Goal: Task Accomplishment & Management: Manage account settings

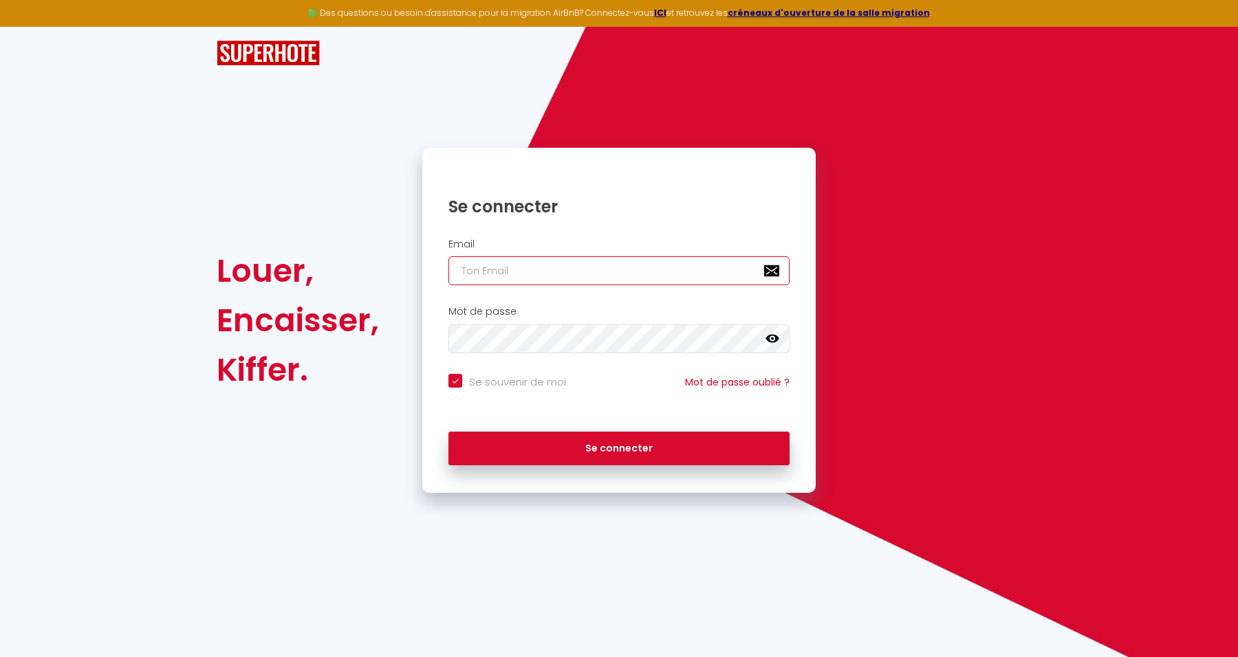
click at [645, 269] on input "email" at bounding box center [618, 270] width 341 height 29
paste input "[EMAIL_ADDRESS][DOMAIN_NAME]"
type input "[EMAIL_ADDRESS][DOMAIN_NAME]"
checkbox input "true"
type input "[EMAIL_ADDRESS][DOMAIN_NAME]"
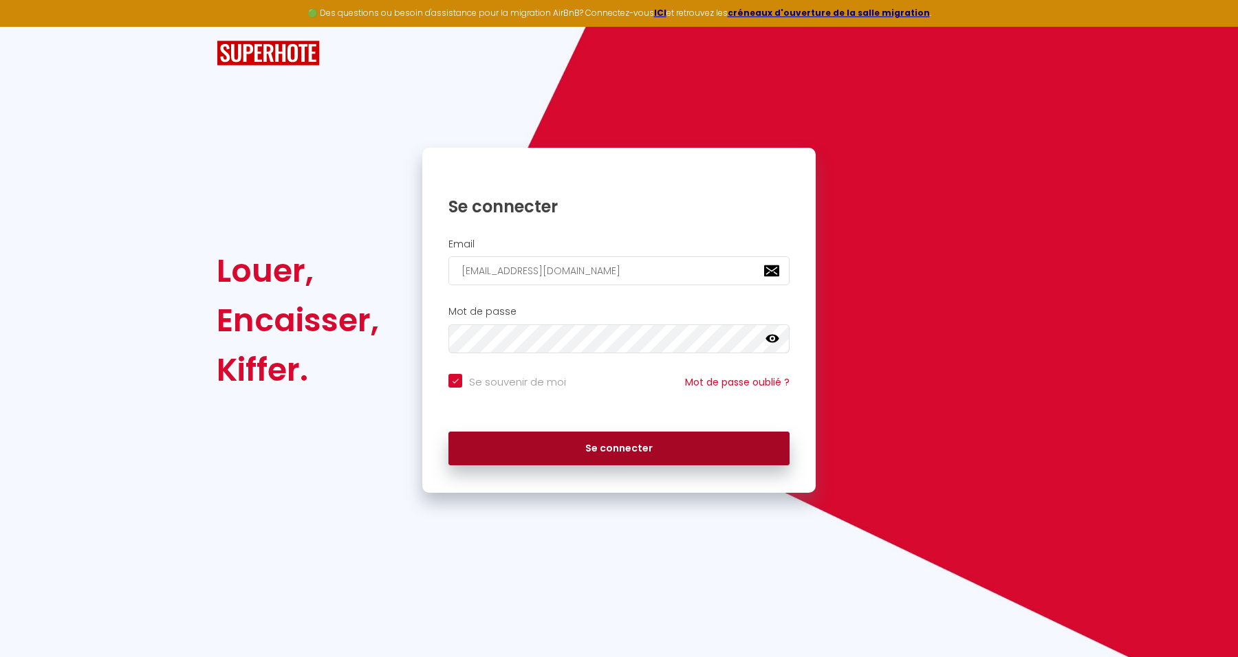
click at [695, 448] on button "Se connecter" at bounding box center [618, 449] width 341 height 34
checkbox input "true"
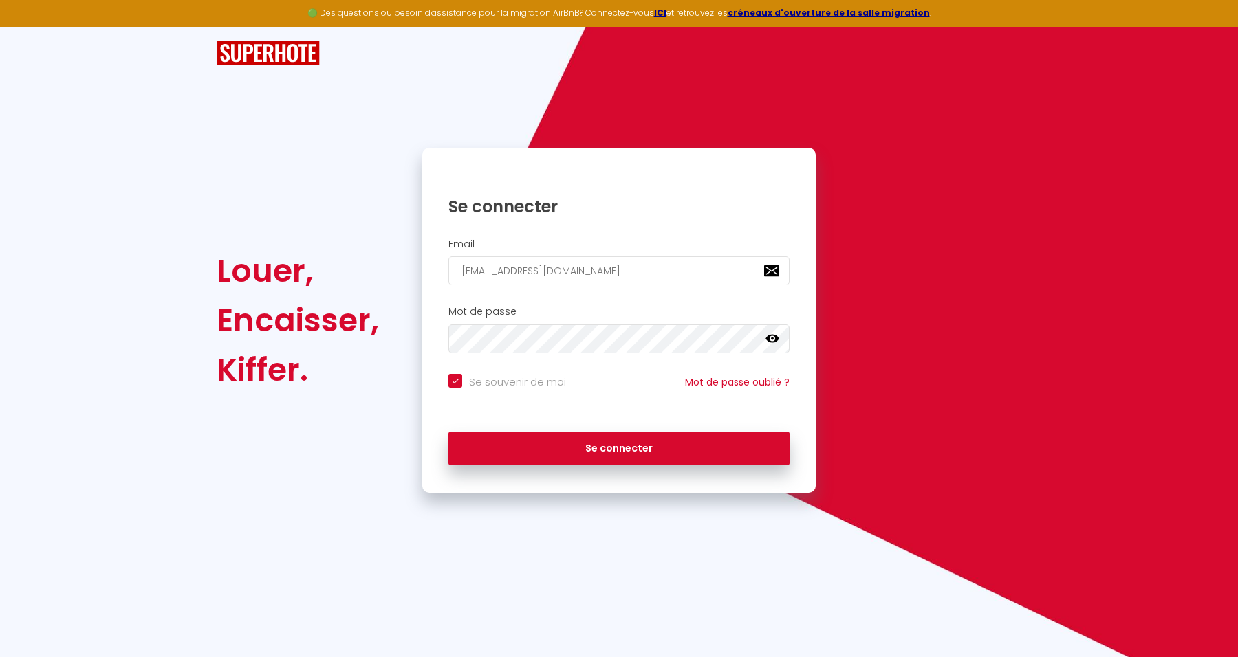
click at [652, 254] on div "Email mickael.boukhris06@gmail.com" at bounding box center [618, 262] width 375 height 47
drag, startPoint x: 650, startPoint y: 270, endPoint x: 369, endPoint y: 266, distance: 281.2
click at [369, 266] on div "Louer, Encaisser, Kiffer. Se connecter Email mickael.boukhris06@gmail.com Mot d…" at bounding box center [619, 320] width 822 height 345
paste input "@yahoo"
type input "mickael.boukhris@yahoo.com"
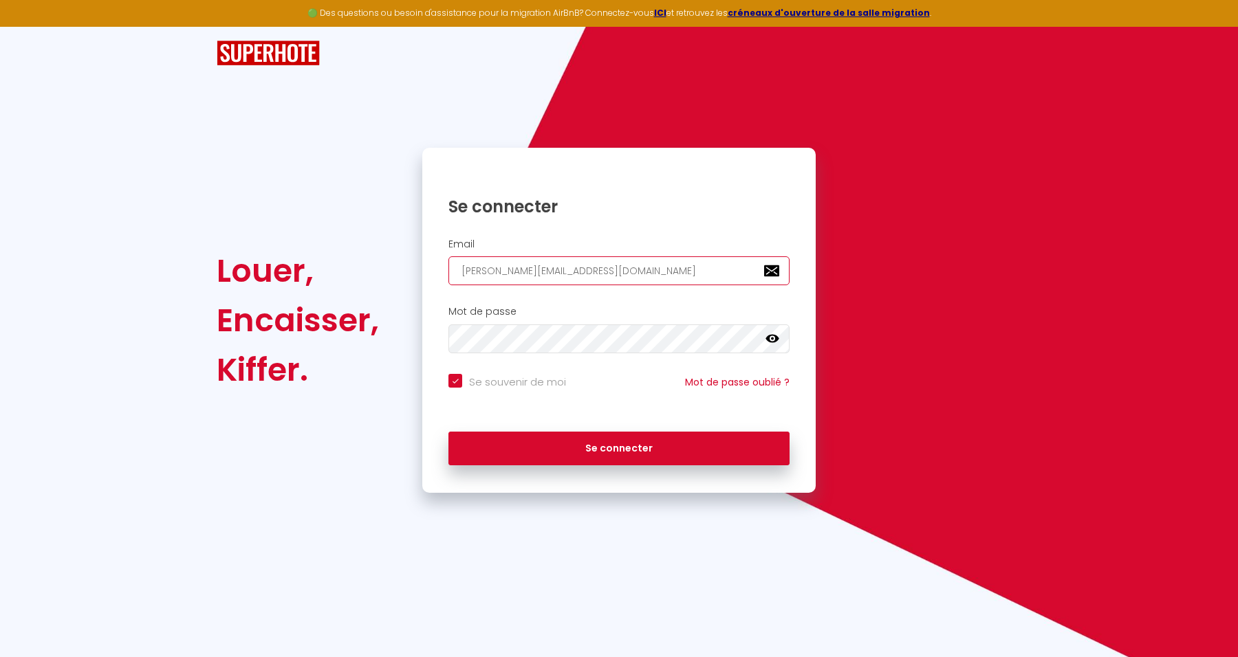
checkbox input "true"
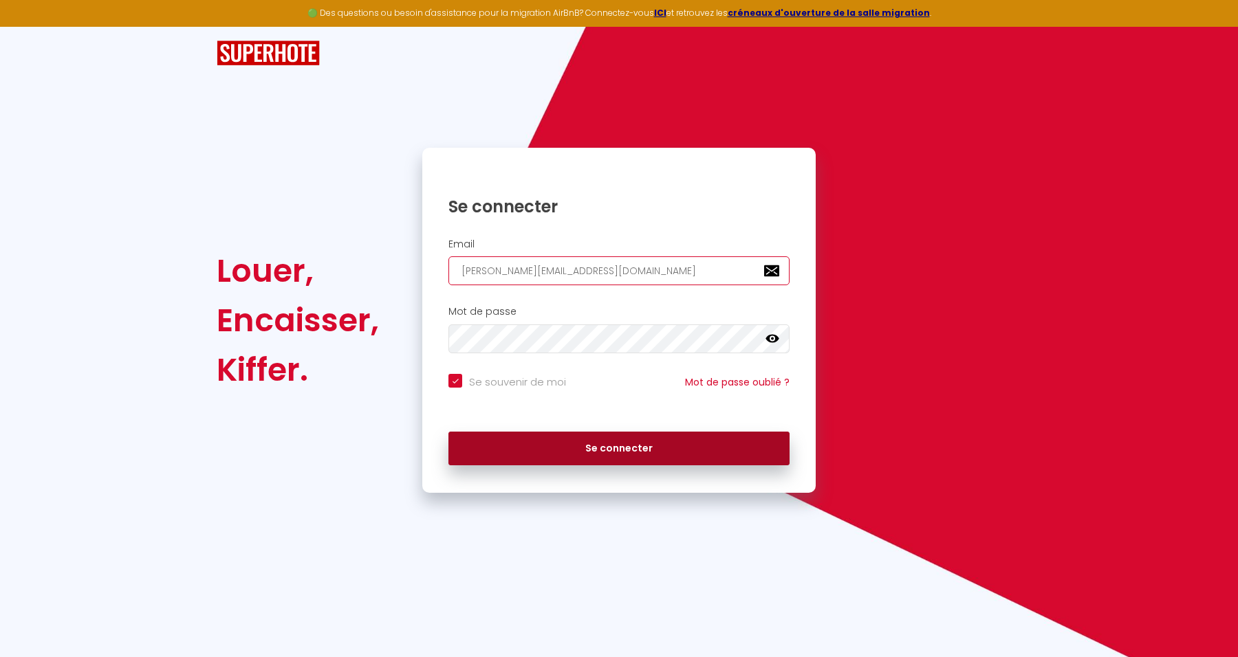
type input "mickael.boukhris@yahoo.com"
click at [596, 458] on button "Se connecter" at bounding box center [618, 449] width 341 height 34
checkbox input "true"
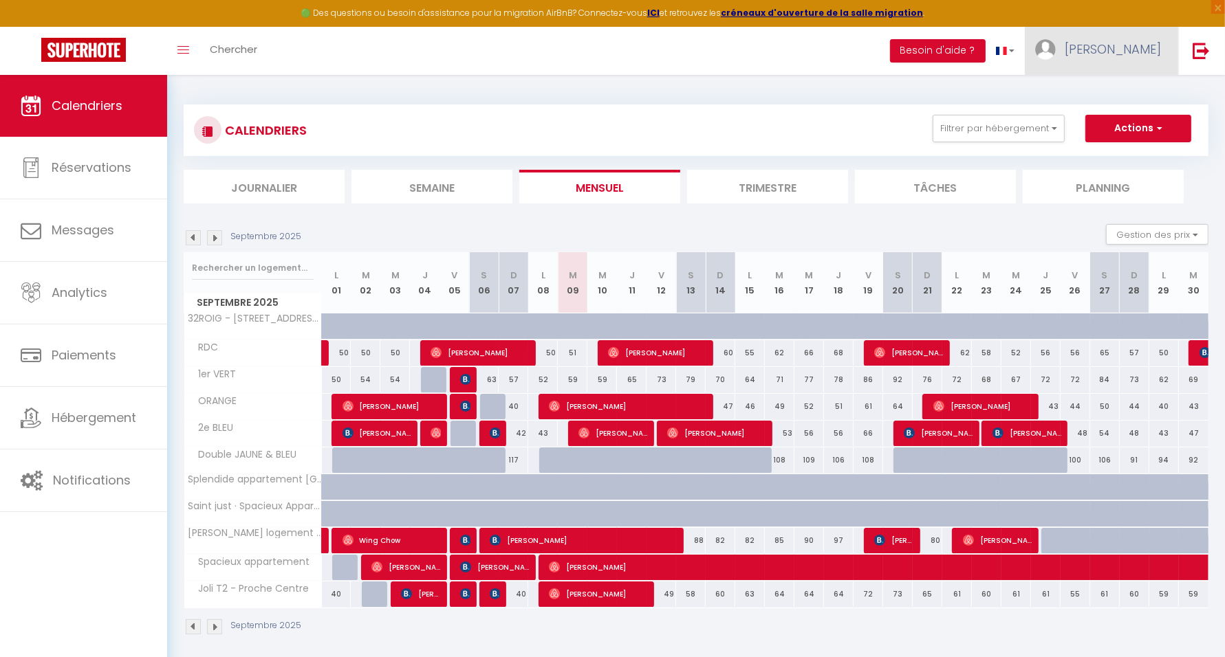
click at [1121, 47] on span "[PERSON_NAME]" at bounding box center [1112, 49] width 96 height 17
click at [1121, 91] on link "Paramètres" at bounding box center [1123, 95] width 102 height 23
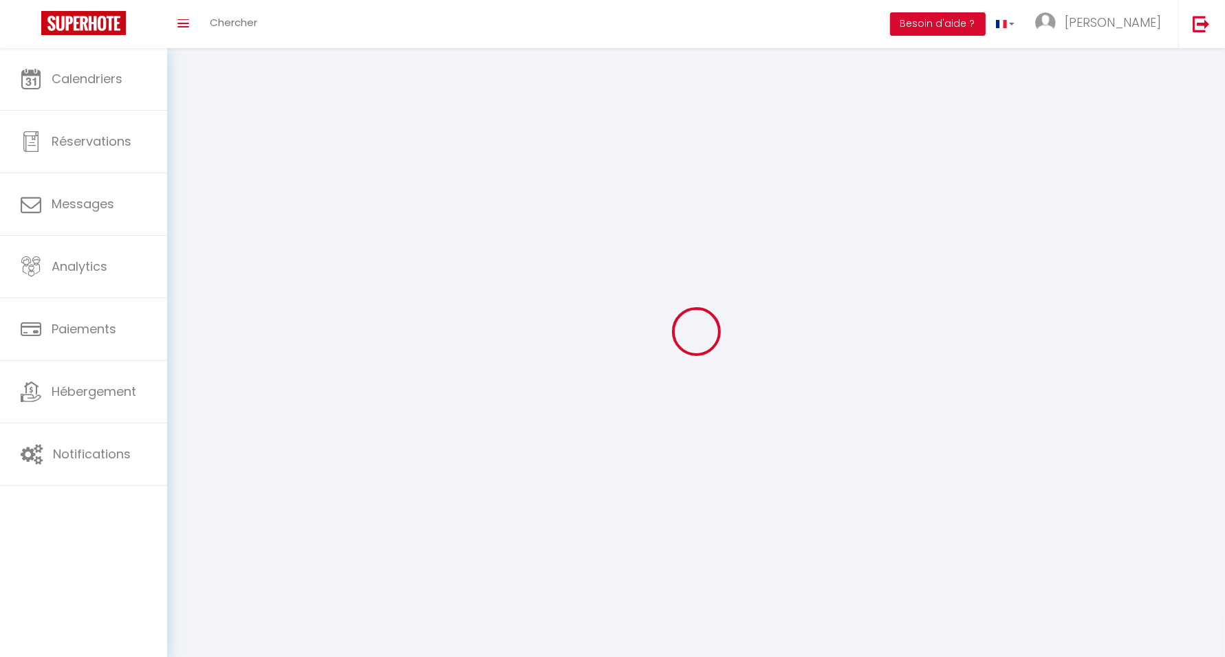
type input "[PERSON_NAME]"
type input "Boukhris"
type input "0682318665"
type input "[STREET_ADDRESS][PERSON_NAME]"
type input "75016"
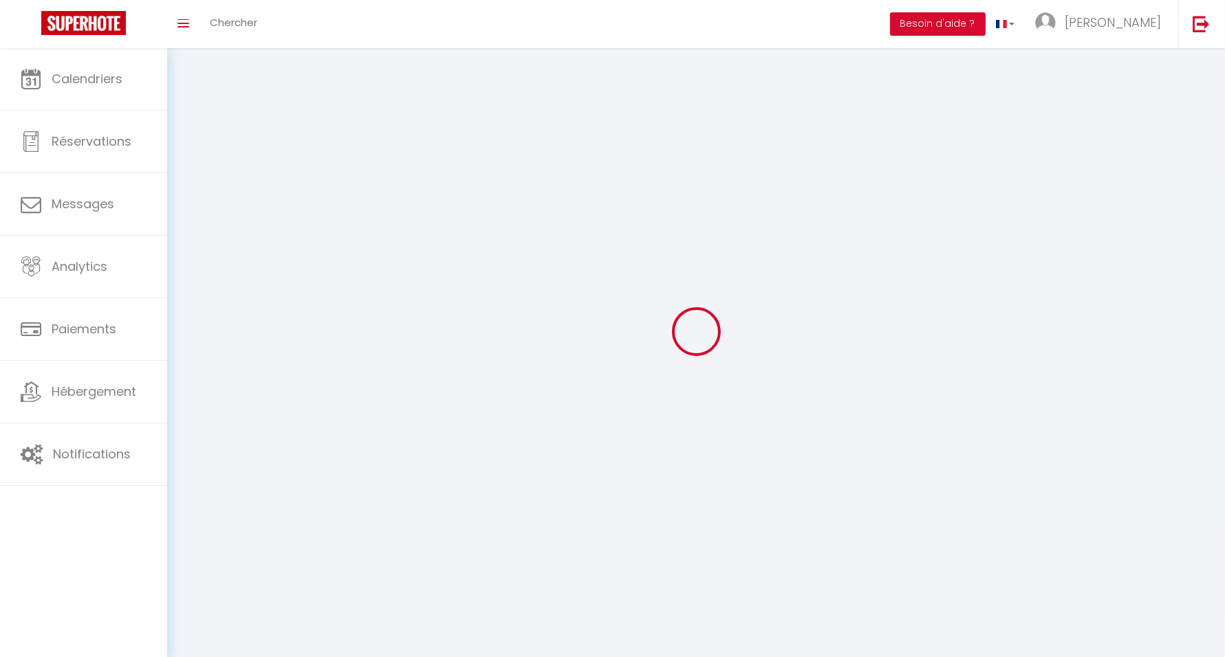
type input "[GEOGRAPHIC_DATA]"
type input "QoZUVIB97qEftuApiSUrCjdZr"
type input "VuoDnydAUU9iWJcyNJ48bOjsQ"
select select "28"
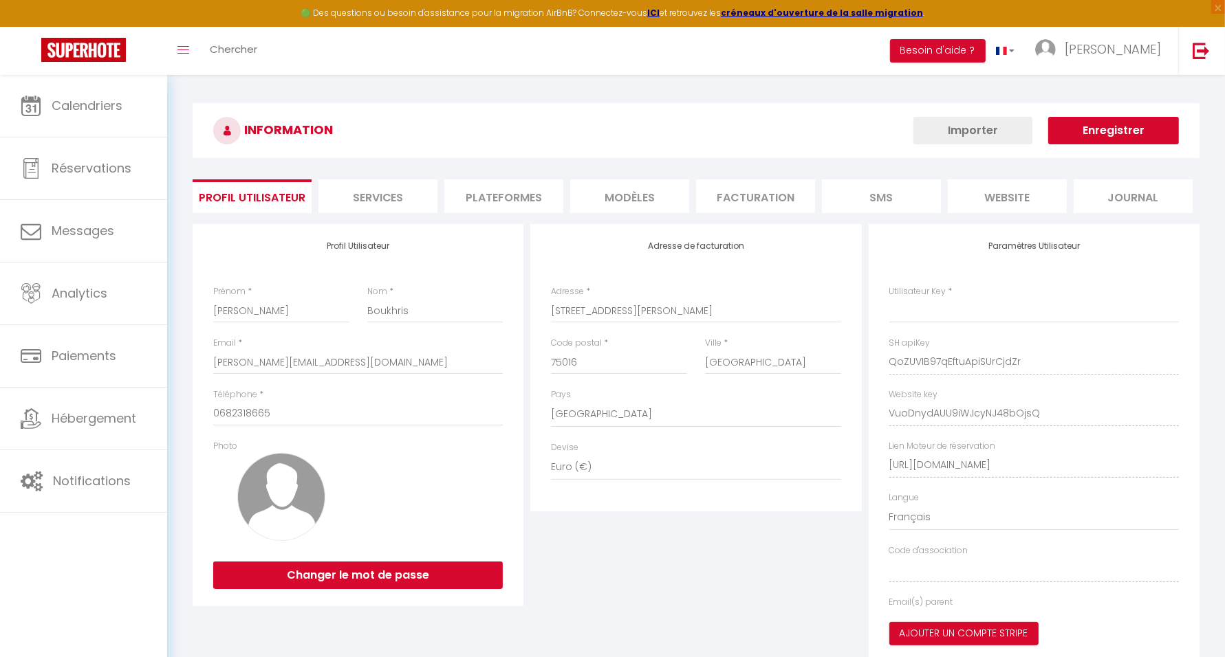
type input "QoZUVIB97qEftuApiSUrCjdZr"
type input "VuoDnydAUU9iWJcyNJ48bOjsQ"
type input "[URL][DOMAIN_NAME]"
select select "fr"
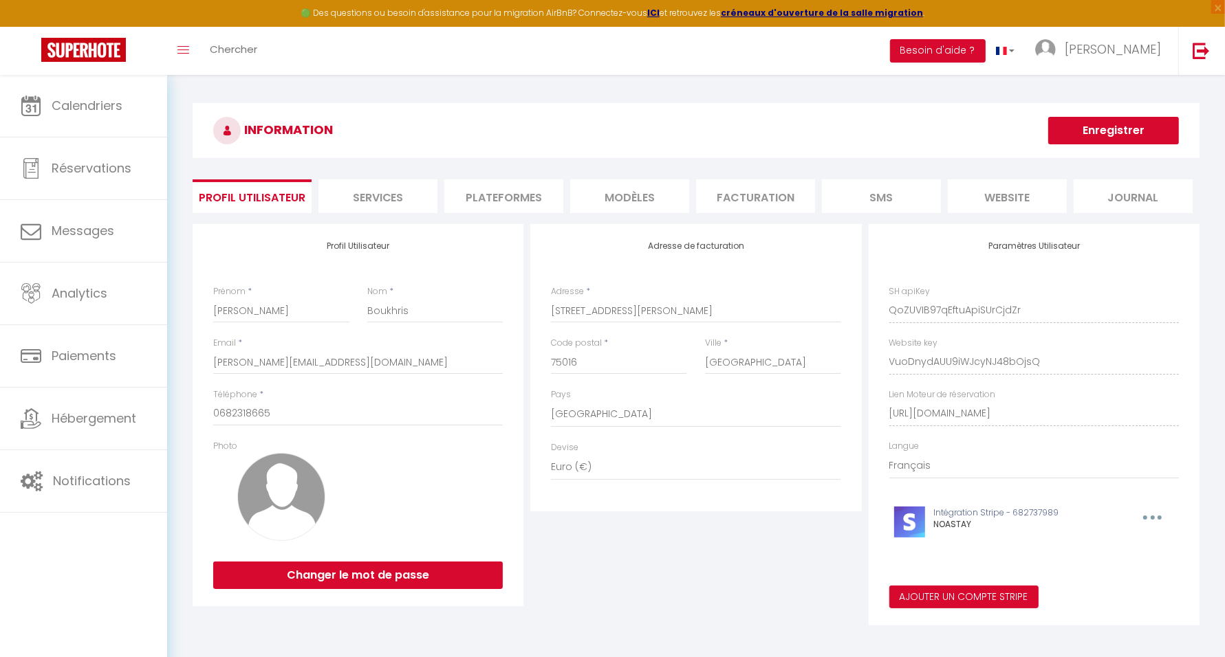
click at [522, 204] on li "Plateformes" at bounding box center [503, 196] width 119 height 34
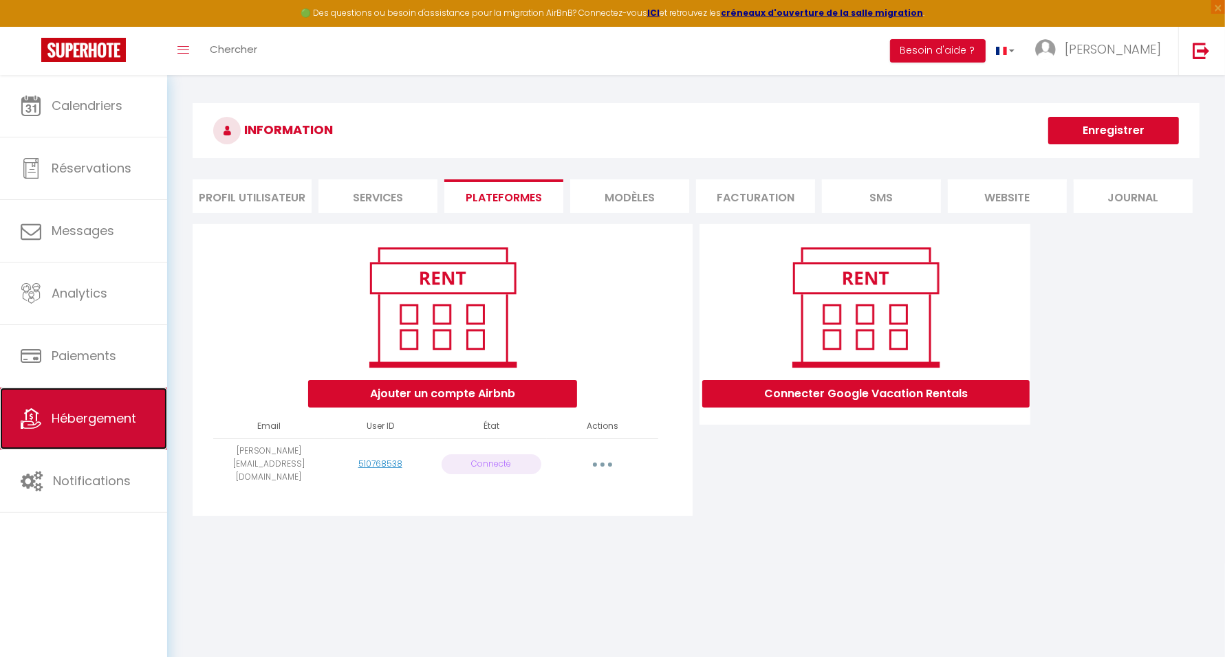
click at [109, 424] on span "Hébergement" at bounding box center [94, 418] width 85 height 17
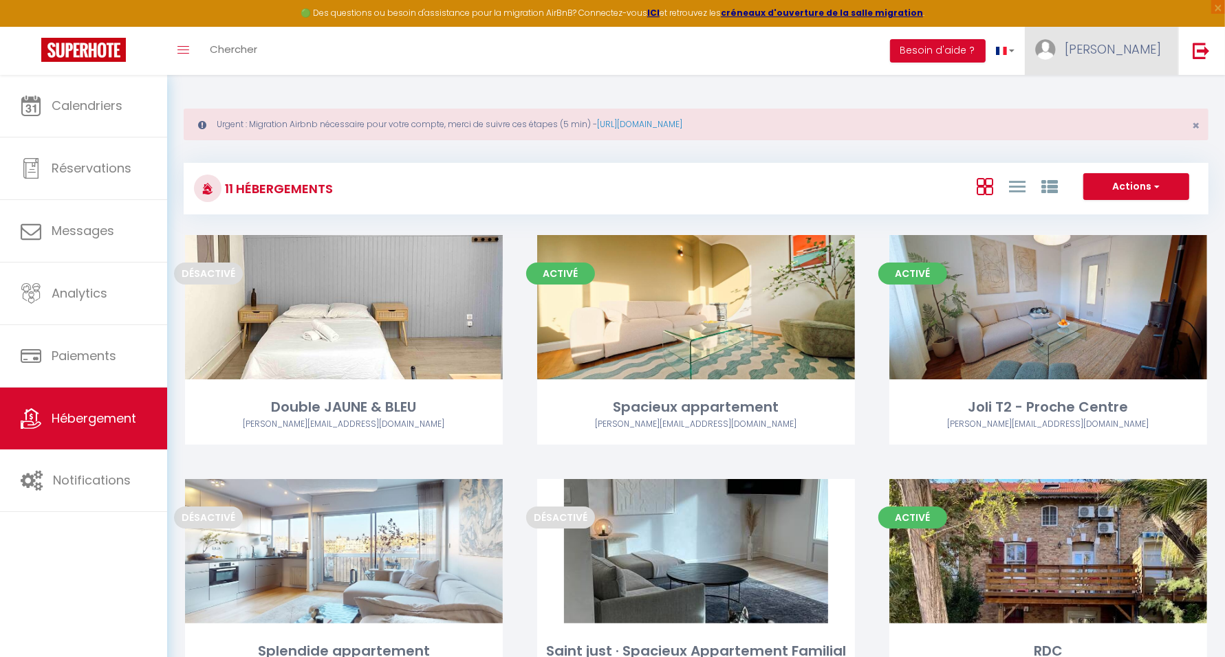
click at [1139, 49] on span "Mickael" at bounding box center [1112, 49] width 96 height 17
click at [1130, 96] on link "Paramètres" at bounding box center [1123, 95] width 102 height 23
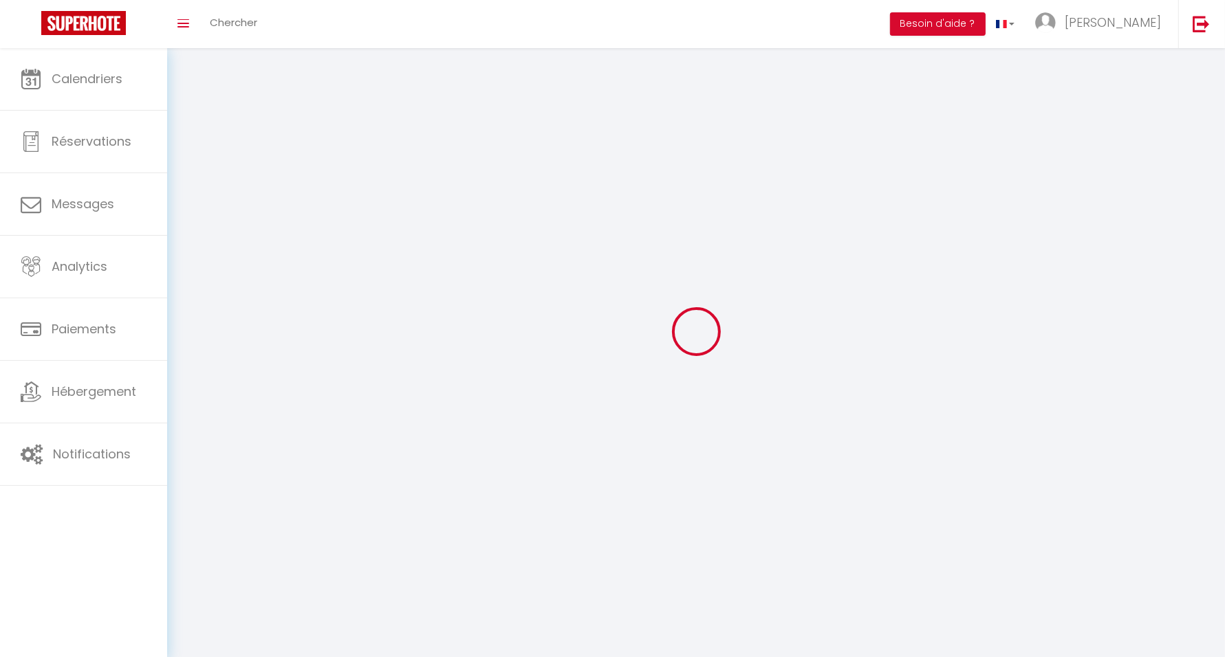
type input "Mickael"
type input "Boukhris"
type input "0682318665"
type input "45 Rue Boileau"
type input "75016"
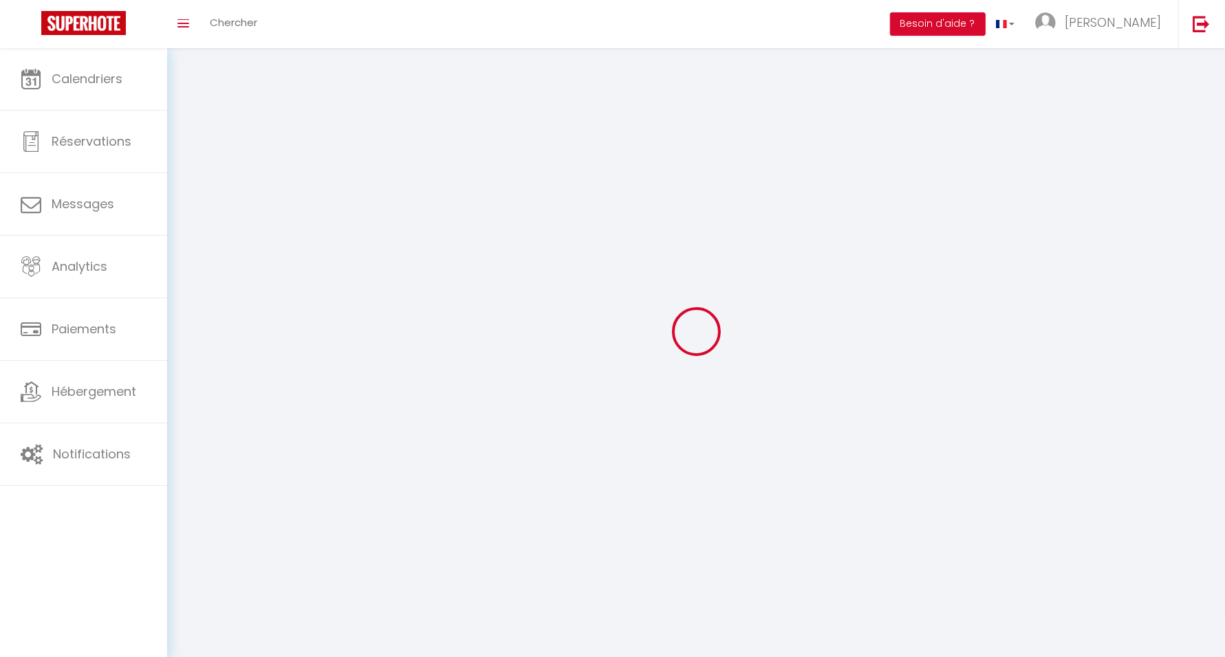
type input "Paris"
type input "QoZUVIB97qEftuApiSUrCjdZr"
type input "VuoDnydAUU9iWJcyNJ48bOjsQ"
type input "https://app.superhote.com/#/get-available-rentals/VuoDnydAUU9iWJcyNJ48bOjsQ"
type input "QoZUVIB97qEftuApiSUrCjdZr"
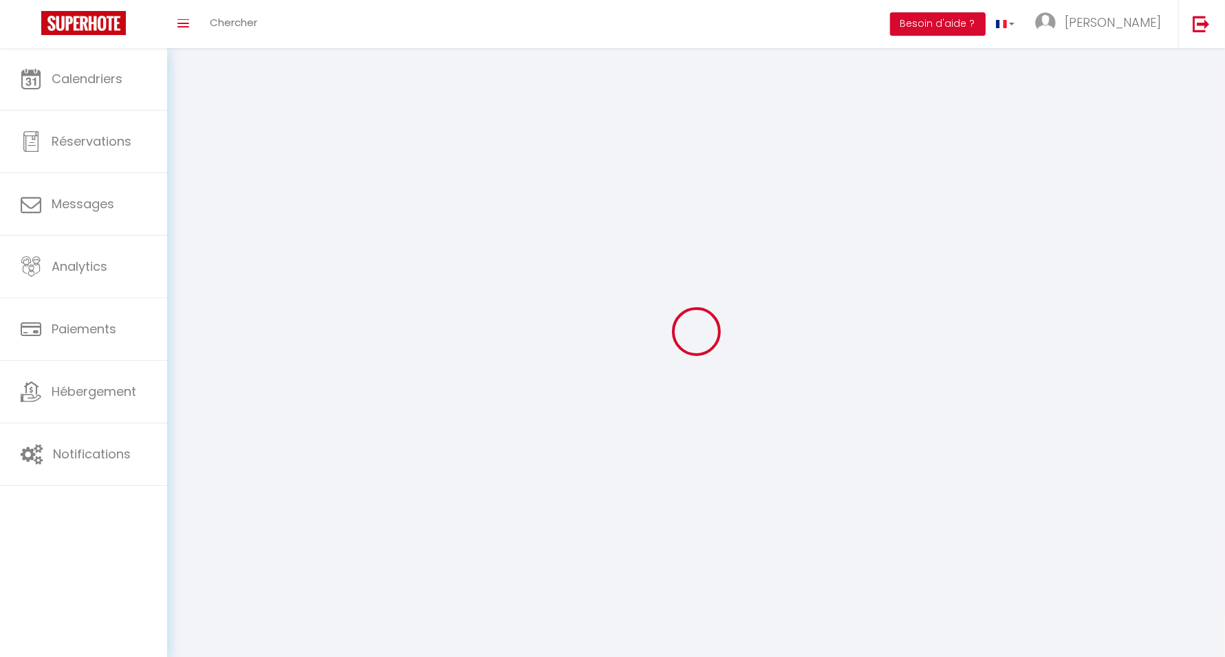
type input "VuoDnydAUU9iWJcyNJ48bOjsQ"
type input "https://app.superhote.com/#/get-available-rentals/VuoDnydAUU9iWJcyNJ48bOjsQ"
select select "28"
select select "fr"
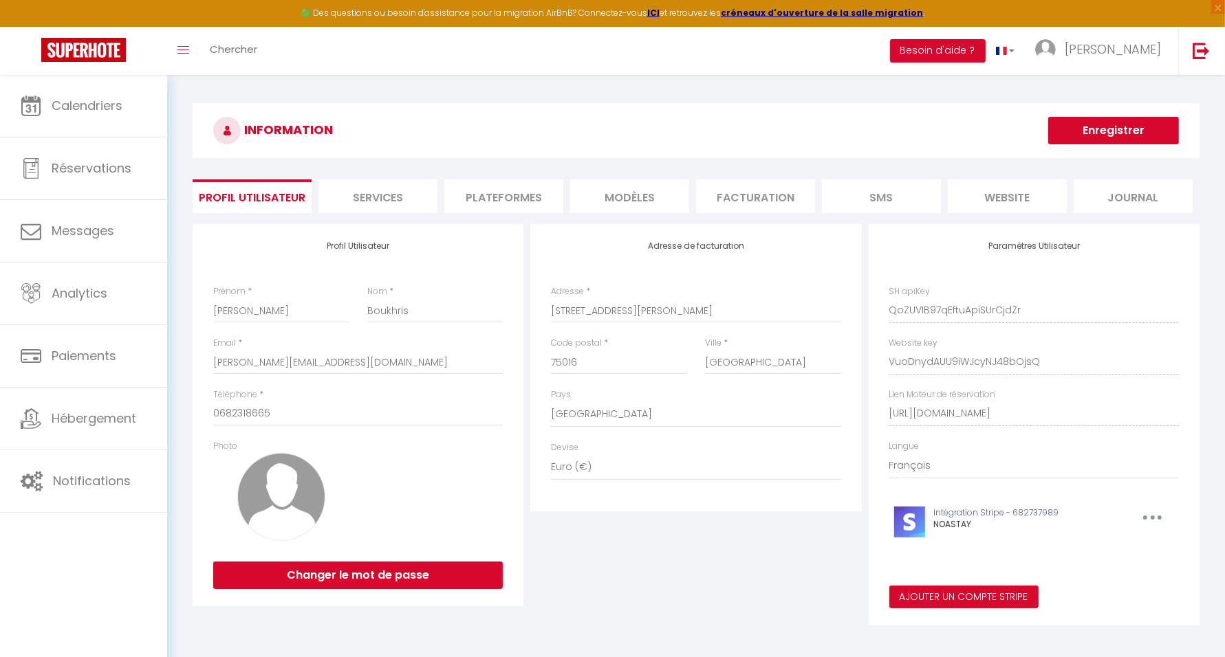
click at [476, 188] on li "Plateformes" at bounding box center [503, 196] width 119 height 34
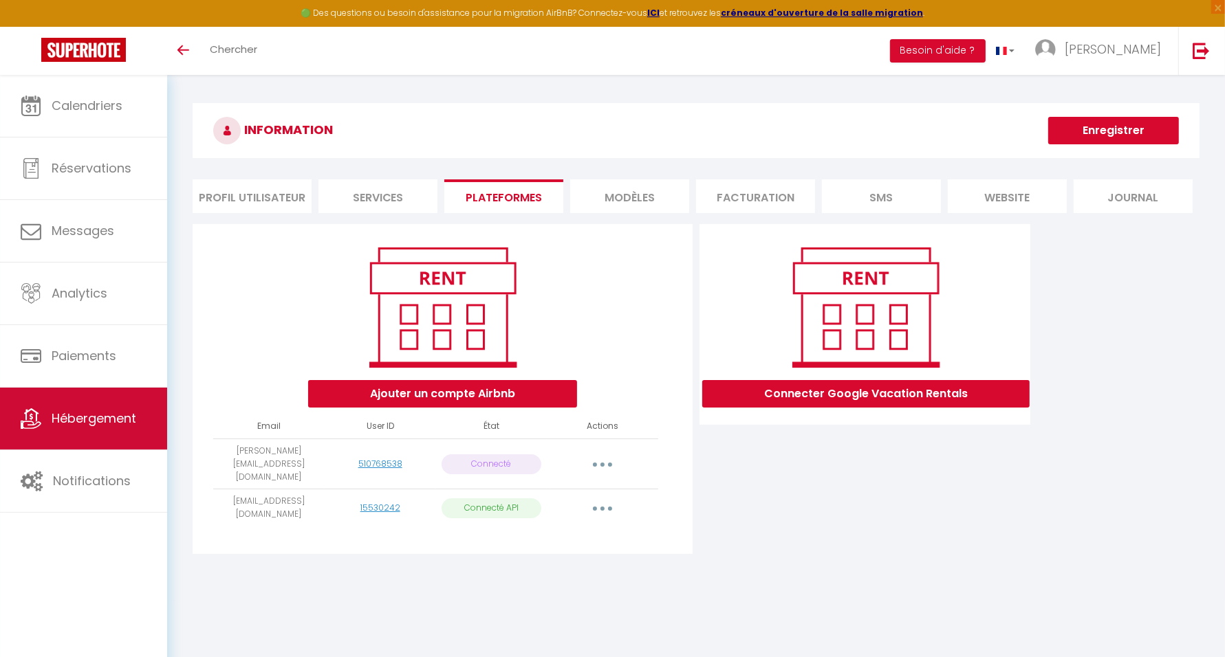
click at [121, 420] on span "Hébergement" at bounding box center [94, 418] width 85 height 17
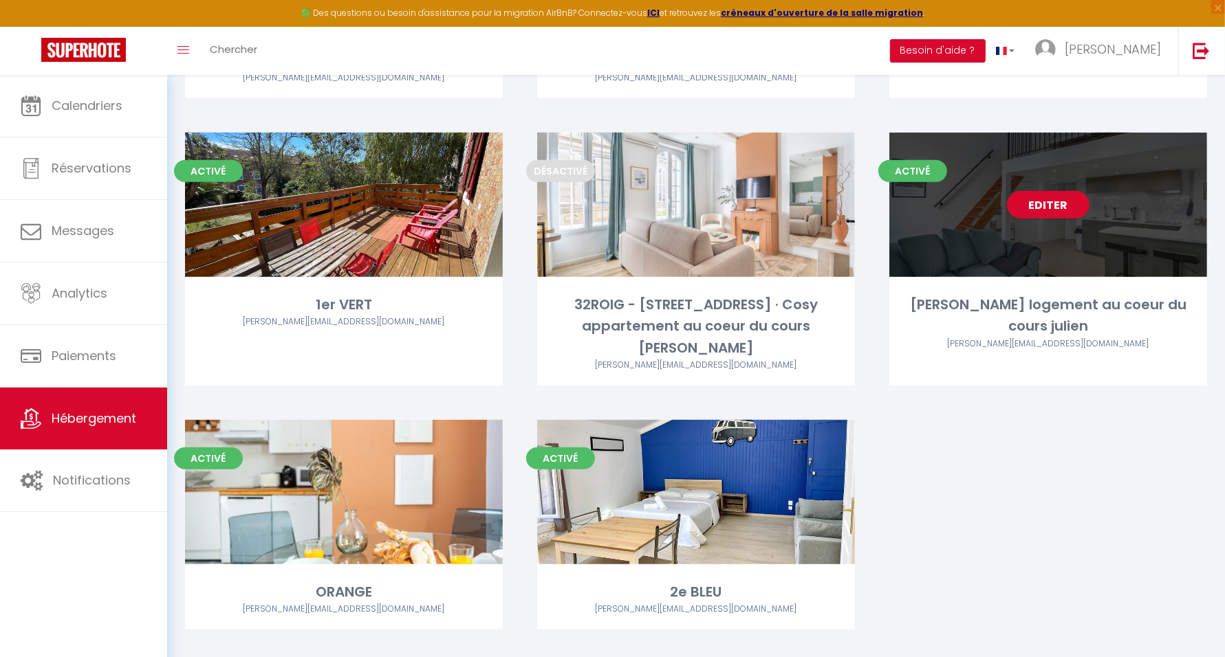
scroll to position [613, 0]
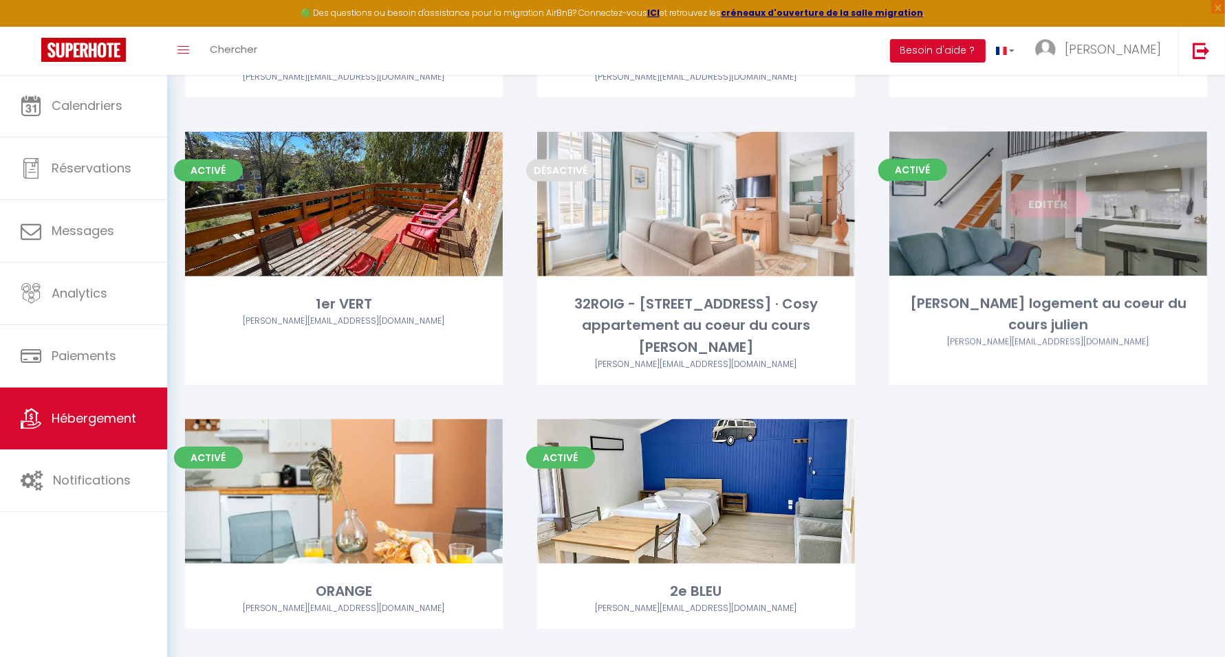
click at [1042, 211] on link "Editer" at bounding box center [1048, 204] width 83 height 28
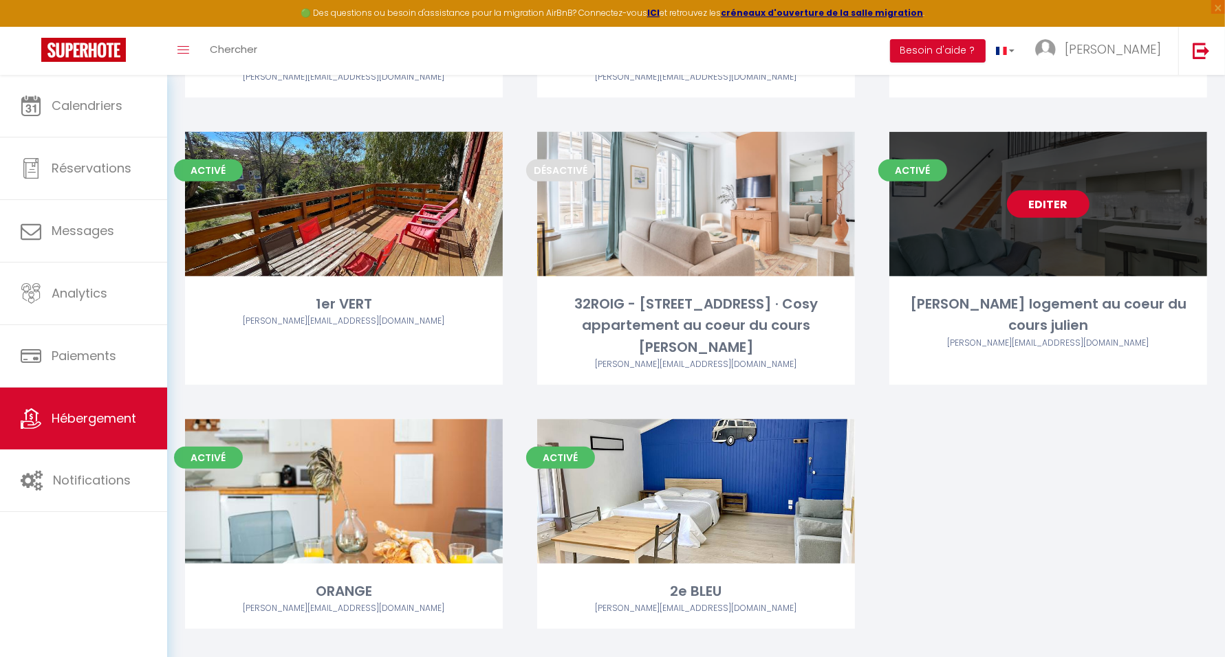
click at [1049, 199] on link "Editer" at bounding box center [1048, 204] width 83 height 28
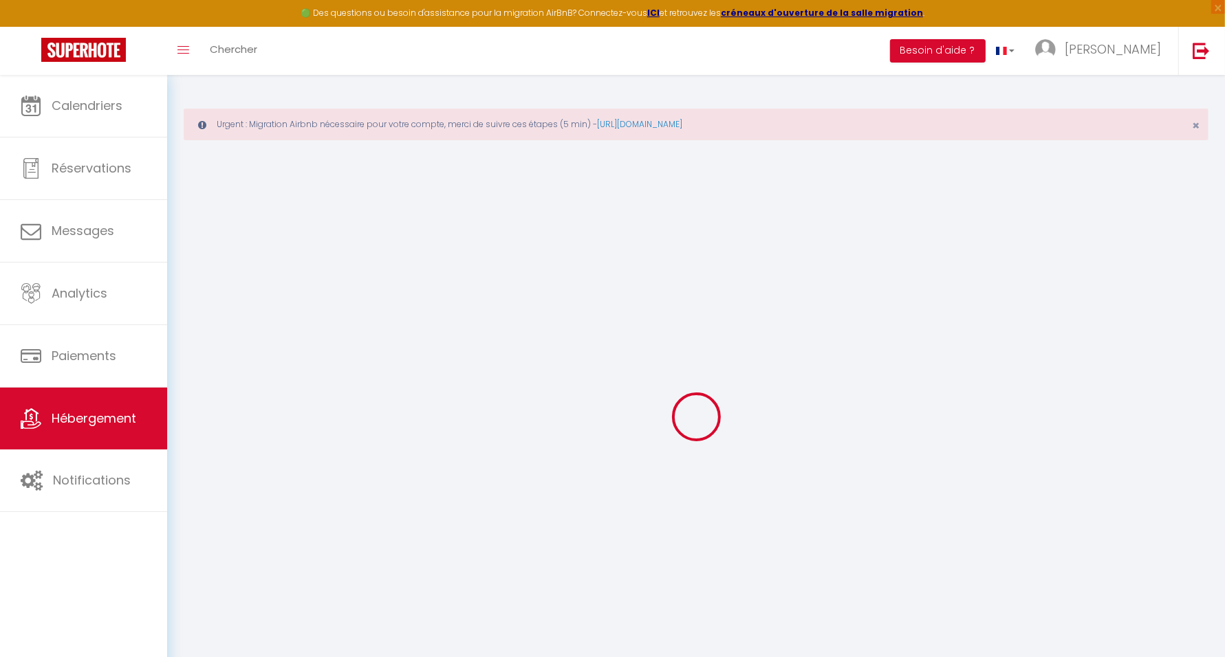
select select "+ 12 %"
select select "+ 17 %"
select select
checkbox input "false"
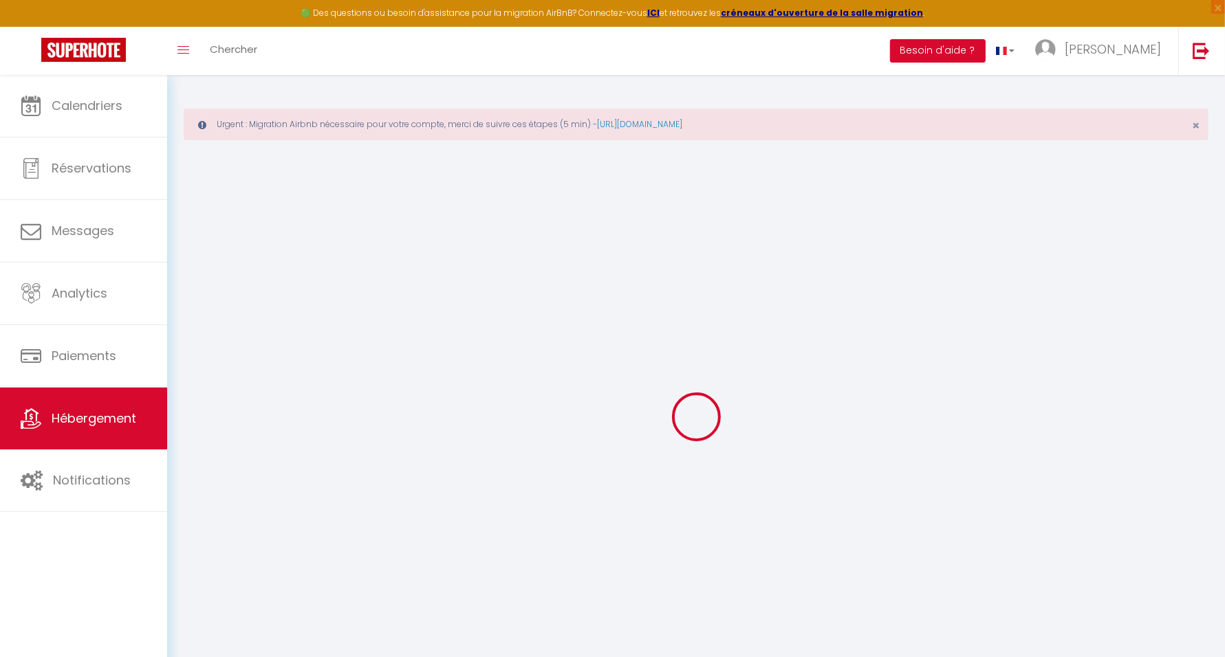
checkbox input "false"
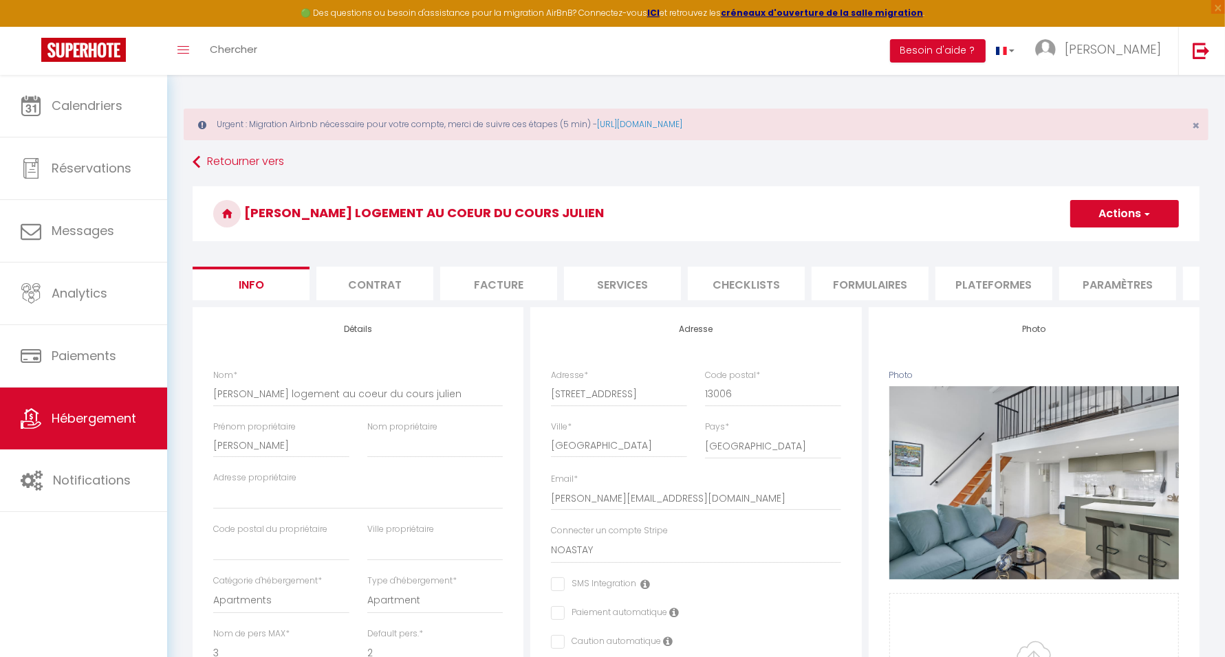
click at [954, 281] on li "Plateformes" at bounding box center [993, 284] width 117 height 34
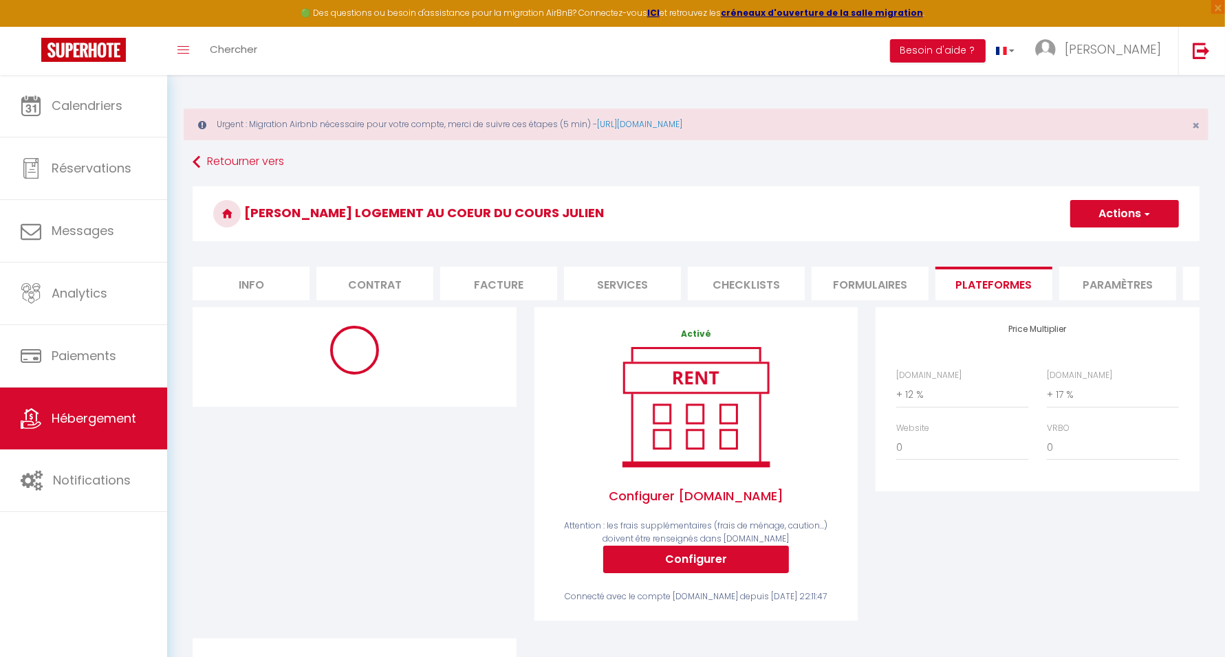
select select "18907-981789405046745083"
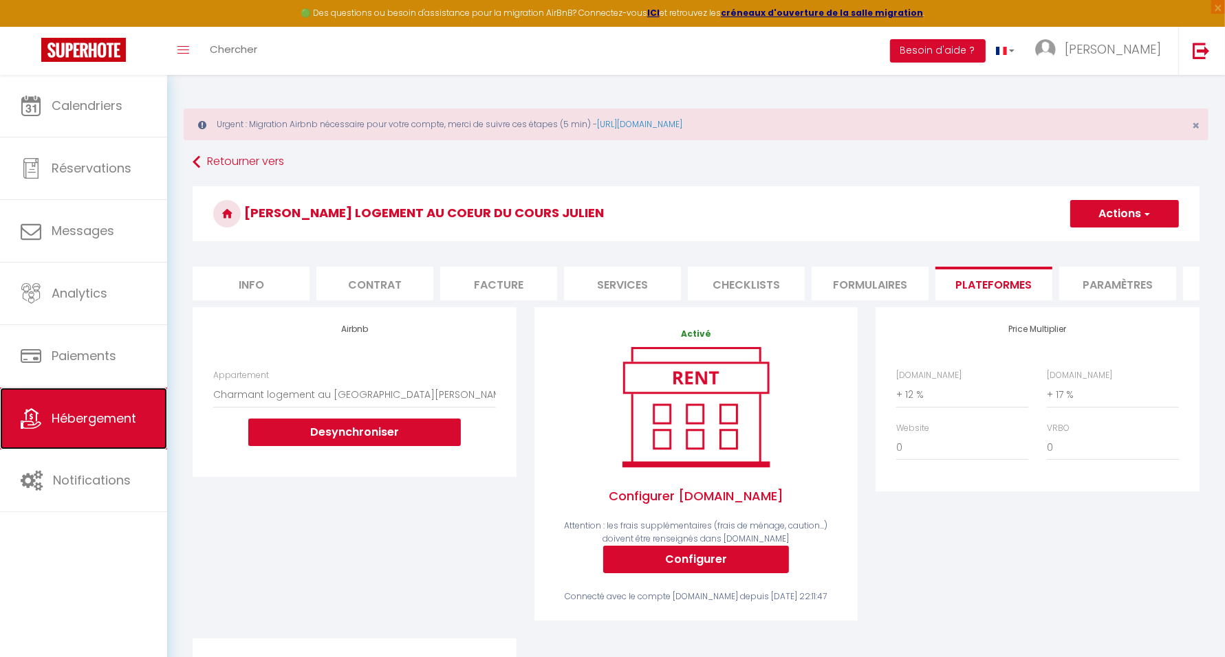
click at [93, 410] on span "Hébergement" at bounding box center [94, 418] width 85 height 17
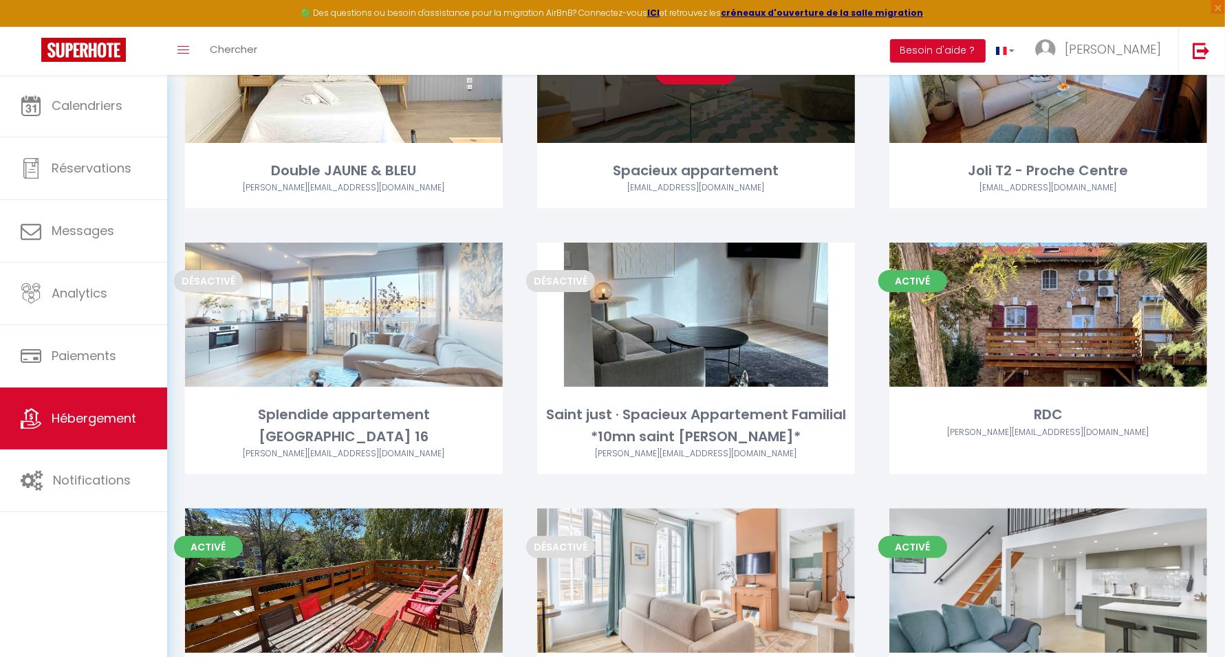
scroll to position [355, 0]
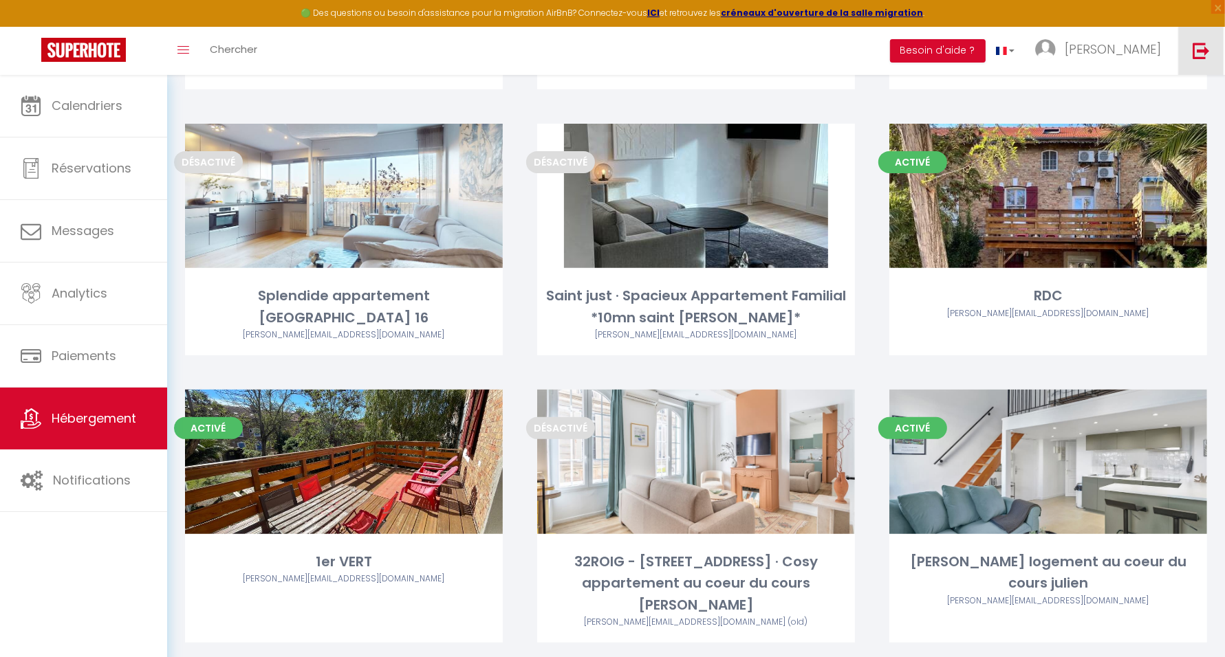
click at [1194, 52] on img at bounding box center [1200, 50] width 17 height 17
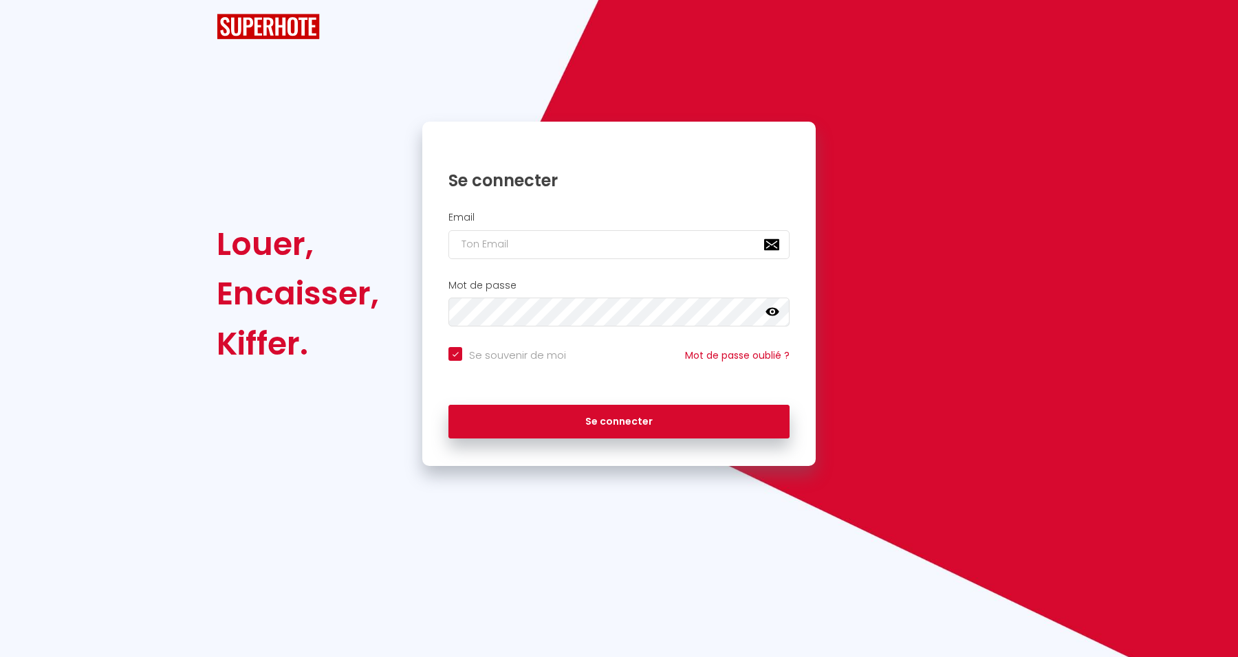
checkbox input "true"
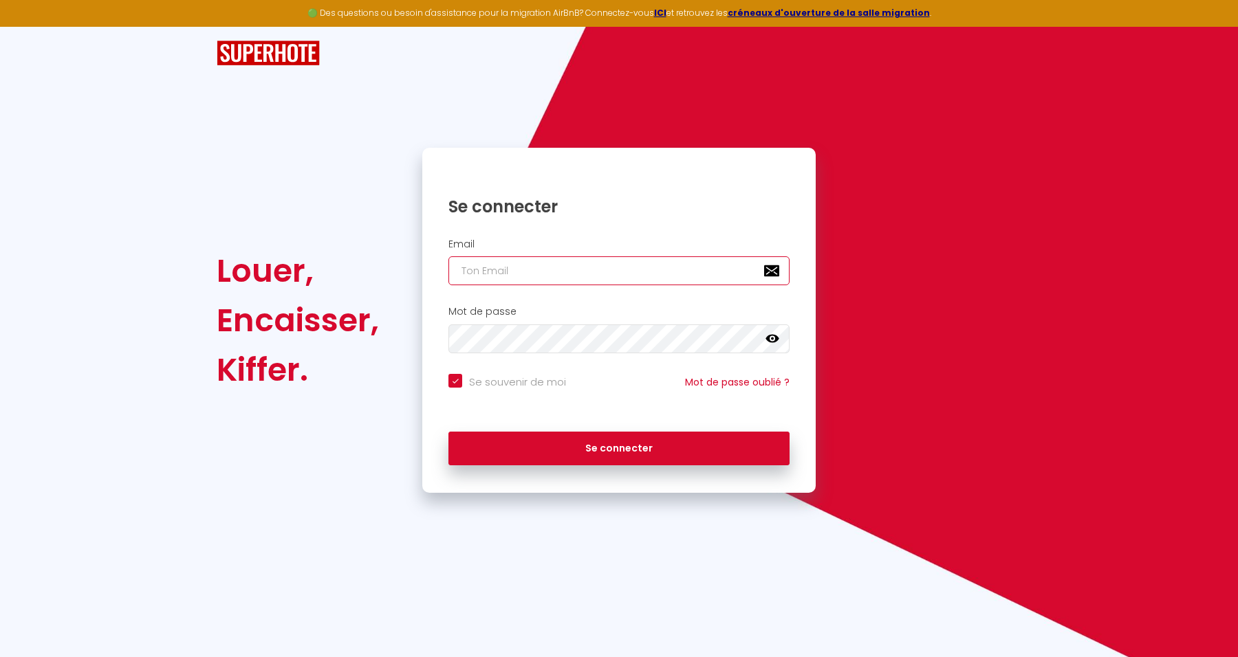
click at [592, 277] on input "email" at bounding box center [618, 270] width 341 height 29
paste input "sboukhri@gmail.com"
type input "sboukhri@gmail.com"
checkbox input "true"
type input "sboukhri@gmail.com"
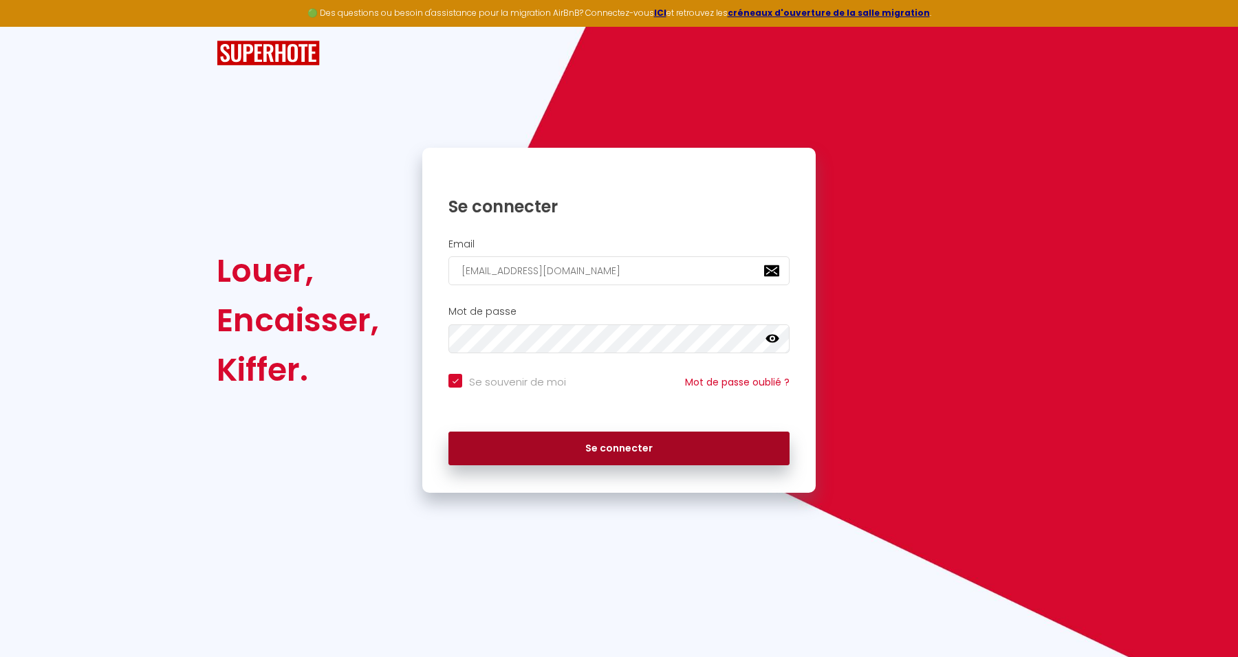
click at [688, 460] on button "Se connecter" at bounding box center [618, 449] width 341 height 34
checkbox input "true"
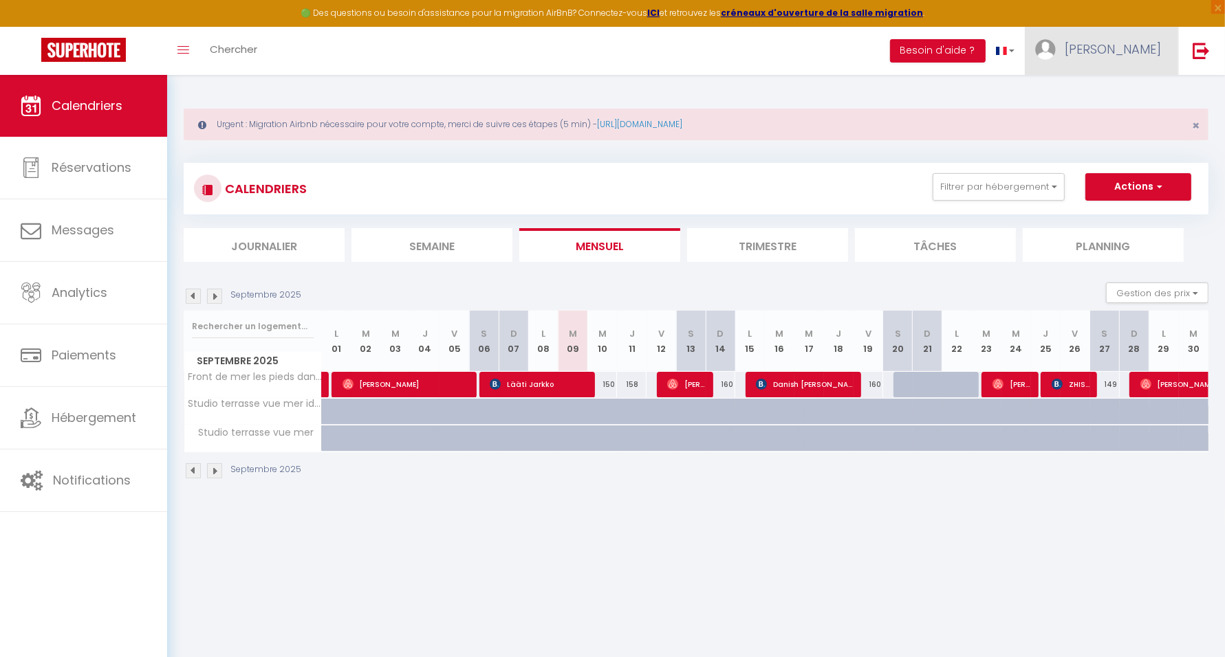
click at [1130, 49] on span "Serge" at bounding box center [1112, 49] width 96 height 17
click at [1123, 86] on link "Paramètres" at bounding box center [1123, 95] width 102 height 23
select select "28"
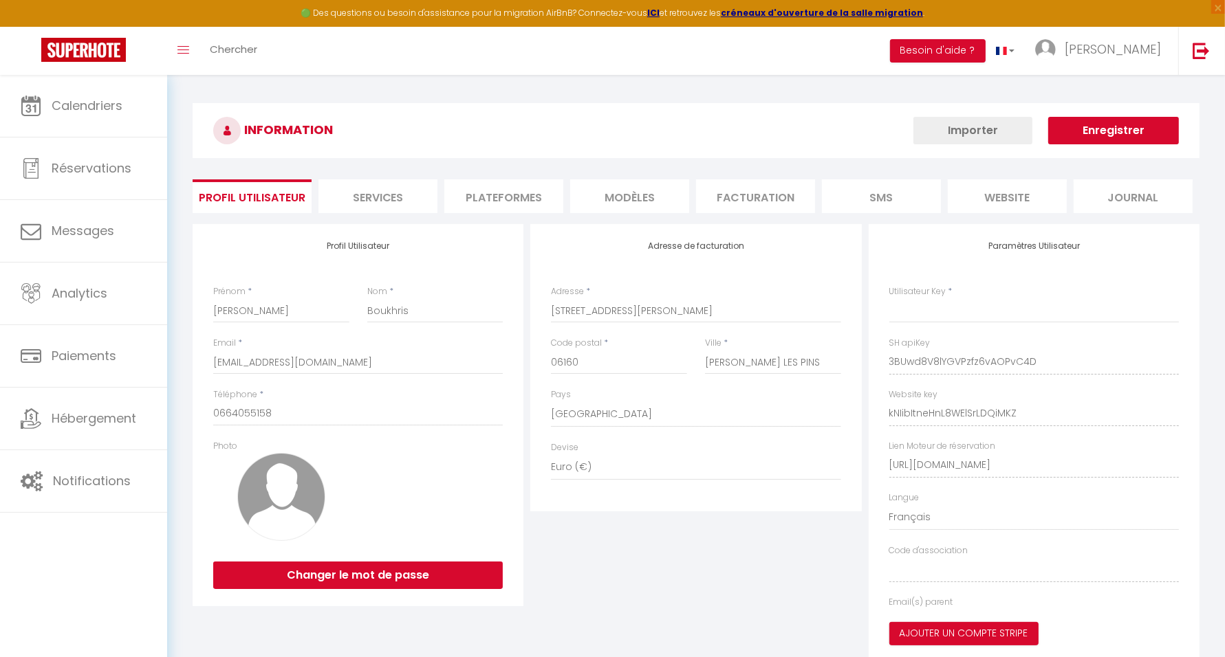
type input "3BUwd8V8lYGVPzfz6vAOPvC4D"
type input "kNIibItneHnL8WElSrLDQiMKZ"
type input "https://app.superhote.com/#/get-available-rentals/kNIibItneHnL8WElSrLDQiMKZ"
select select "fr"
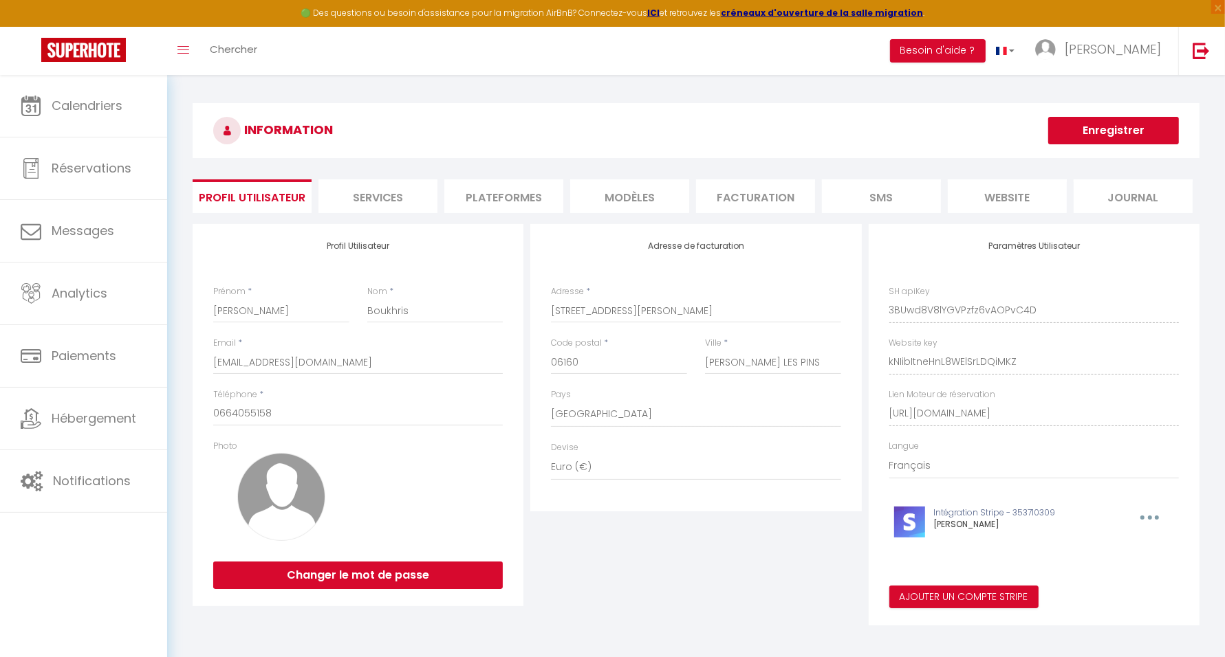
click at [509, 196] on li "Plateformes" at bounding box center [503, 196] width 119 height 34
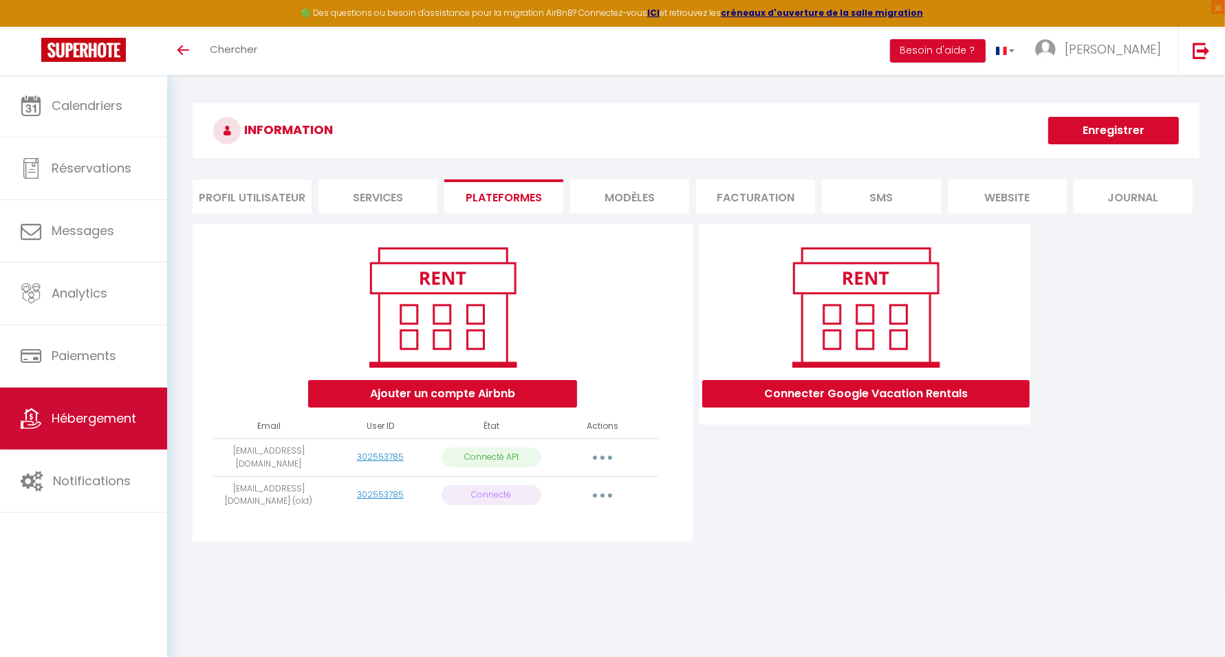
click at [85, 417] on span "Hébergement" at bounding box center [94, 418] width 85 height 17
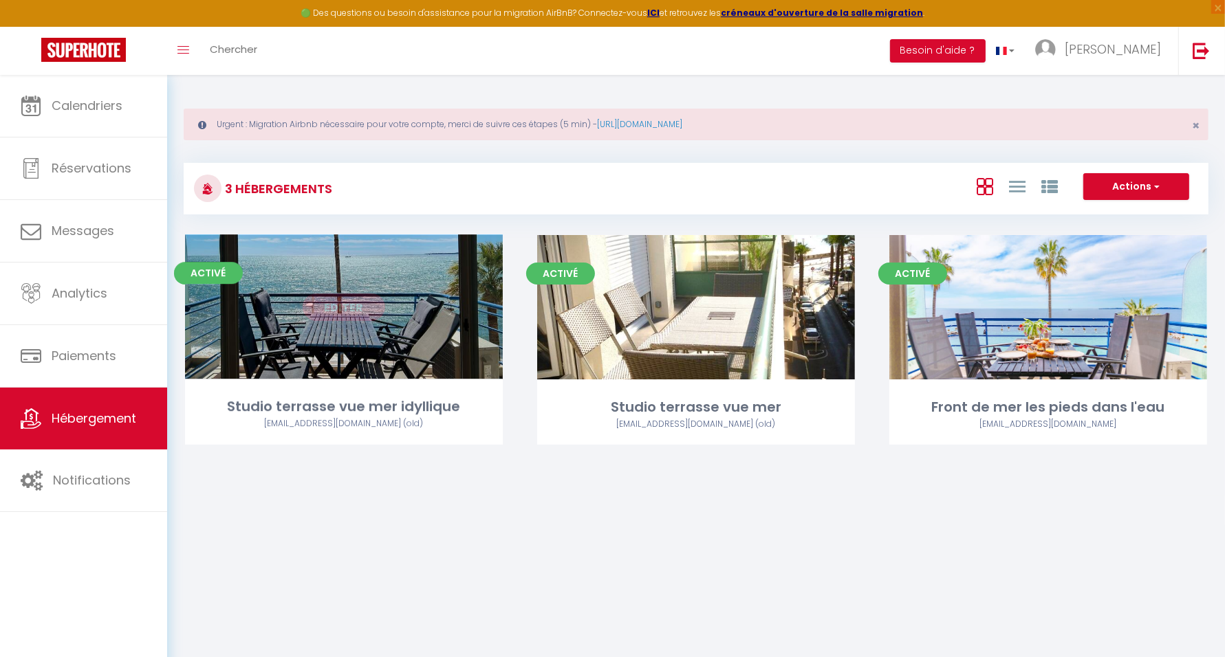
click at [349, 307] on link "Editer" at bounding box center [344, 308] width 83 height 28
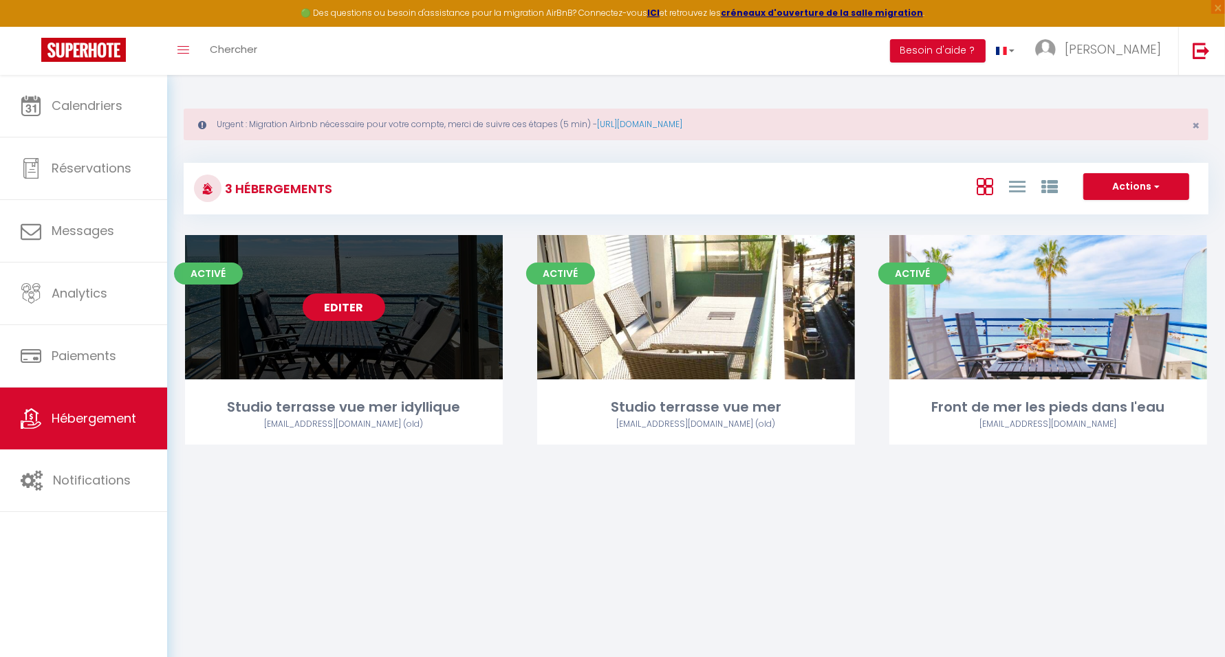
click at [342, 302] on link "Editer" at bounding box center [344, 308] width 83 height 28
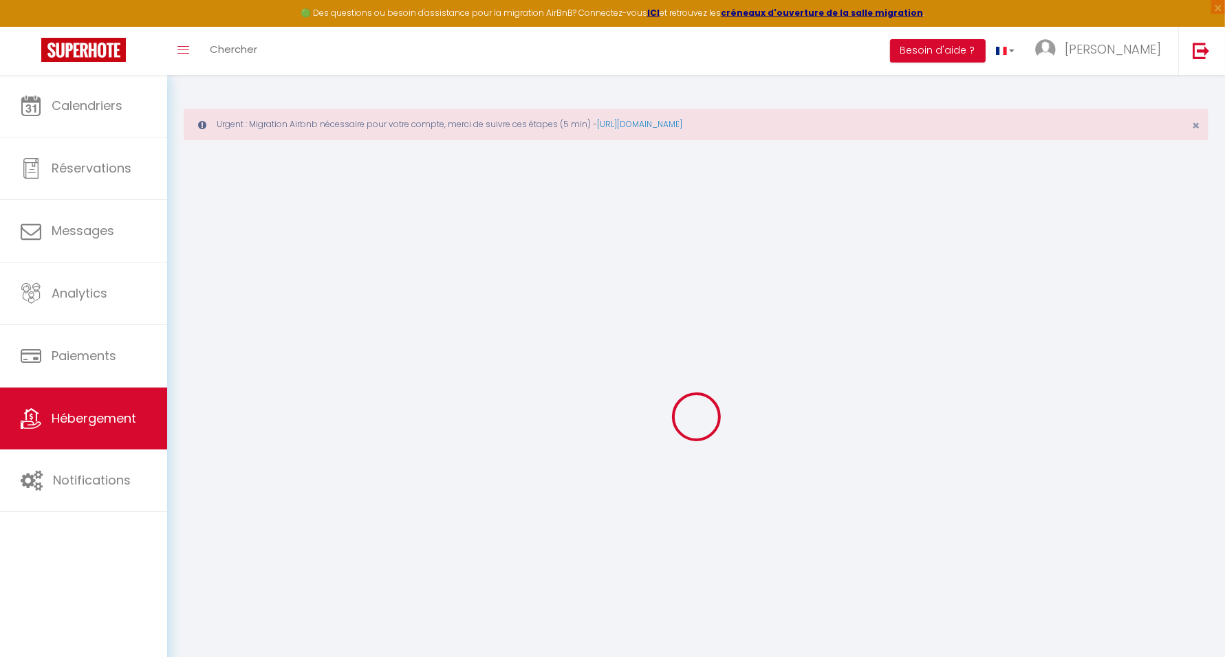
select select
checkbox input "false"
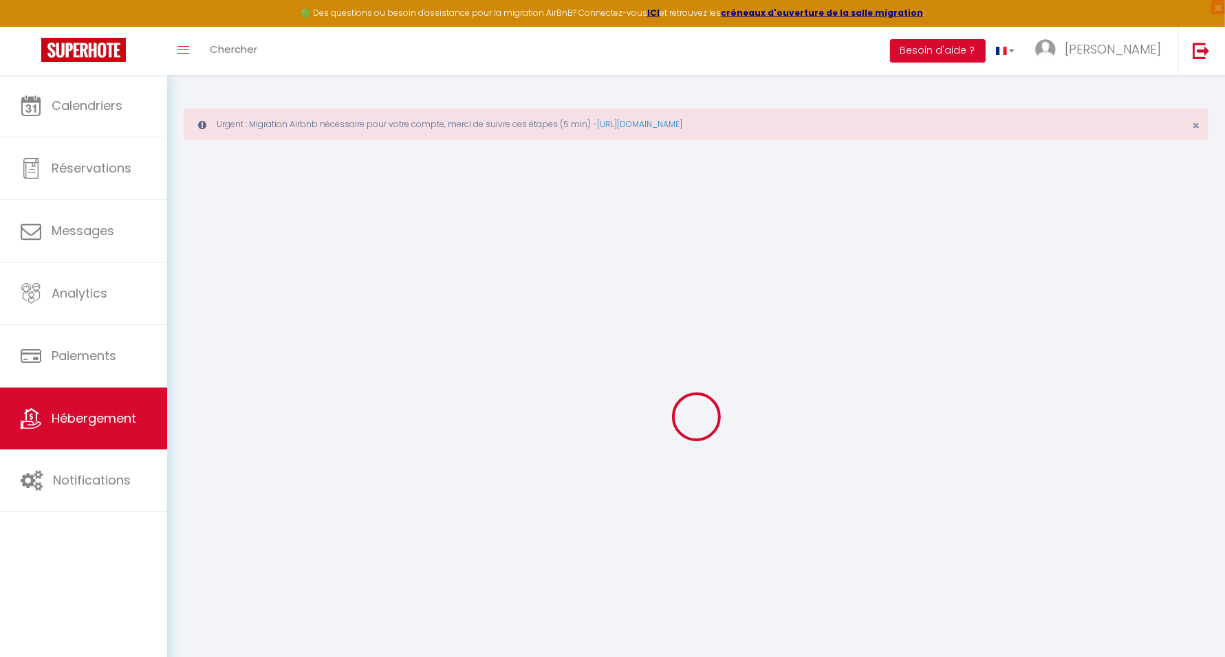
checkbox input "false"
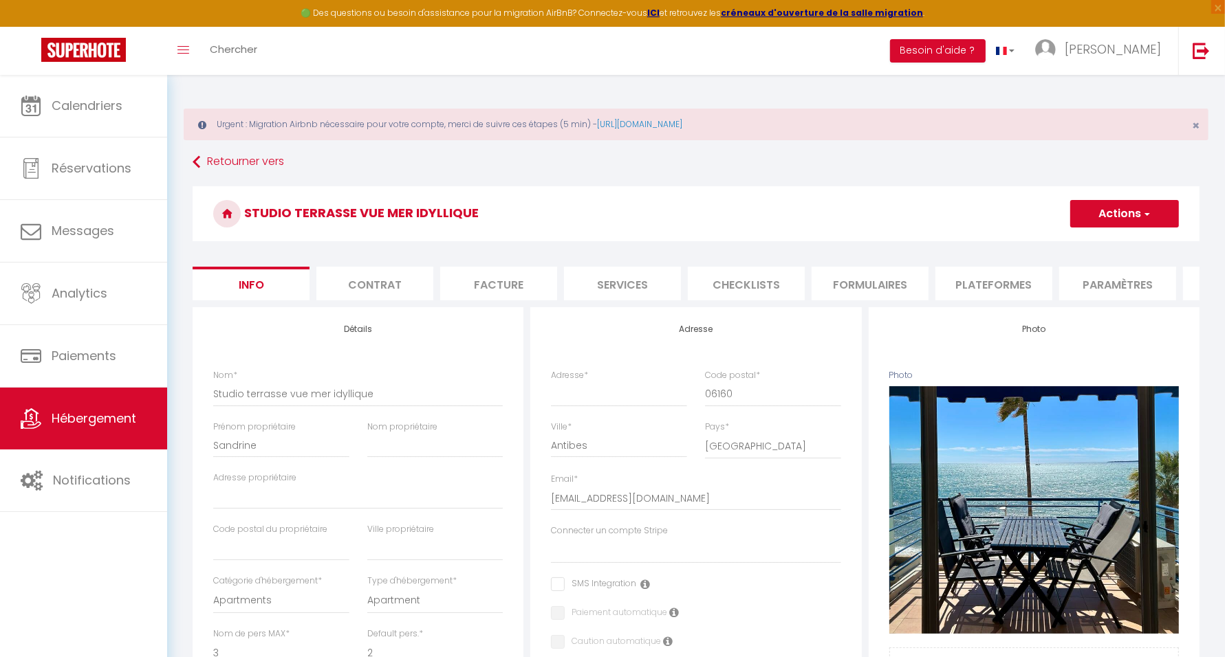
click at [1004, 285] on li "Plateformes" at bounding box center [993, 284] width 117 height 34
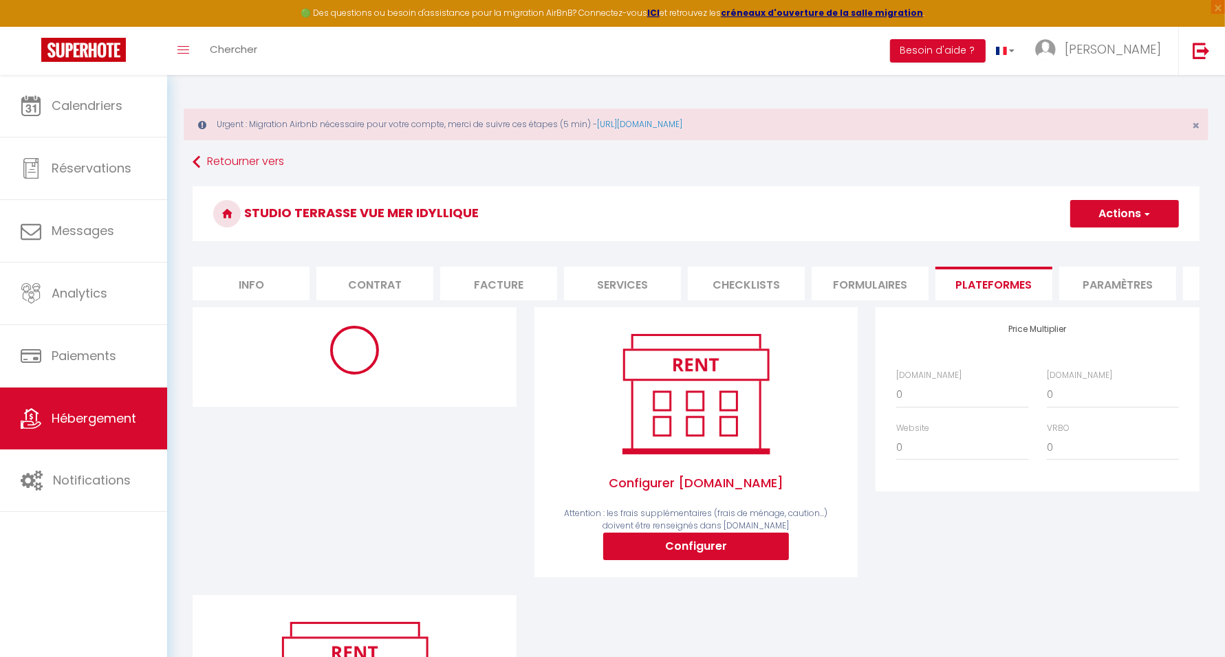
select select "18913-1128200624955729812"
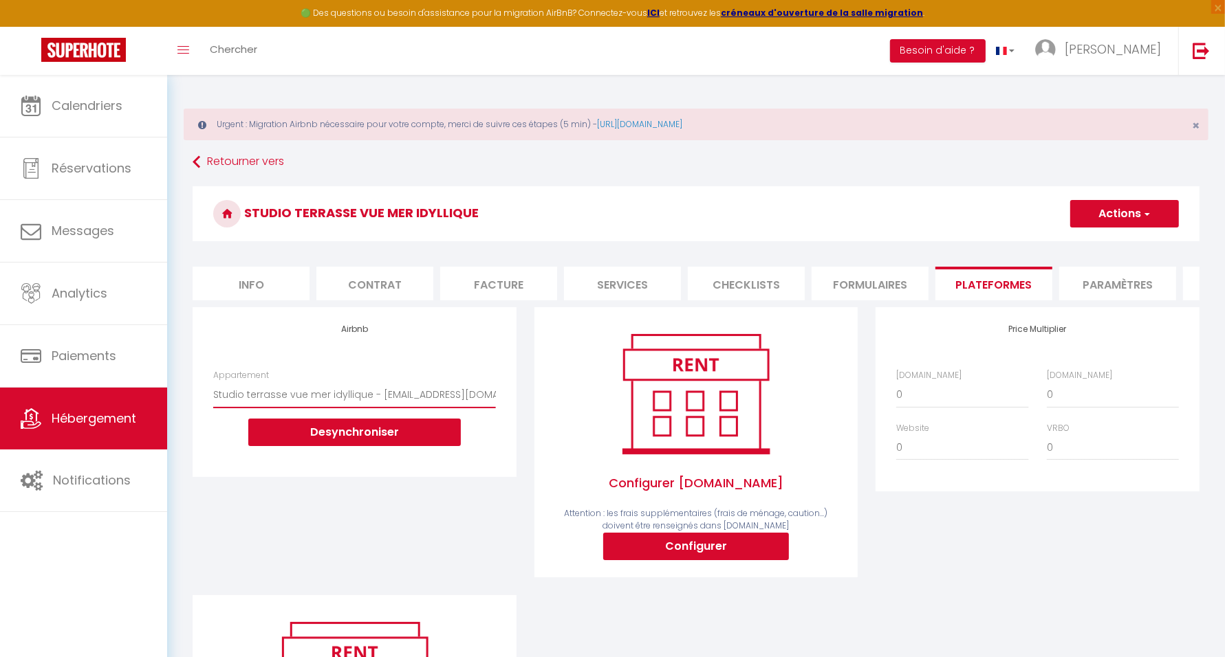
click at [380, 404] on select "Studio terrasse vue mer idyllique - sanjasbou@gmail.com (old)" at bounding box center [354, 395] width 282 height 26
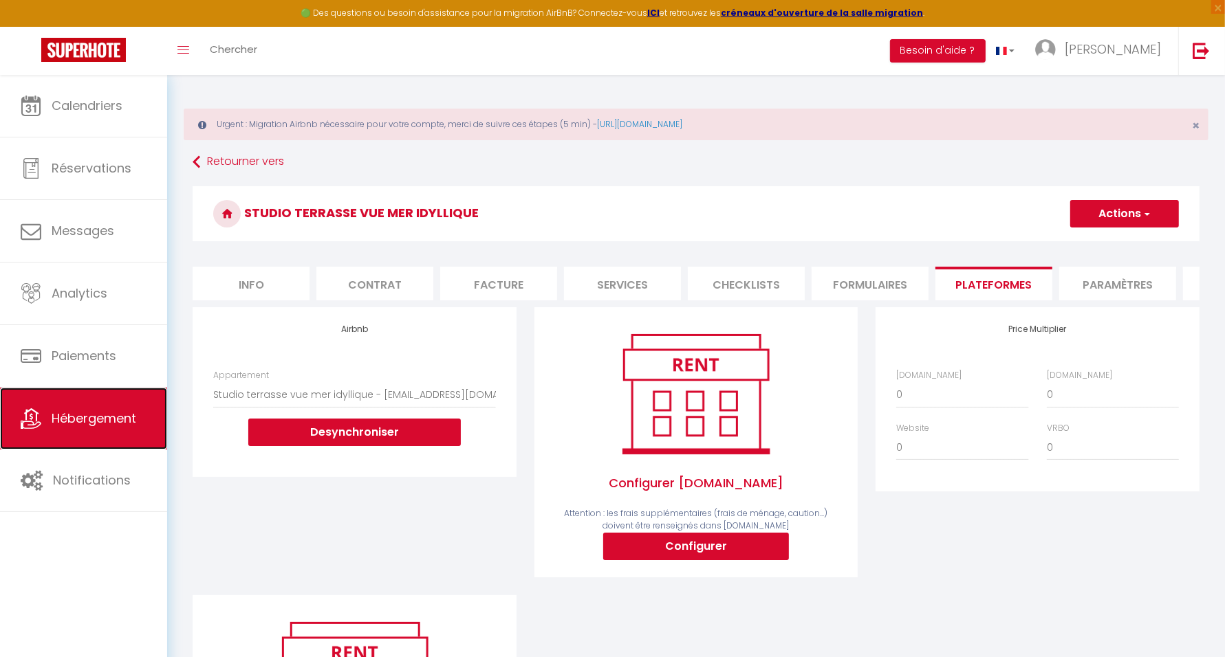
click at [98, 415] on span "Hébergement" at bounding box center [94, 418] width 85 height 17
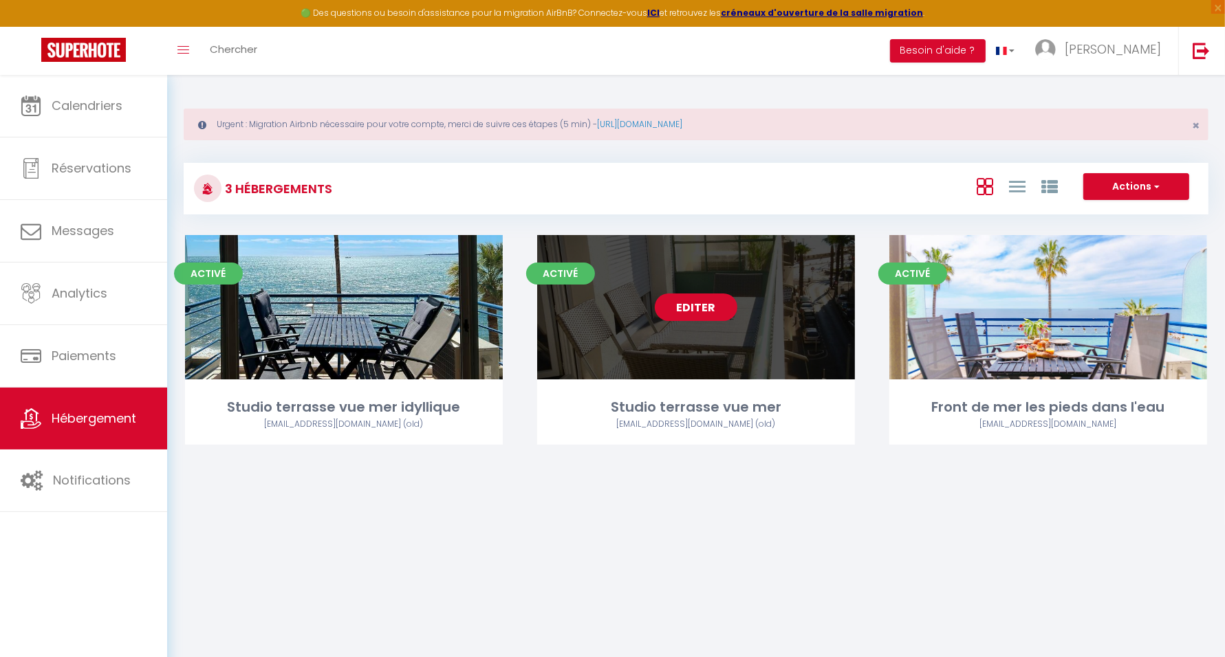
click at [712, 308] on link "Editer" at bounding box center [696, 308] width 83 height 28
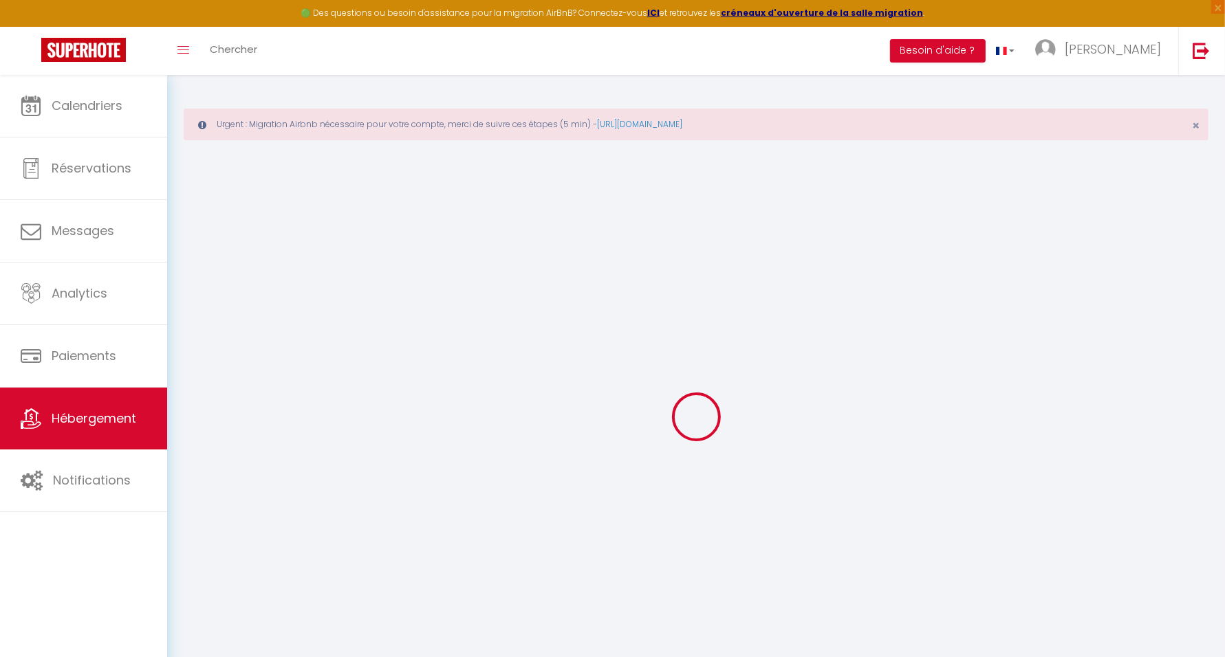
checkbox input "false"
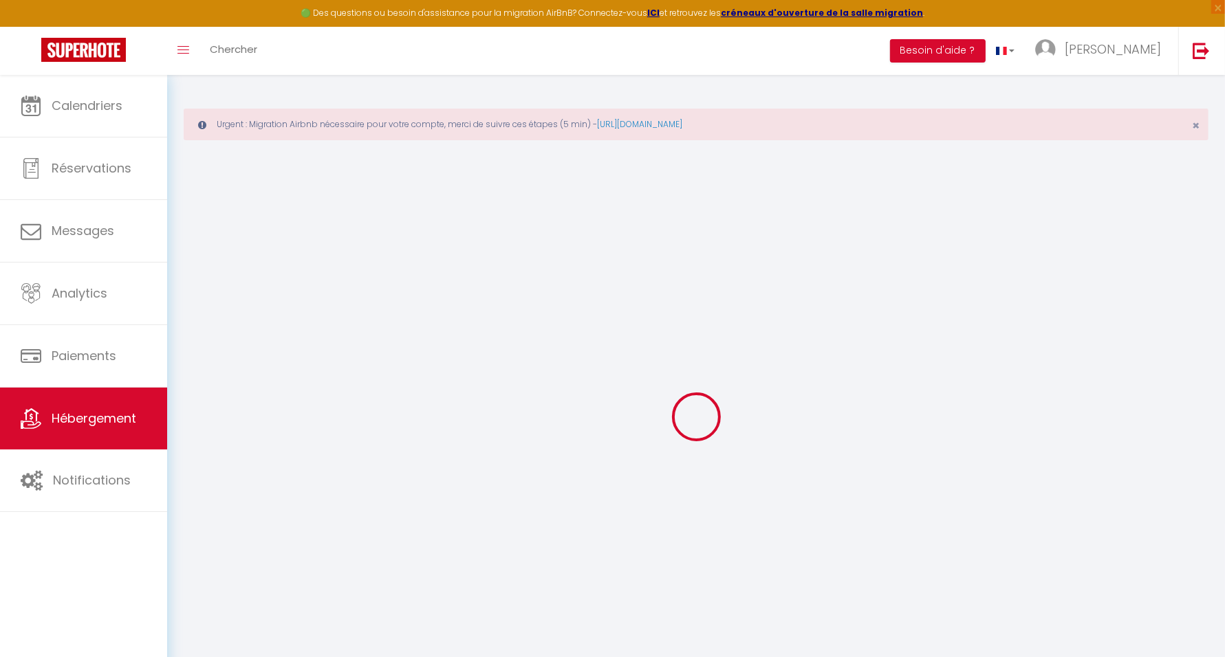
checkbox input "false"
select select "14:00"
select select
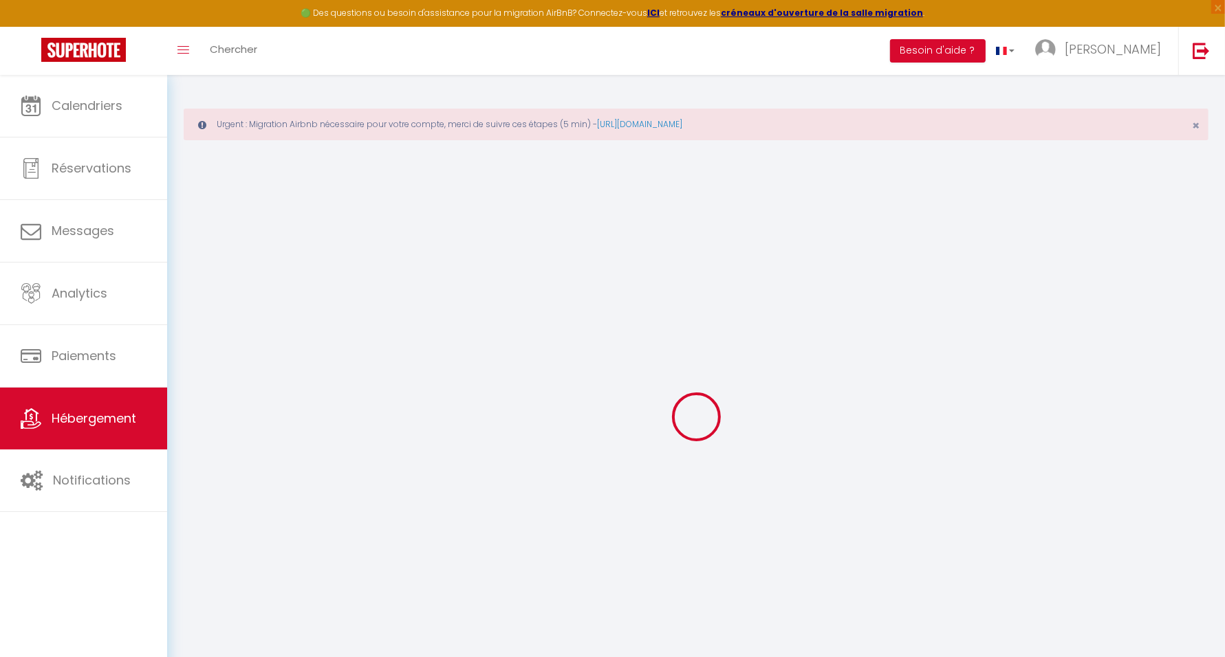
select select "11:00"
select select "30"
select select "120"
select select
checkbox input "false"
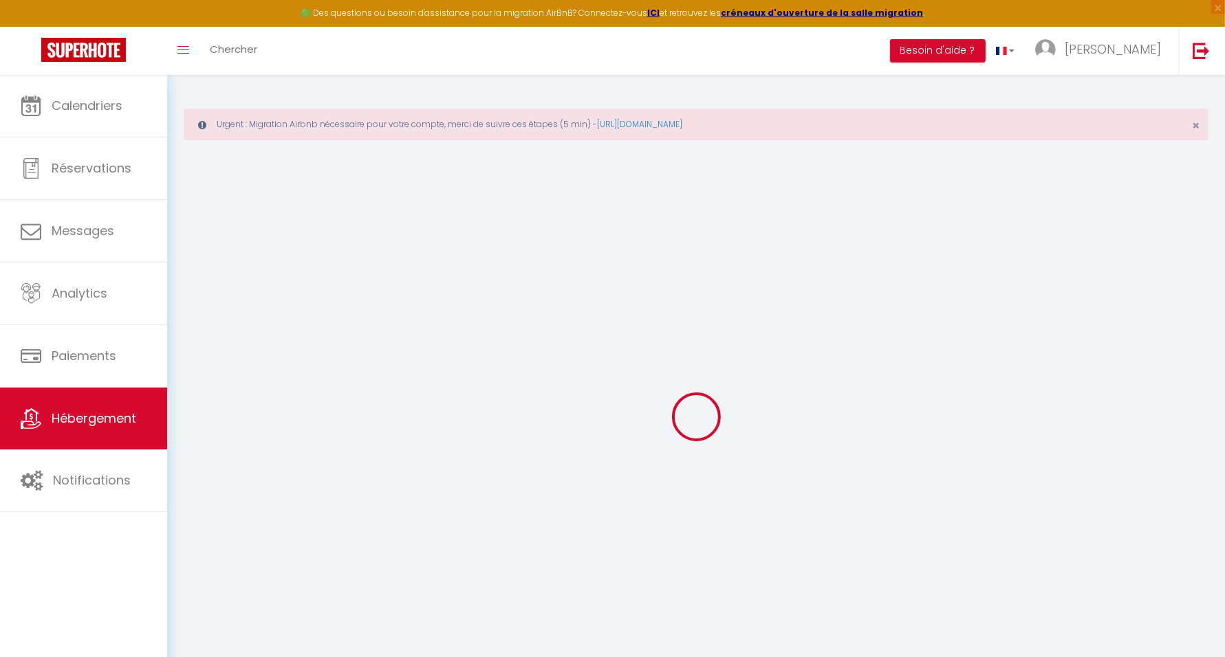
checkbox input "false"
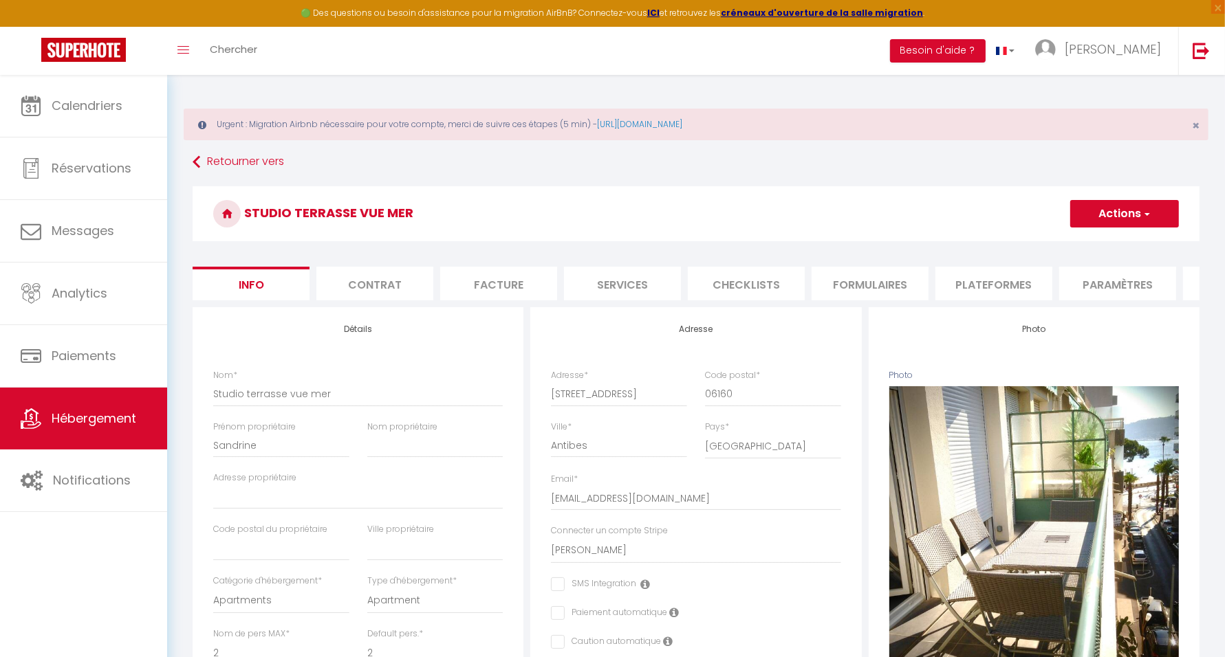
select select
checkbox input "false"
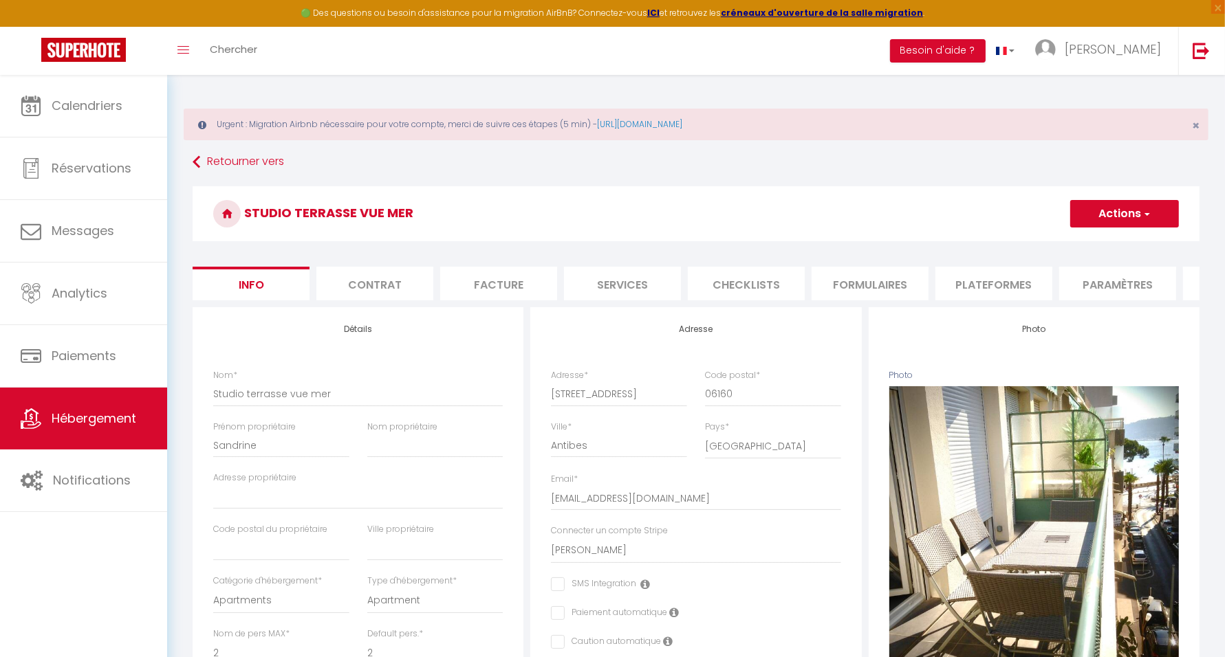
click at [1007, 279] on li "Plateformes" at bounding box center [993, 284] width 117 height 34
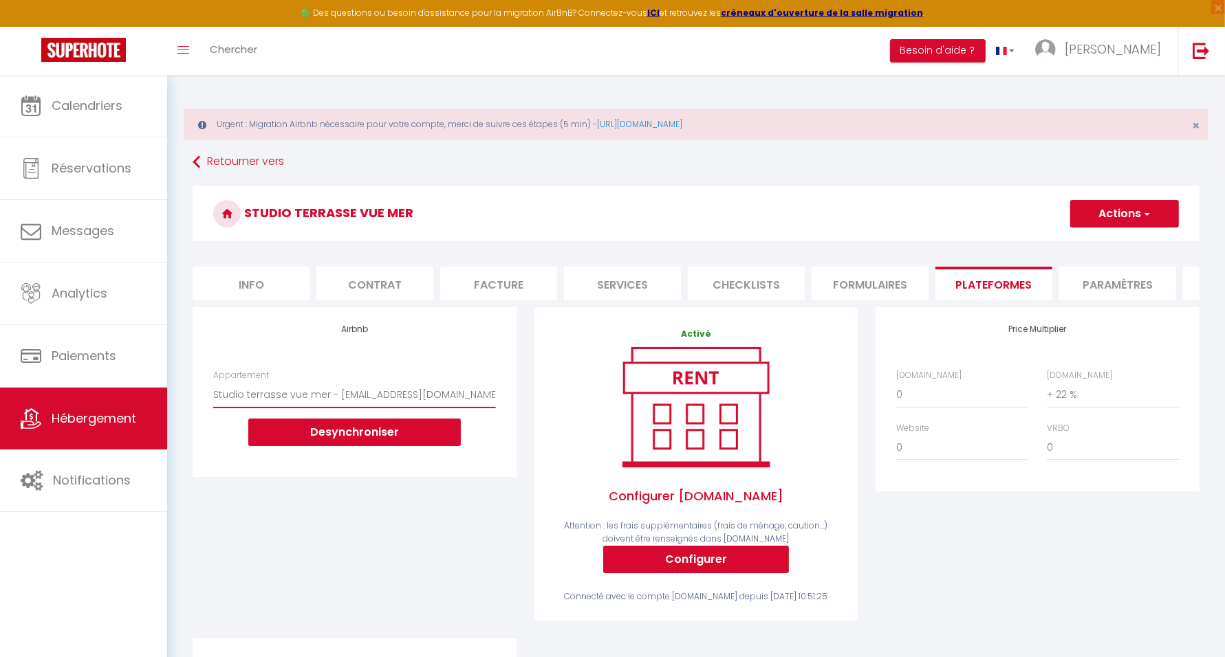
click at [384, 407] on select "Studio terrasse vue mer - sanjasbou@gmail.com (old)" at bounding box center [354, 395] width 282 height 26
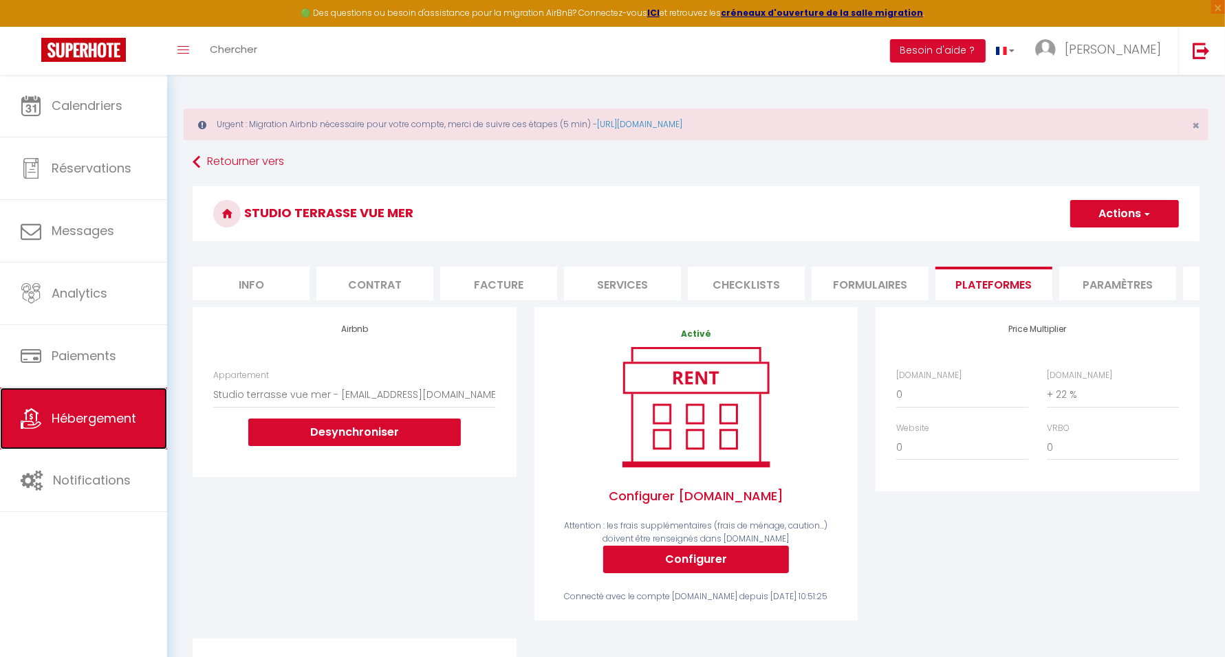
click at [106, 406] on link "Hébergement" at bounding box center [83, 419] width 167 height 62
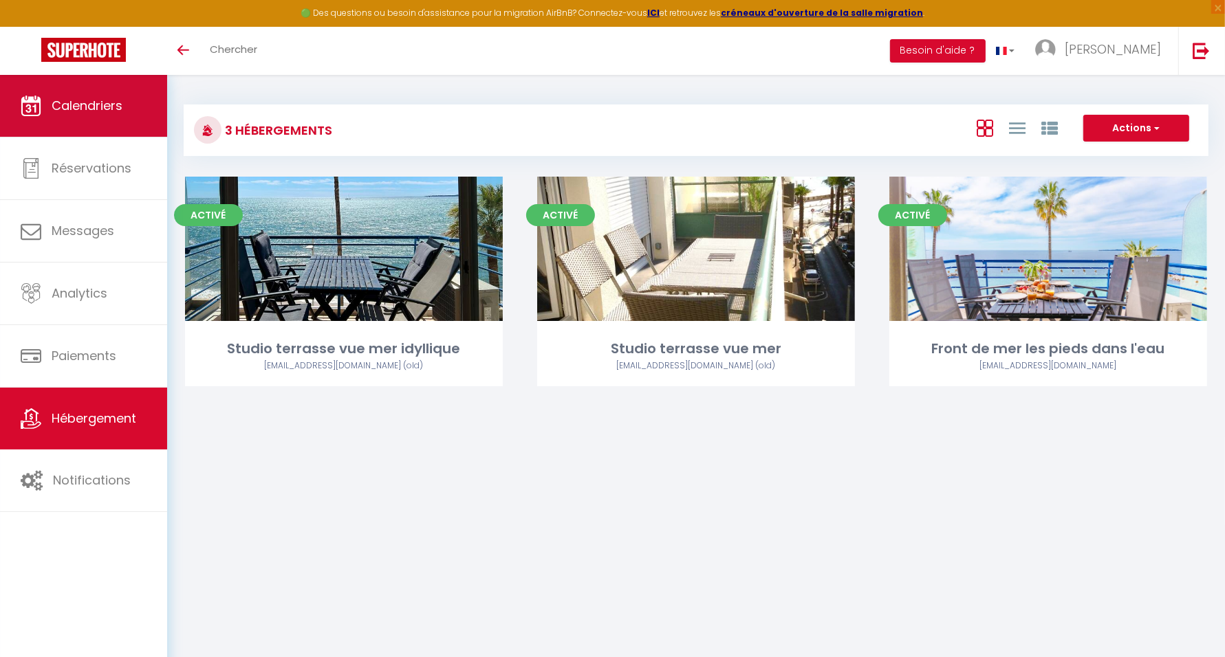
click at [114, 108] on span "Calendriers" at bounding box center [87, 105] width 71 height 17
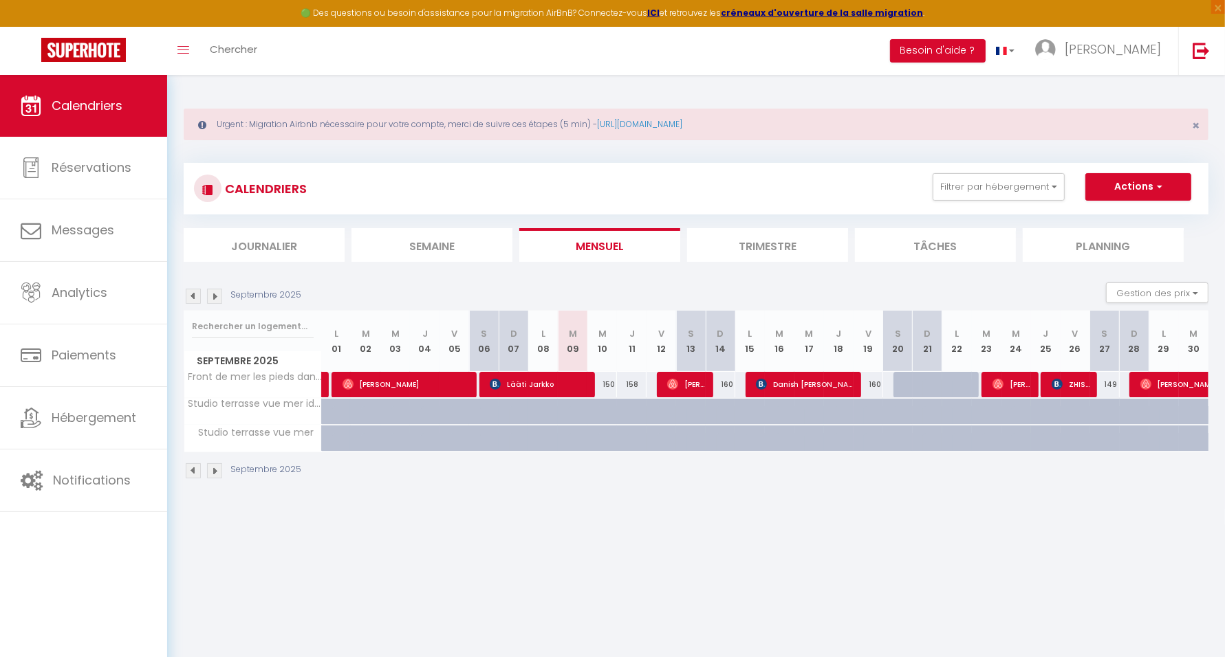
click at [508, 413] on div at bounding box center [513, 412] width 30 height 26
type input "212"
type input "Dim 07 Septembre 2025"
type input "Lun 08 Septembre 2025"
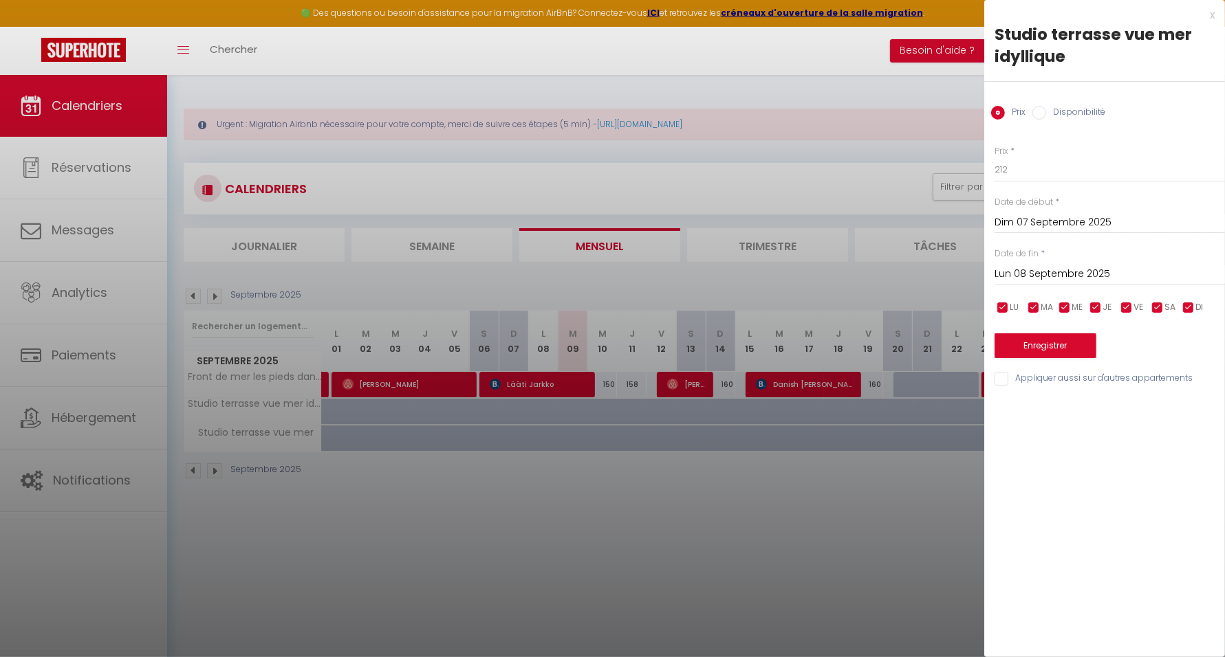
click at [610, 408] on div at bounding box center [612, 328] width 1225 height 657
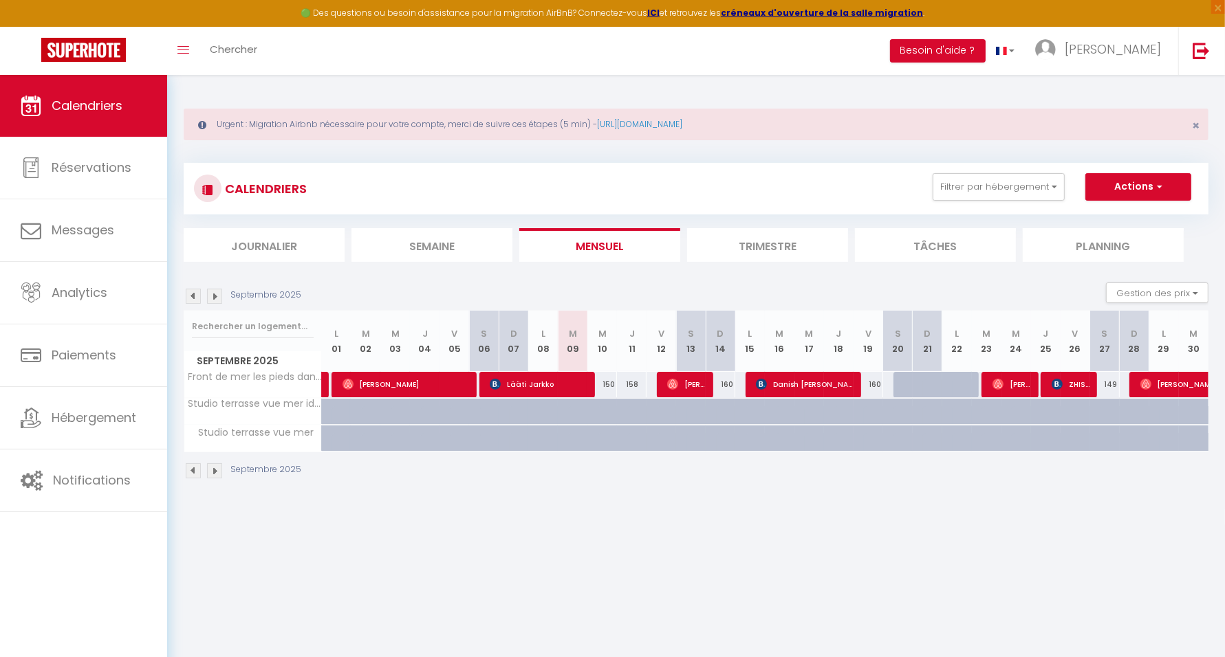
click at [577, 408] on div at bounding box center [584, 419] width 30 height 26
type input "209"
type input "Mar 09 Septembre 2025"
type input "Mer 10 Septembre 2025"
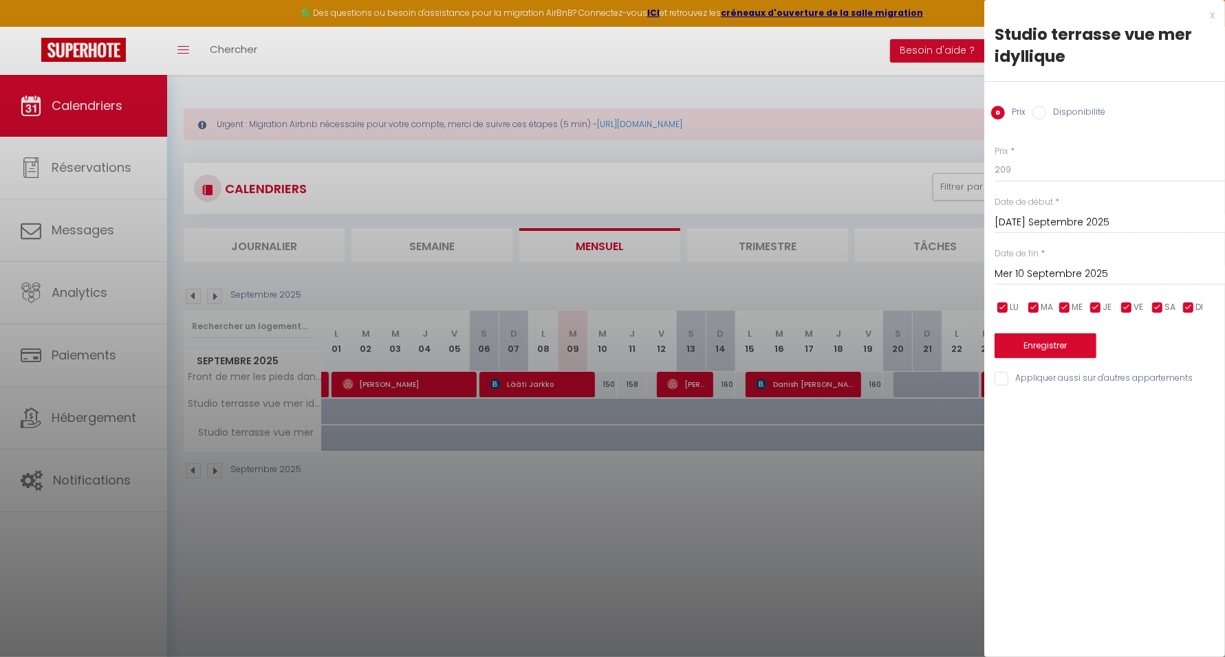
click at [598, 409] on div at bounding box center [612, 328] width 1225 height 657
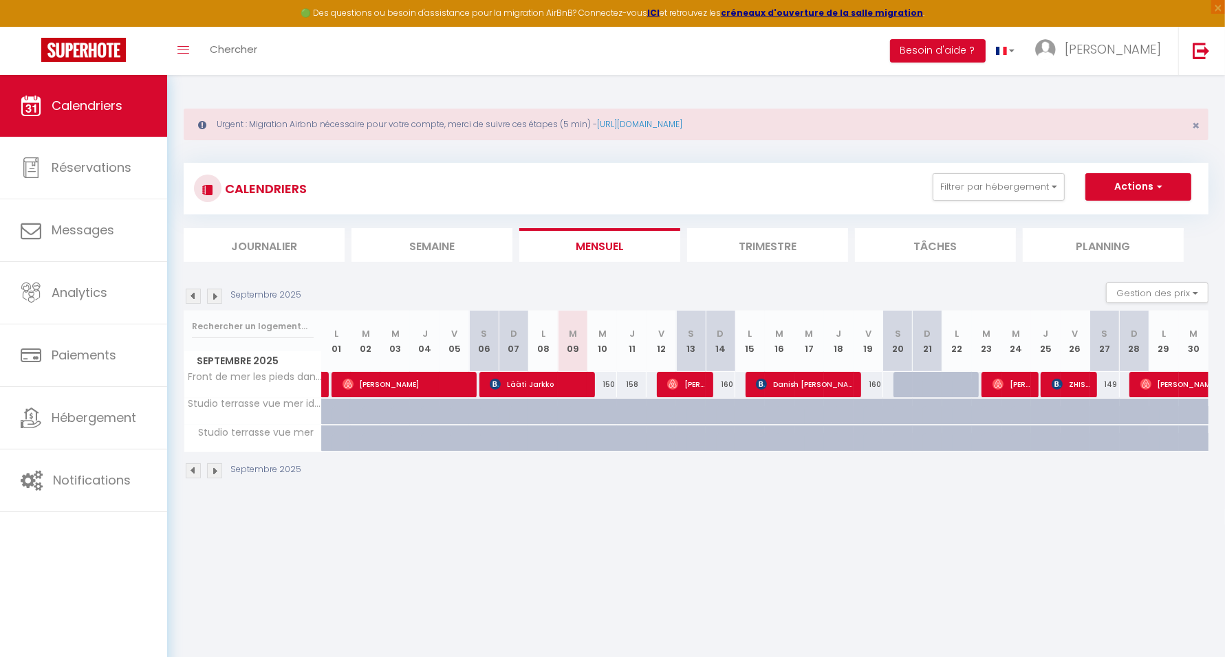
click at [598, 409] on div at bounding box center [613, 419] width 30 height 26
type input "207"
type input "Mer 10 Septembre 2025"
type input "Jeu 11 Septembre 2025"
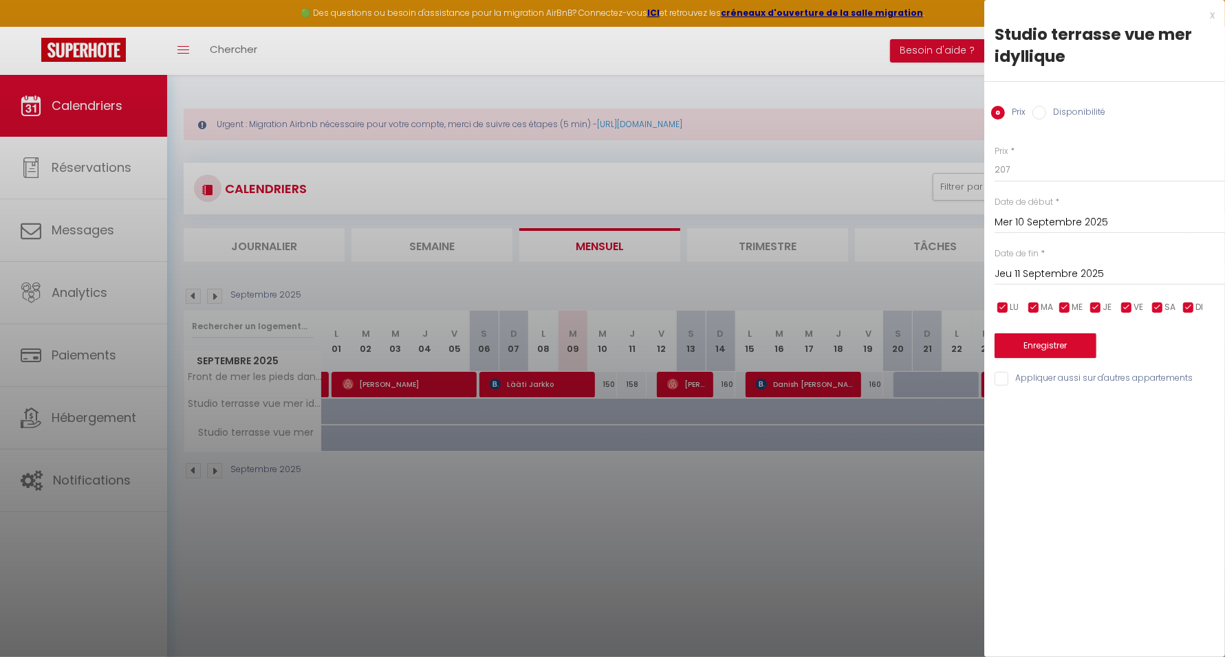
click at [648, 413] on div at bounding box center [612, 328] width 1225 height 657
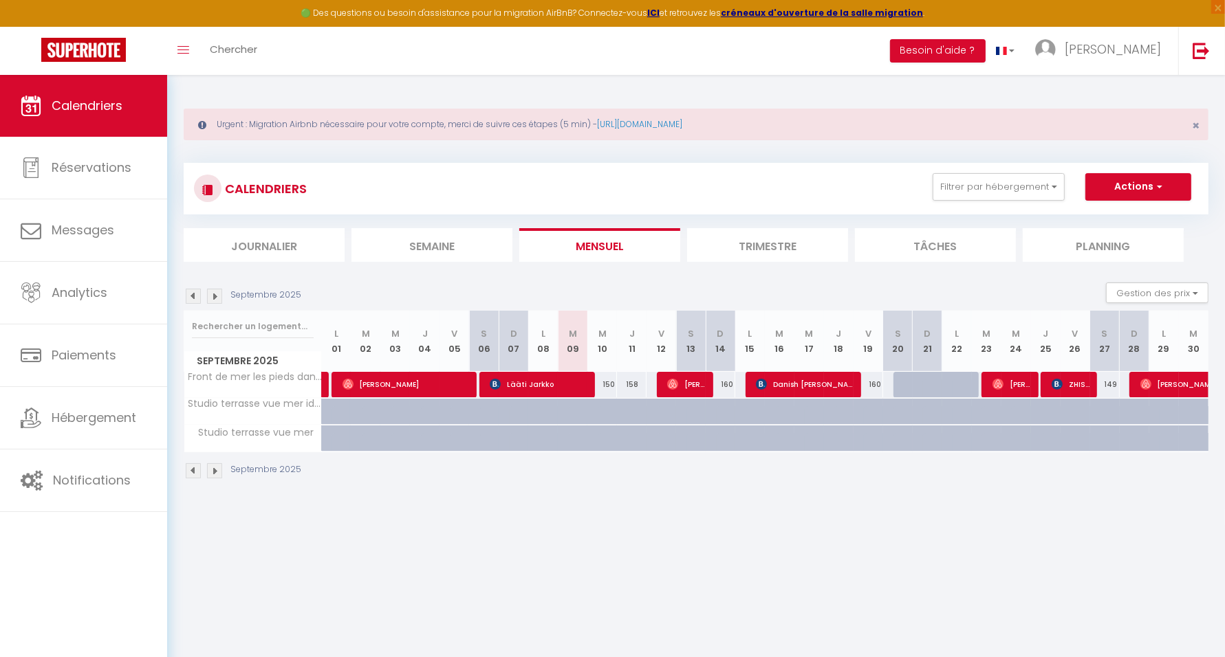
click at [666, 412] on div at bounding box center [672, 419] width 30 height 26
type input "204"
type input "Ven 12 Septembre 2025"
type input "Sam 13 Septembre 2025"
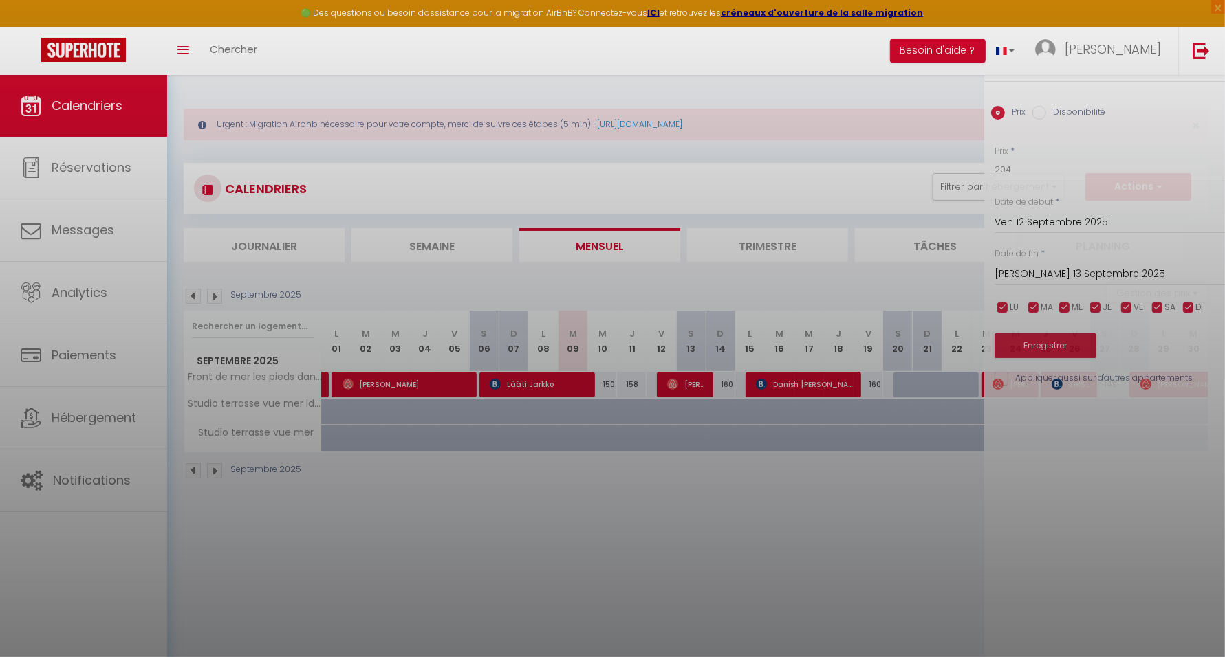
click at [630, 435] on div at bounding box center [612, 328] width 1225 height 657
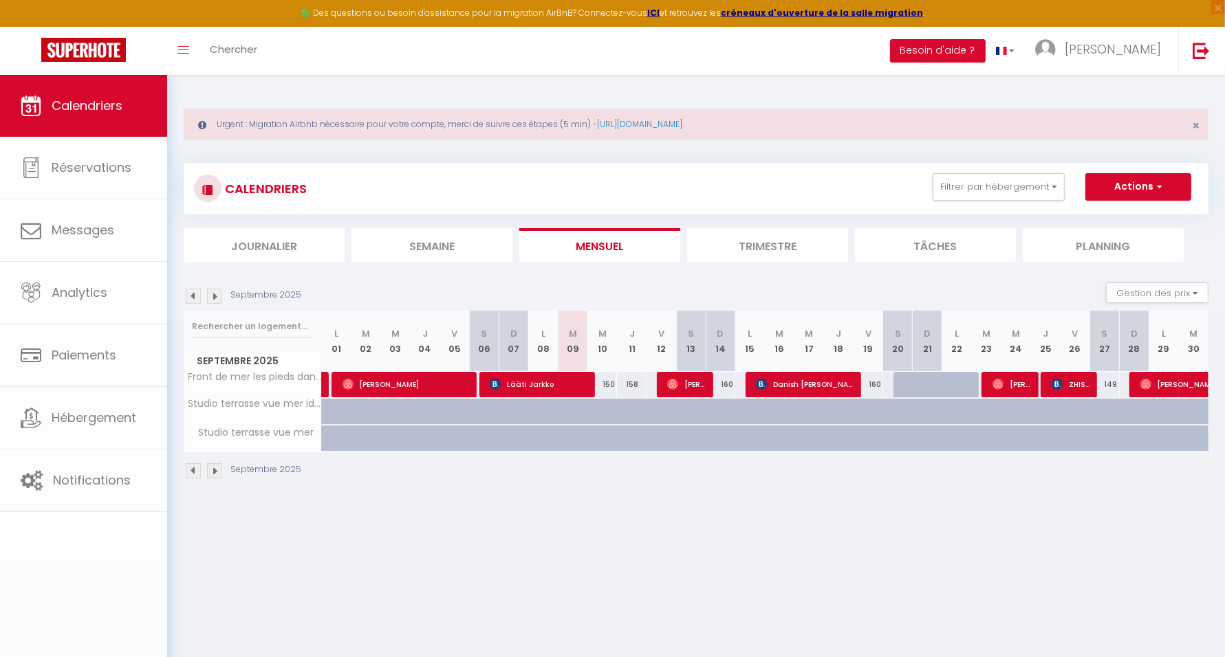
click at [611, 441] on div at bounding box center [613, 446] width 30 height 26
type input "150"
type input "Mer 10 Septembre 2025"
type input "Jeu 11 Septembre 2025"
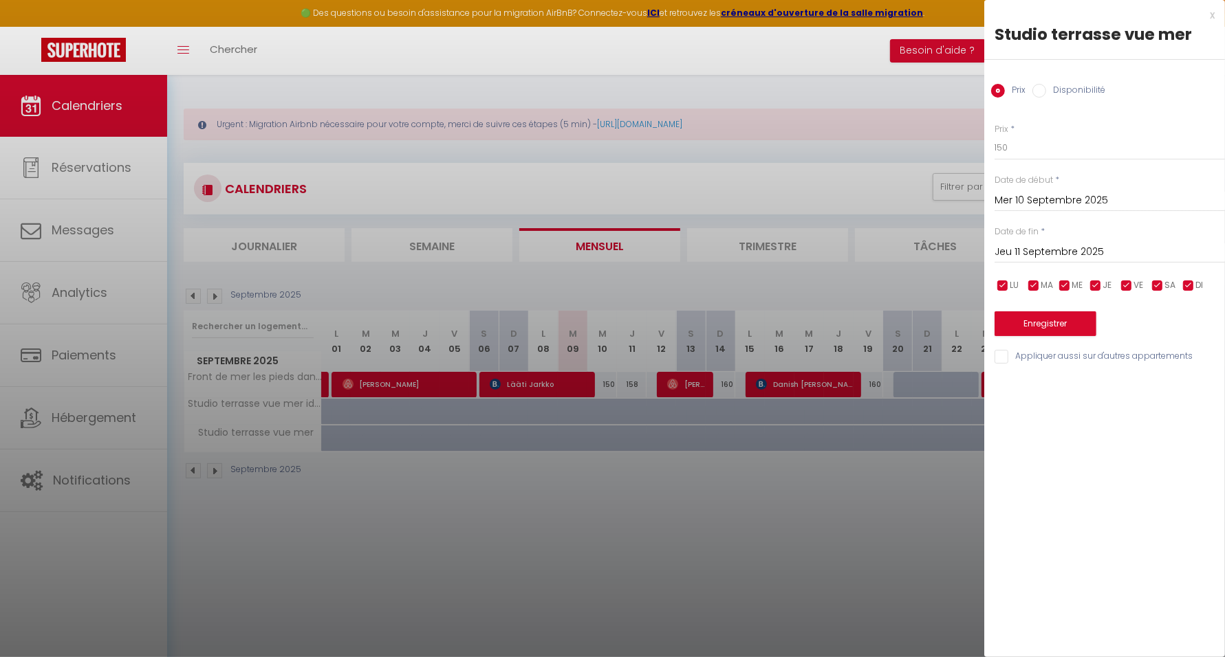
click at [575, 437] on div at bounding box center [612, 328] width 1225 height 657
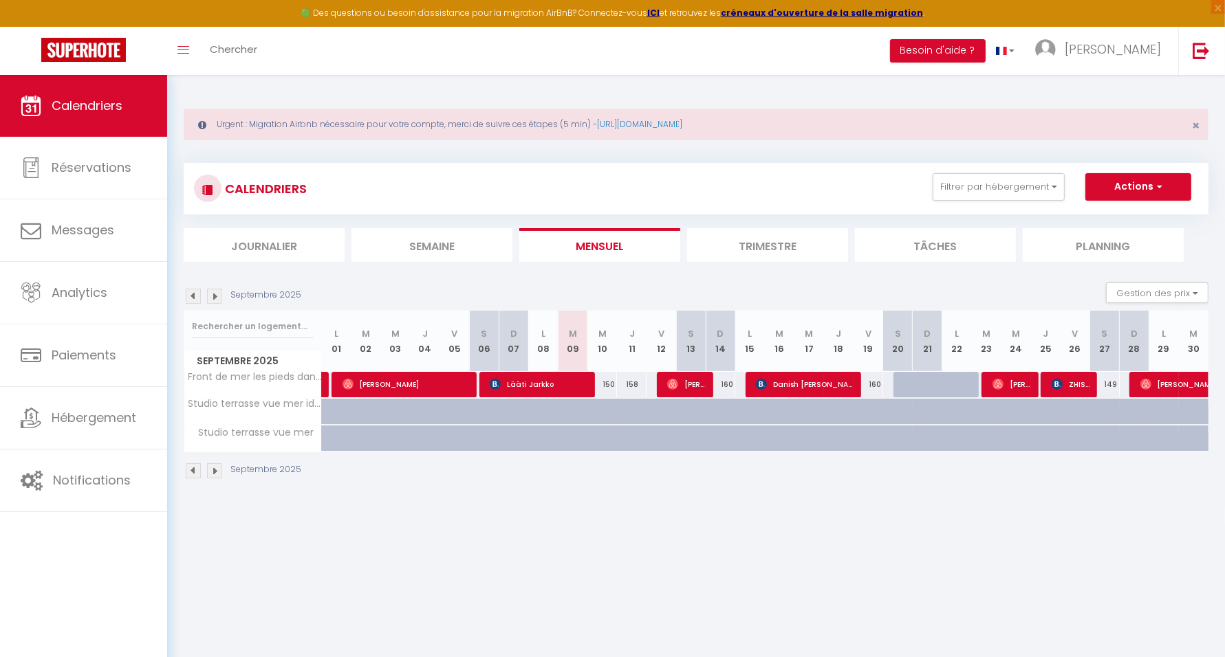
click at [578, 437] on div at bounding box center [584, 446] width 30 height 26
type input "150"
type input "Mar 09 Septembre 2025"
type input "Mer 10 Septembre 2025"
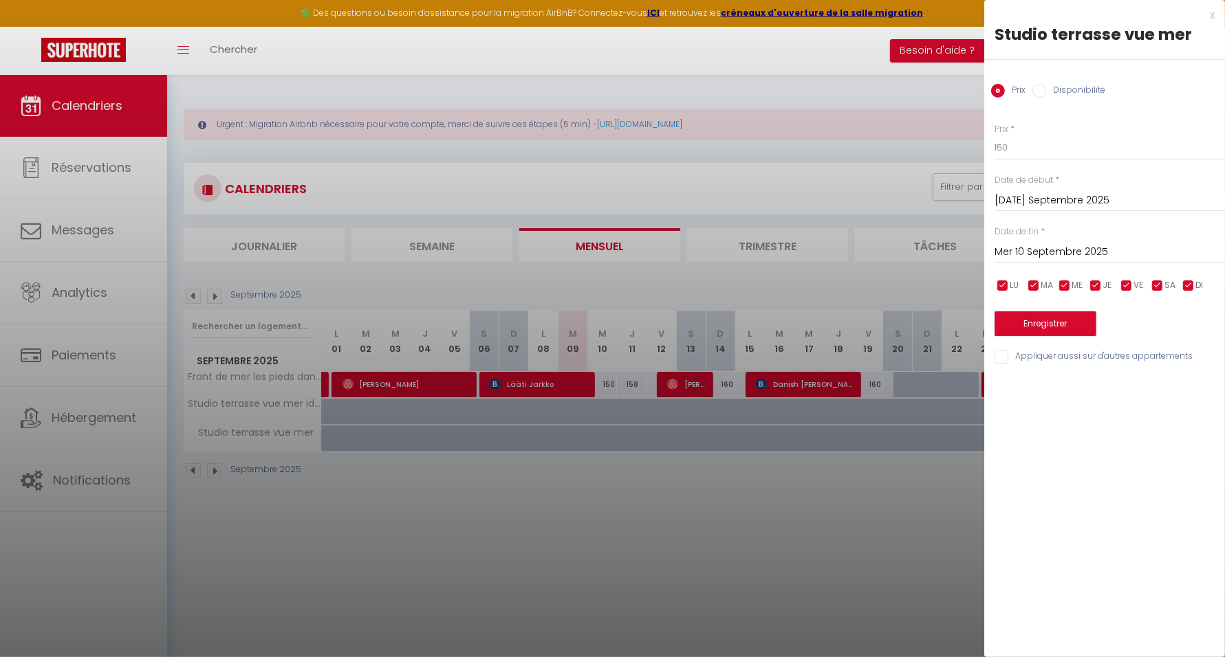
click at [617, 437] on div at bounding box center [612, 328] width 1225 height 657
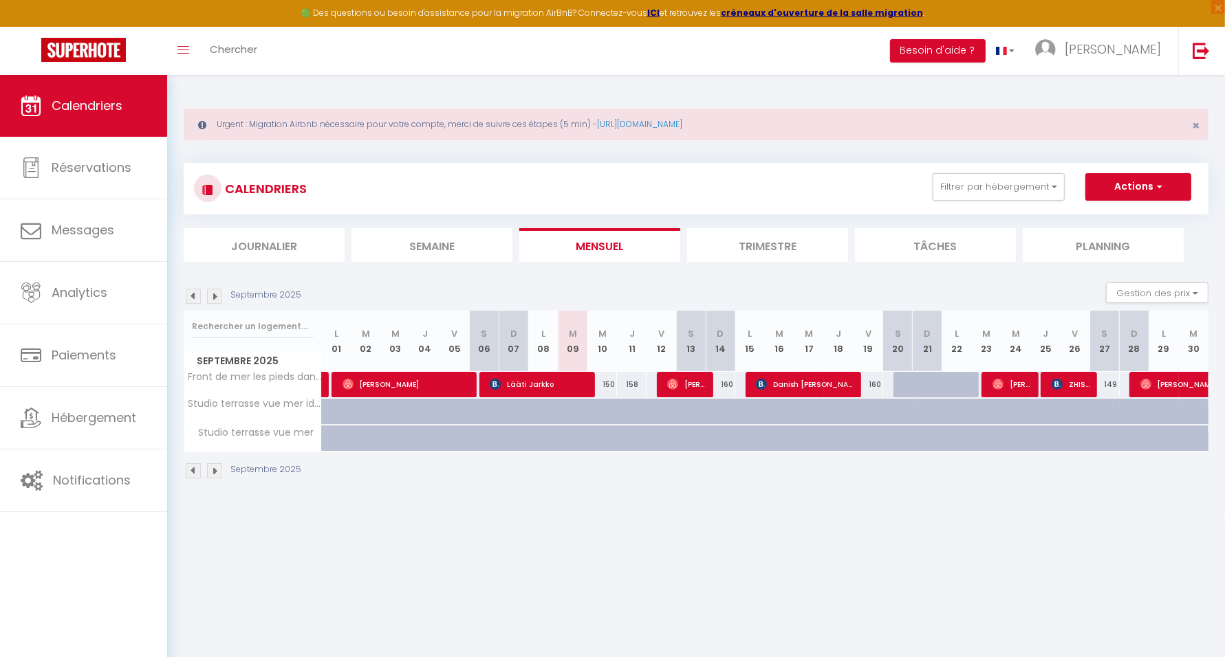
click at [635, 437] on div at bounding box center [643, 446] width 30 height 26
type input "150"
type input "Jeu 11 Septembre 2025"
type input "Ven 12 Septembre 2025"
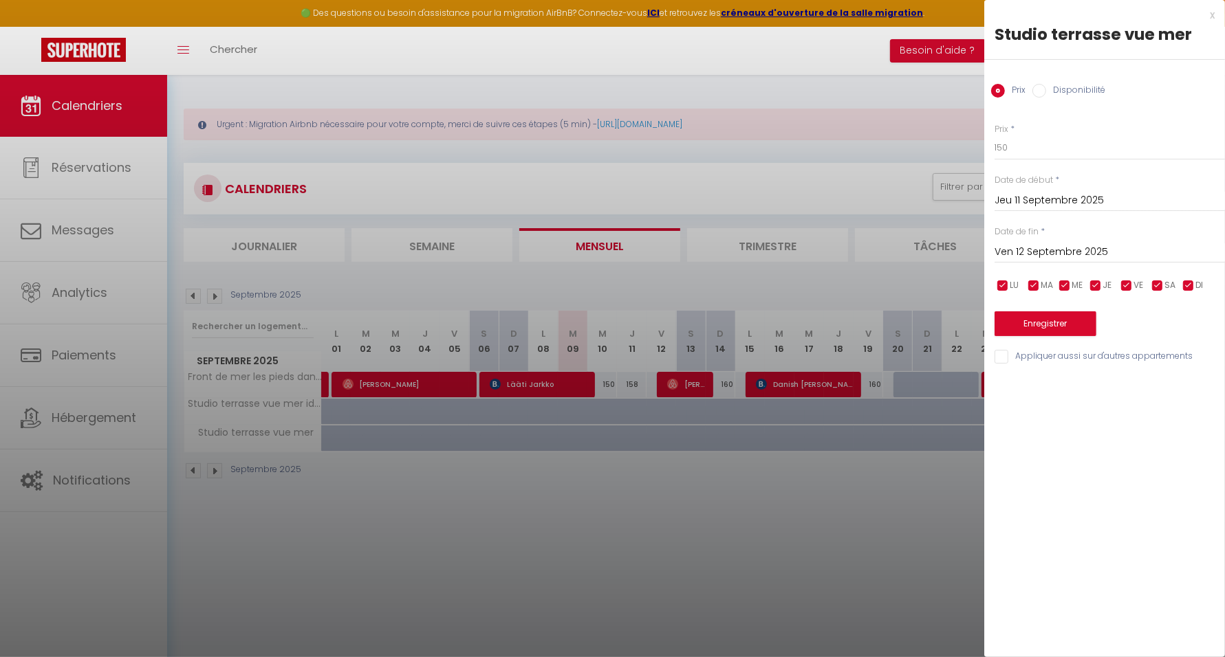
click at [881, 89] on div at bounding box center [612, 328] width 1225 height 657
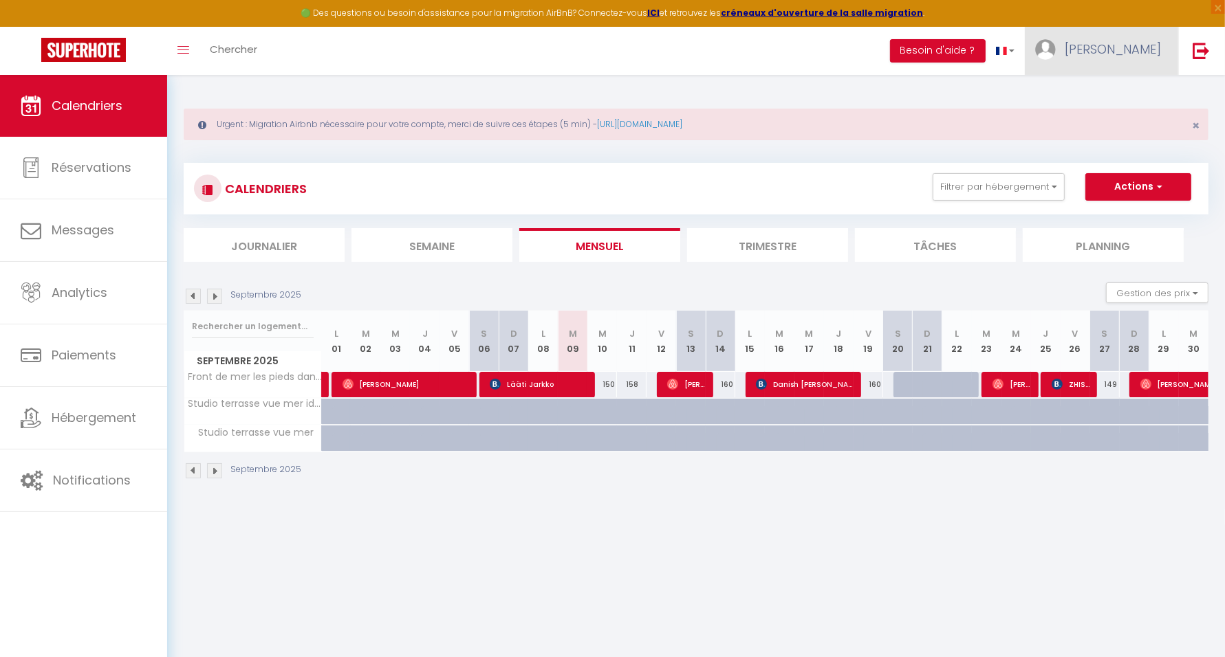
click at [1055, 50] on img at bounding box center [1045, 49] width 21 height 21
click at [1115, 89] on link "Paramètres" at bounding box center [1123, 95] width 102 height 23
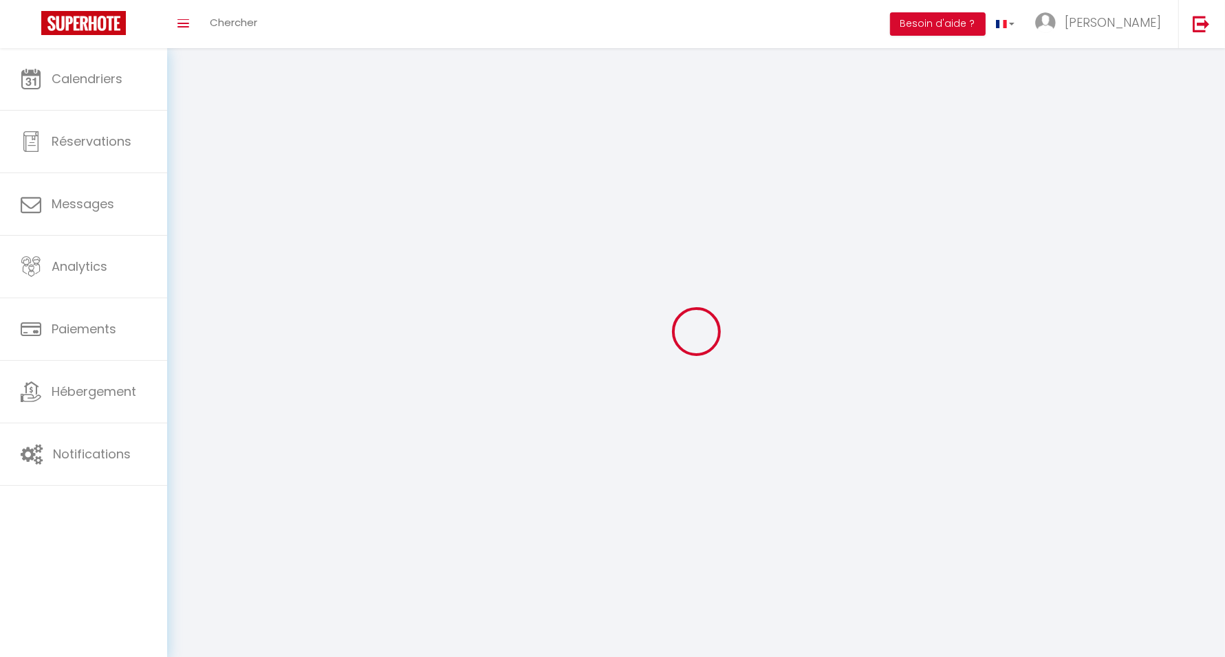
type input "Serge"
type input "Boukhris"
type input "0664055158"
type input "9 BOULEVARD CHARLES GUILLAUMONT"
type input "06160"
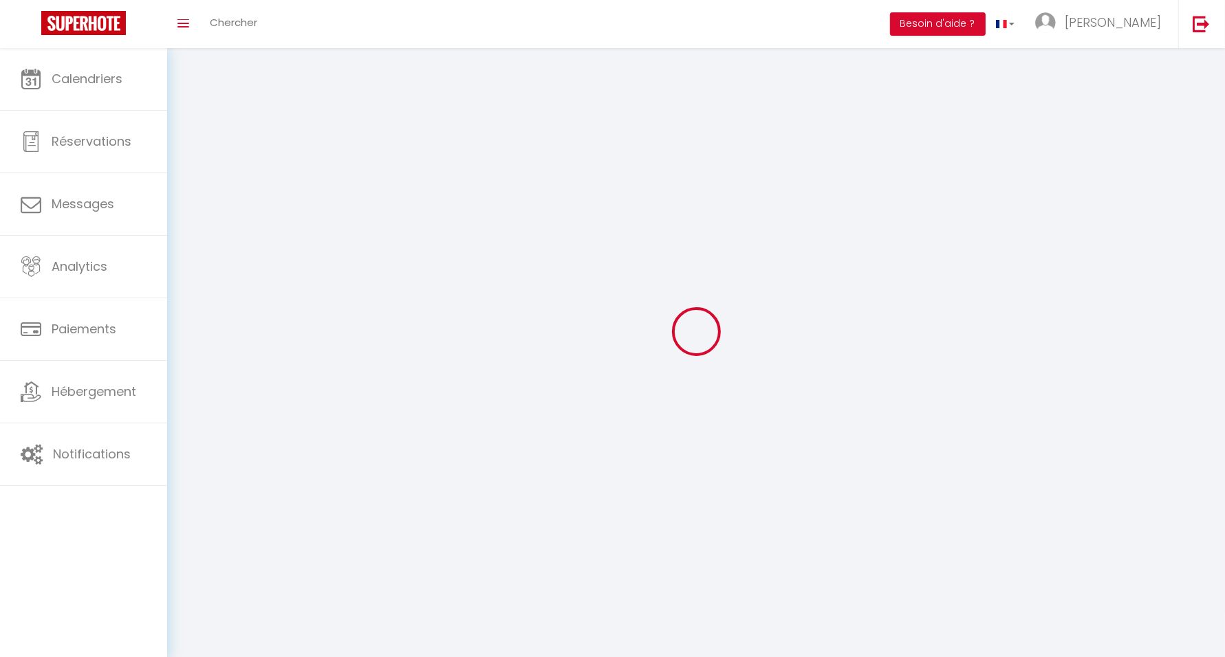
type input "JUAN LES PINS"
type input "3BUwd8V8lYGVPzfz6vAOPvC4D"
type input "kNIibItneHnL8WElSrLDQiMKZ"
type input "3BUwd8V8lYGVPzfz6vAOPvC4D"
type input "kNIibItneHnL8WElSrLDQiMKZ"
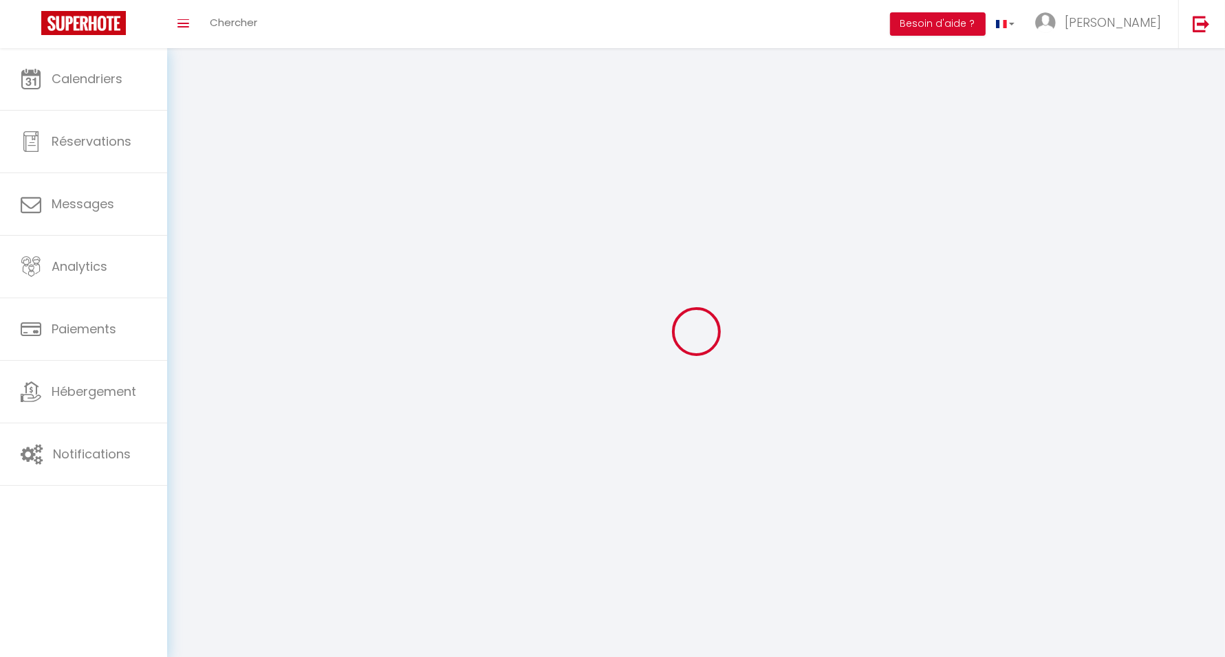
type input "https://app.superhote.com/#/get-available-rentals/kNIibItneHnL8WElSrLDQiMKZ"
select select "28"
select select "fr"
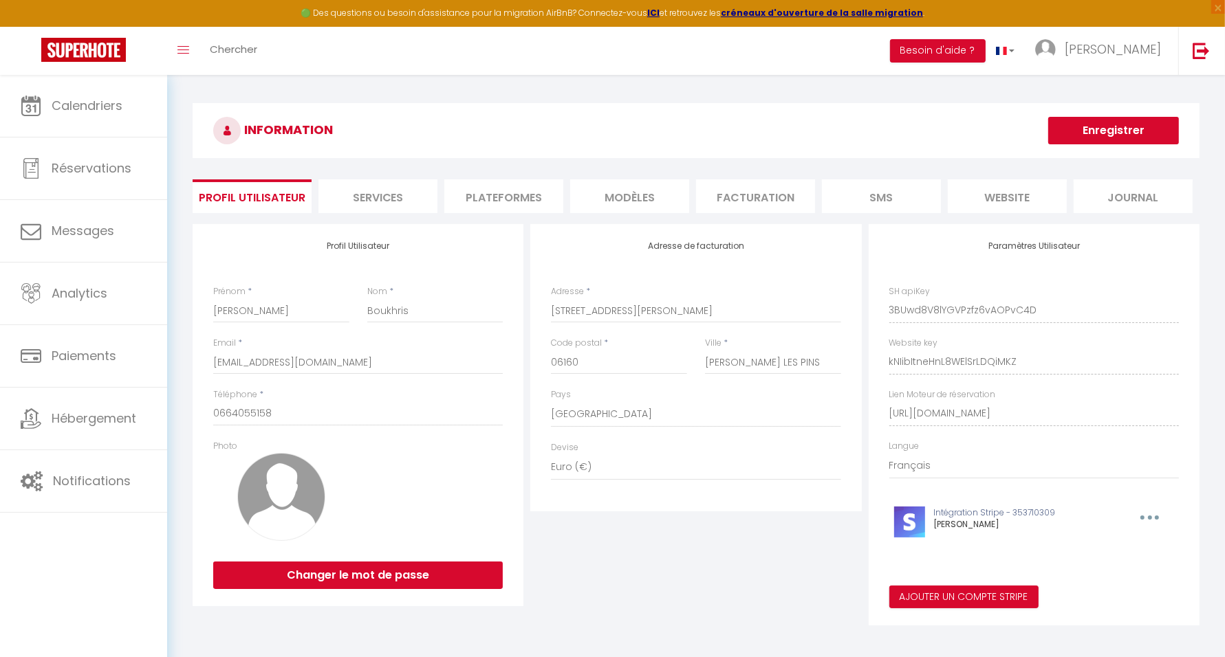
click at [503, 194] on li "Plateformes" at bounding box center [503, 196] width 119 height 34
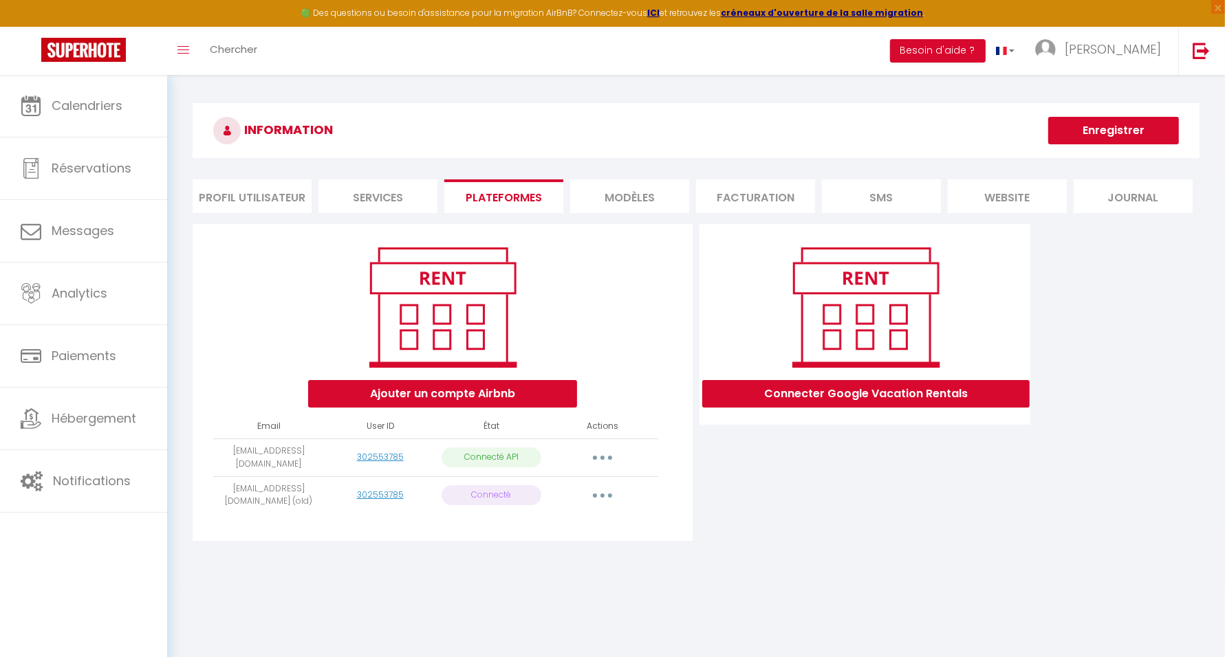
click at [602, 457] on icon "button" at bounding box center [602, 458] width 4 height 4
click at [595, 483] on link "Importer les appartements" at bounding box center [541, 488] width 152 height 23
select select "64437"
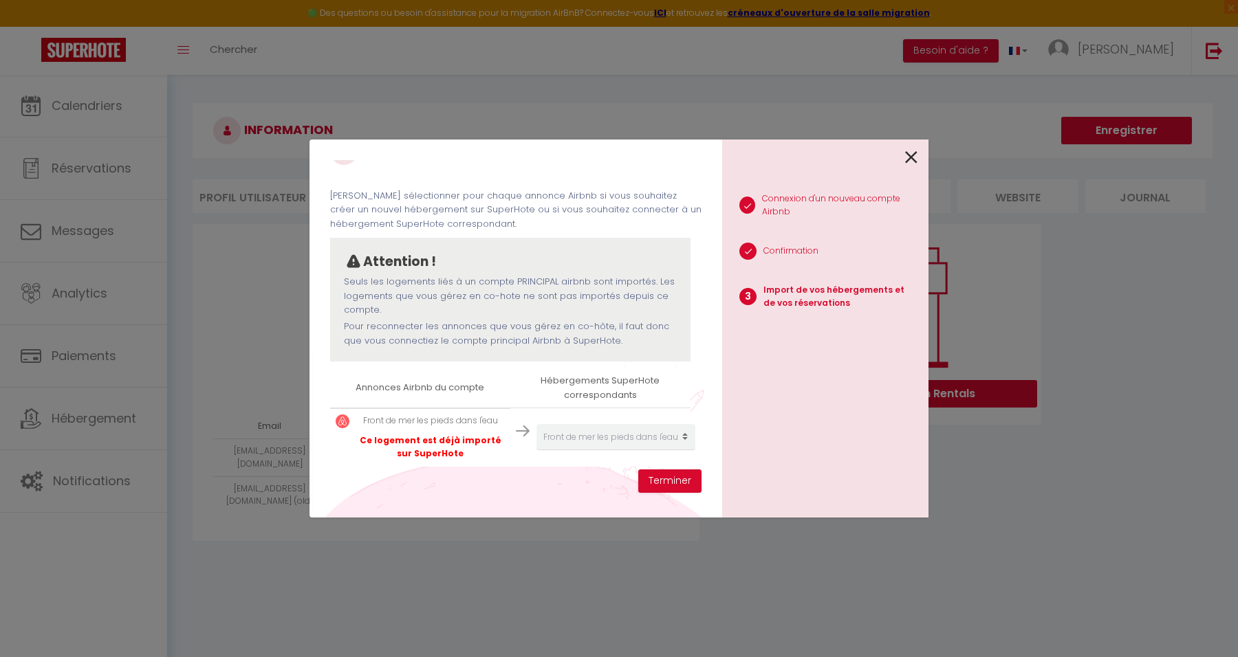
scroll to position [52, 0]
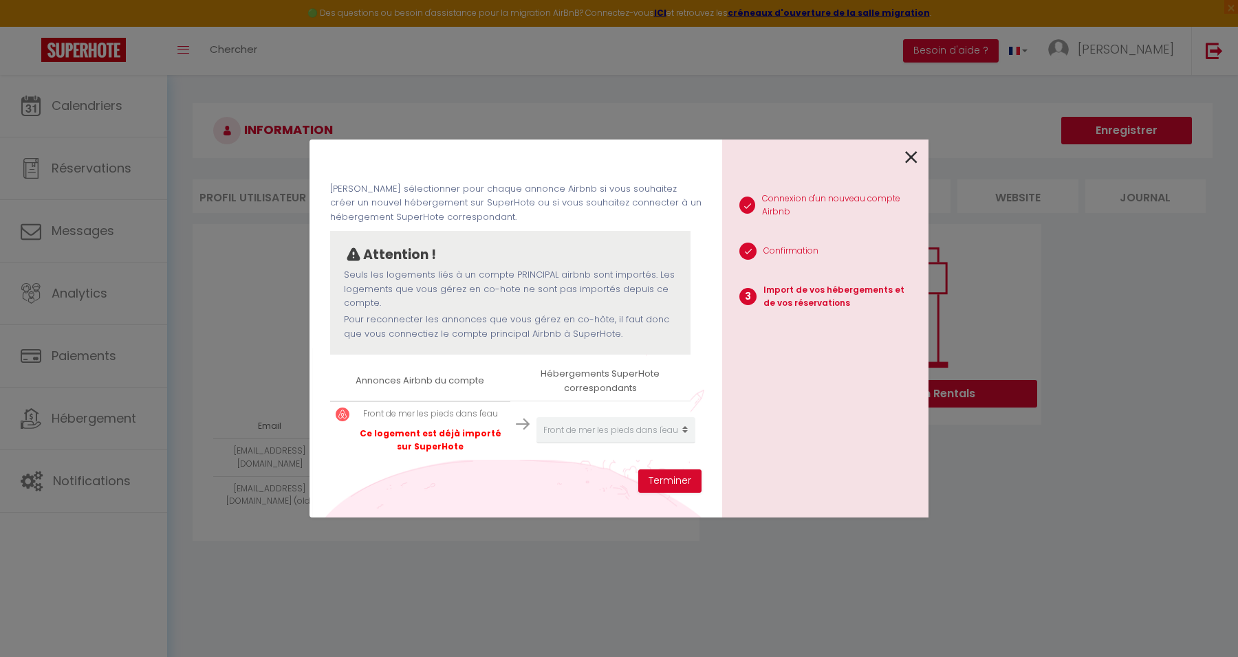
click at [910, 158] on icon at bounding box center [911, 157] width 12 height 21
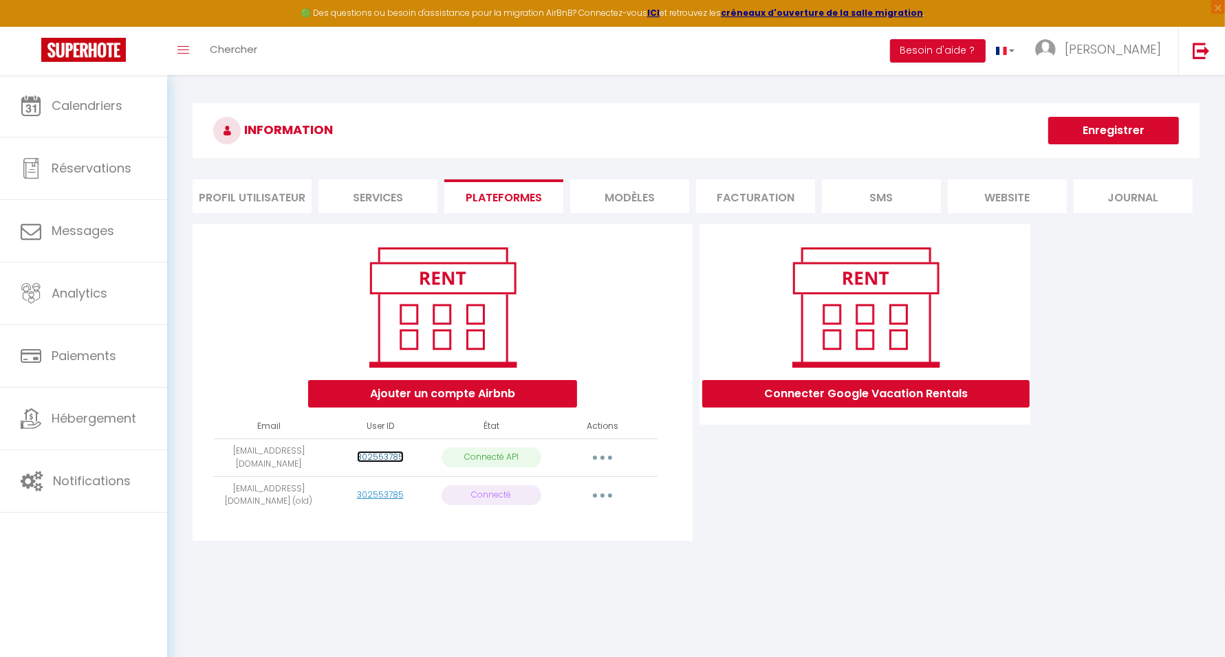
click at [386, 454] on link "302553785" at bounding box center [380, 457] width 47 height 12
click at [613, 454] on button "button" at bounding box center [602, 458] width 39 height 22
click at [655, 458] on td "Importer les appartements Supprimer Reconnecter le compte" at bounding box center [602, 458] width 111 height 38
click at [607, 487] on button "button" at bounding box center [602, 496] width 39 height 22
click at [588, 522] on link "Importer les appartements" at bounding box center [541, 526] width 152 height 23
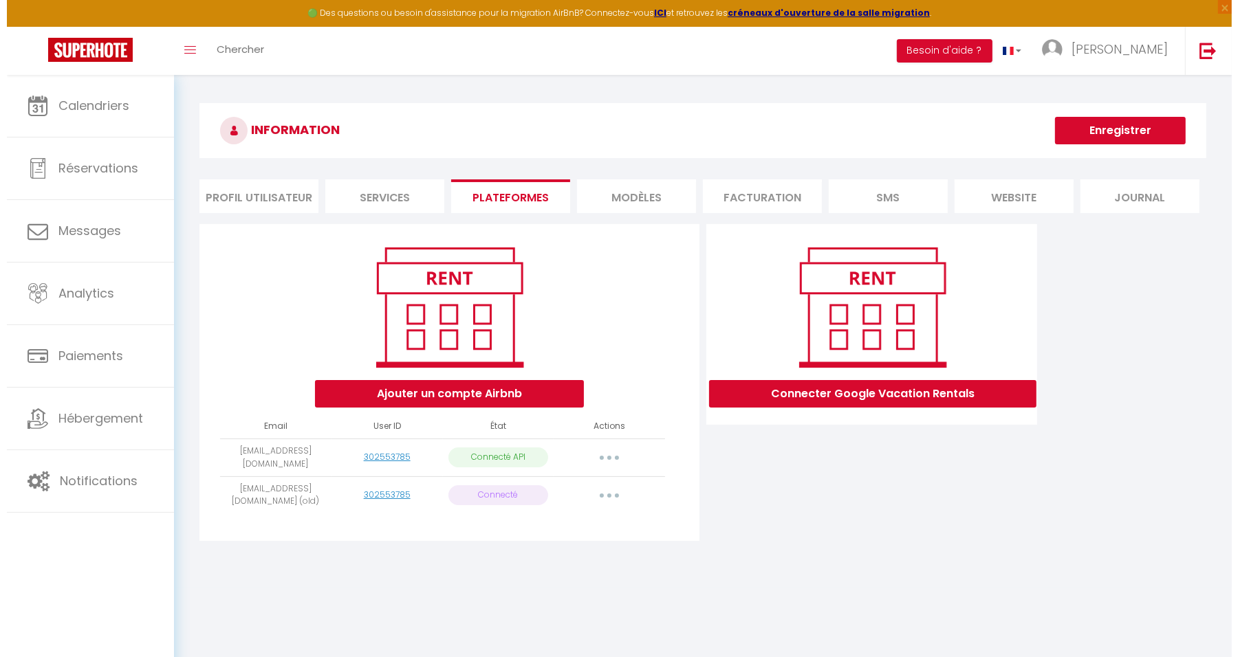
scroll to position [0, 0]
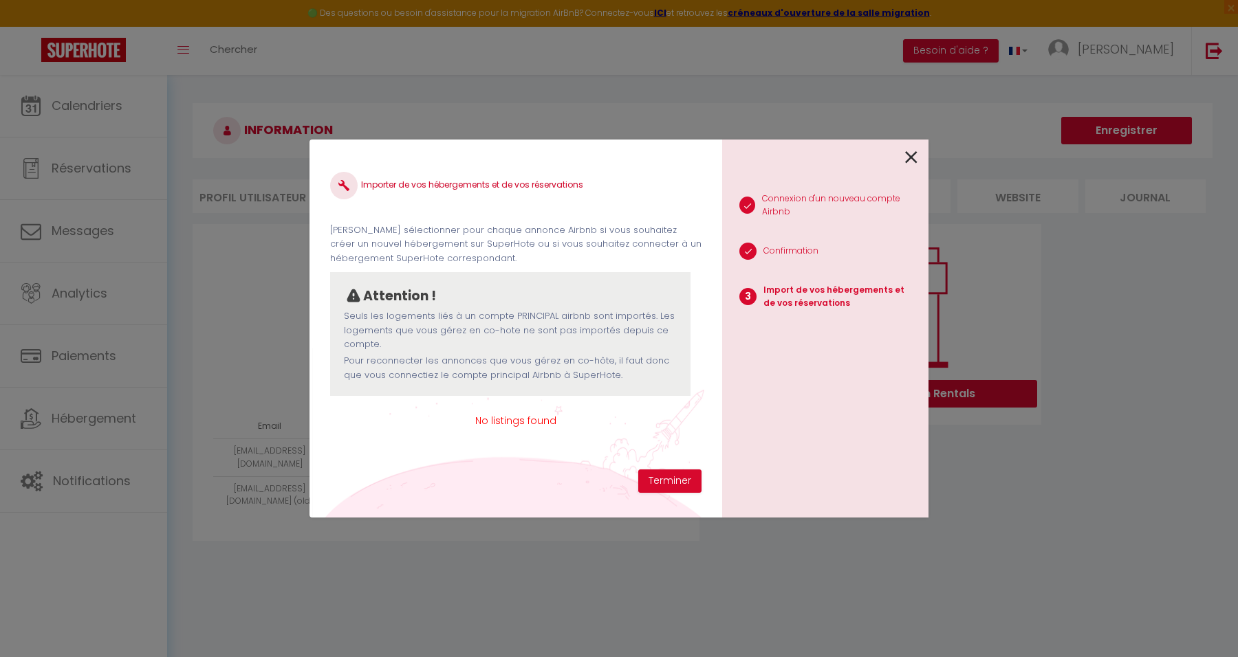
click at [914, 157] on icon at bounding box center [911, 157] width 12 height 21
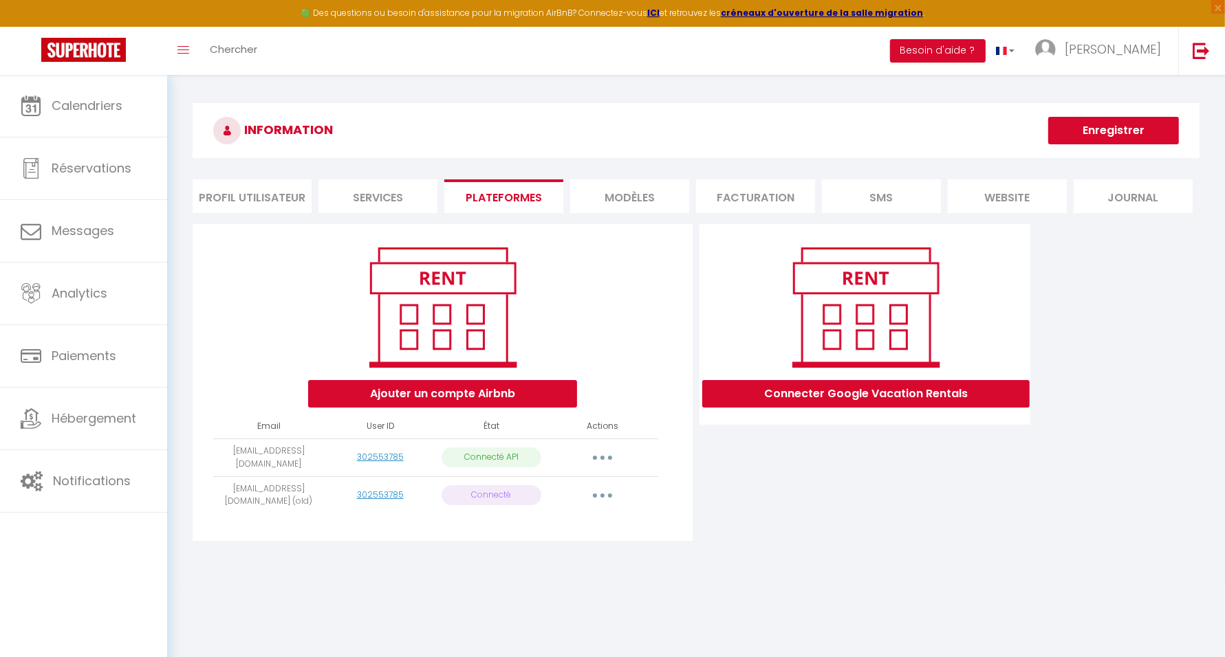
click at [598, 457] on button "button" at bounding box center [602, 458] width 39 height 22
click at [595, 490] on link "Importer les appartements" at bounding box center [541, 488] width 152 height 23
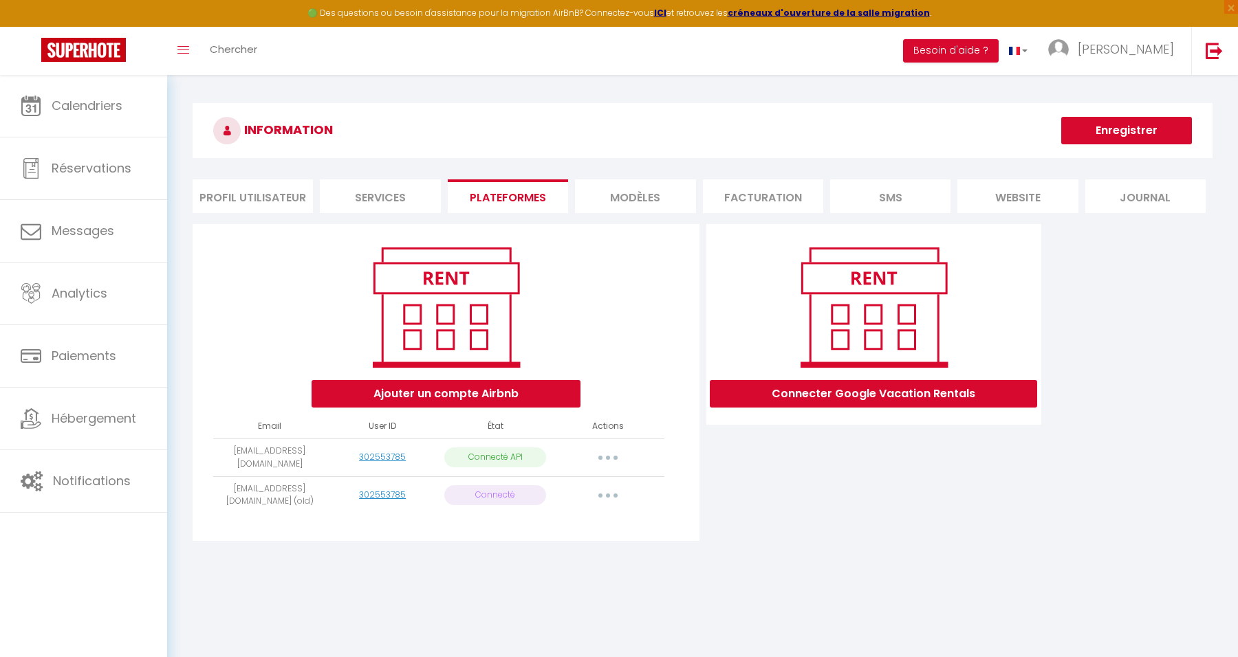
select select "64437"
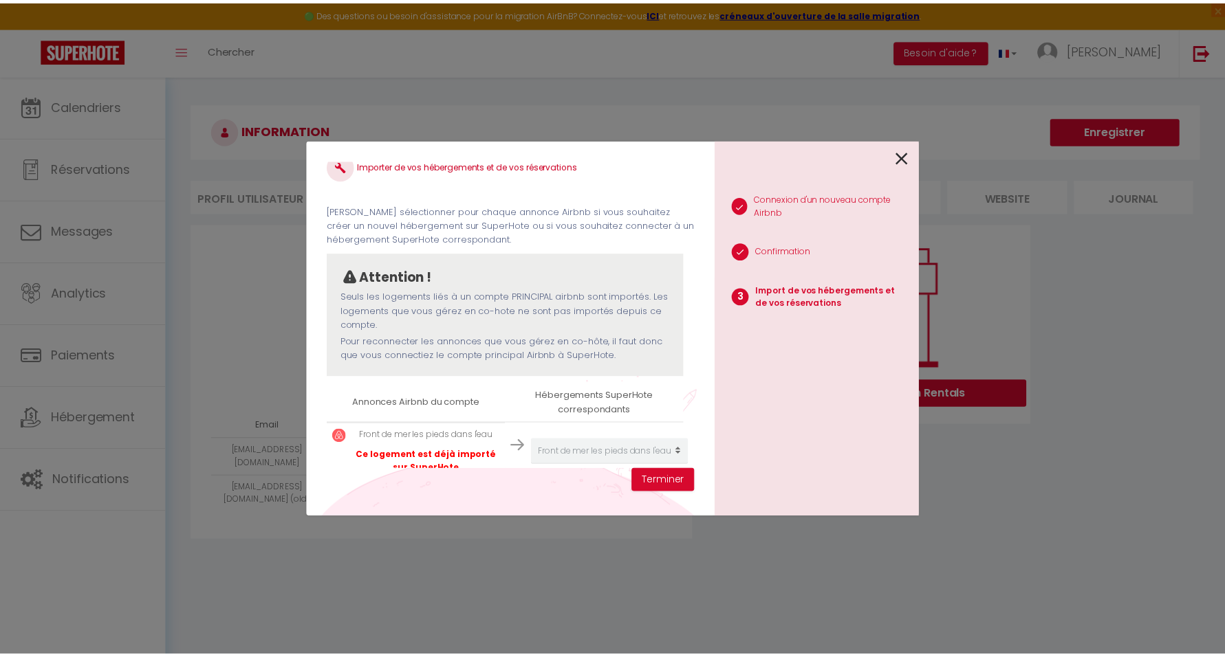
scroll to position [52, 0]
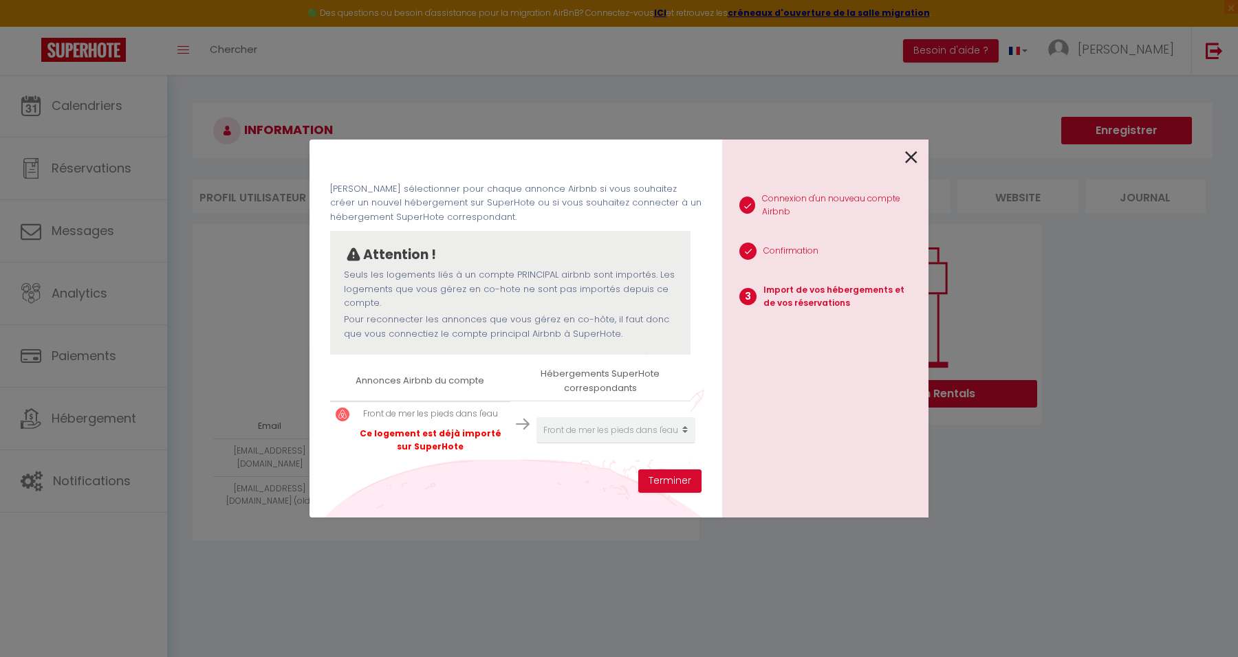
click at [912, 157] on icon at bounding box center [911, 157] width 12 height 21
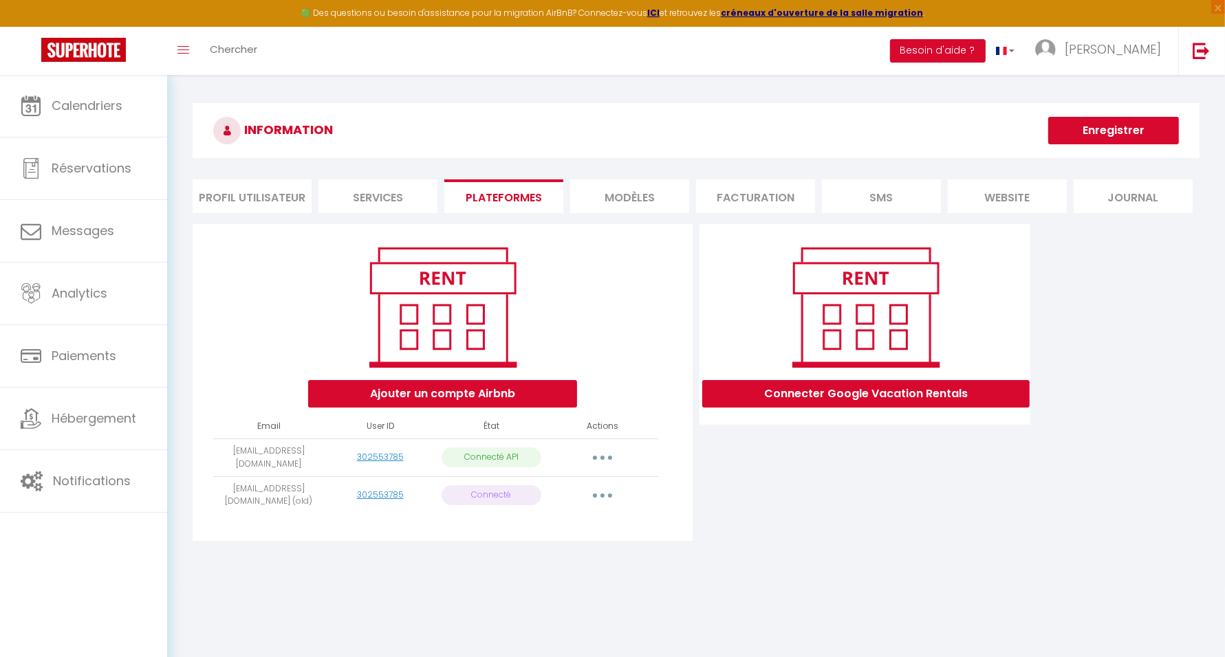
click at [605, 495] on button "button" at bounding box center [602, 496] width 39 height 22
click at [553, 573] on link "Reconnecter le compte" at bounding box center [541, 575] width 152 height 23
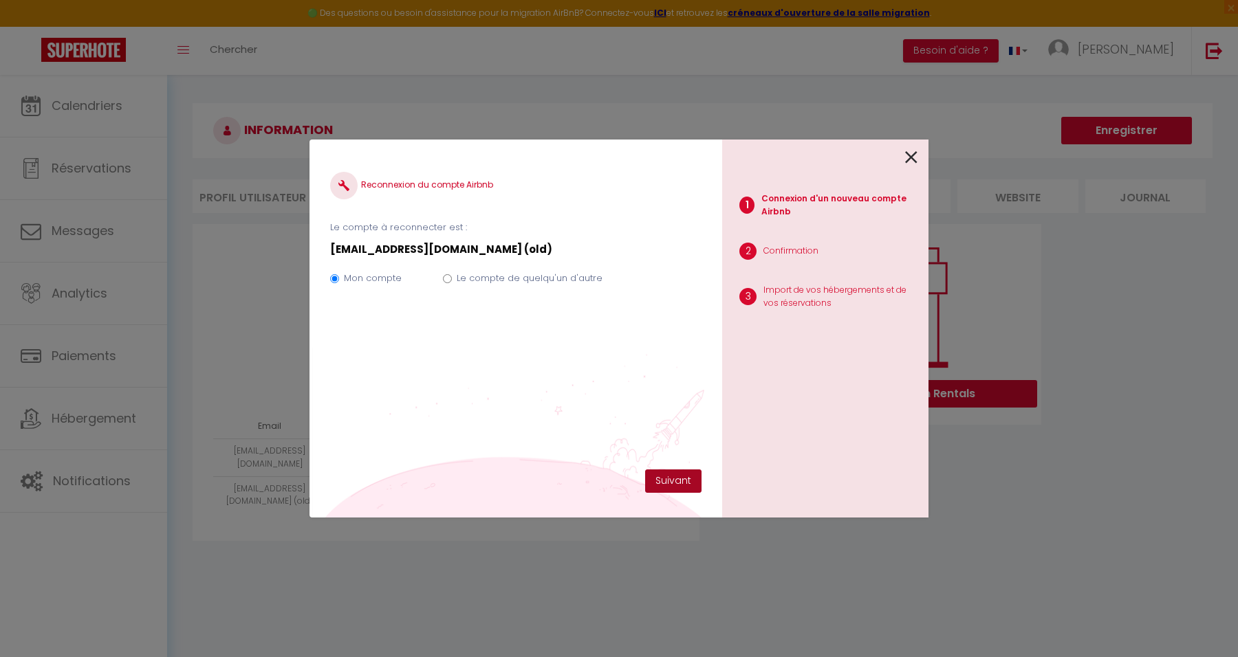
click at [667, 487] on button "Suivant" at bounding box center [673, 481] width 56 height 23
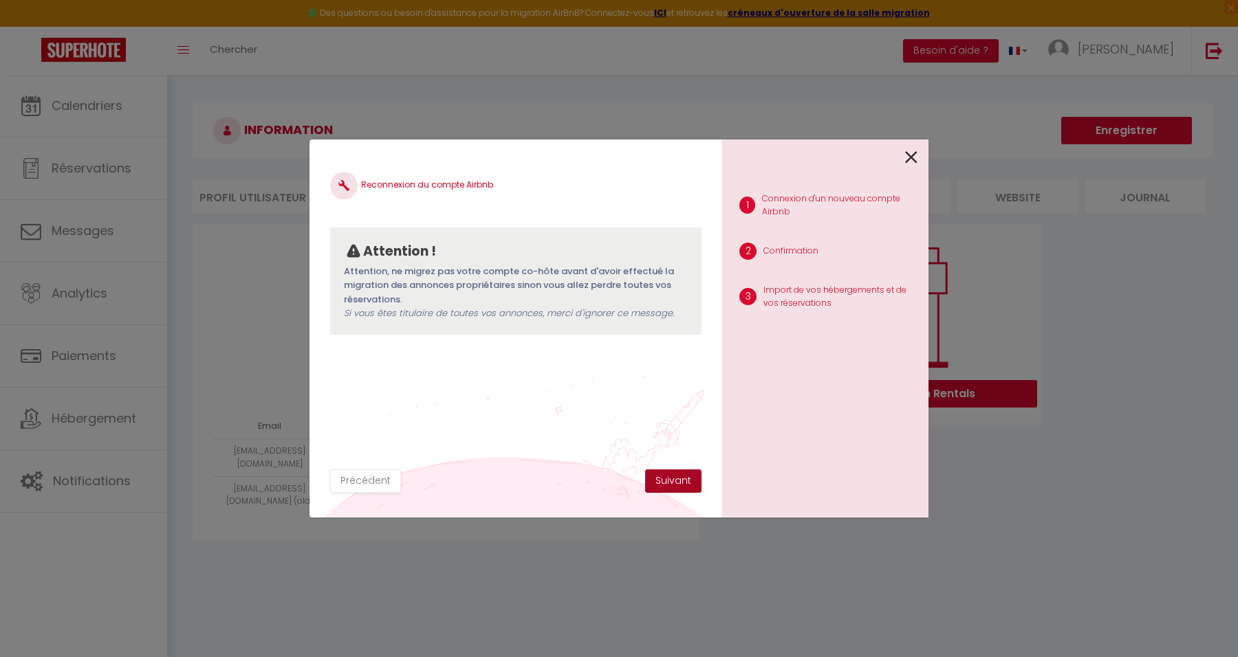
click at [669, 483] on button "Suivant" at bounding box center [673, 481] width 56 height 23
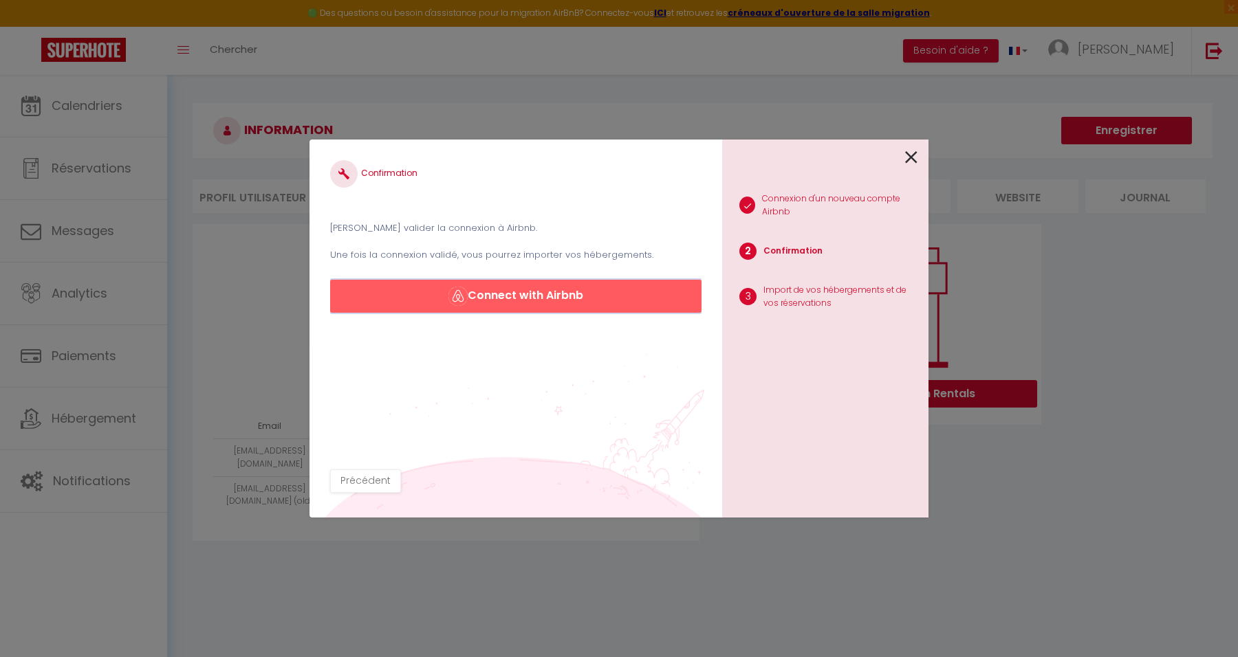
click at [537, 298] on button "Connect with Airbnb" at bounding box center [515, 296] width 371 height 33
click at [912, 159] on icon at bounding box center [911, 157] width 12 height 21
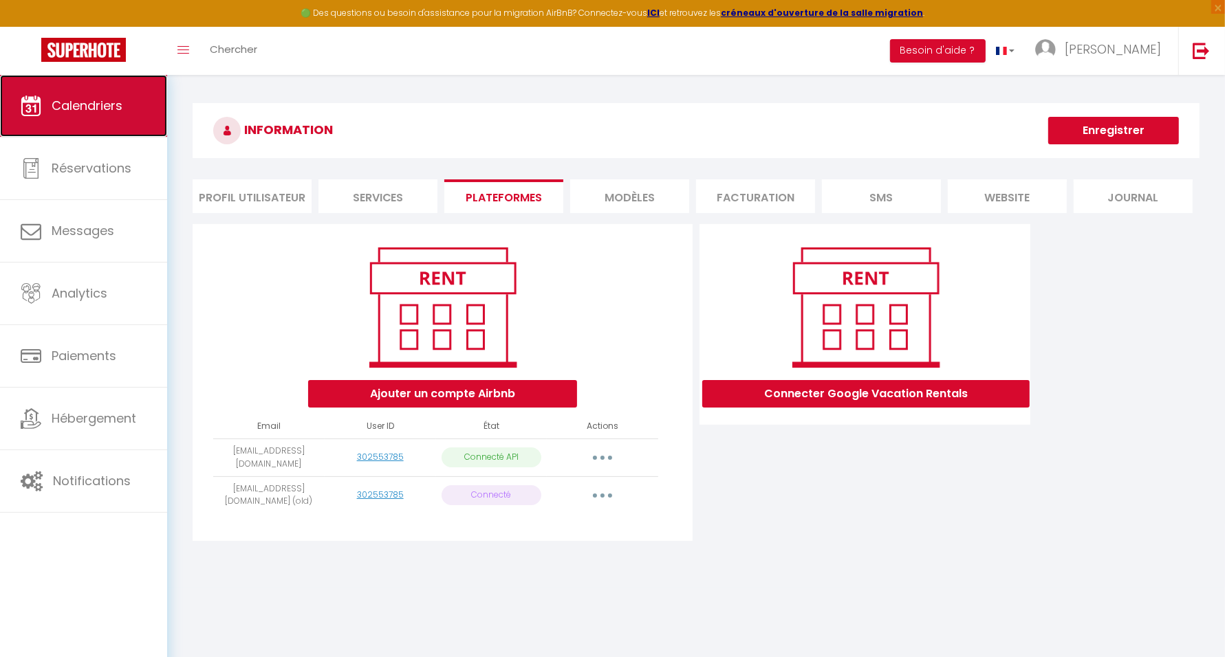
click at [123, 107] on link "Calendriers" at bounding box center [83, 106] width 167 height 62
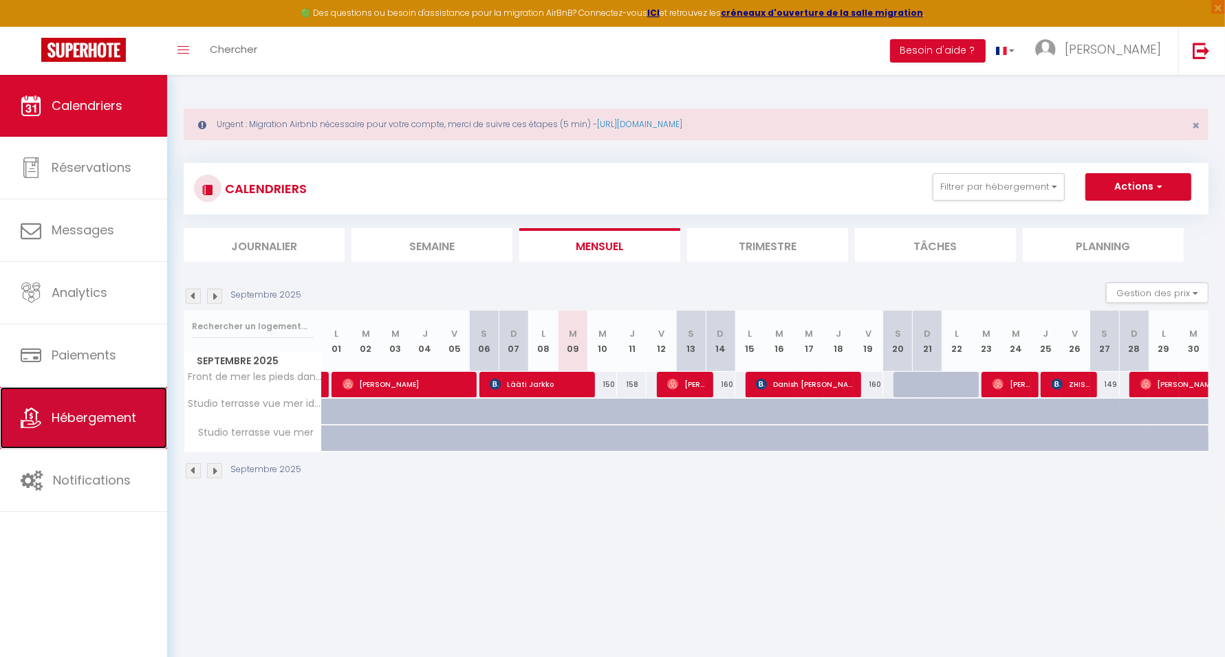
click at [122, 421] on span "Hébergement" at bounding box center [94, 417] width 85 height 17
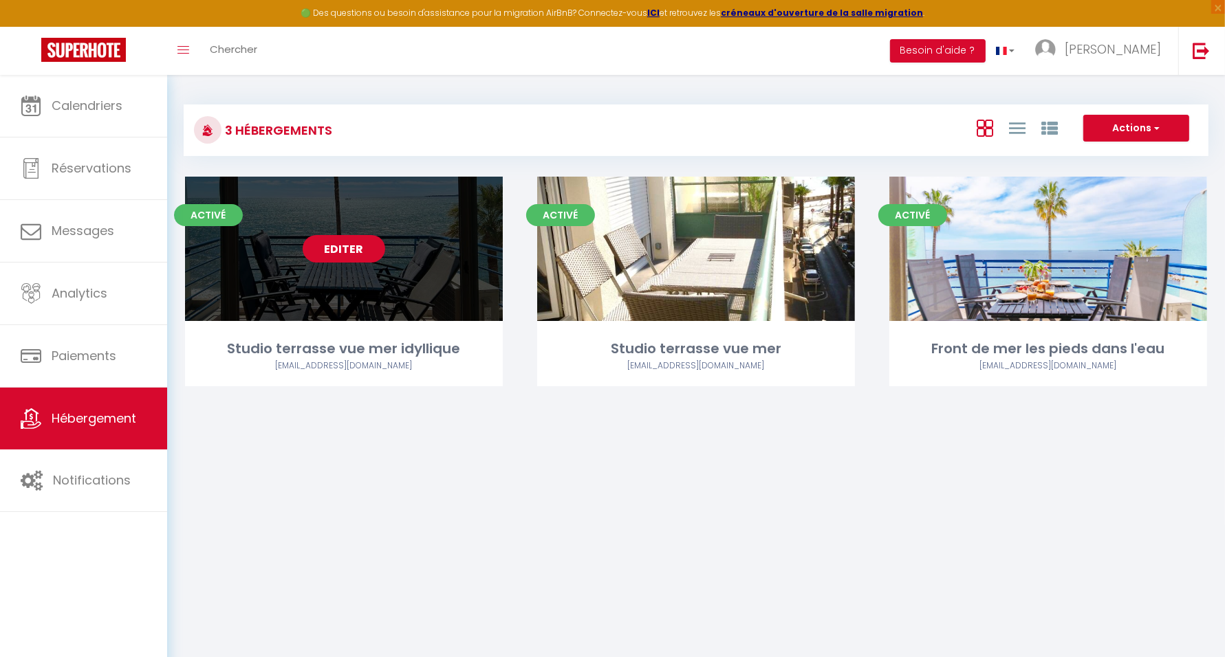
click at [345, 248] on link "Editer" at bounding box center [344, 249] width 83 height 28
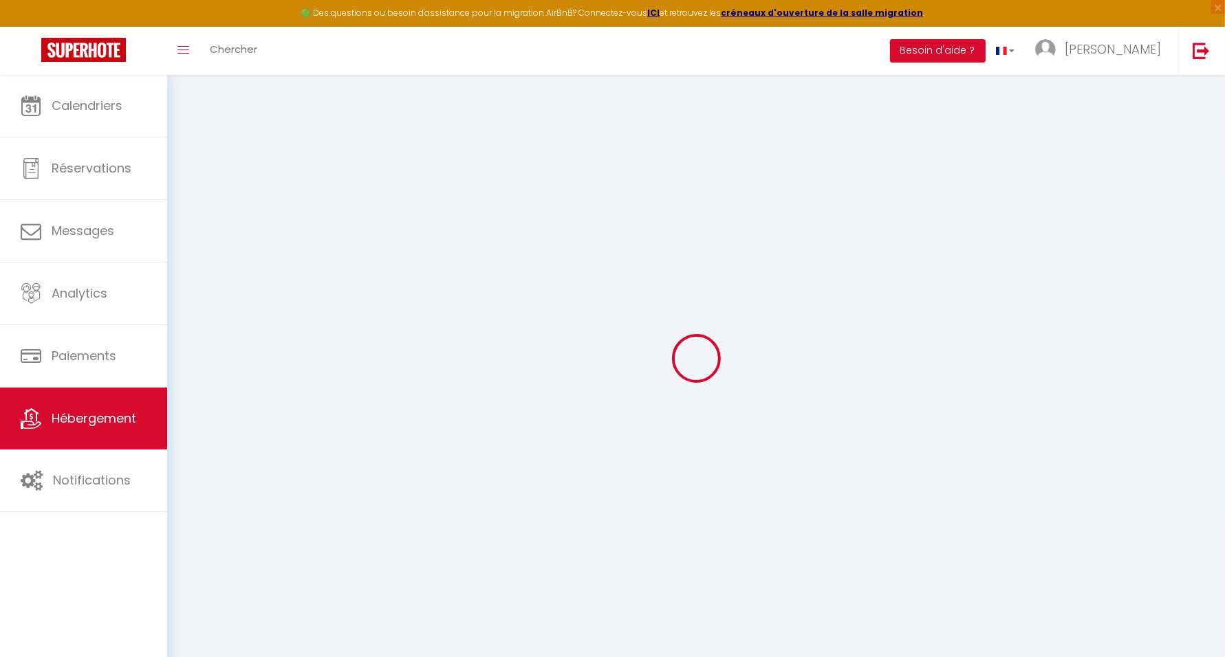
select select
checkbox input "false"
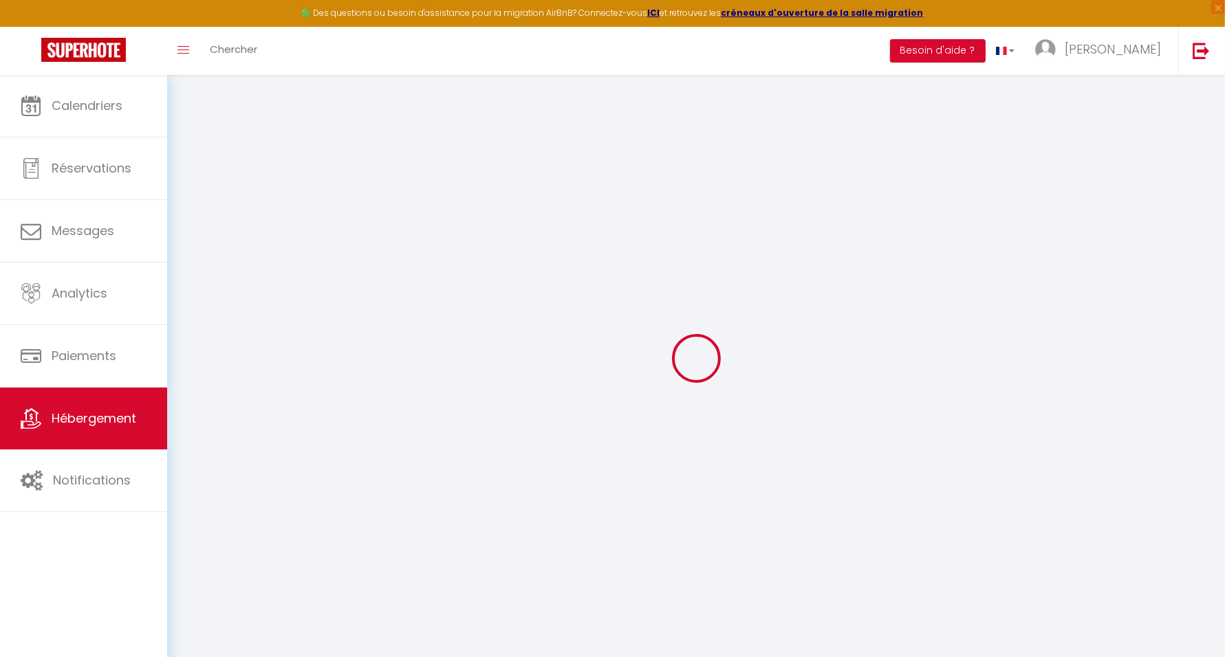
checkbox input "false"
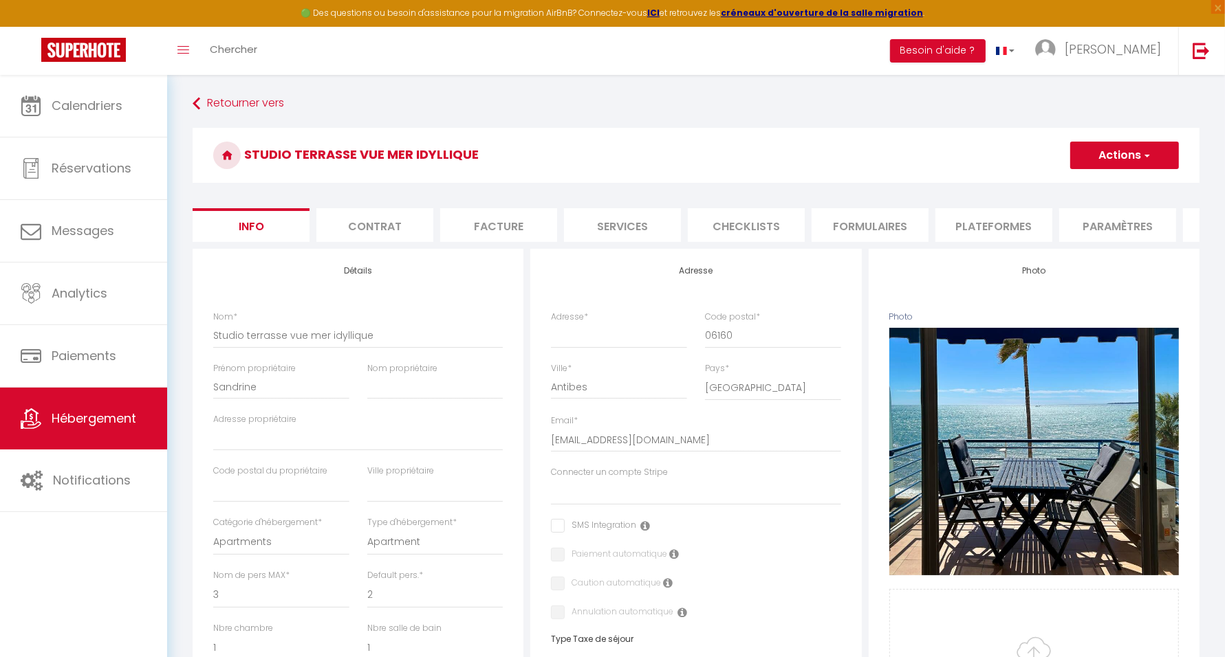
click at [1021, 229] on li "Plateformes" at bounding box center [993, 225] width 117 height 34
select select
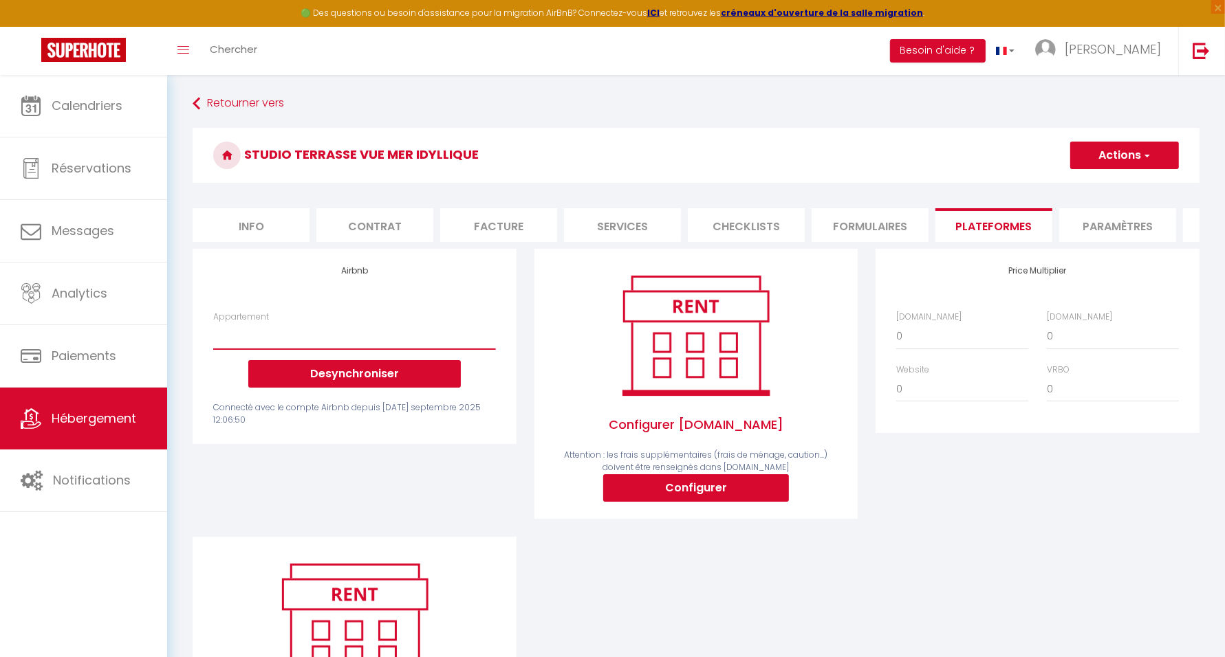
click at [389, 349] on select "Studio terrasse vue mer idyllique - sanjasbou@gmail.com (old)" at bounding box center [354, 336] width 282 height 26
click at [442, 428] on div "Connecté avec le compte Airbnb depuis mar. 09 septembre 2025 12:06:50" at bounding box center [354, 415] width 282 height 26
click at [953, 349] on select "0 + 1 % + 2 % + 3 % + 4 % + 5 % + 6 % + 7 % + 8 % + 9 %" at bounding box center [962, 336] width 132 height 26
click at [566, 124] on div "Retourner vers Studio terrasse vue mer idyllique Actions Enregistrer Info Contr…" at bounding box center [696, 445] width 1024 height 708
click at [116, 410] on span "Hébergement" at bounding box center [94, 418] width 85 height 17
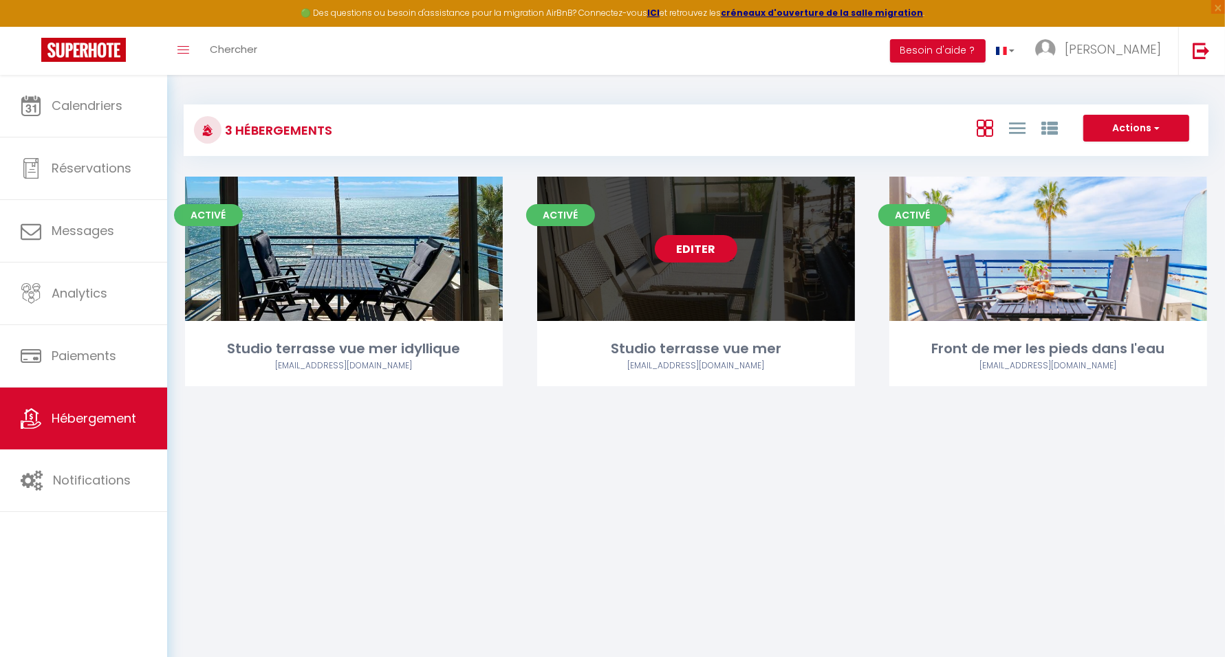
click at [712, 254] on link "Editer" at bounding box center [696, 249] width 83 height 28
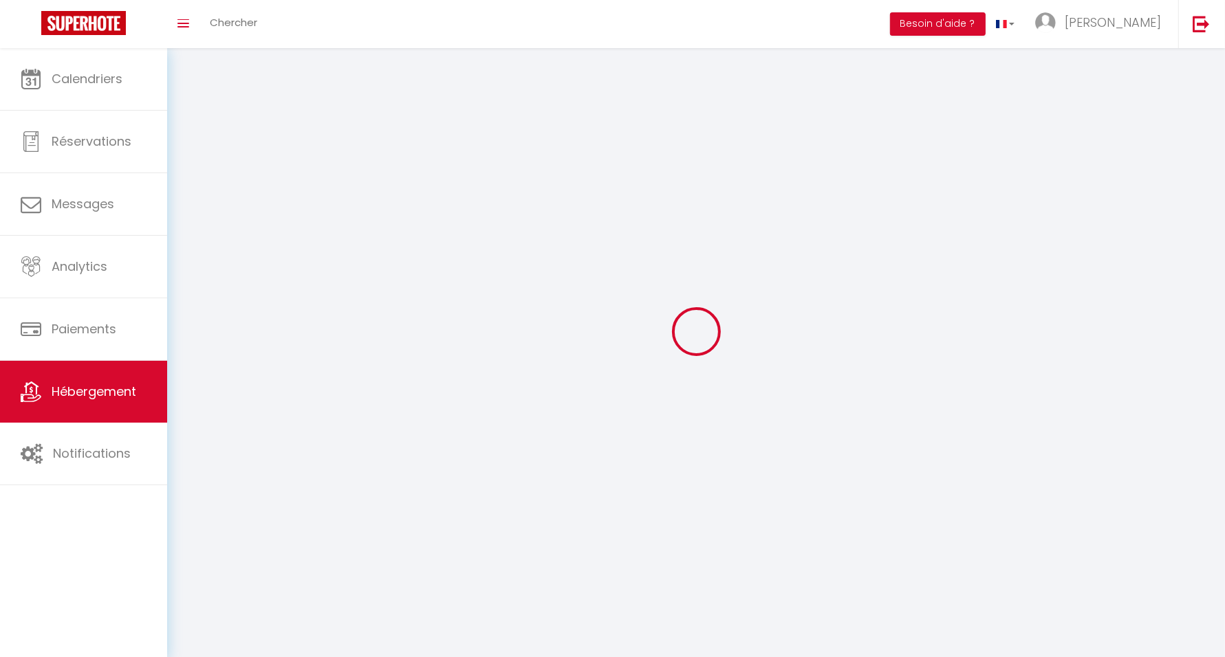
select select "1"
select select
select select "28"
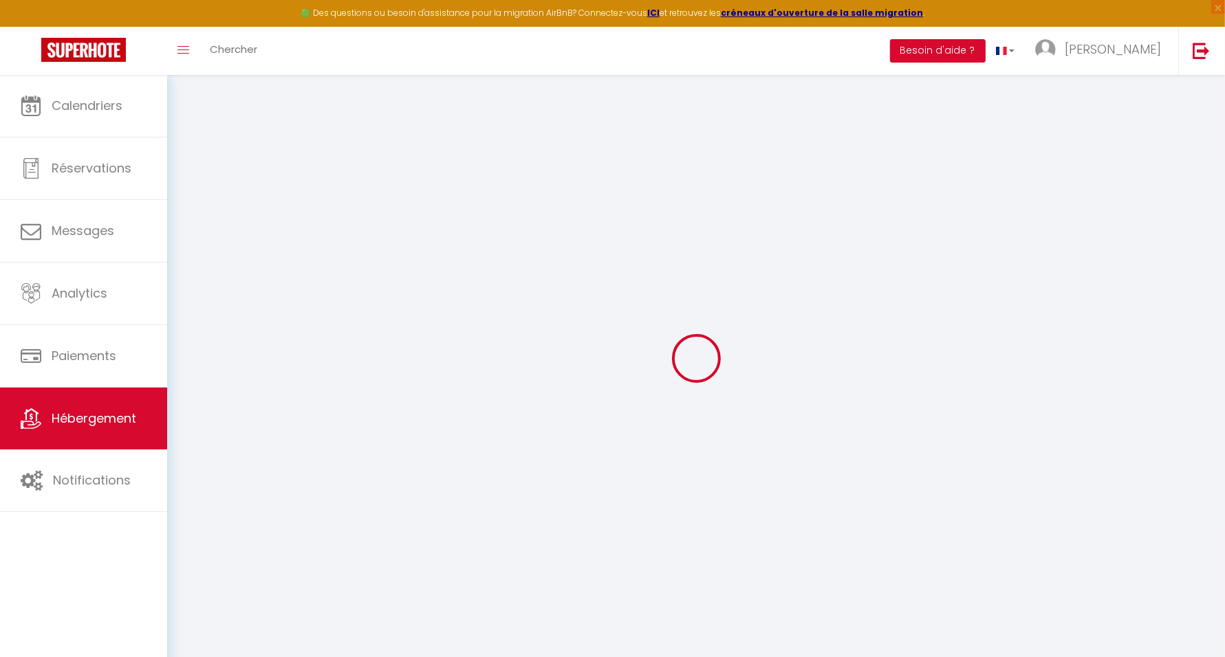
select select
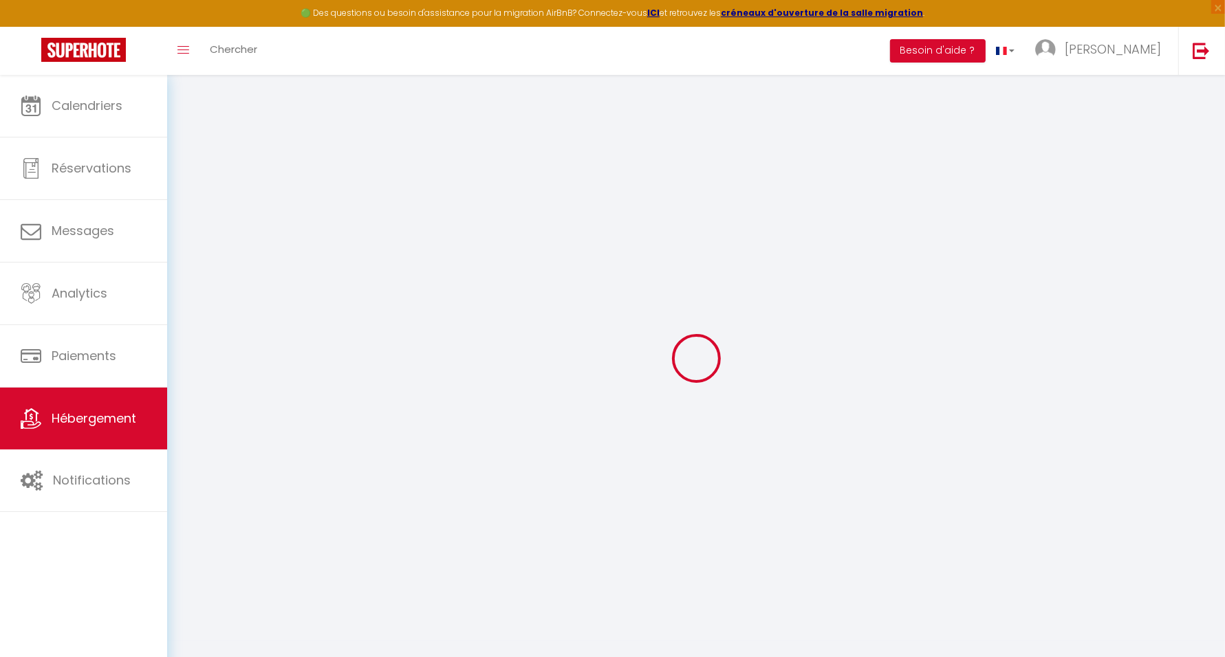
select select
checkbox input "false"
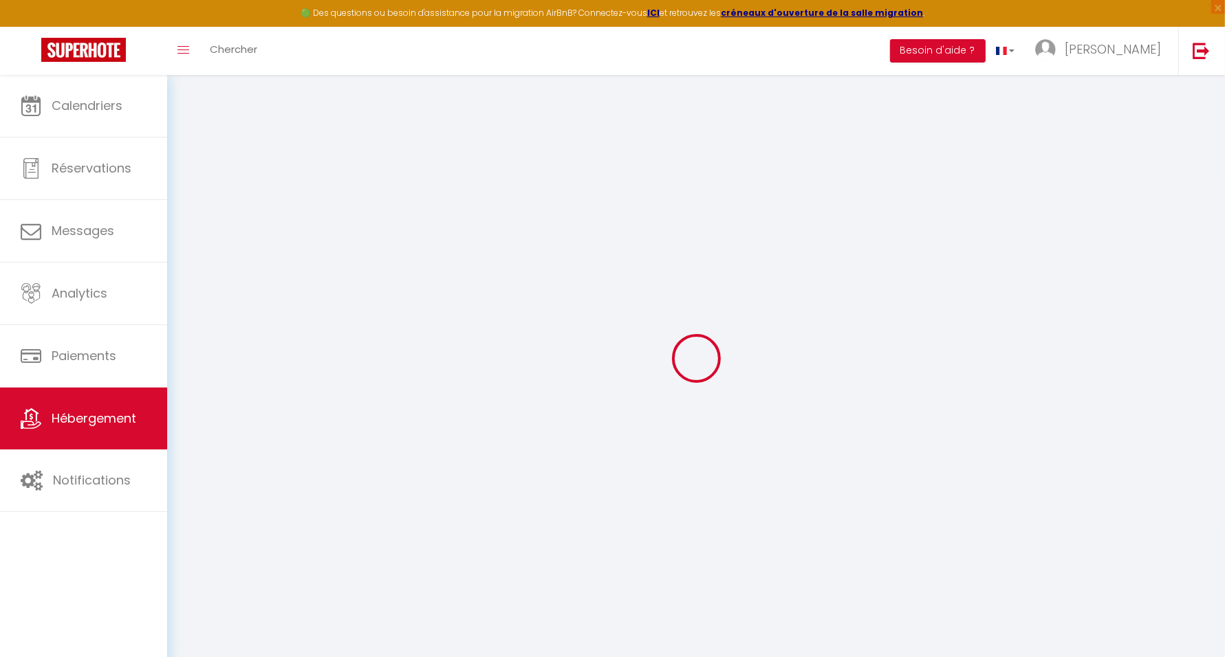
select select
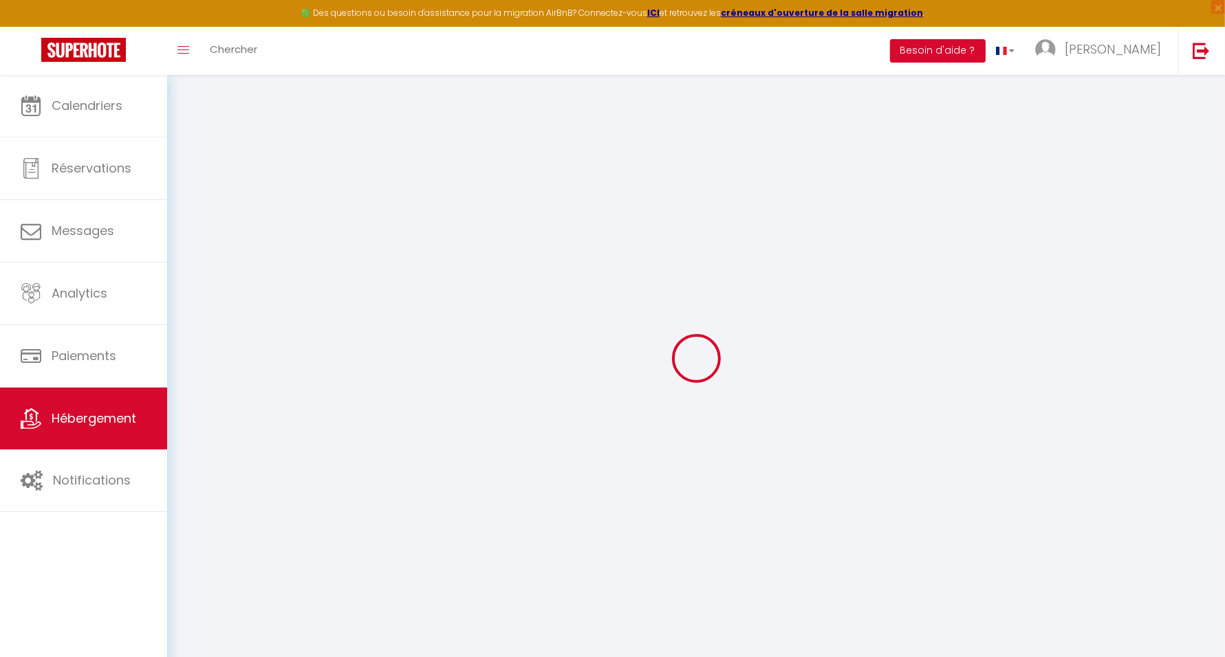
select select
checkbox input "false"
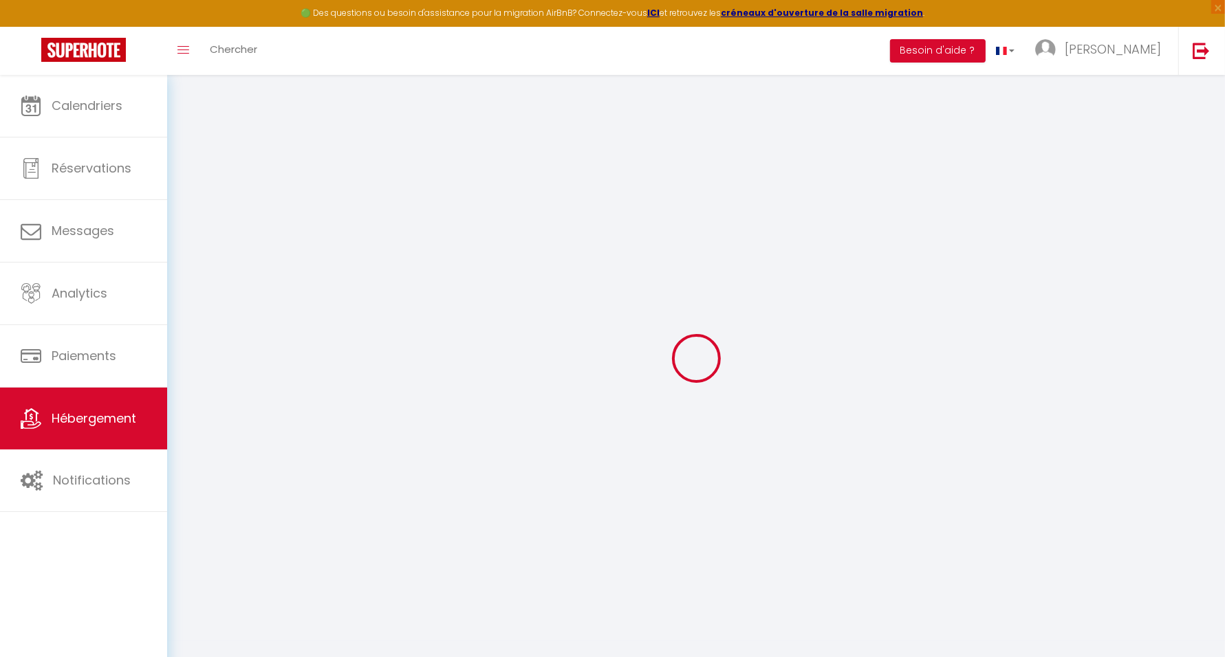
checkbox input "false"
select select
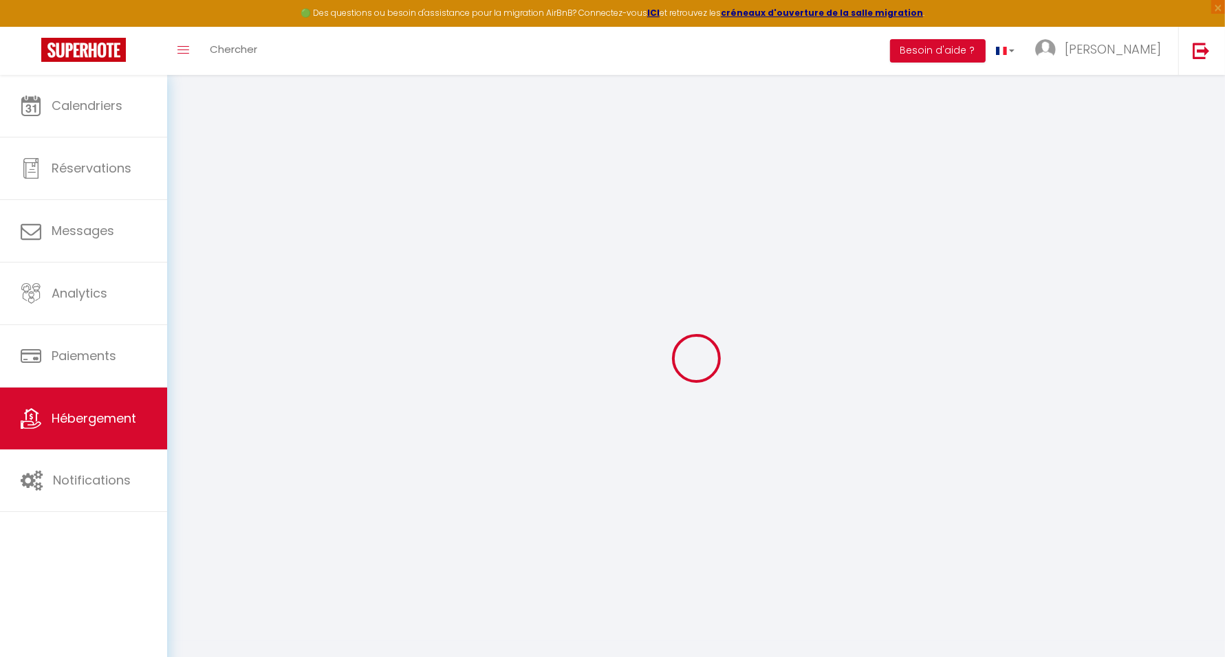
select select
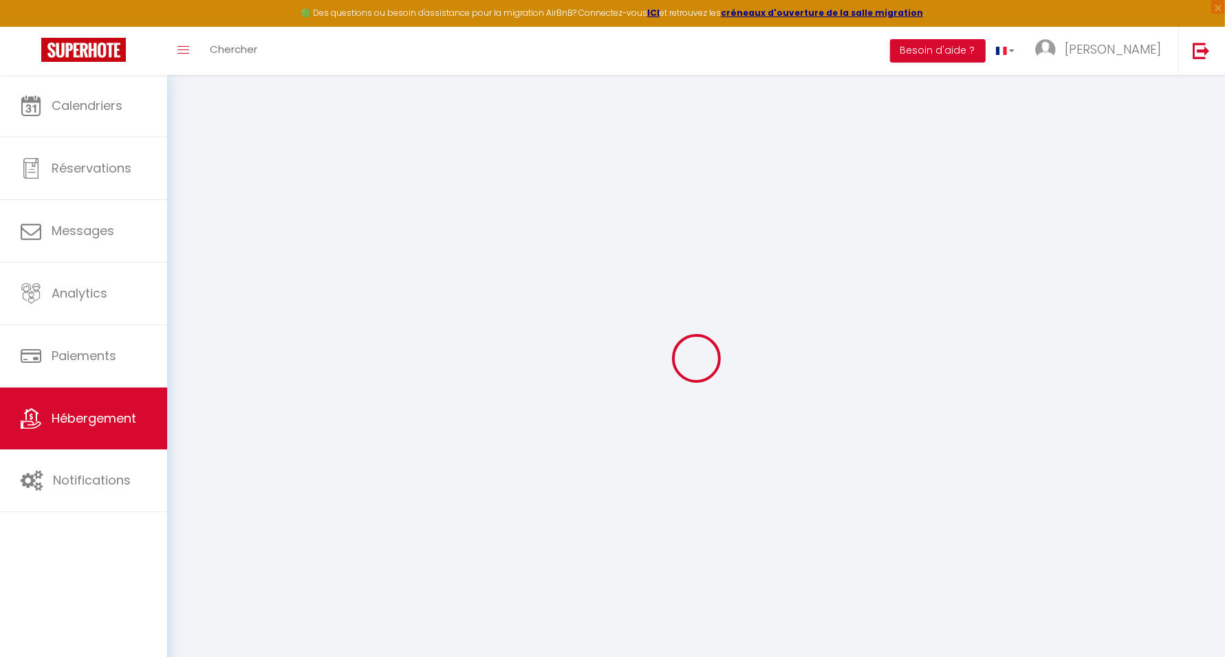
checkbox input "false"
select select
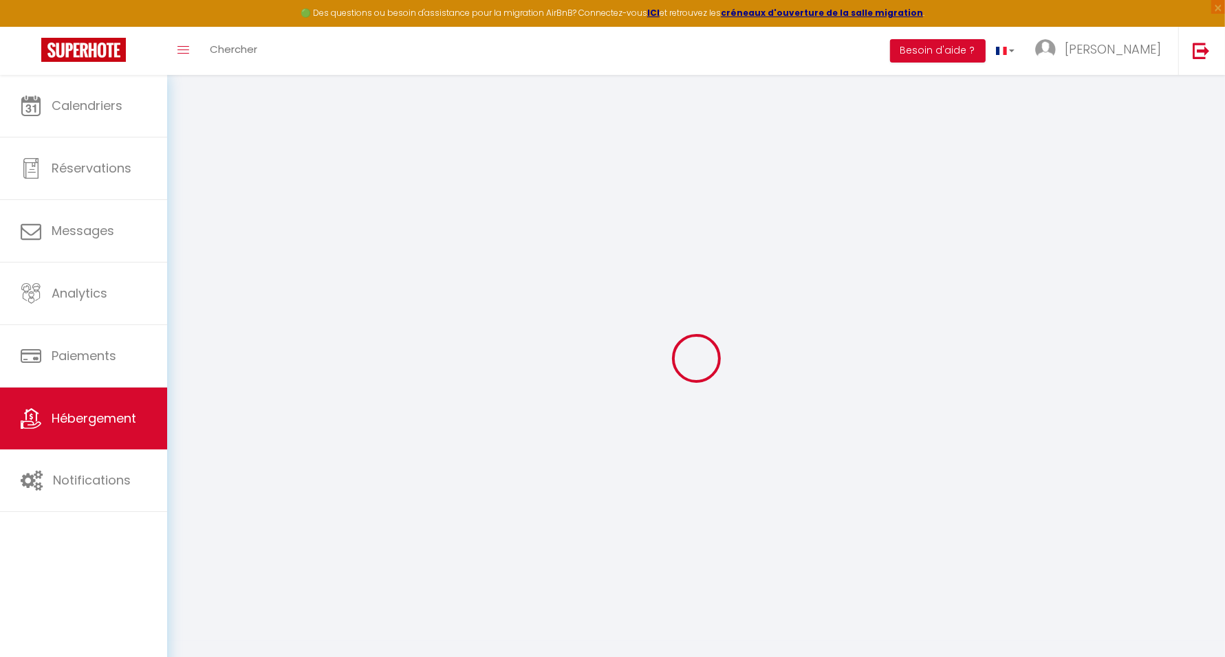
select select
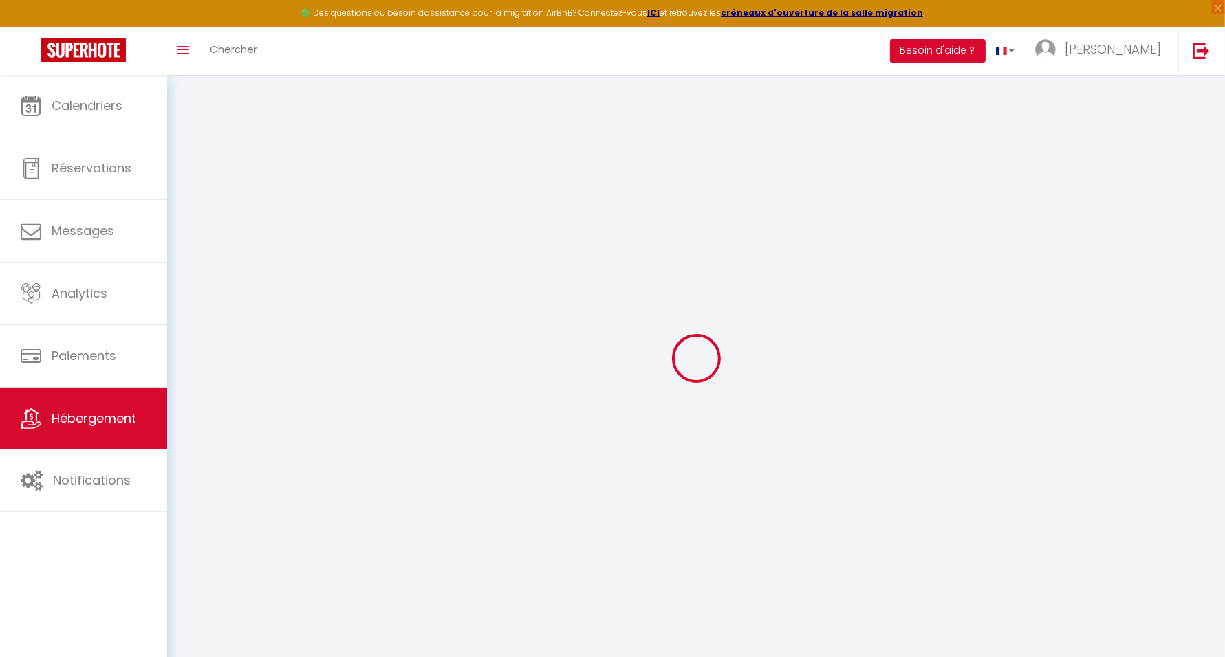
select select
checkbox input "false"
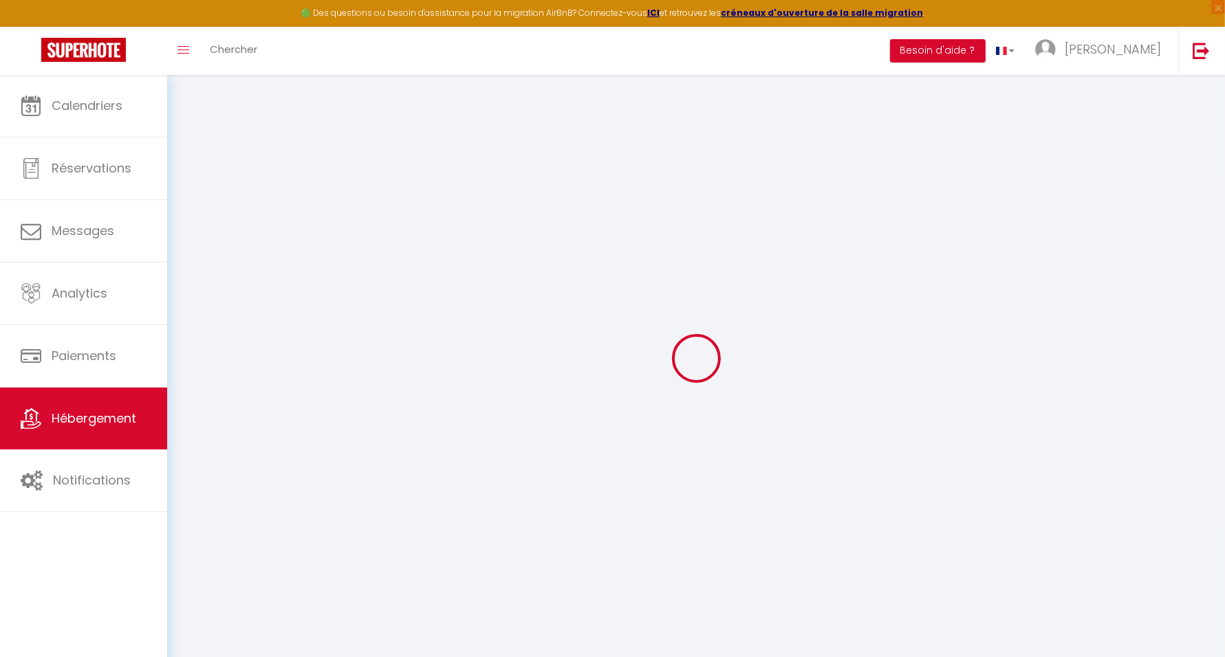
checkbox input "false"
select select
type input "Studio terrasse vue mer"
type input "Sandrine"
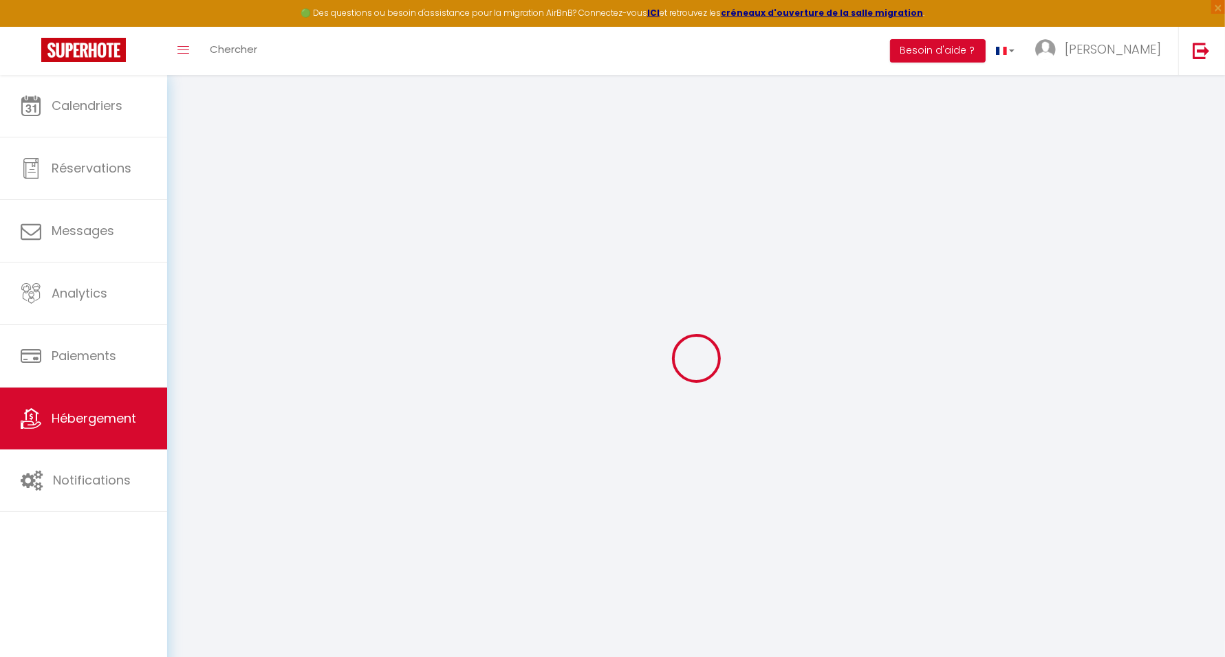
select select "2"
type input "150"
type input "50"
type input "503"
select select
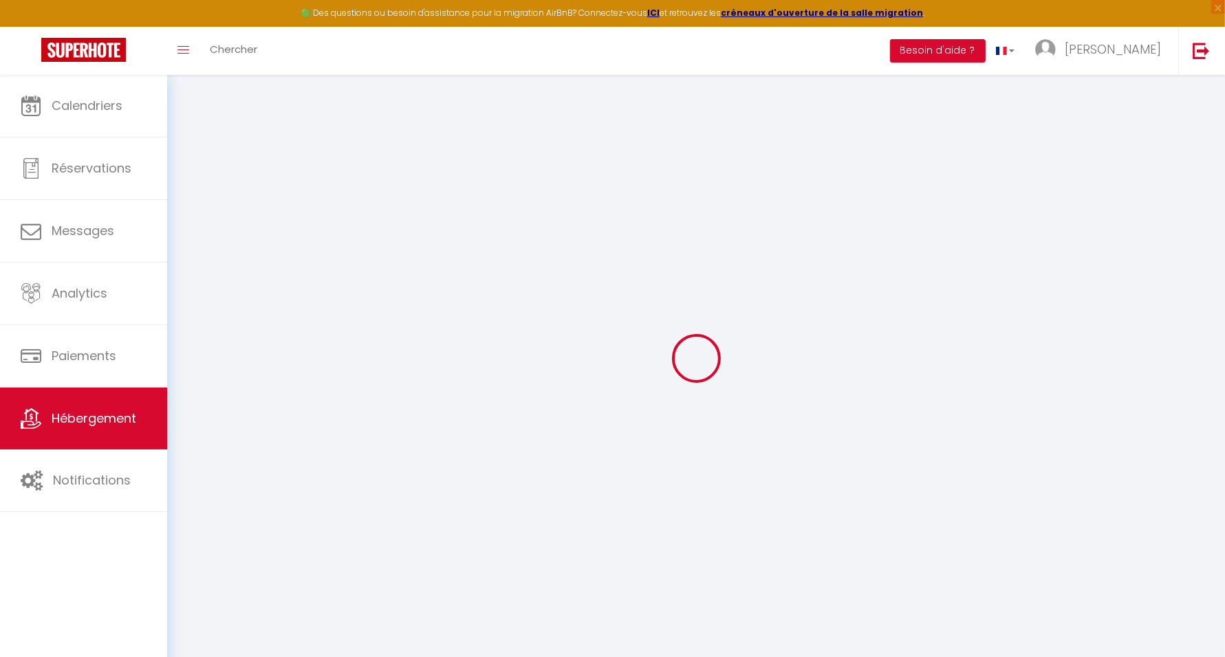
select select
type input "27 avenue de l'esterel"
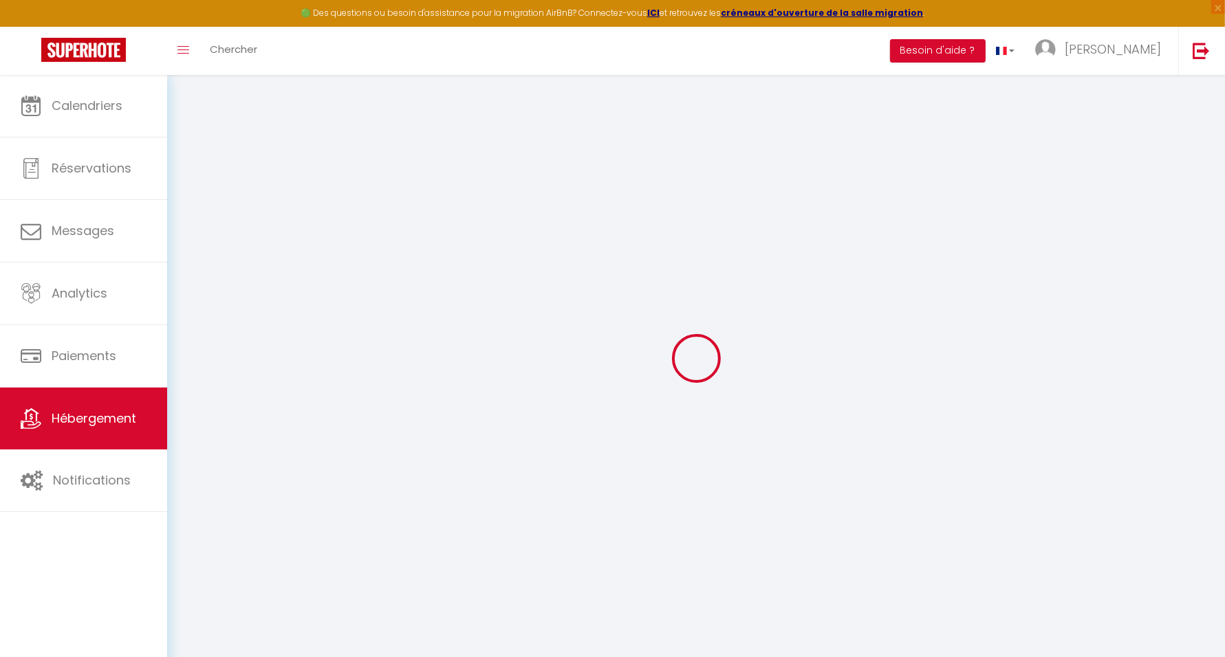
type input "06160"
type input "Antibes"
type input "sboukhri@gmail.com"
select select "14821"
checkbox input "false"
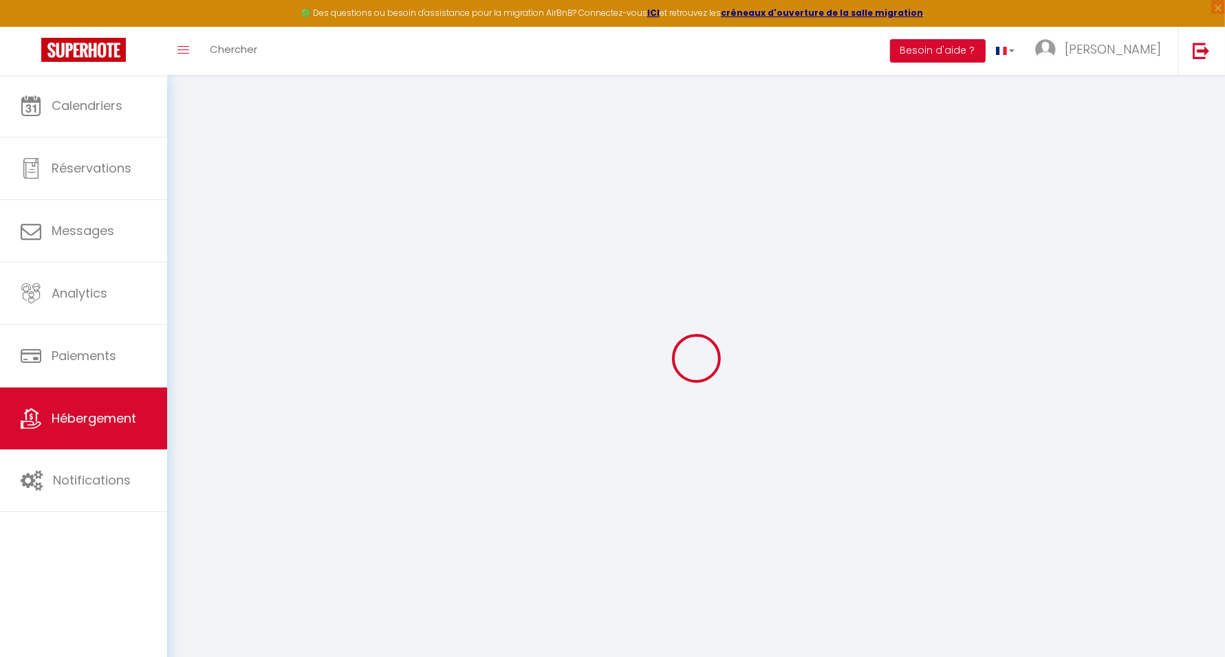
checkbox input "false"
type input "0"
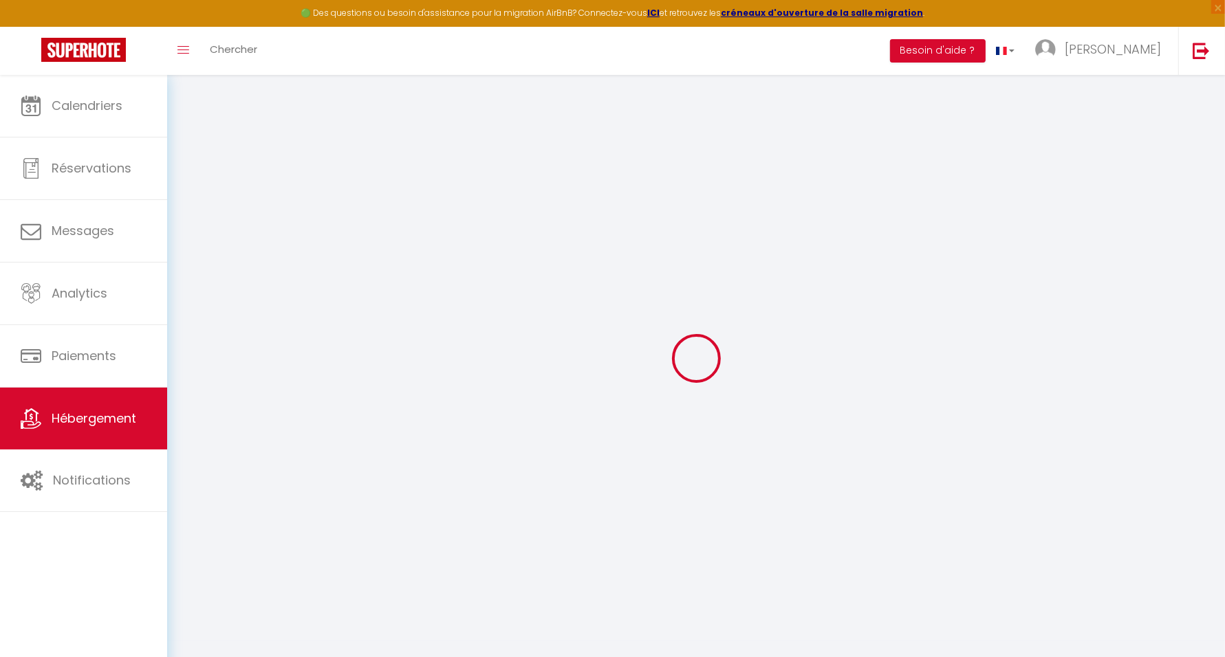
type input "0"
select select
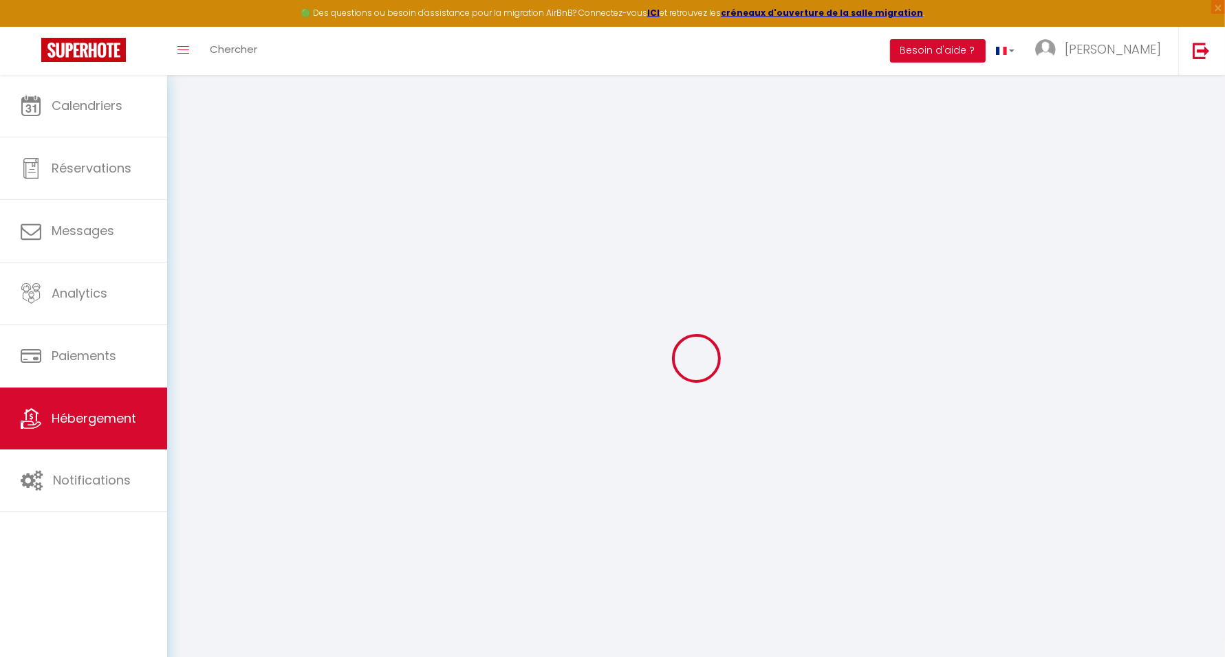
select select
checkbox input "false"
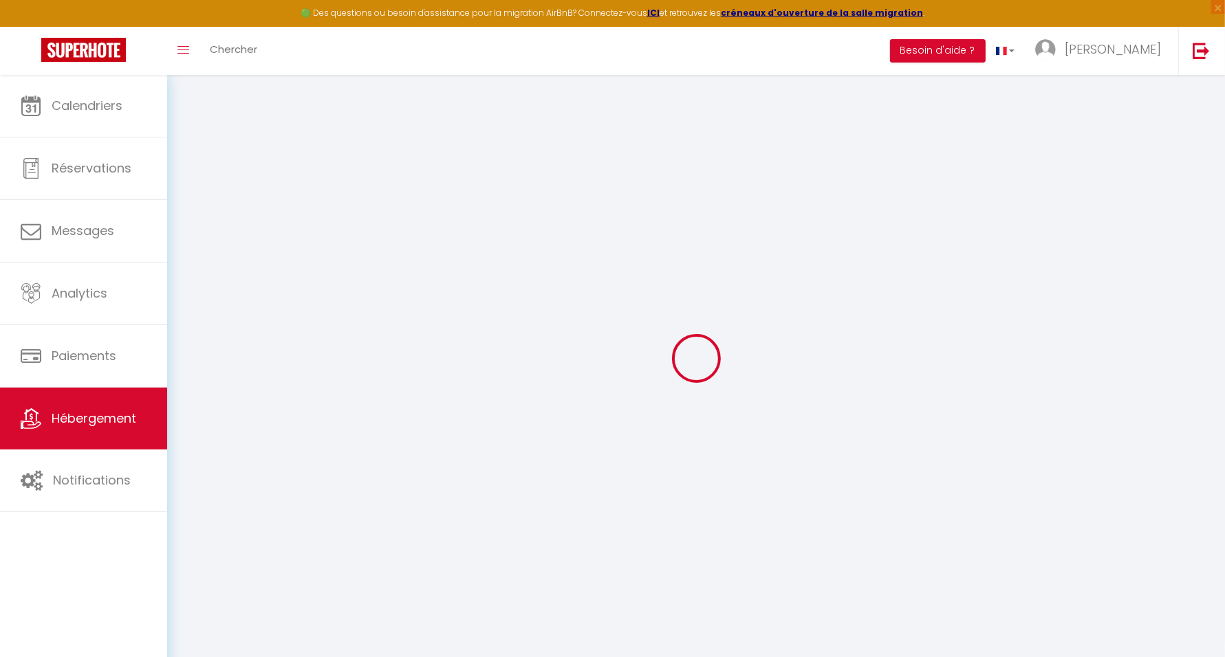
checkbox input "false"
select select
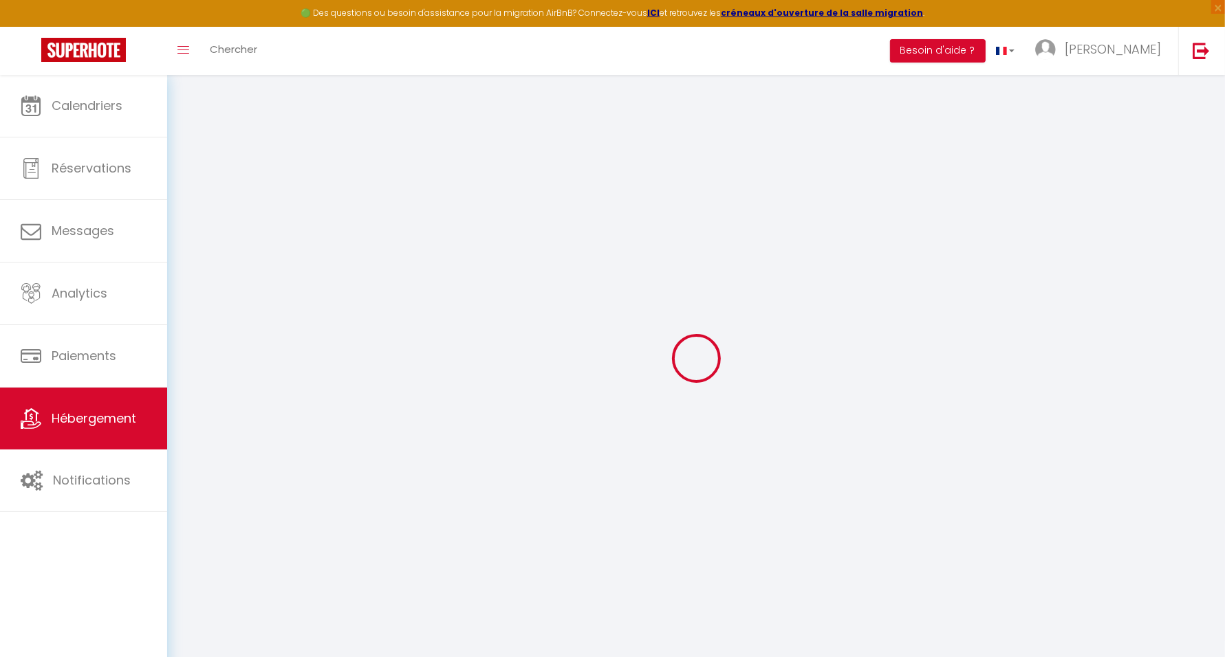
select select
checkbox input "false"
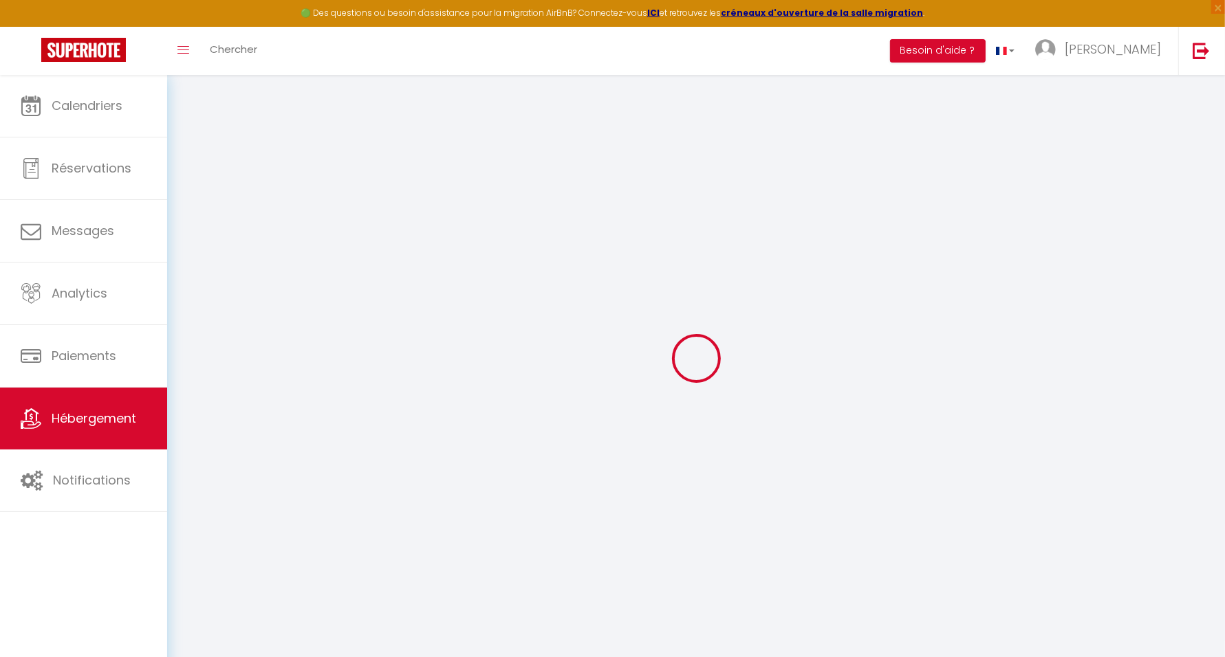
checkbox input "false"
select select "14:00"
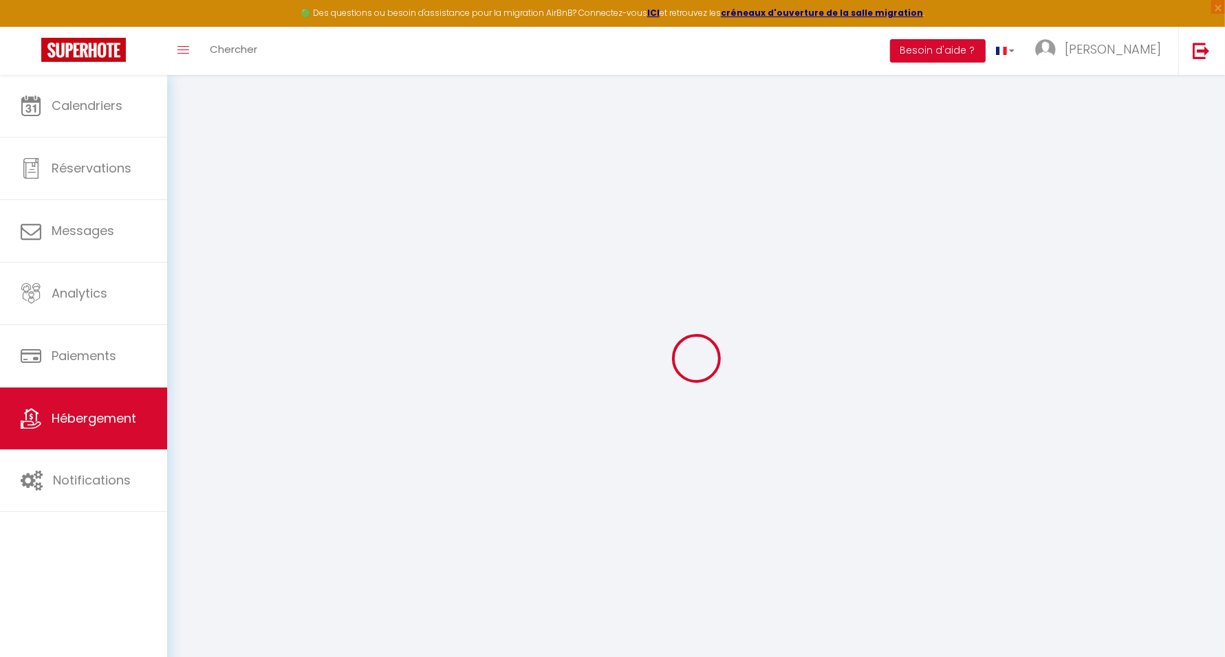
select select
select select "11:00"
select select "30"
select select "120"
select select
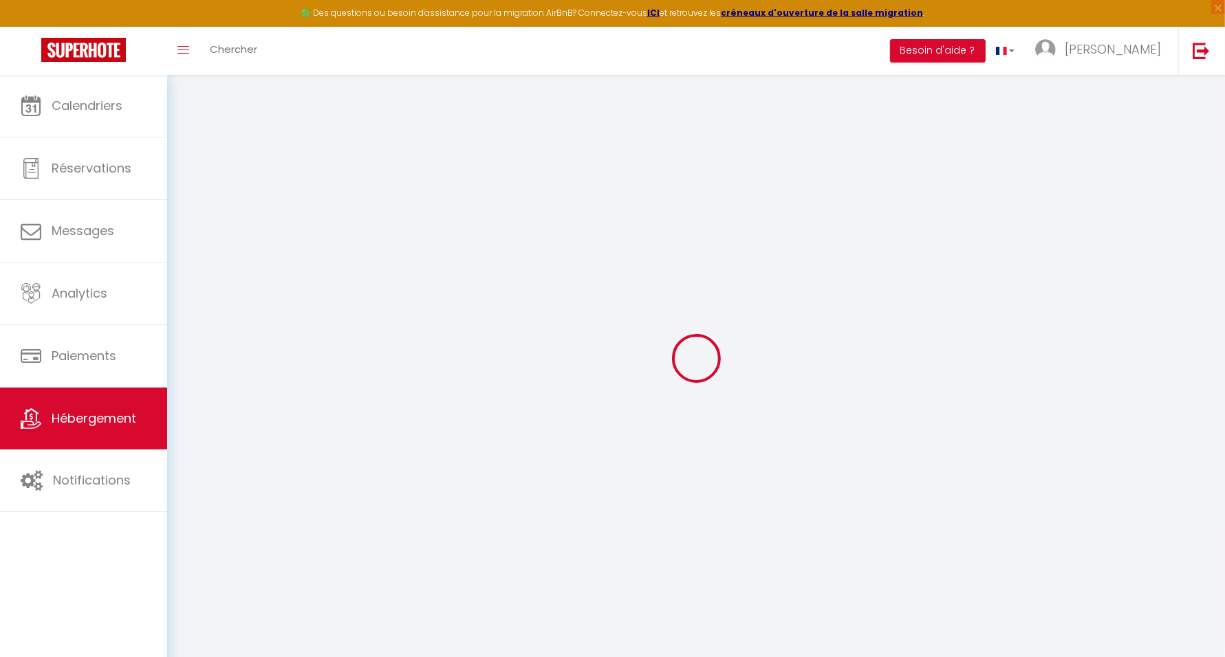
checkbox input "false"
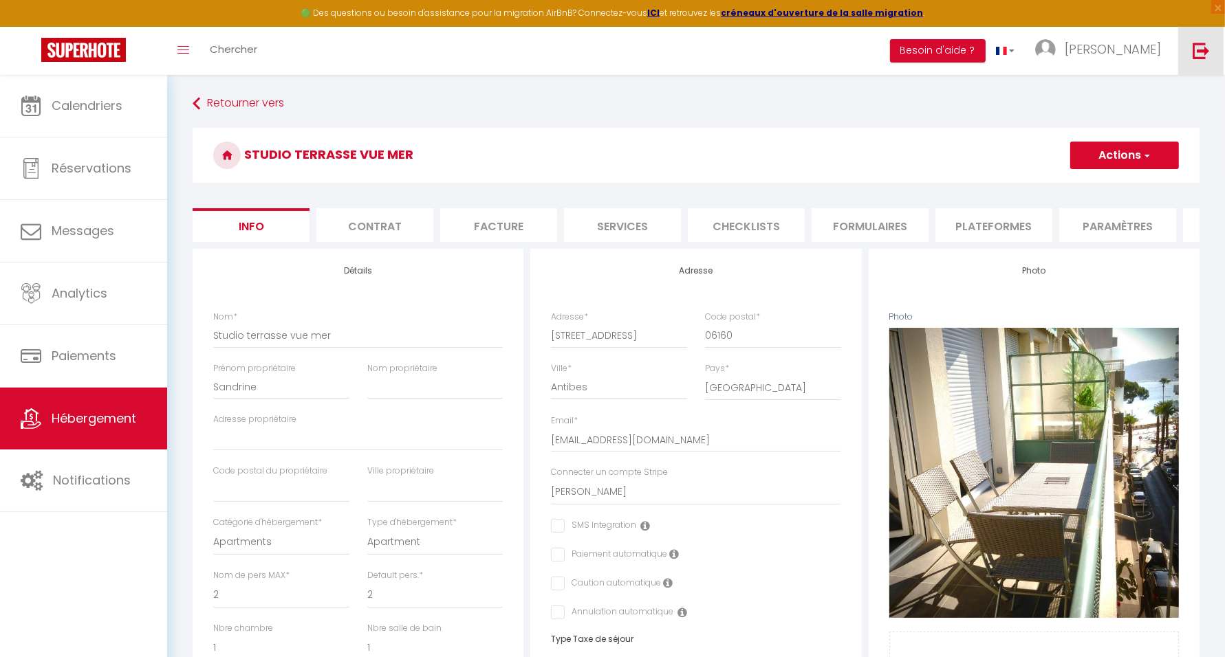
click at [1198, 54] on img at bounding box center [1200, 50] width 17 height 17
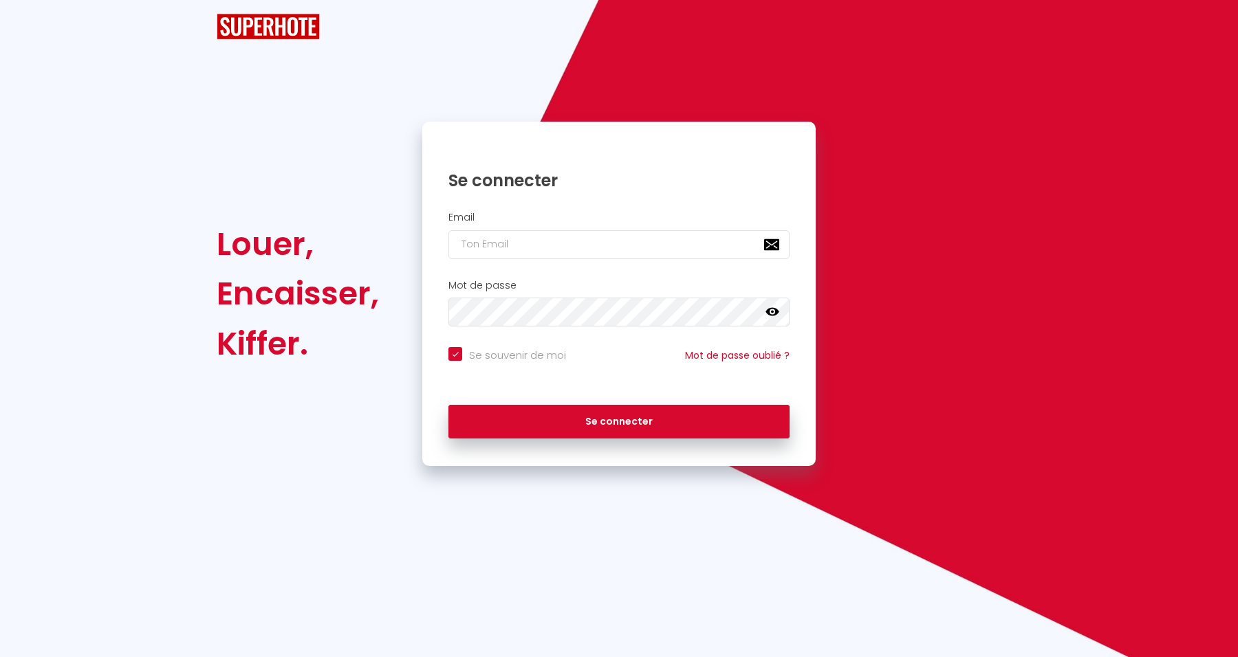
checkbox input "true"
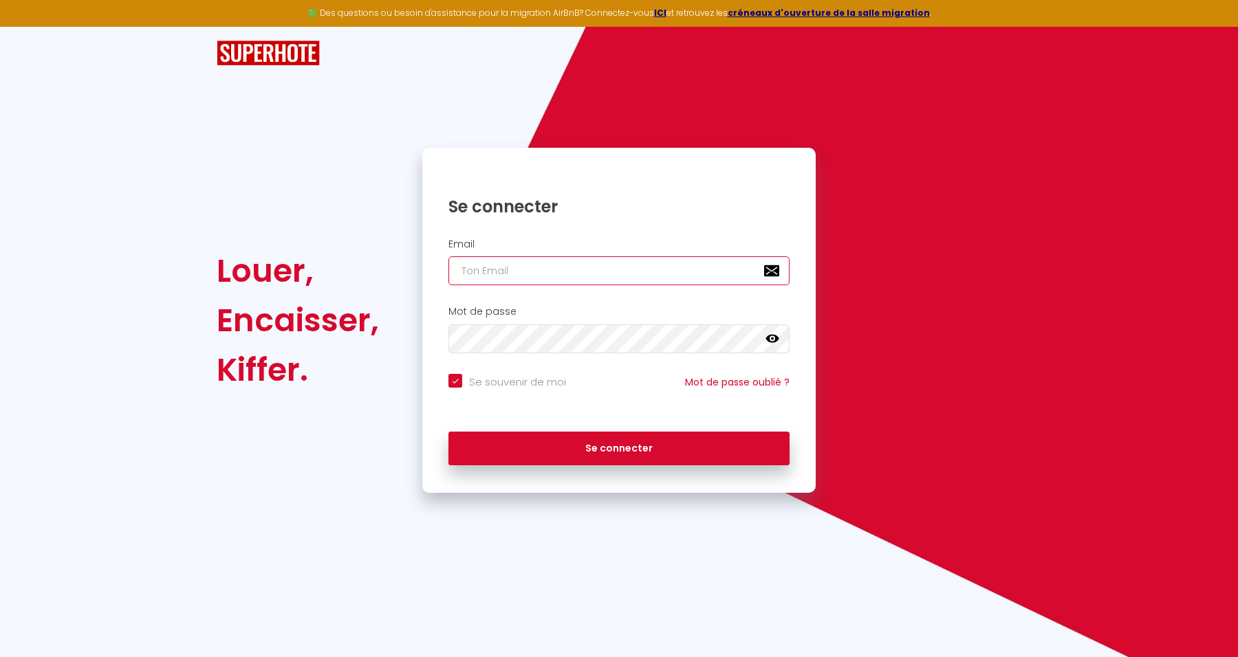
click at [619, 274] on input "email" at bounding box center [618, 270] width 341 height 29
paste input "[PERSON_NAME][EMAIL_ADDRESS][DOMAIN_NAME]"
type input "[PERSON_NAME][EMAIL_ADDRESS][DOMAIN_NAME]"
checkbox input "true"
type input "[PERSON_NAME][EMAIL_ADDRESS][DOMAIN_NAME]"
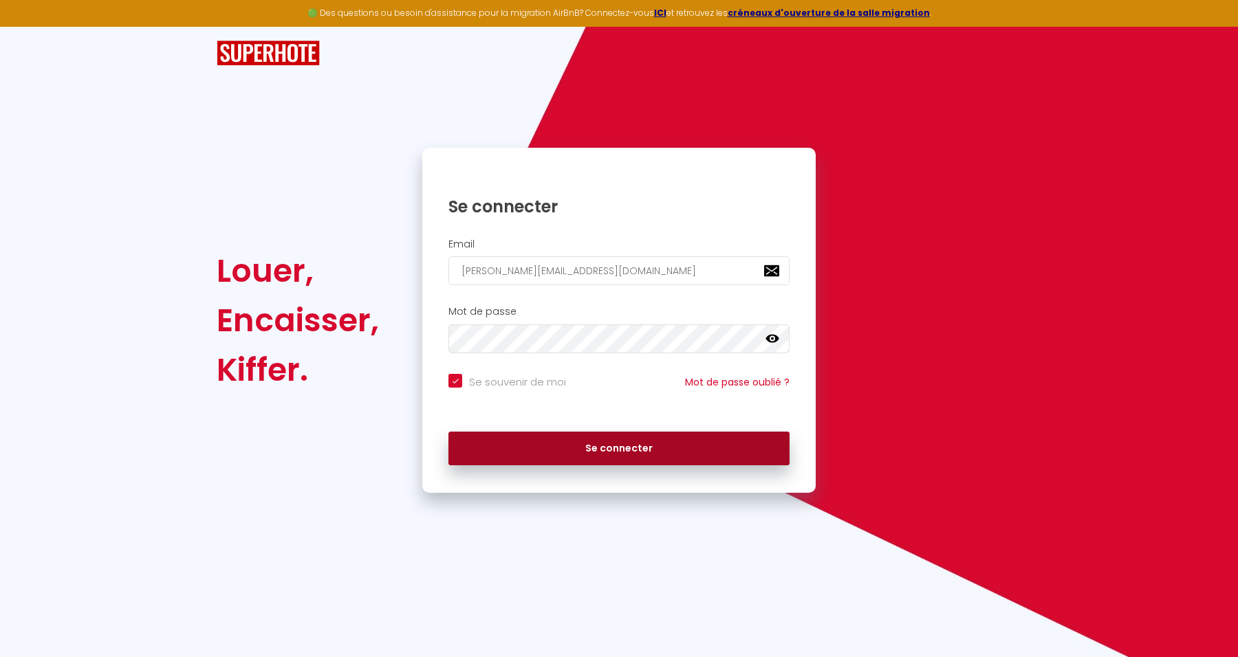
click at [703, 446] on button "Se connecter" at bounding box center [618, 449] width 341 height 34
checkbox input "true"
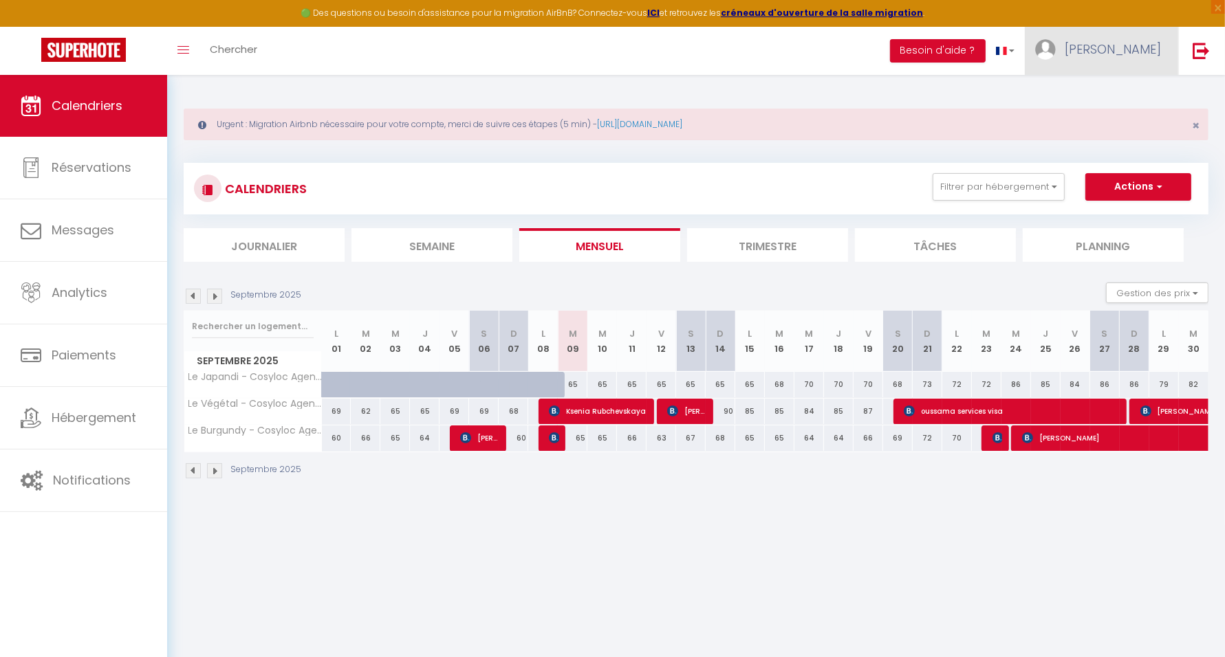
click at [1123, 47] on link "[PERSON_NAME]" at bounding box center [1100, 51] width 153 height 48
click at [1099, 99] on link "Paramètres" at bounding box center [1123, 95] width 102 height 23
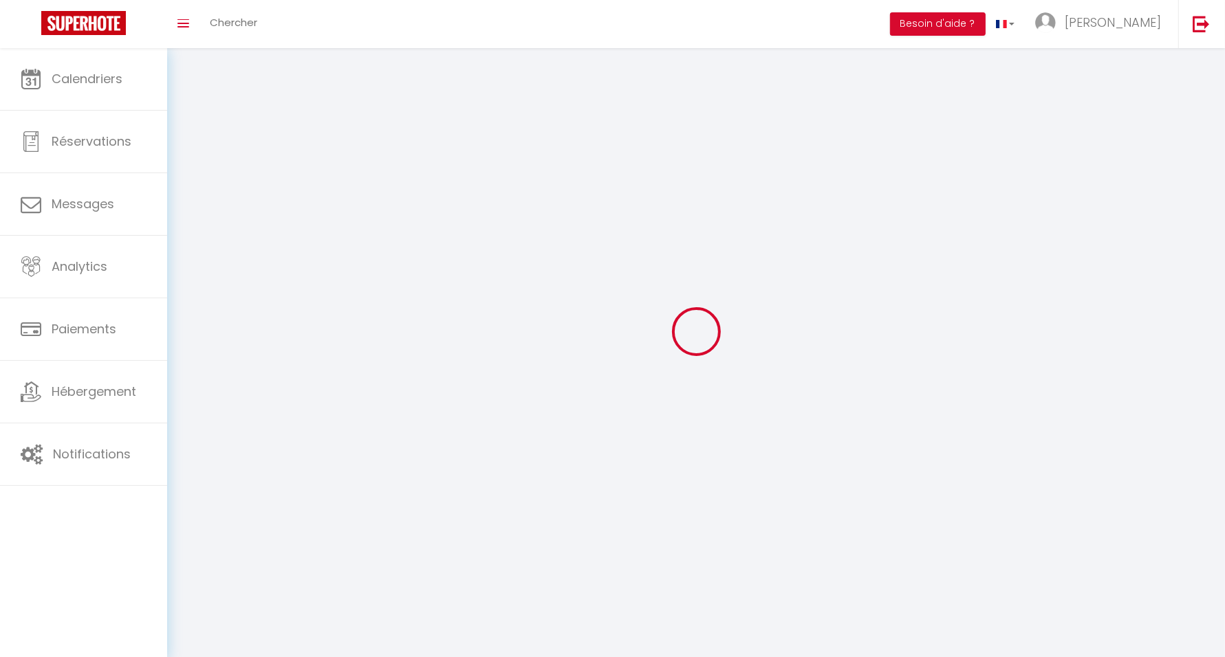
type input "[PERSON_NAME]"
type input "TABI"
type input "0781516097"
type input "[STREET_ADDRESS]"
type input "93100"
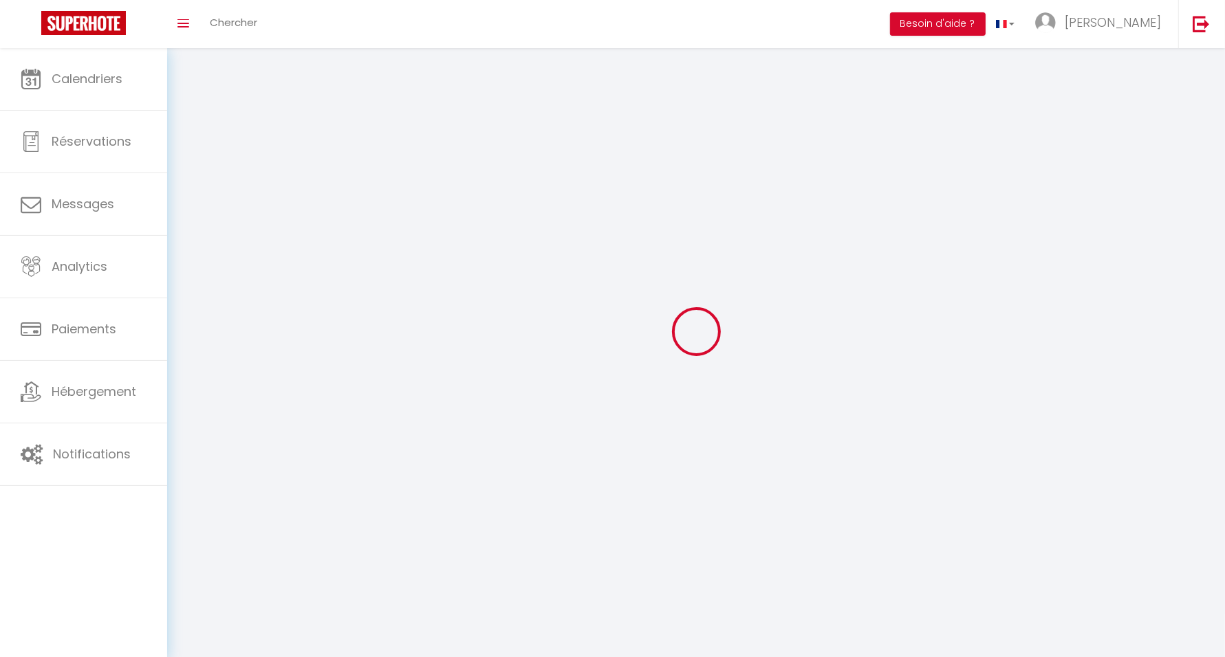
type input "Montreuil"
type input "Z4VMhveTReCqqMhlwtwLu0zfI"
type input "jLtkKdUGjsxFCbXZMoHkCGOEt"
select select "1"
select select "28"
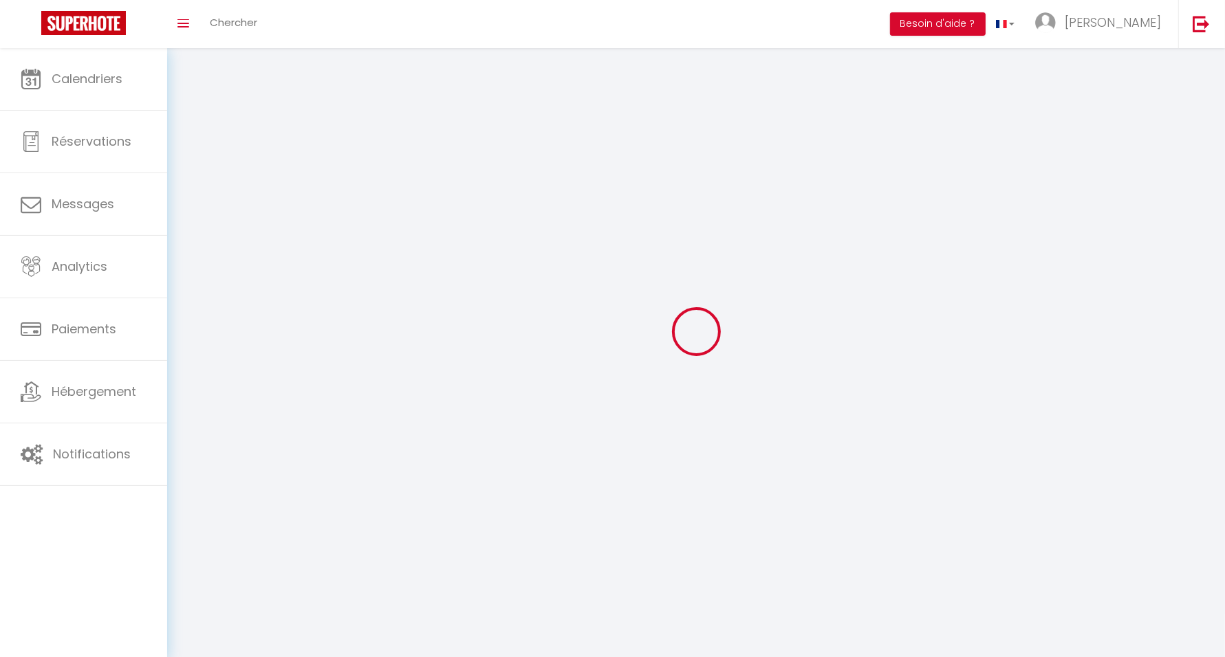
select select "fr"
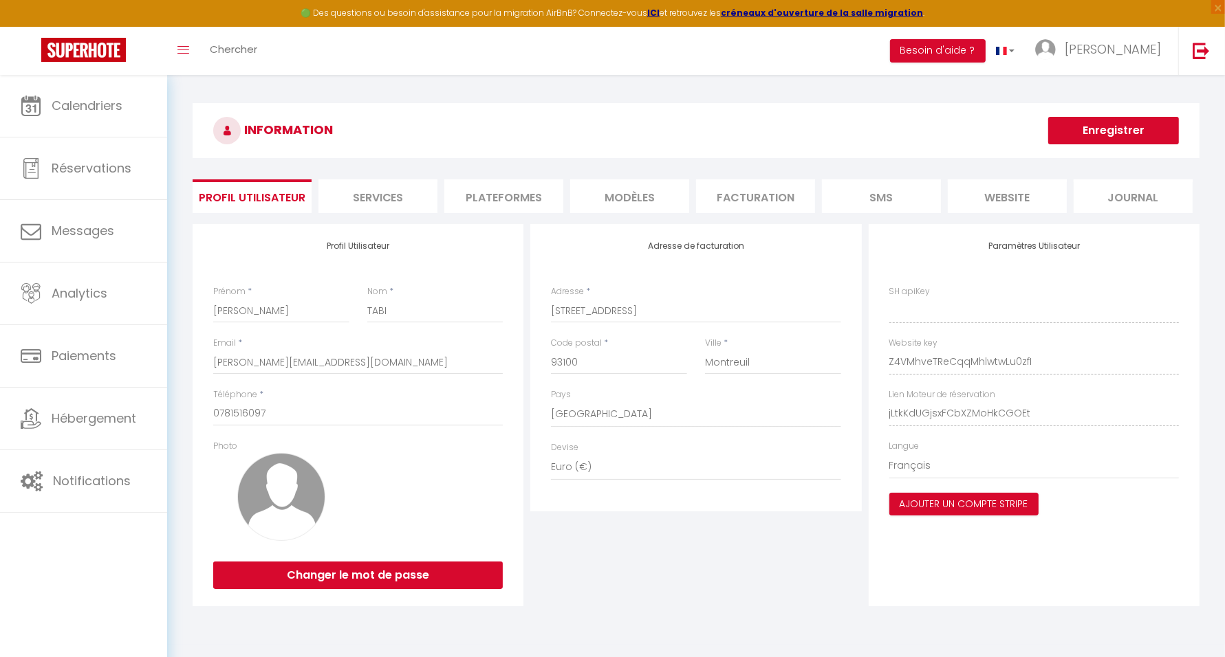
type input "Z4VMhveTReCqqMhlwtwLu0zfI"
type input "jLtkKdUGjsxFCbXZMoHkCGOEt"
type input "[URL][DOMAIN_NAME]"
click at [505, 194] on li "Plateformes" at bounding box center [503, 196] width 119 height 34
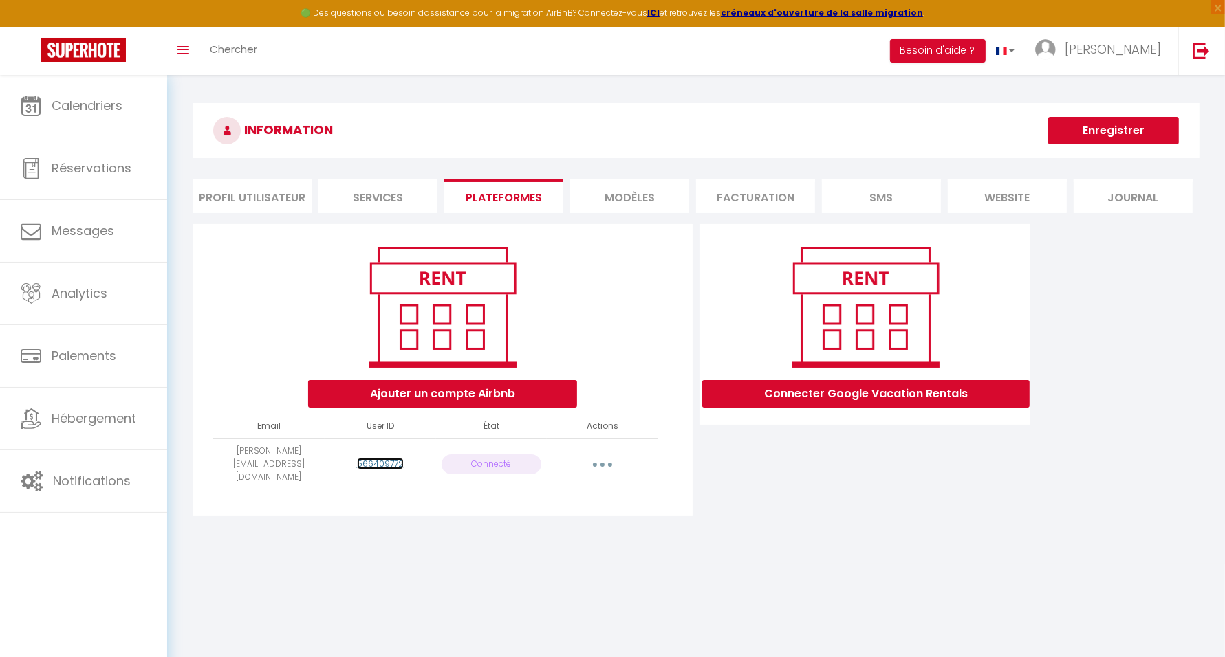
click at [384, 458] on link "566409772" at bounding box center [380, 464] width 47 height 12
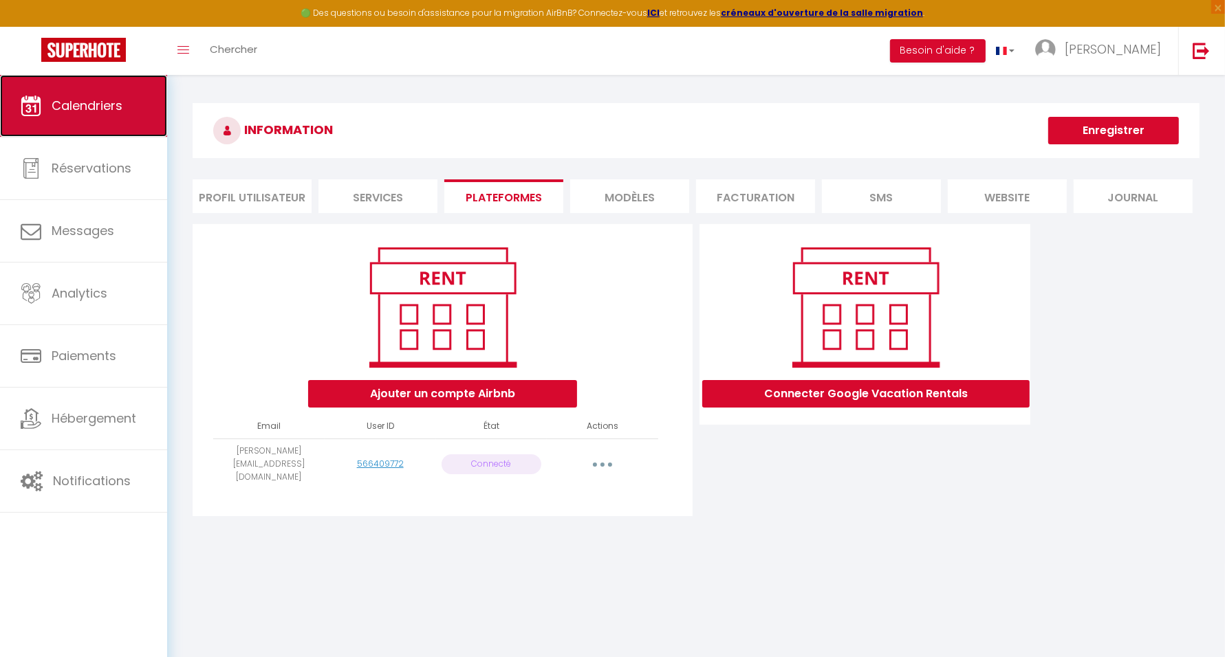
click at [113, 100] on span "Calendriers" at bounding box center [87, 105] width 71 height 17
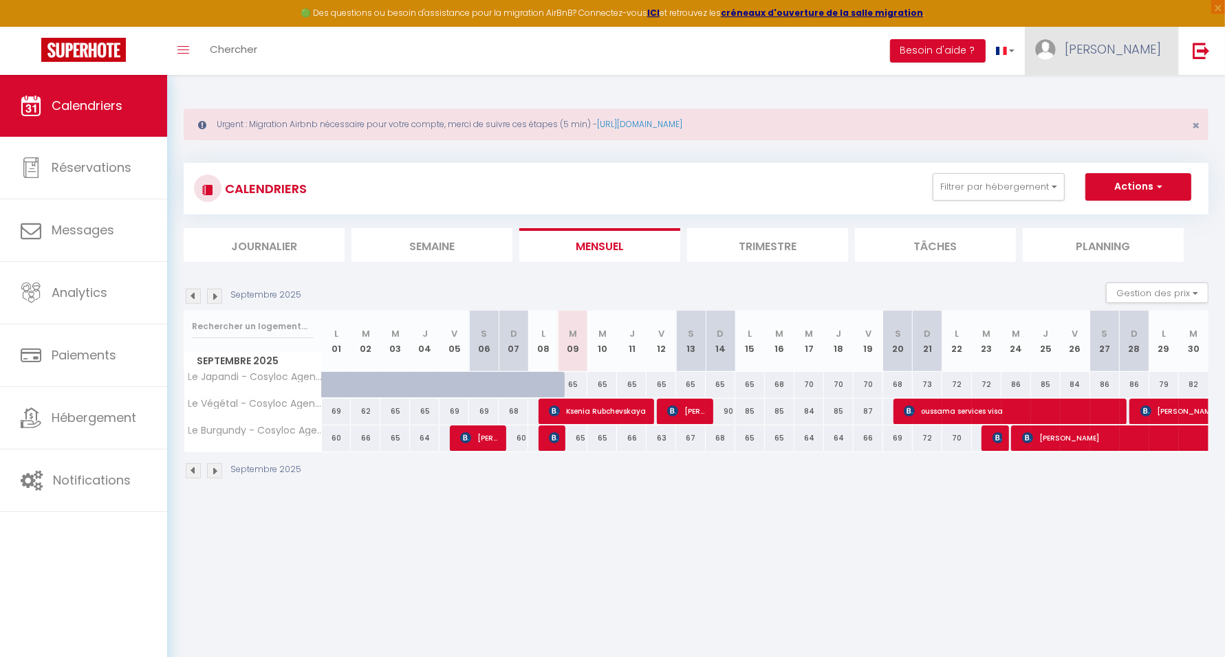
click at [1145, 51] on span "[PERSON_NAME]" at bounding box center [1112, 49] width 96 height 17
click at [1124, 90] on link "Paramètres" at bounding box center [1123, 95] width 102 height 23
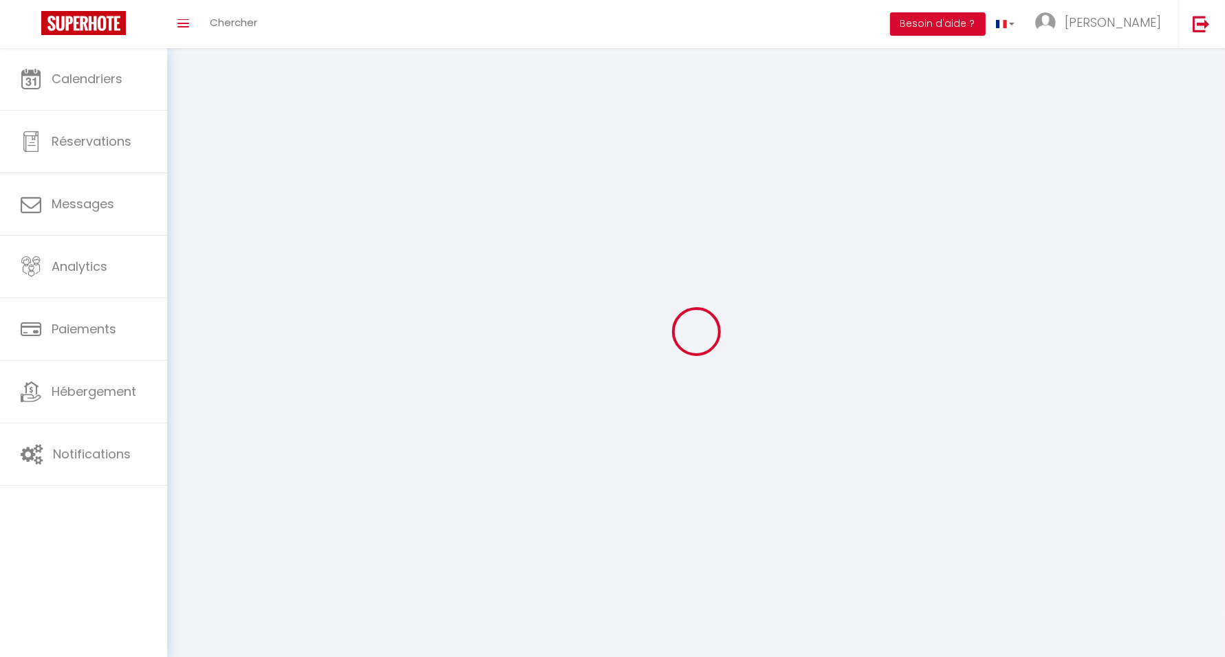
type input "[PERSON_NAME]"
type input "TABI"
type input "0781516097"
type input "[STREET_ADDRESS]"
type input "93100"
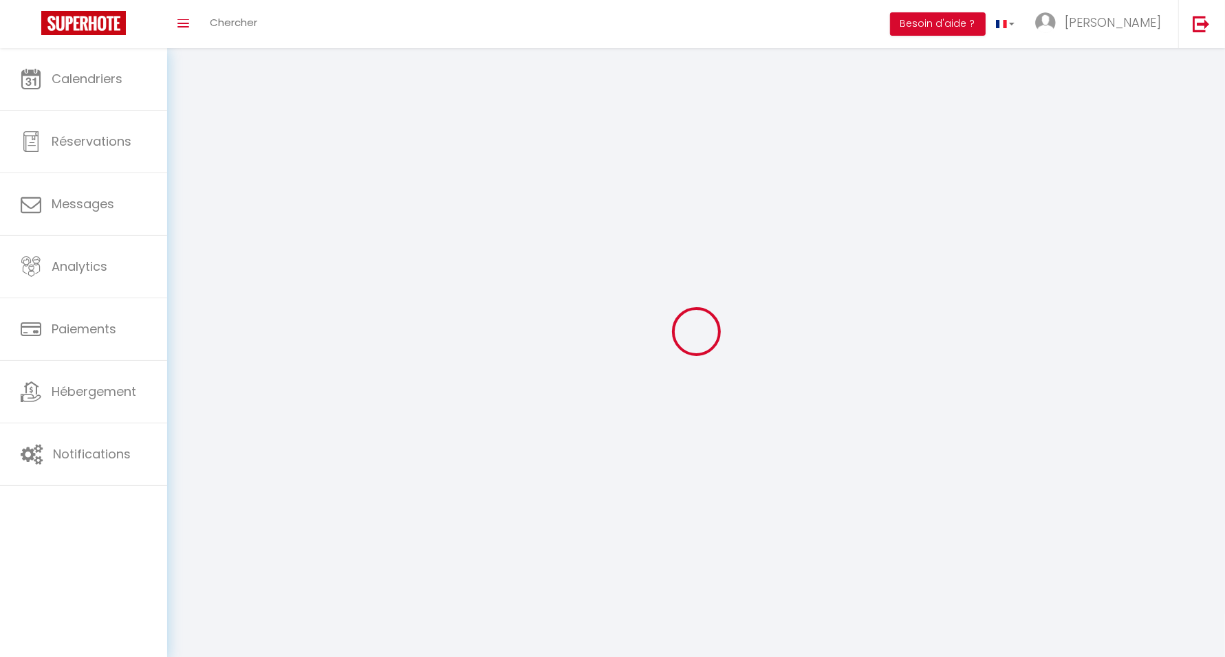
type input "Montreuil"
type input "Z4VMhveTReCqqMhlwtwLu0zfI"
type input "jLtkKdUGjsxFCbXZMoHkCGOEt"
select select "28"
select select "fr"
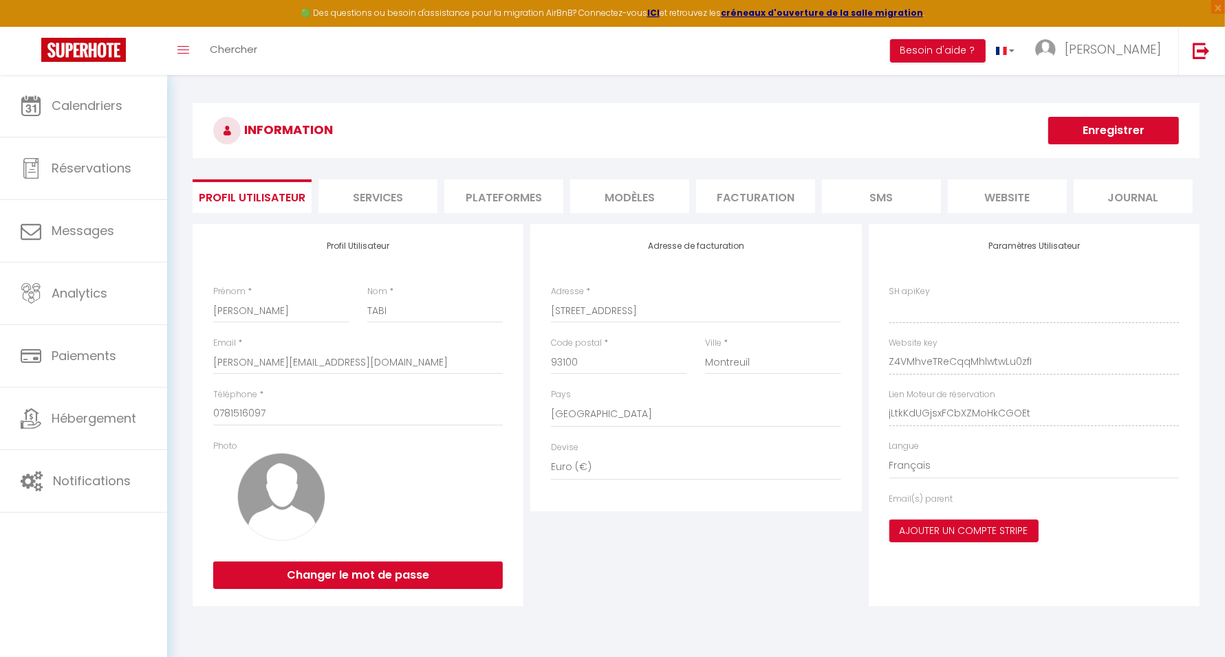
type input "Z4VMhveTReCqqMhlwtwLu0zfI"
type input "jLtkKdUGjsxFCbXZMoHkCGOEt"
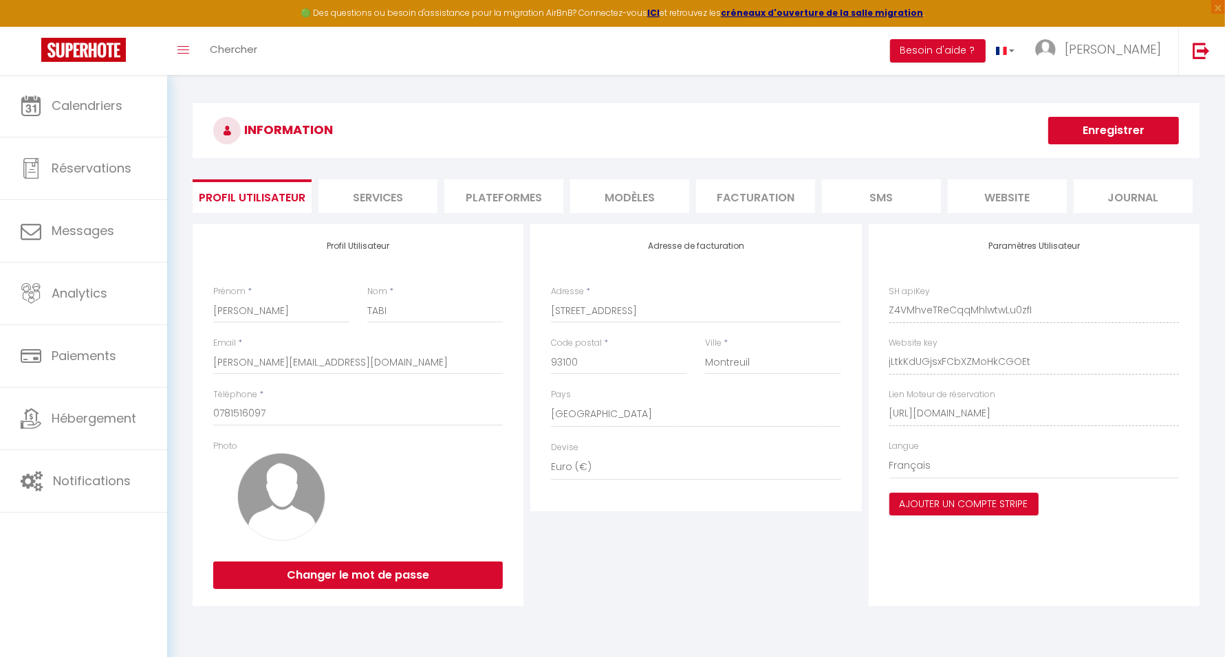
click at [497, 193] on li "Plateformes" at bounding box center [503, 196] width 119 height 34
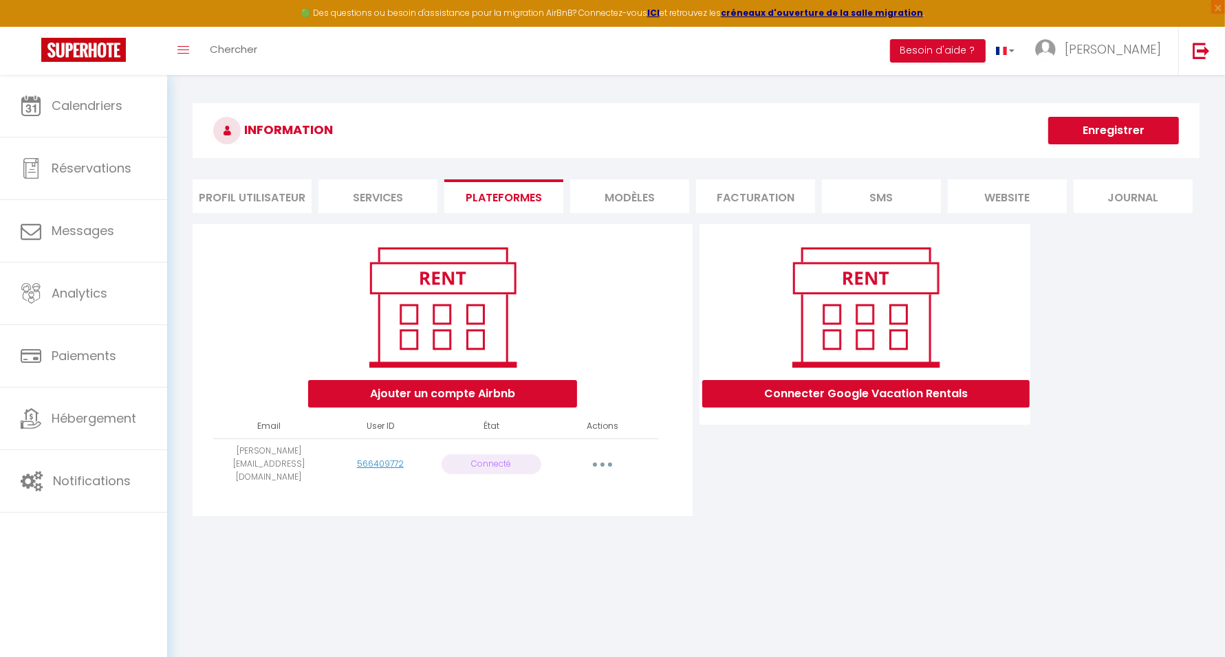
click at [613, 457] on button "button" at bounding box center [602, 464] width 39 height 22
click at [562, 534] on link "Reconnecter le compte" at bounding box center [541, 545] width 152 height 23
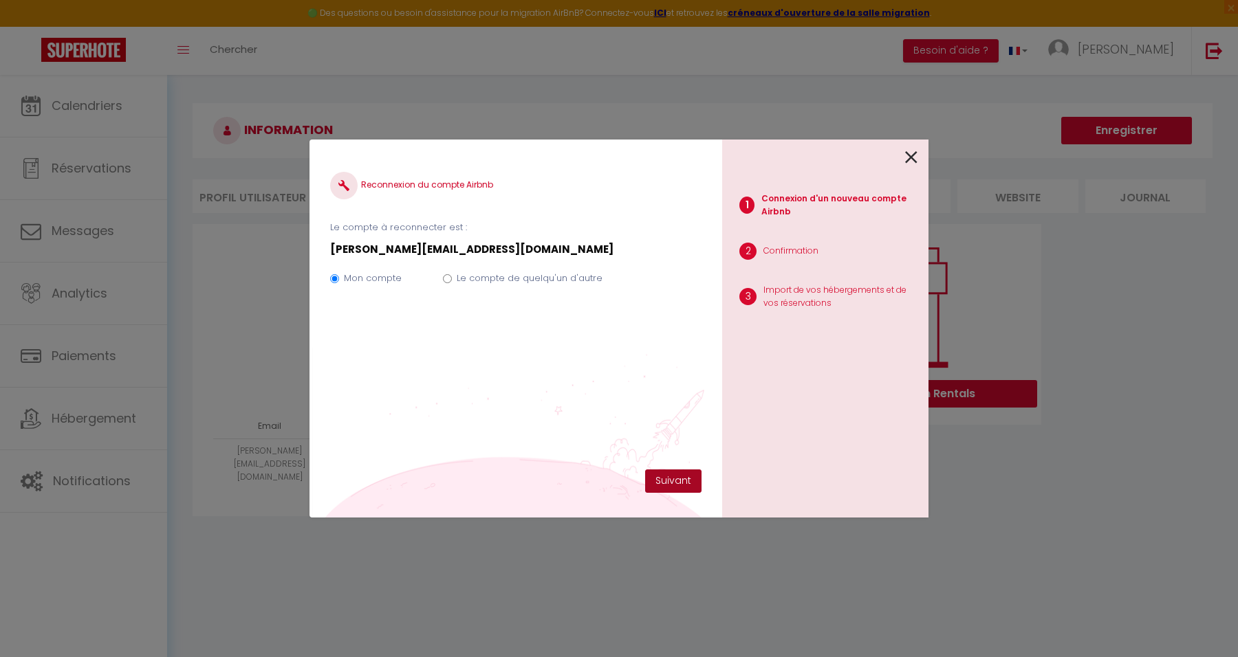
click at [661, 480] on button "Suivant" at bounding box center [673, 481] width 56 height 23
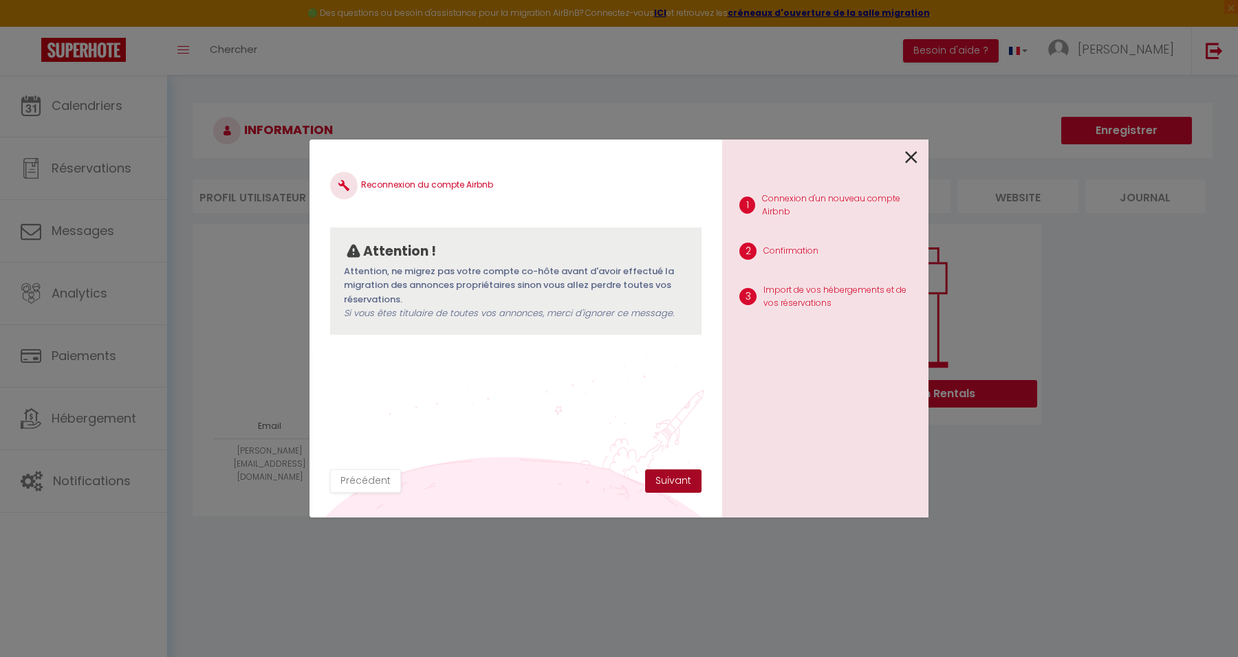
click at [676, 479] on button "Suivant" at bounding box center [673, 481] width 56 height 23
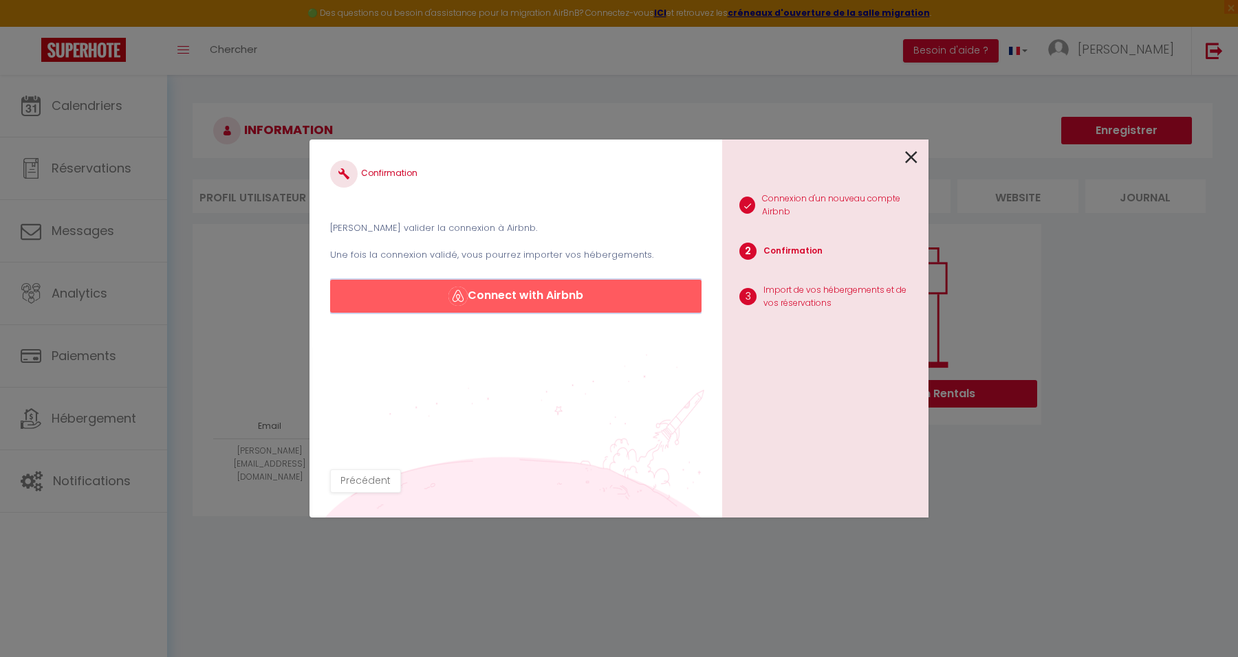
click at [520, 299] on button "Connect with Airbnb" at bounding box center [515, 296] width 371 height 33
click at [919, 162] on div "1 Connexion d'un nouveau compte Airbnb 2 Confirmation 3 Import de vos hébergeme…" at bounding box center [825, 329] width 206 height 378
click at [914, 155] on icon at bounding box center [911, 157] width 12 height 21
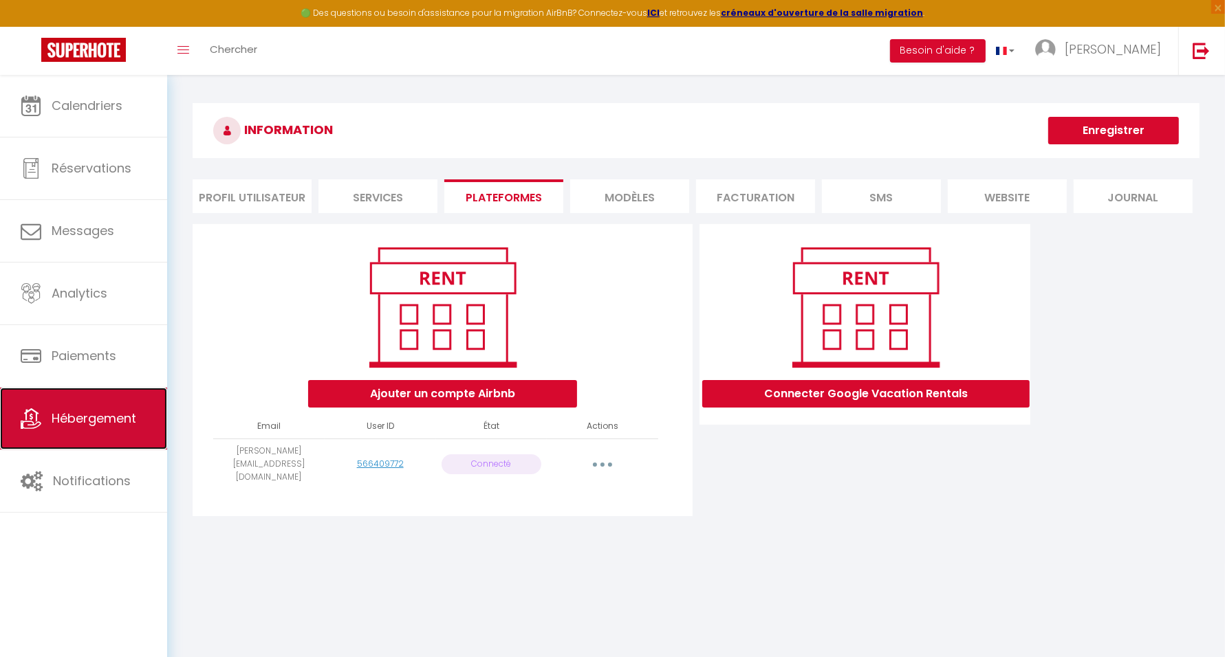
click at [90, 419] on span "Hébergement" at bounding box center [94, 418] width 85 height 17
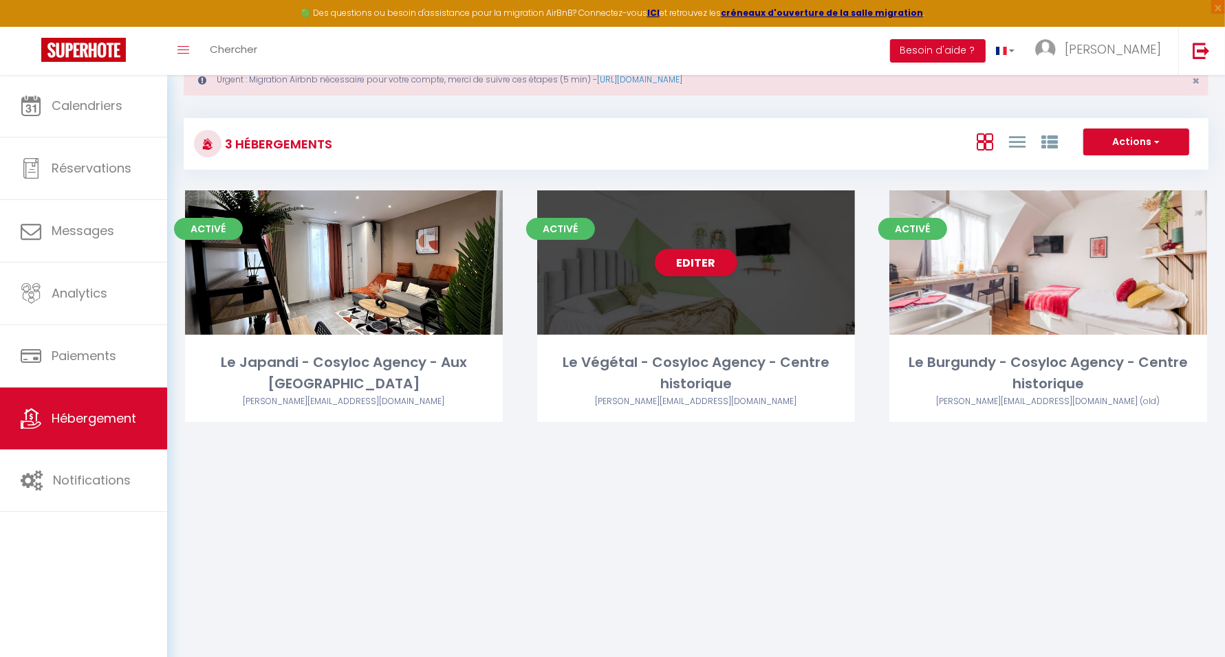
scroll to position [74, 0]
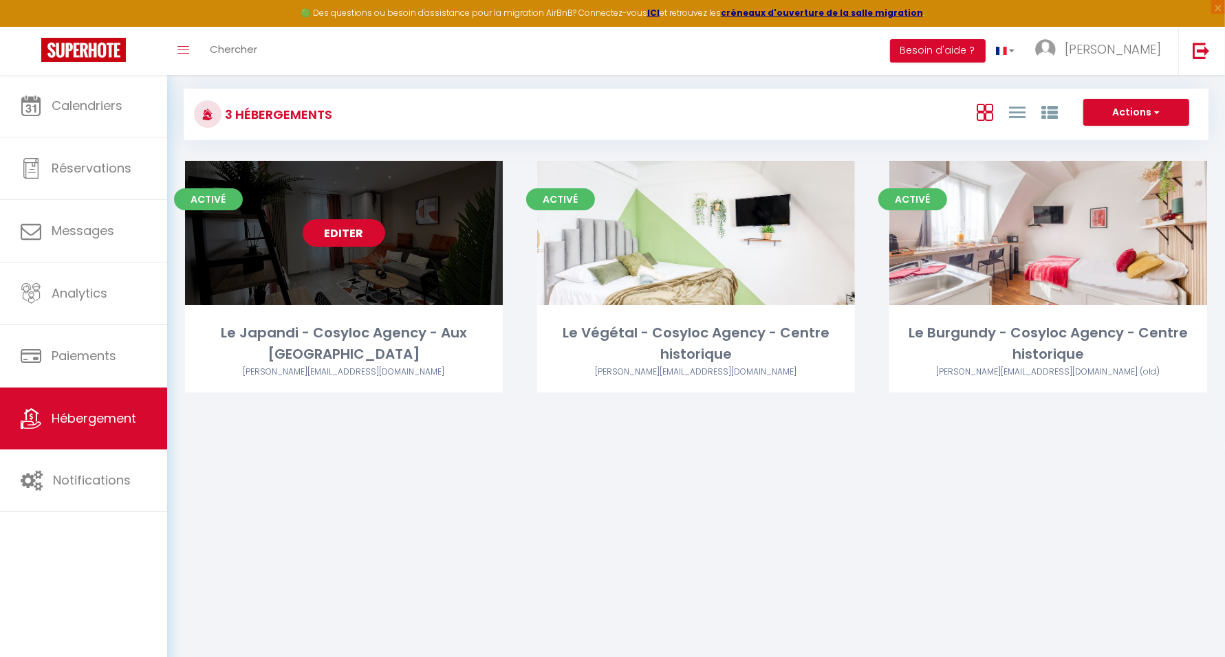
click at [331, 234] on link "Editer" at bounding box center [344, 233] width 83 height 28
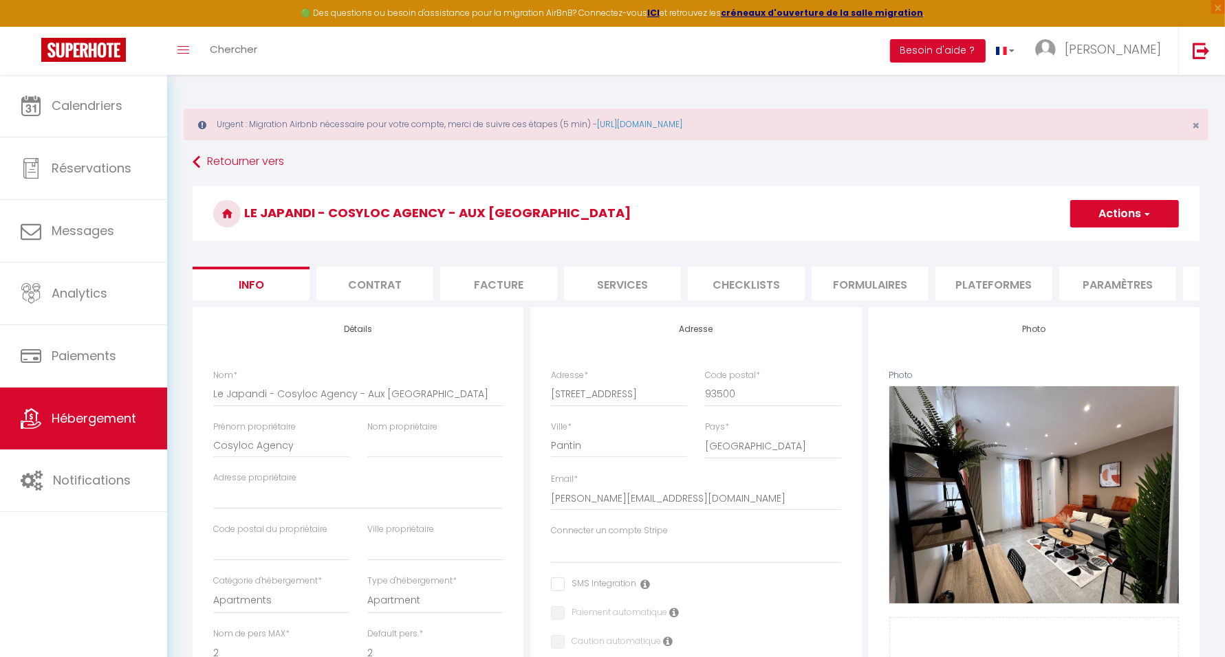
click at [984, 287] on li "Plateformes" at bounding box center [993, 284] width 117 height 34
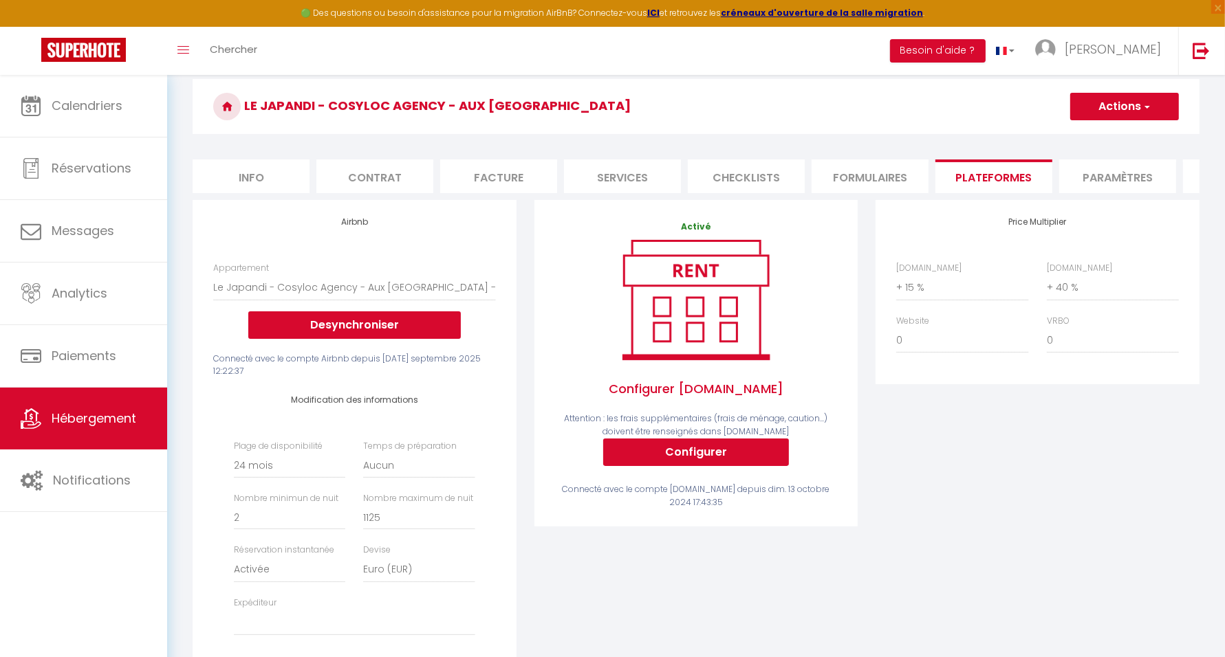
scroll to position [258, 0]
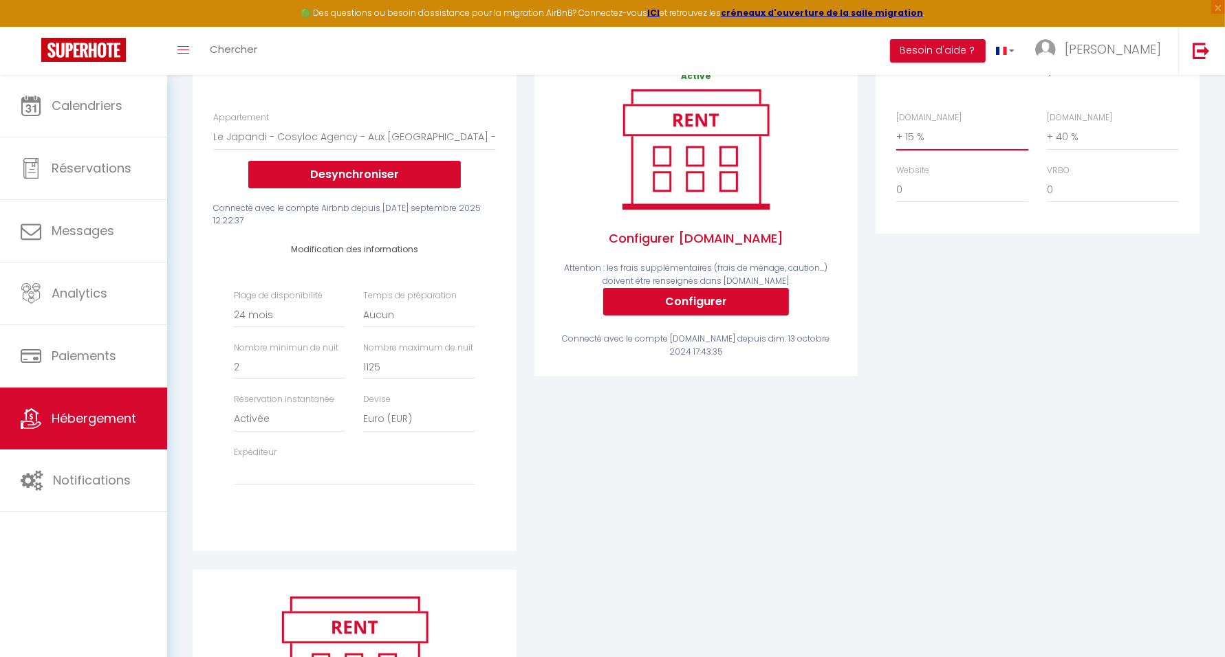
click at [934, 146] on select "0 + 1 % + 2 % + 3 % + 4 % + 5 % + 6 % + 7 % + 8 % + 9 %" at bounding box center [962, 137] width 132 height 26
click at [947, 150] on select "0 + 1 % + 2 % + 3 % + 4 % + 5 % + 6 % + 7 % + 8 % + 9 %" at bounding box center [962, 137] width 132 height 26
click at [928, 150] on select "0 + 1 % + 2 % + 3 % + 4 % + 5 % + 6 % + 7 % + 8 % + 9 %" at bounding box center [962, 137] width 132 height 26
click at [896, 135] on select "0 + 1 % + 2 % + 3 % + 4 % + 5 % + 6 % + 7 % + 8 % + 9 %" at bounding box center [962, 137] width 132 height 26
click at [958, 145] on select "0 + 1 % + 2 % + 3 % + 4 % + 5 % + 6 % + 7 % + 8 % + 9 %" at bounding box center [962, 137] width 132 height 26
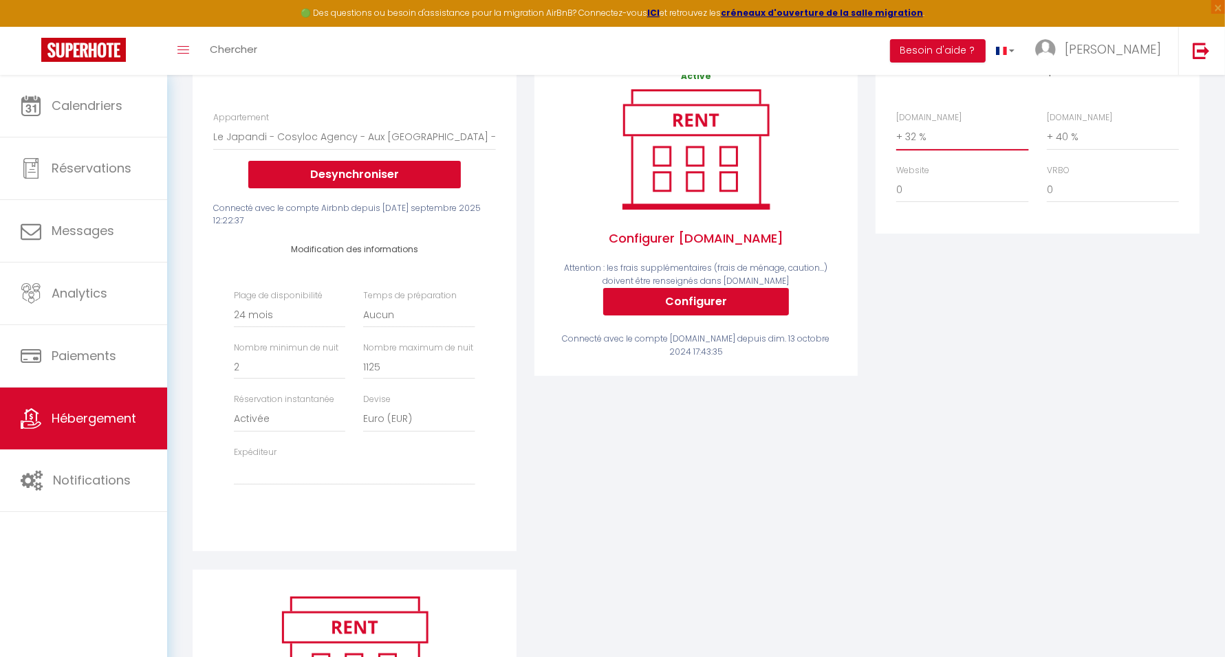
click at [896, 135] on select "0 + 1 % + 2 % + 3 % + 4 % + 5 % + 6 % + 7 % + 8 % + 9 %" at bounding box center [962, 137] width 132 height 26
click at [1046, 402] on div "Price Multiplier Airbnb.com 0 + 1 % + 2 % + 3 % + 4 % + 5 % + 6 % + 7 %" at bounding box center [1037, 310] width 342 height 520
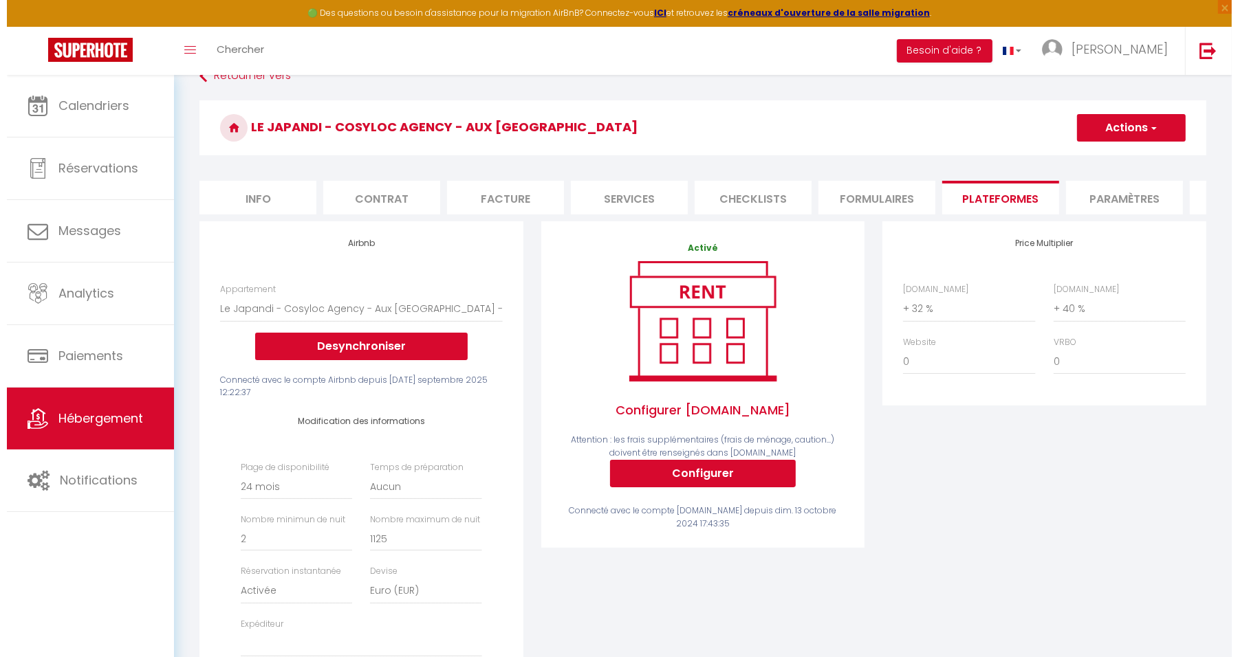
scroll to position [0, 0]
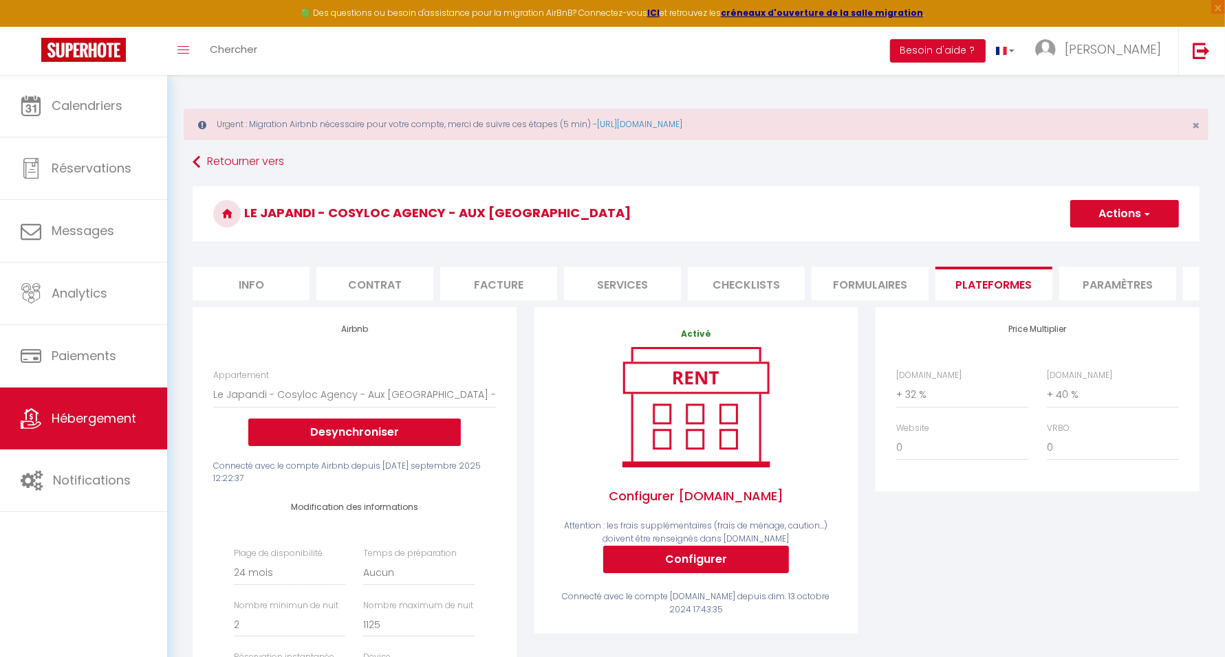
click at [1130, 129] on div "Urgent : Migration Airbnb nécessaire pour votre compte, merci de suivre ces éta…" at bounding box center [696, 125] width 1024 height 32
click at [1108, 210] on button "Actions" at bounding box center [1124, 214] width 109 height 28
click at [1110, 240] on link "Enregistrer" at bounding box center [1123, 244] width 109 height 18
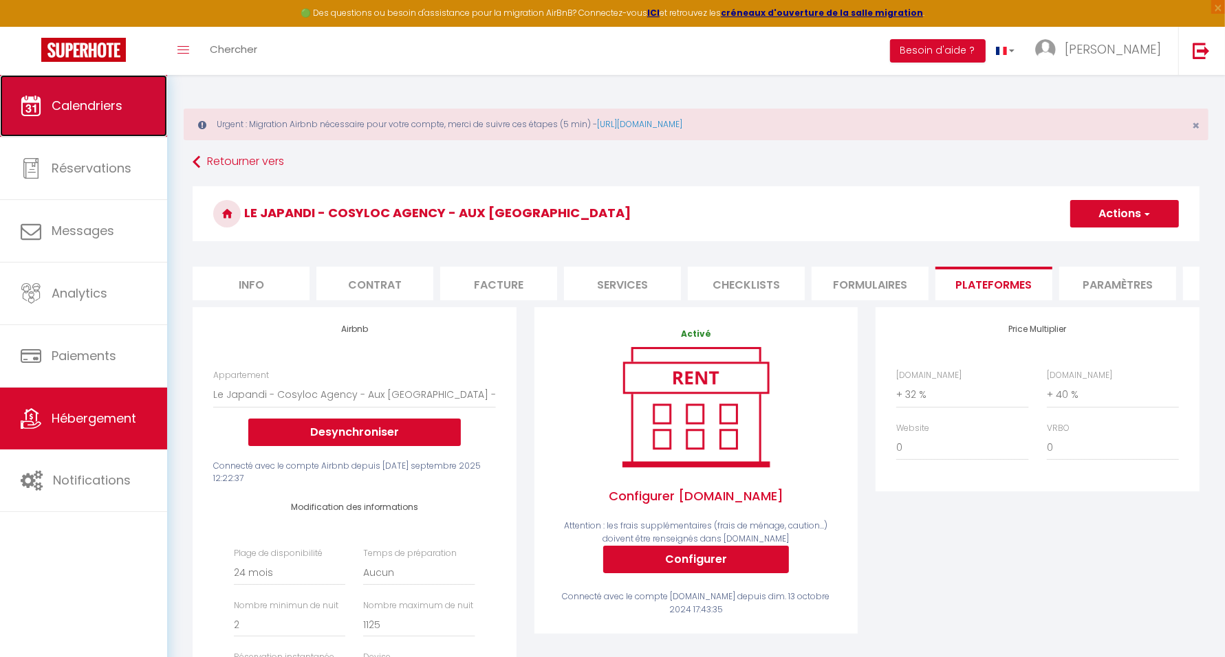
click at [53, 117] on link "Calendriers" at bounding box center [83, 106] width 167 height 62
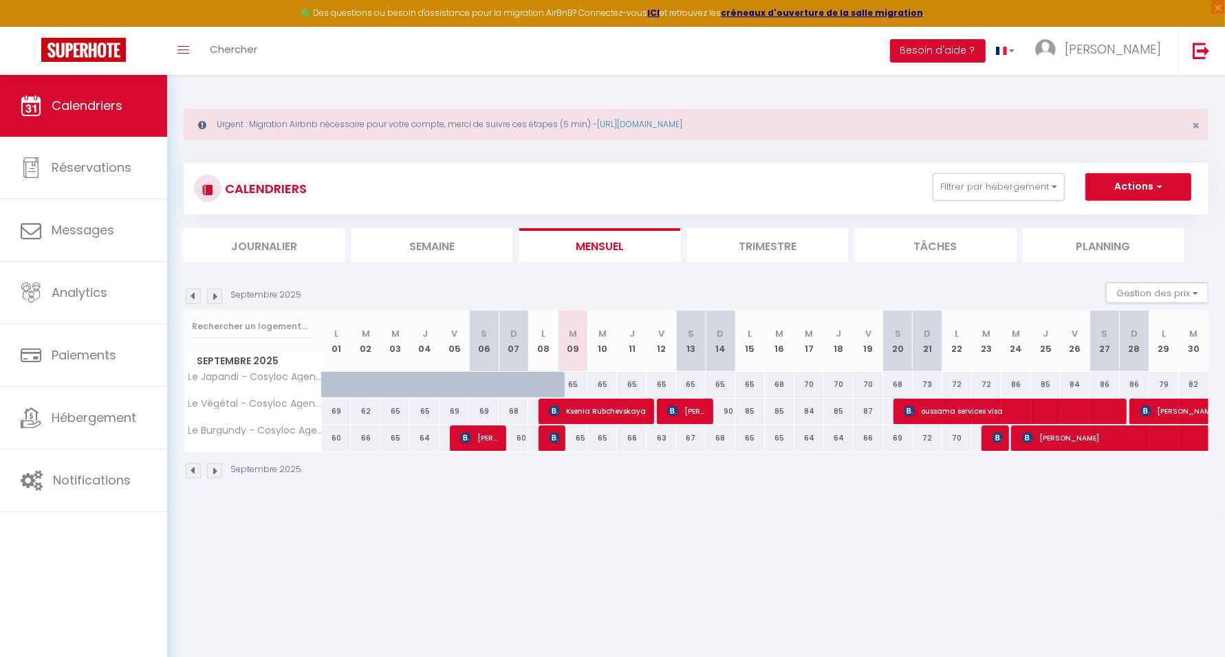
drag, startPoint x: 813, startPoint y: 408, endPoint x: 800, endPoint y: 410, distance: 13.2
click at [800, 410] on div "84" at bounding box center [809, 411] width 30 height 25
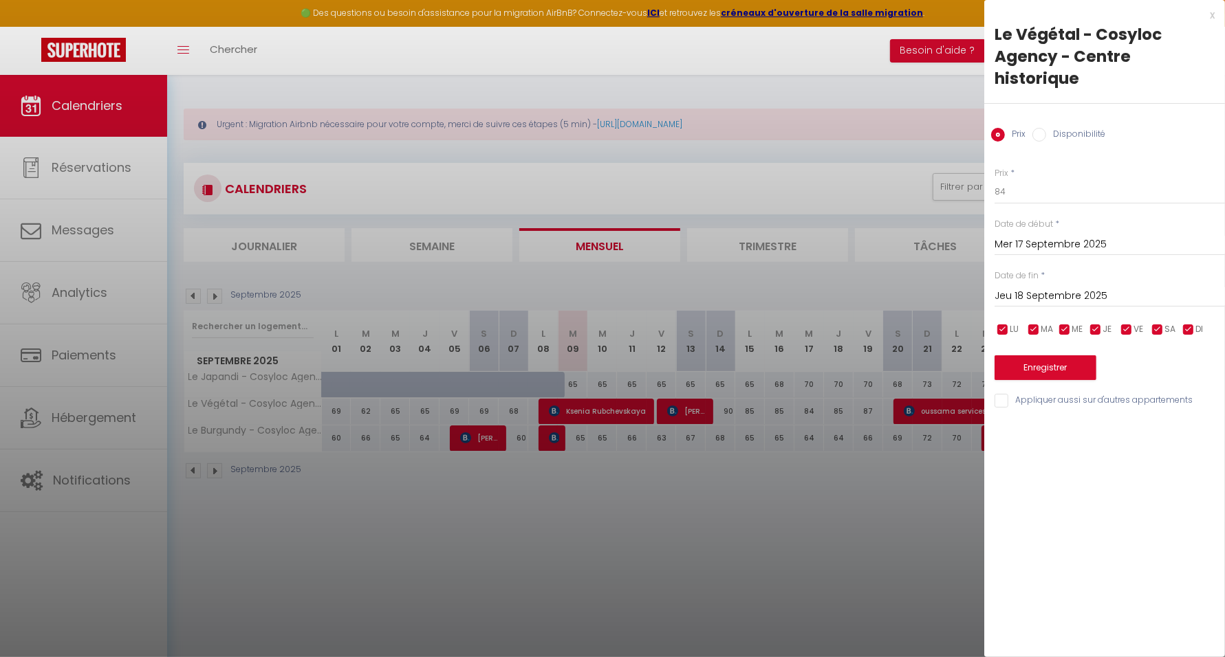
click at [896, 516] on div at bounding box center [612, 328] width 1225 height 657
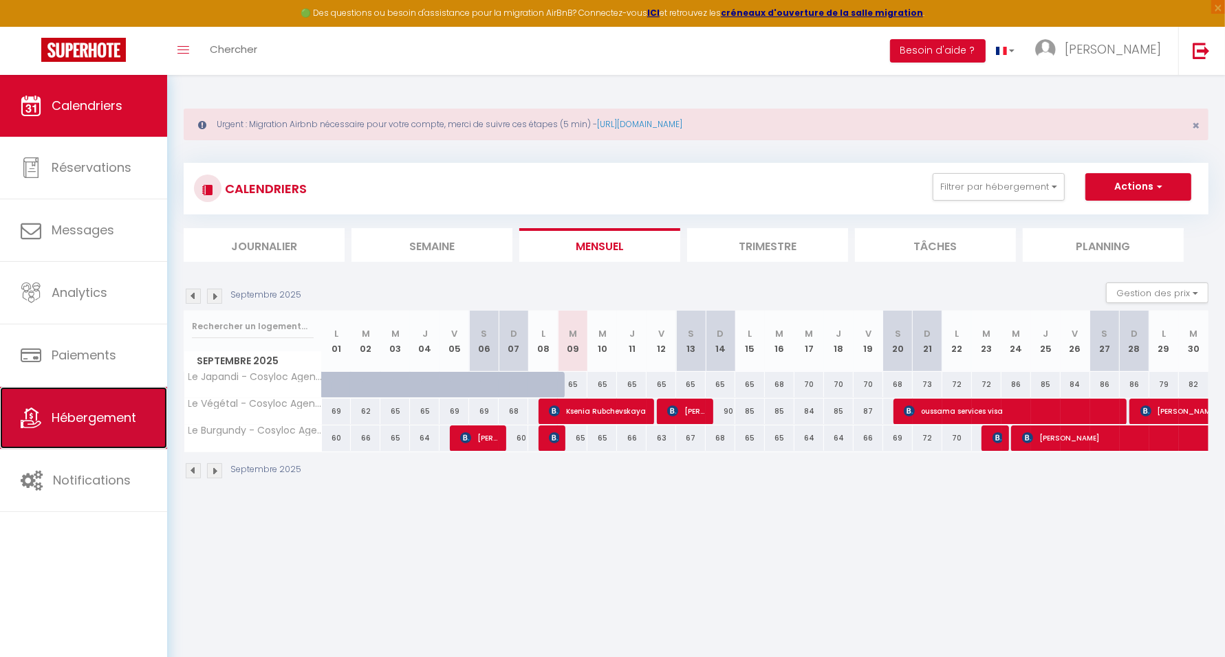
click at [115, 421] on span "Hébergement" at bounding box center [94, 417] width 85 height 17
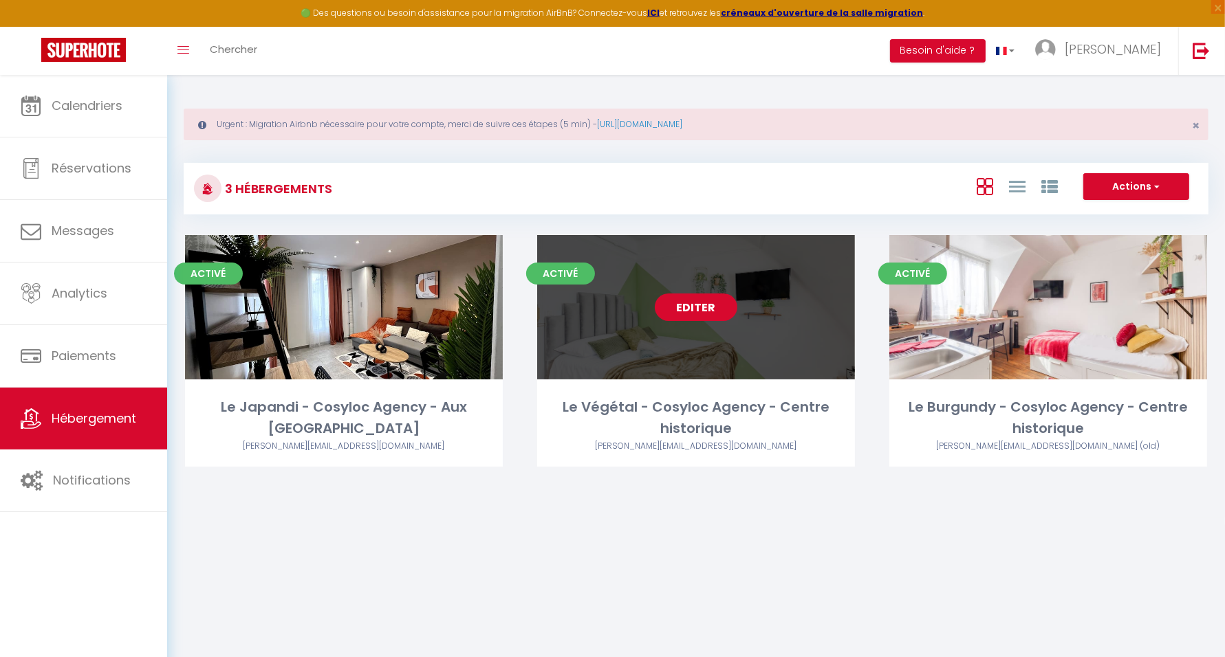
click at [708, 306] on link "Editer" at bounding box center [696, 308] width 83 height 28
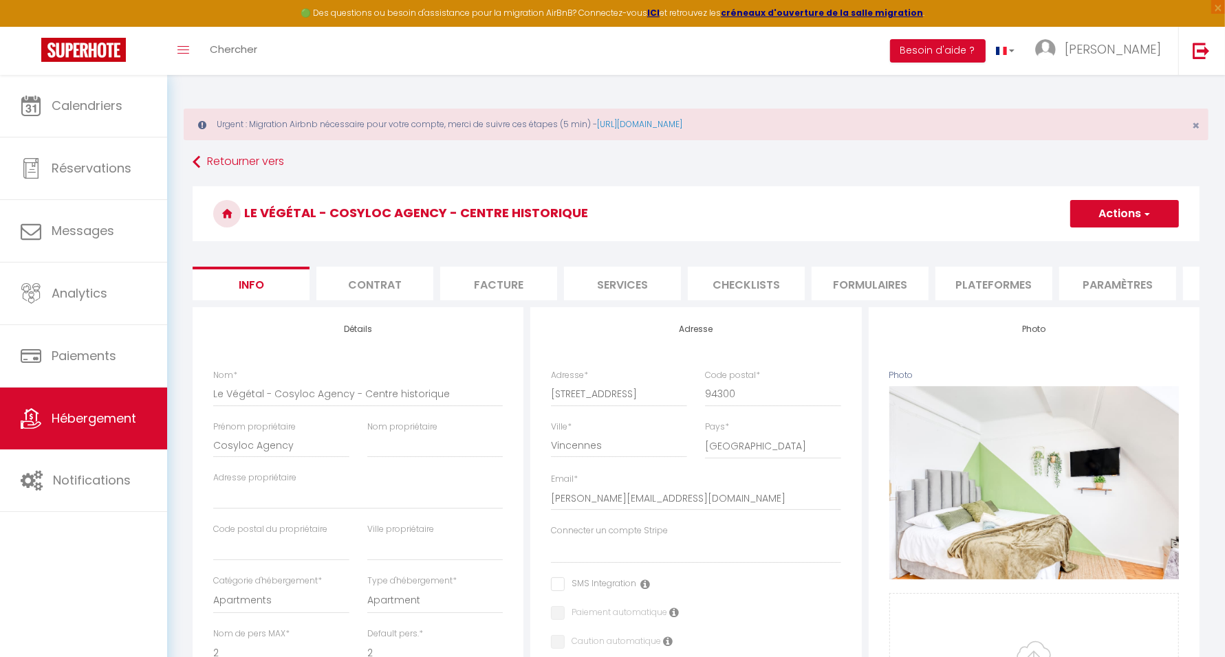
click at [996, 283] on li "Plateformes" at bounding box center [993, 284] width 117 height 34
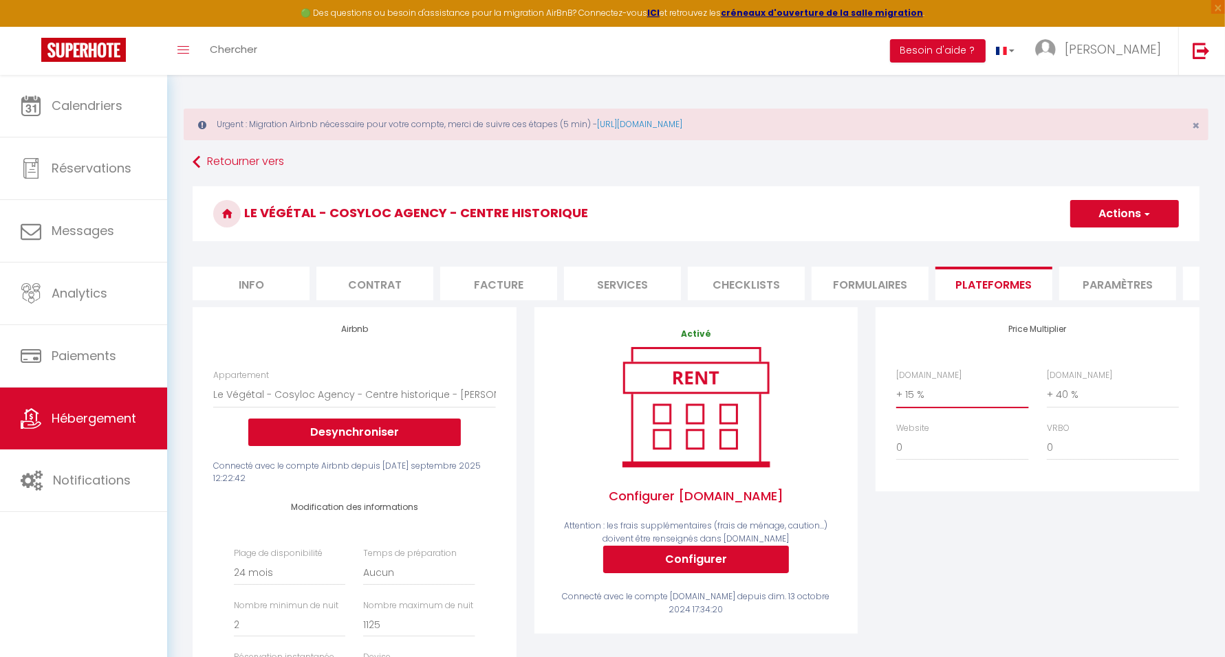
click at [945, 408] on select "0 + 1 % + 2 % + 3 % + 4 % + 5 % + 6 % + 7 % + 8 % + 9 %" at bounding box center [962, 395] width 132 height 26
click at [896, 393] on select "0 + 1 % + 2 % + 3 % + 4 % + 5 % + 6 % + 7 % + 8 % + 9 %" at bounding box center [962, 395] width 132 height 26
click at [1097, 217] on button "Actions" at bounding box center [1124, 214] width 109 height 28
click at [1092, 244] on link "Enregistrer" at bounding box center [1123, 244] width 109 height 18
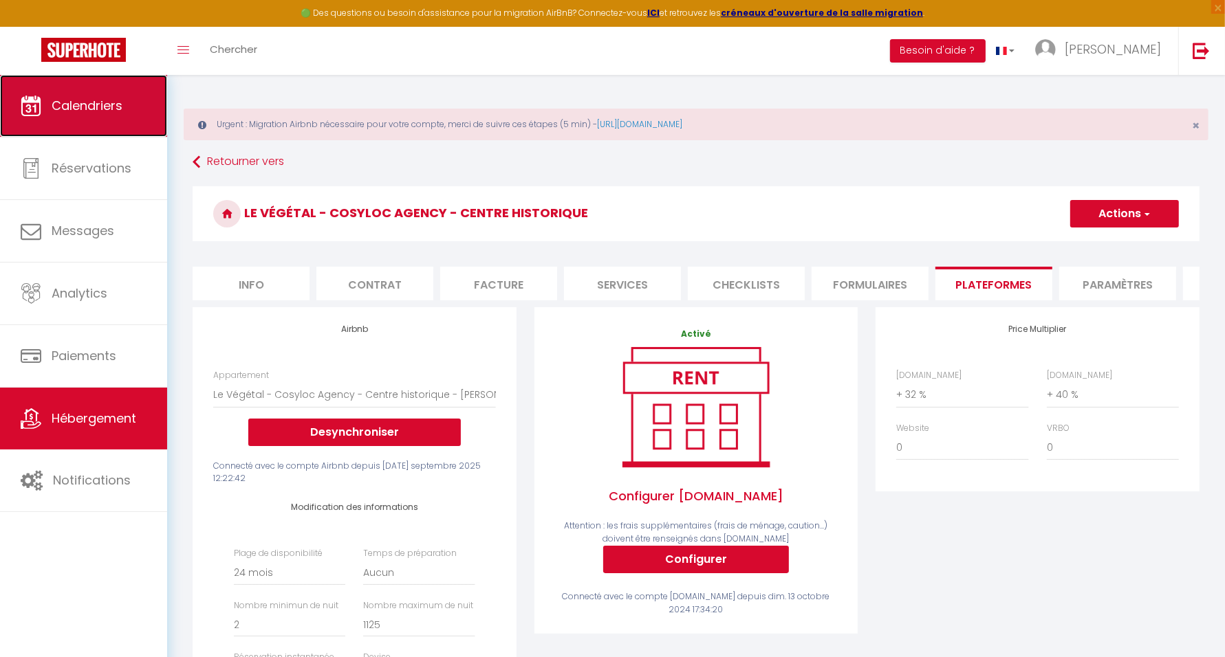
click at [75, 94] on link "Calendriers" at bounding box center [83, 106] width 167 height 62
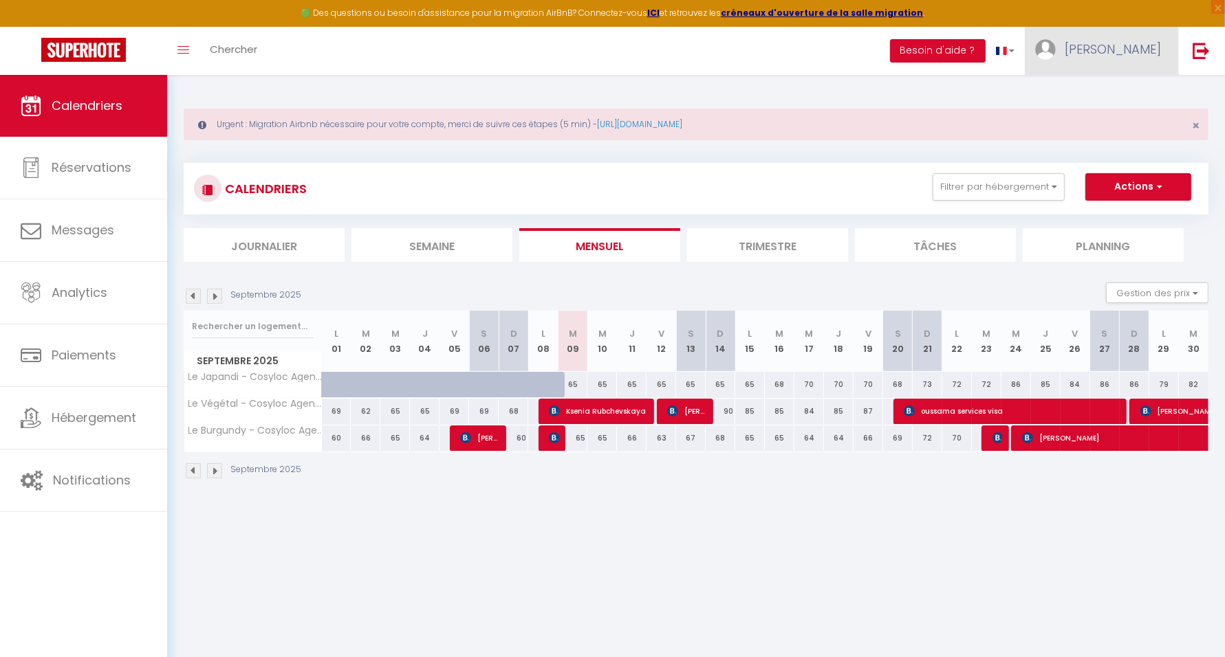
click at [1140, 52] on span "[PERSON_NAME]" at bounding box center [1112, 49] width 96 height 17
click at [1126, 100] on link "Paramètres" at bounding box center [1123, 95] width 102 height 23
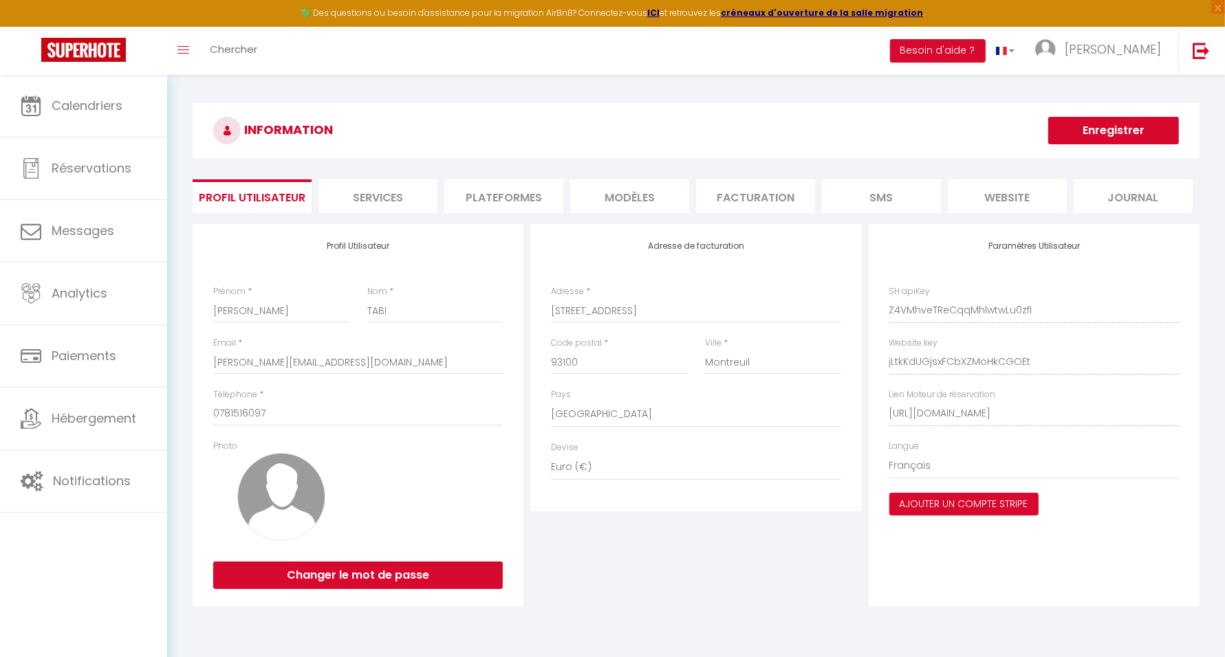
click at [509, 193] on li "Plateformes" at bounding box center [503, 196] width 119 height 34
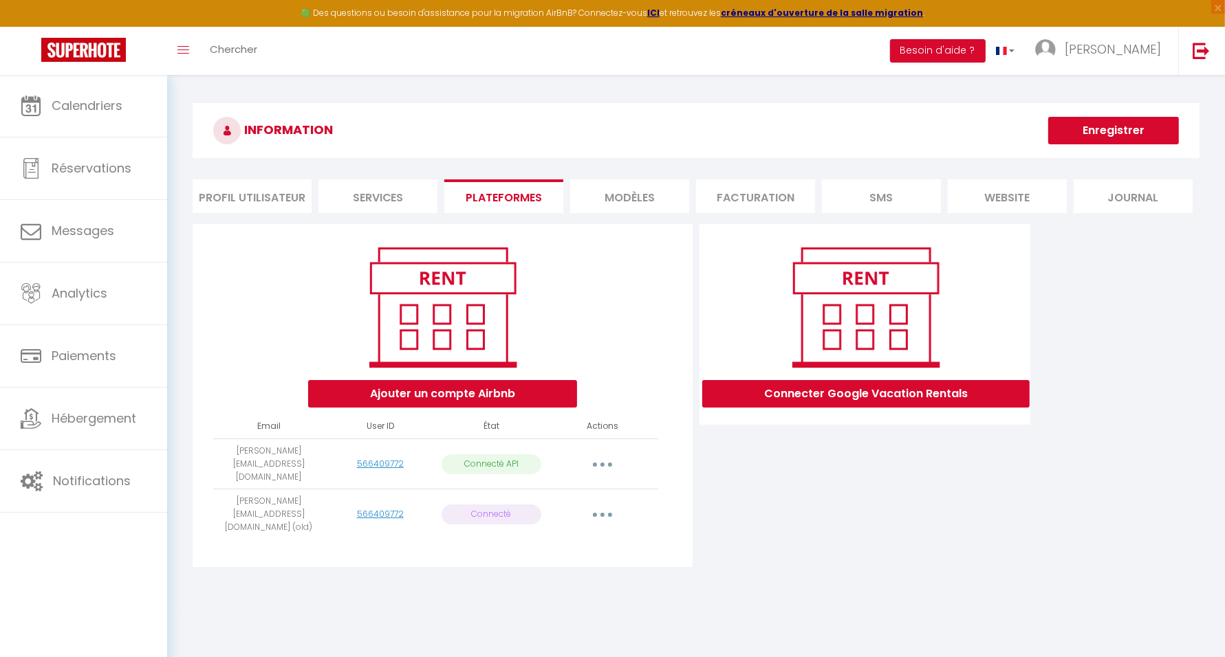
click at [602, 513] on icon "button" at bounding box center [602, 515] width 4 height 4
click at [602, 463] on icon "button" at bounding box center [602, 465] width 4 height 4
click at [597, 487] on link "Importer les appartements" at bounding box center [541, 495] width 152 height 23
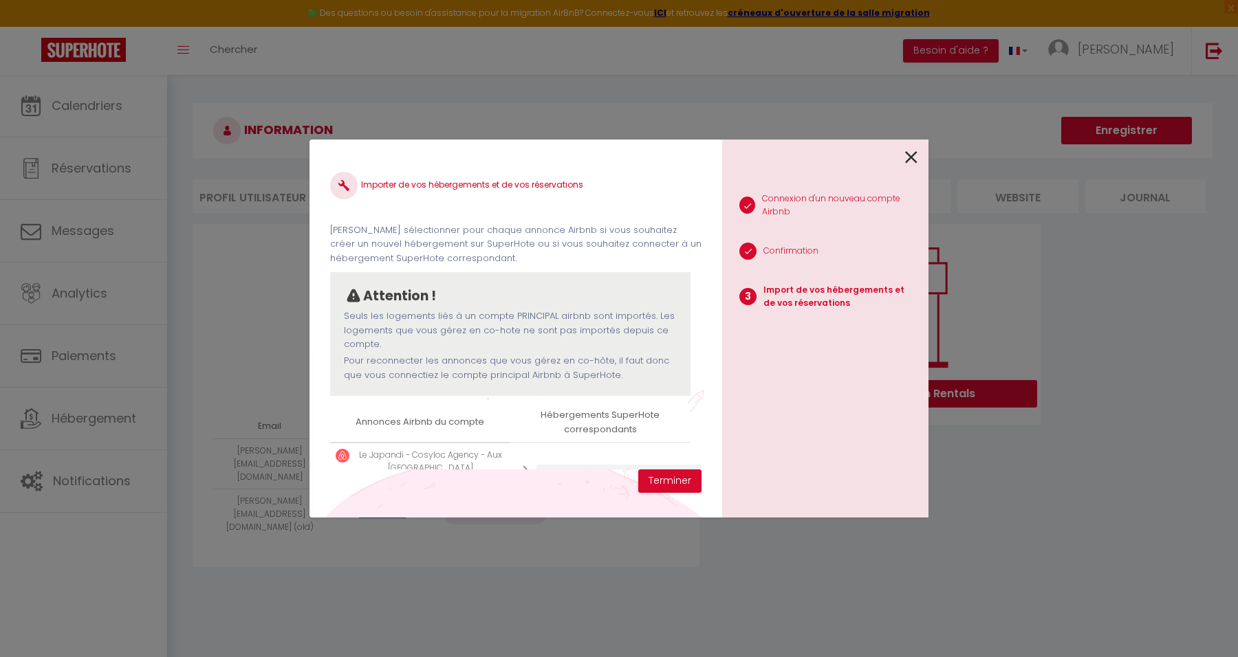
scroll to position [136, 0]
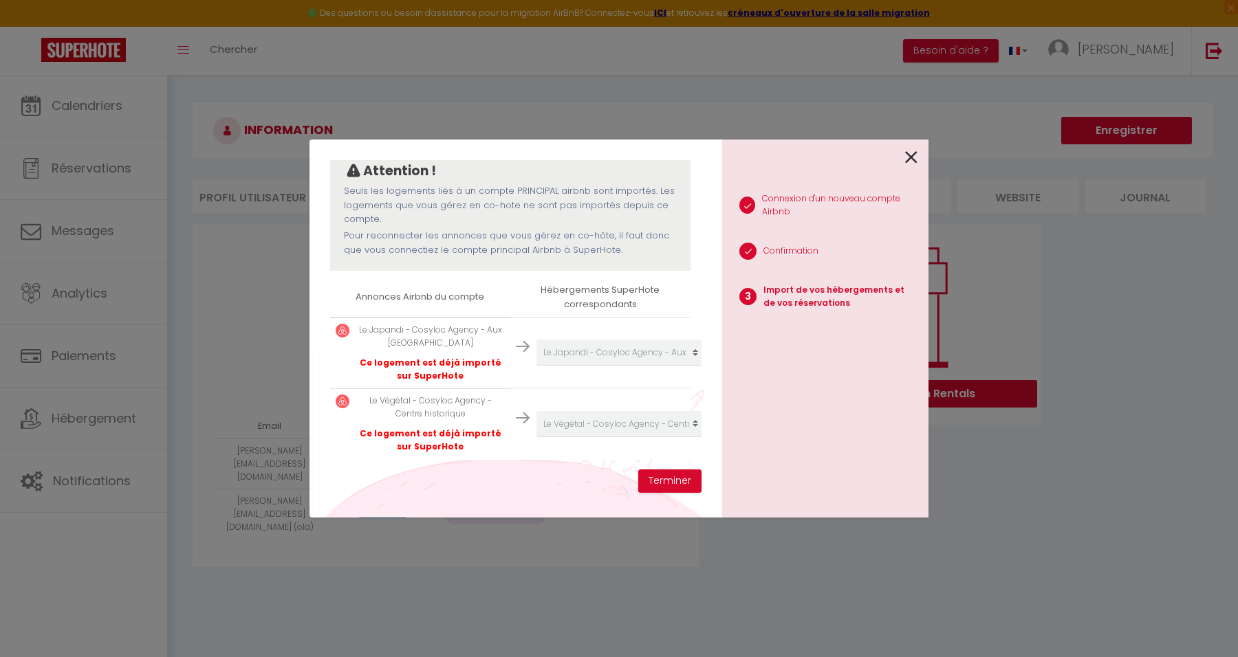
click at [917, 155] on icon at bounding box center [911, 157] width 12 height 21
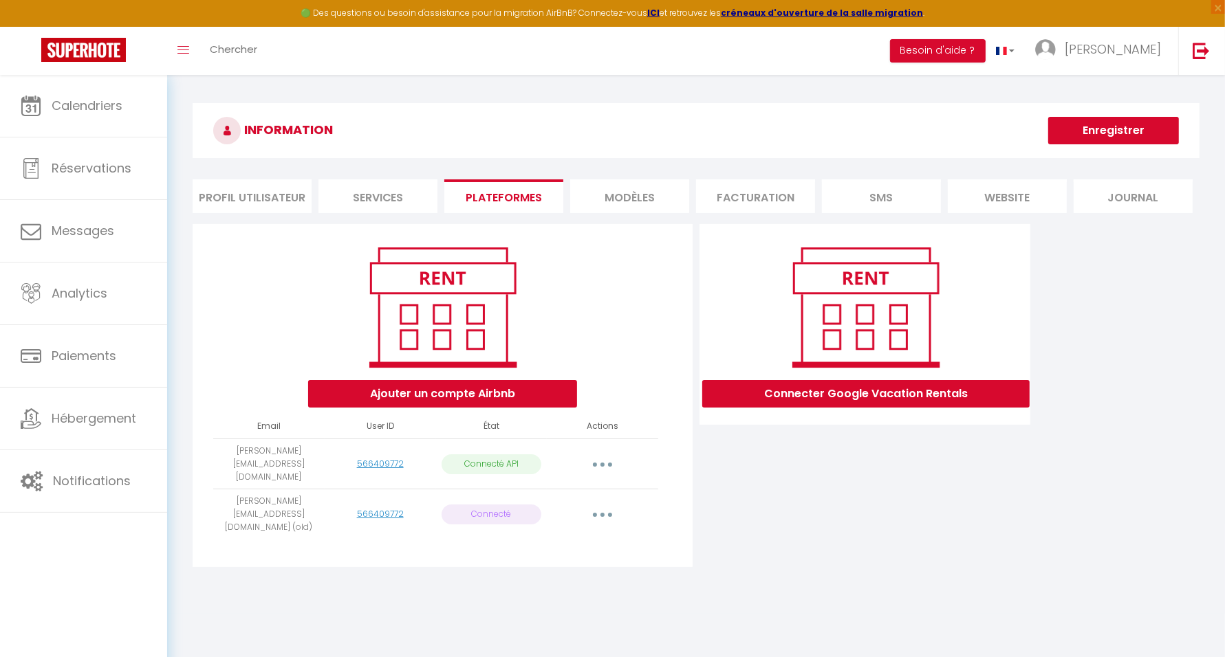
click at [601, 504] on button "button" at bounding box center [602, 515] width 39 height 22
click at [547, 559] on link "Supprimer" at bounding box center [541, 570] width 152 height 23
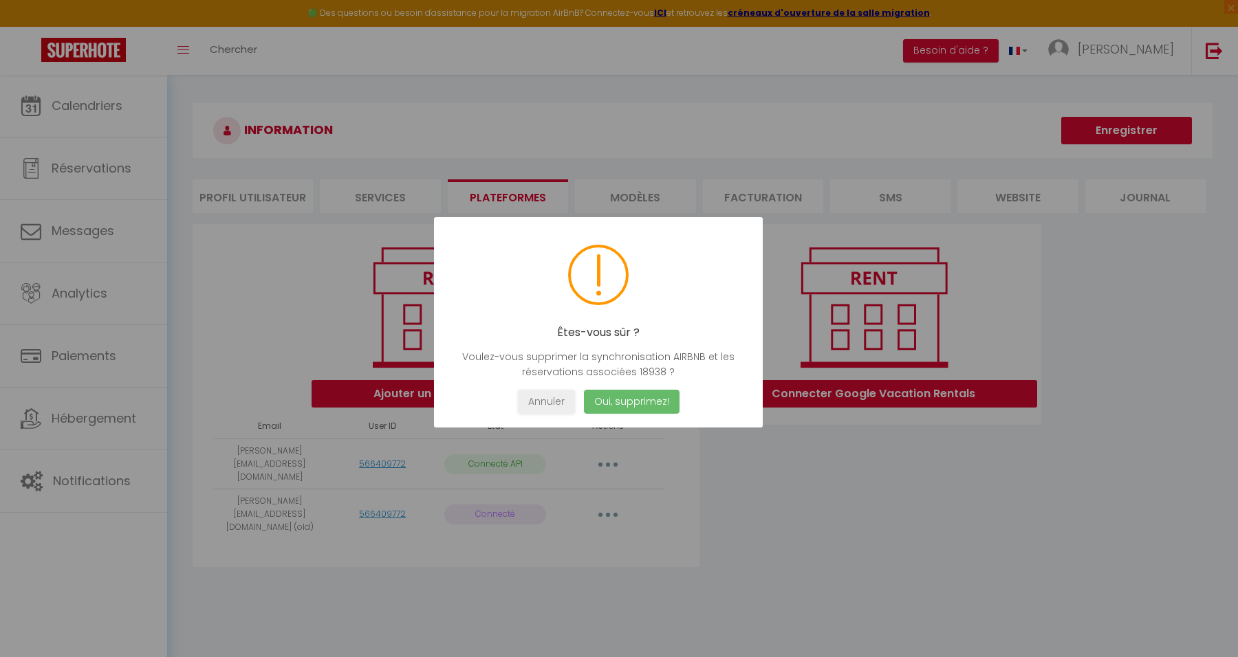
click at [636, 399] on button "Oui, supprimez!" at bounding box center [632, 402] width 96 height 24
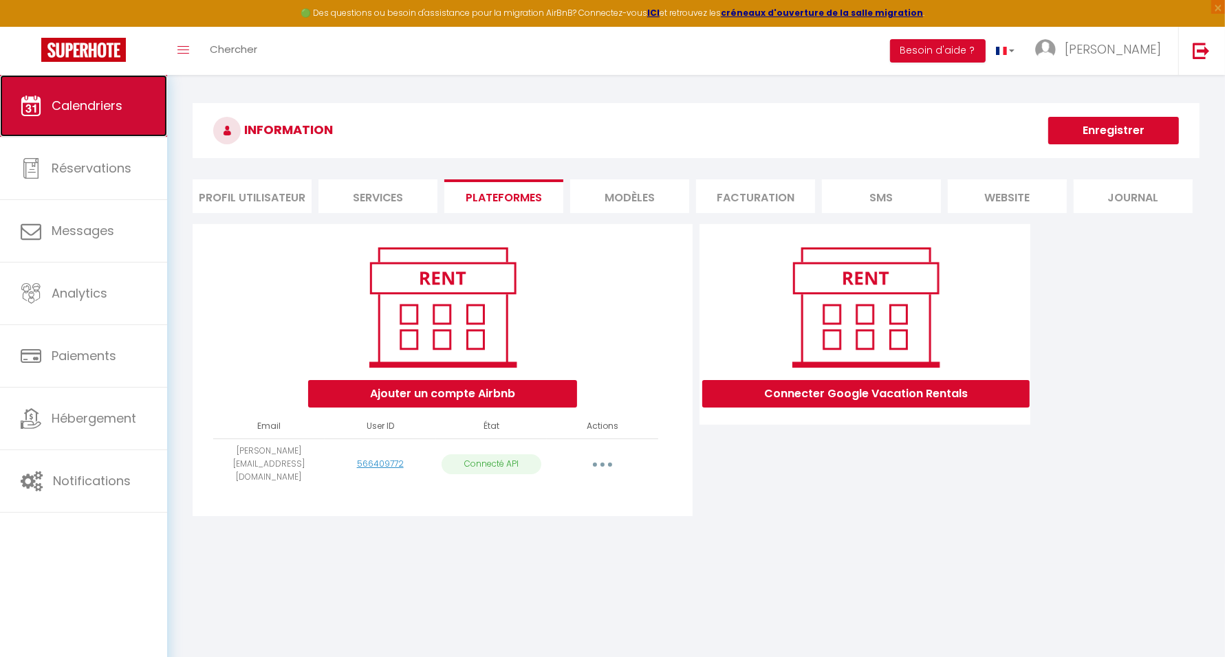
click at [100, 96] on link "Calendriers" at bounding box center [83, 106] width 167 height 62
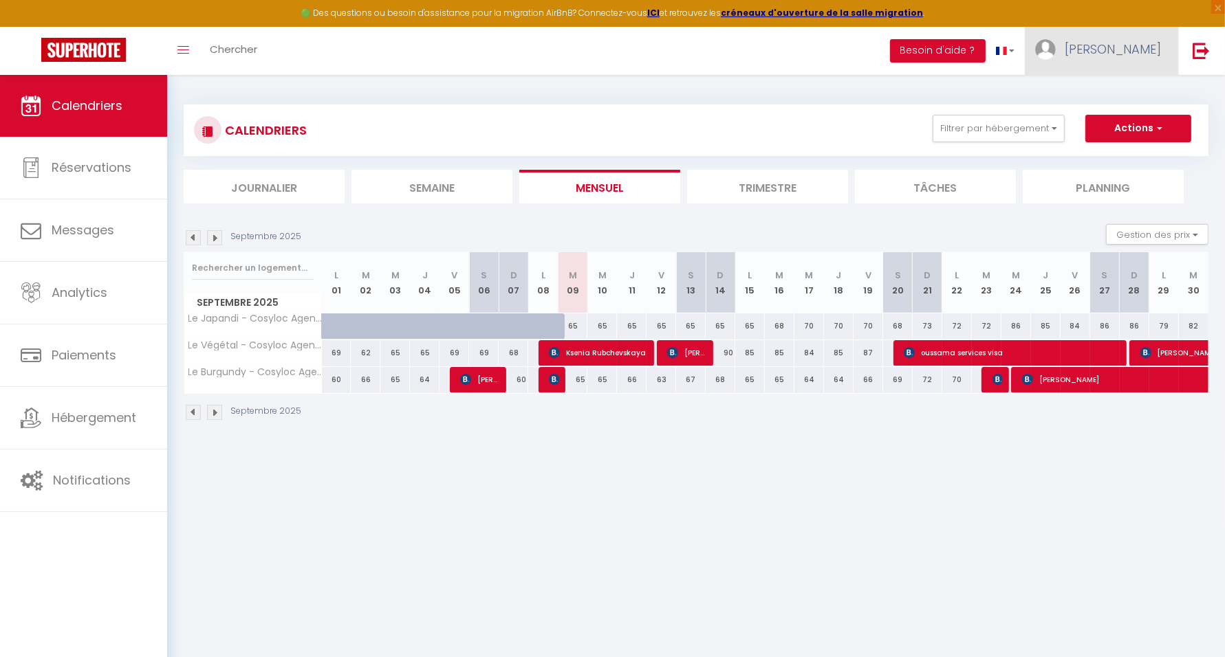
click at [1136, 60] on link "[PERSON_NAME]" at bounding box center [1100, 51] width 153 height 48
click at [1132, 95] on link "Paramètres" at bounding box center [1123, 95] width 102 height 23
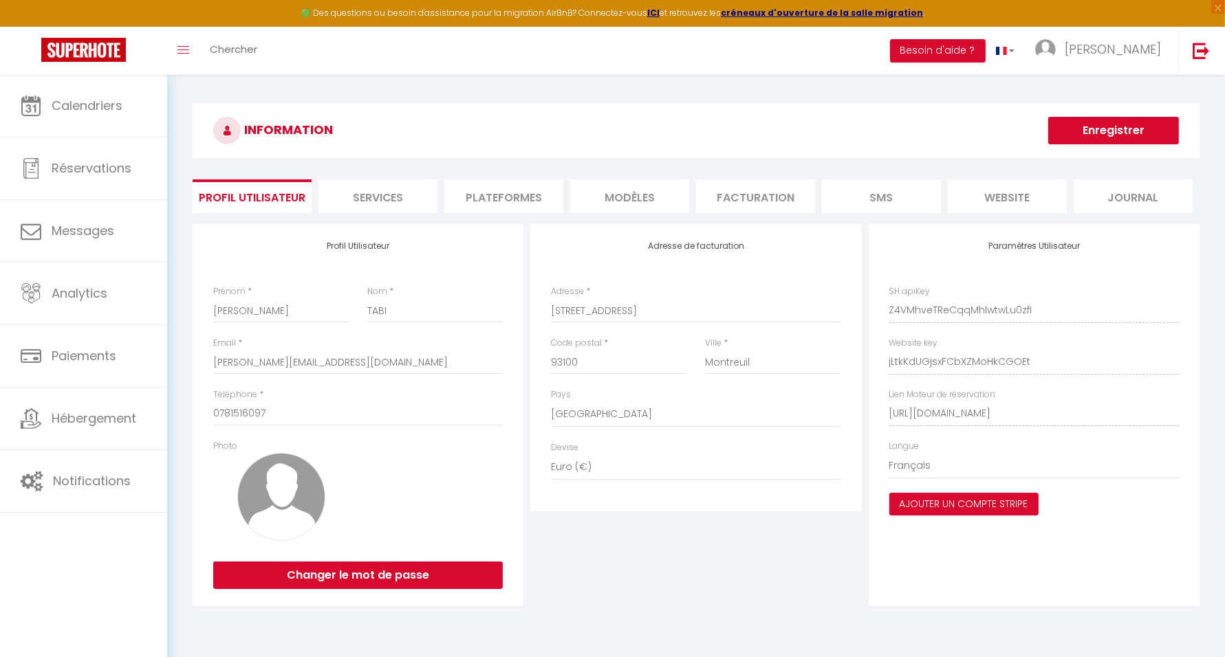
click at [513, 184] on li "Plateformes" at bounding box center [503, 196] width 119 height 34
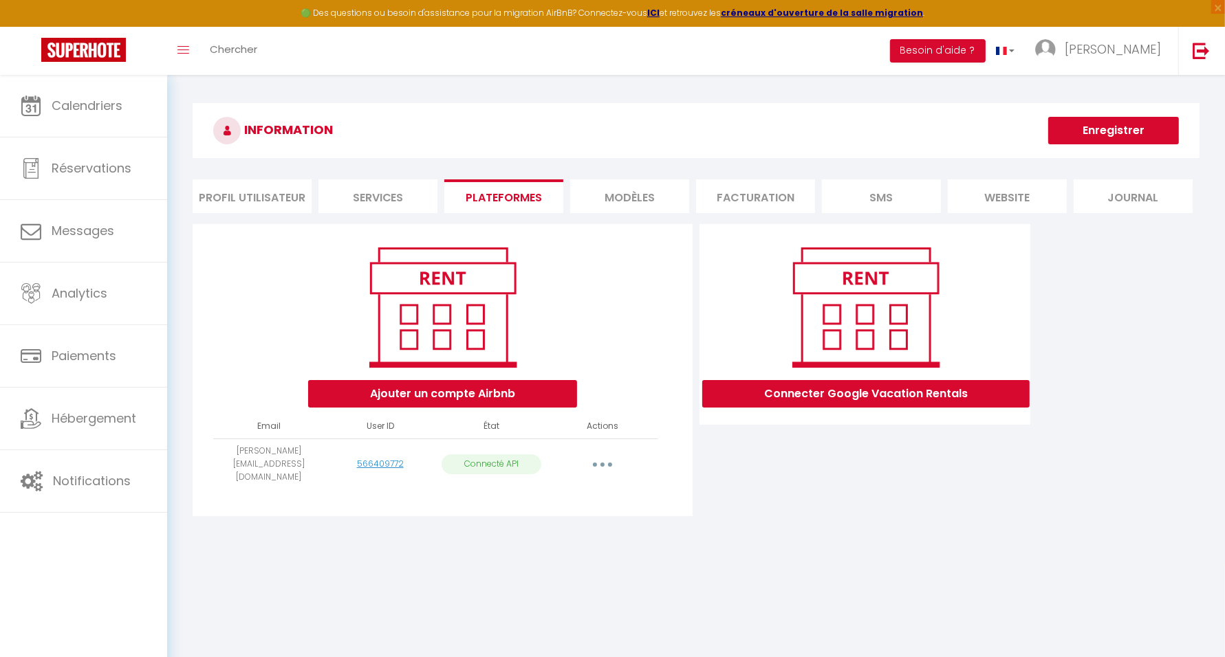
click at [601, 463] on icon "button" at bounding box center [602, 465] width 4 height 4
click at [593, 484] on link "Importer les appartements" at bounding box center [541, 495] width 152 height 23
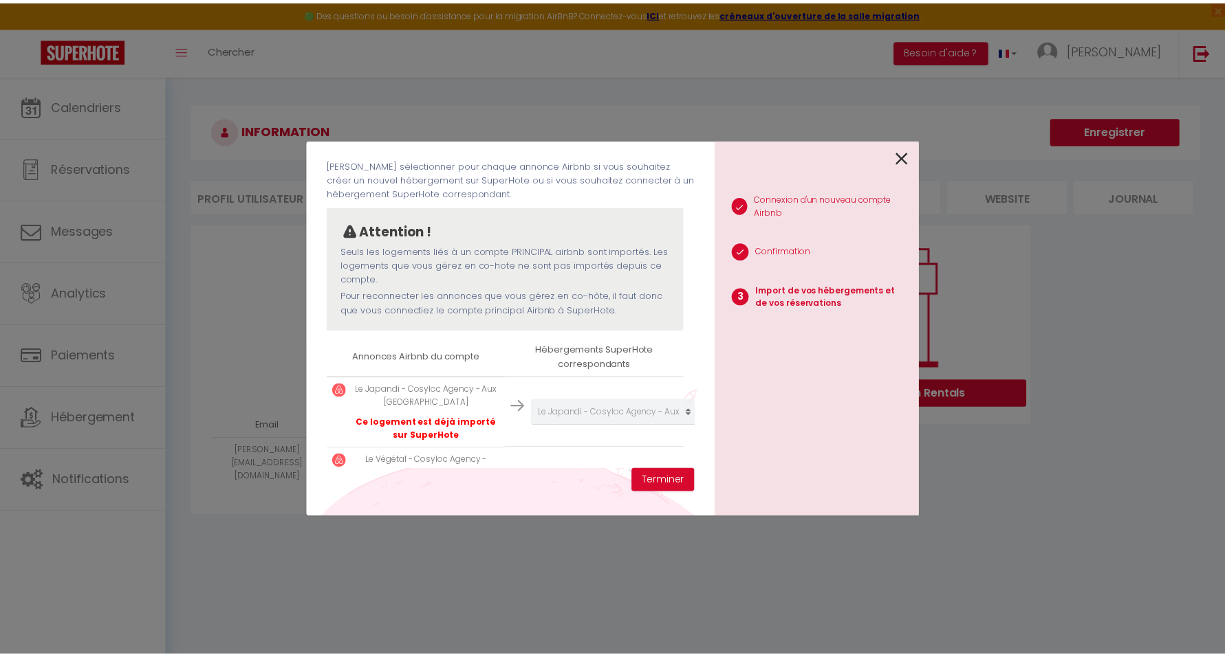
scroll to position [136, 0]
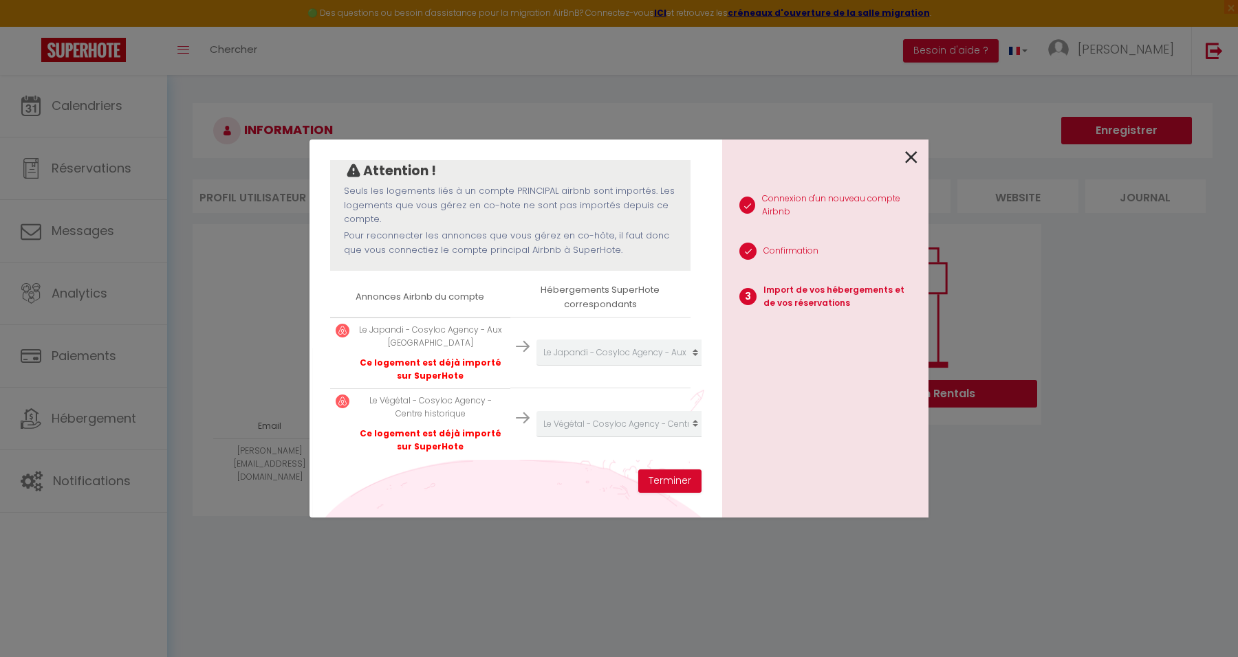
click at [912, 158] on icon at bounding box center [911, 157] width 12 height 21
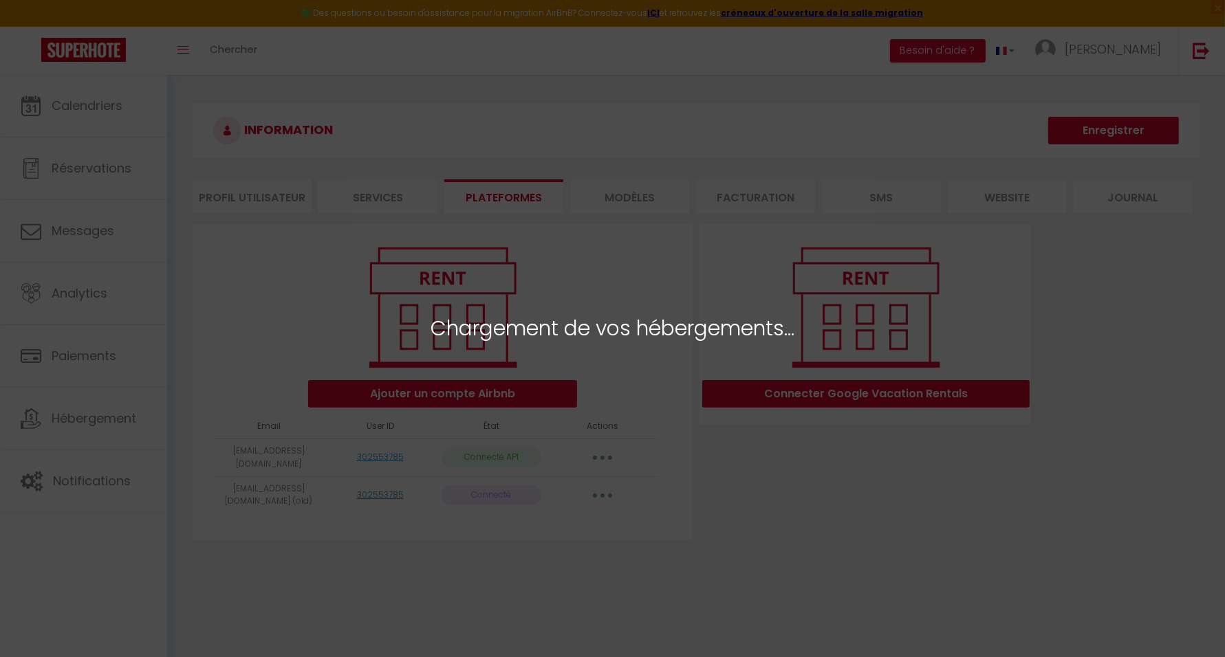
select select "64437"
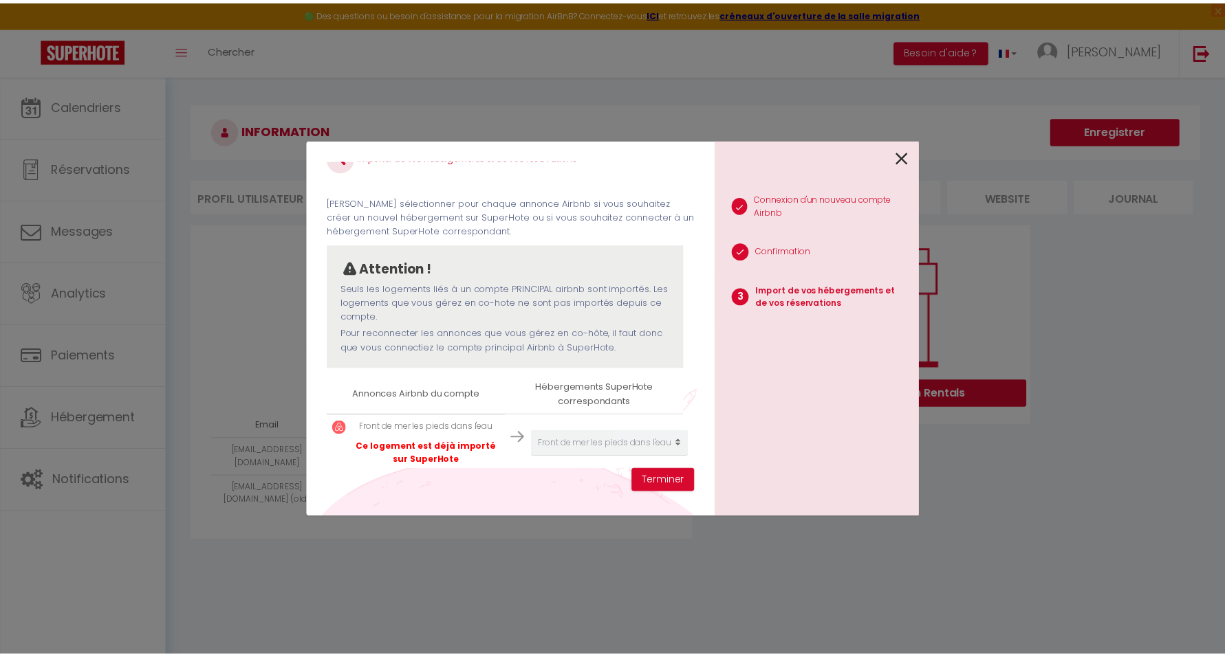
scroll to position [52, 0]
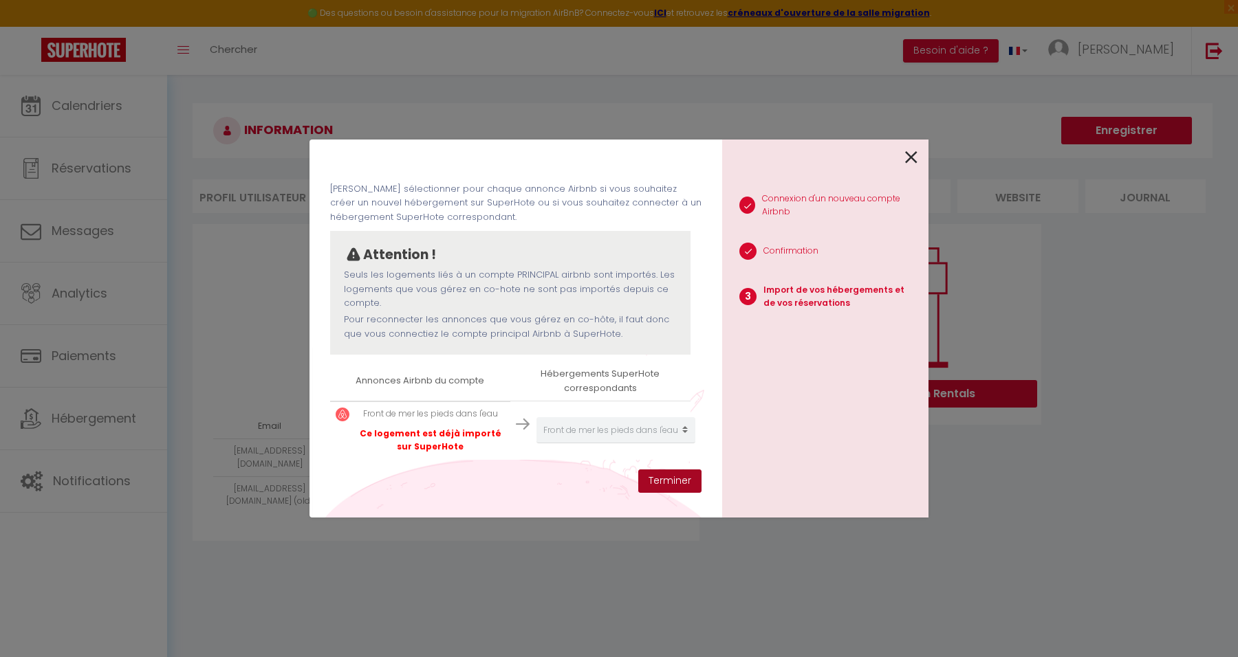
click at [666, 485] on button "Terminer" at bounding box center [669, 481] width 63 height 23
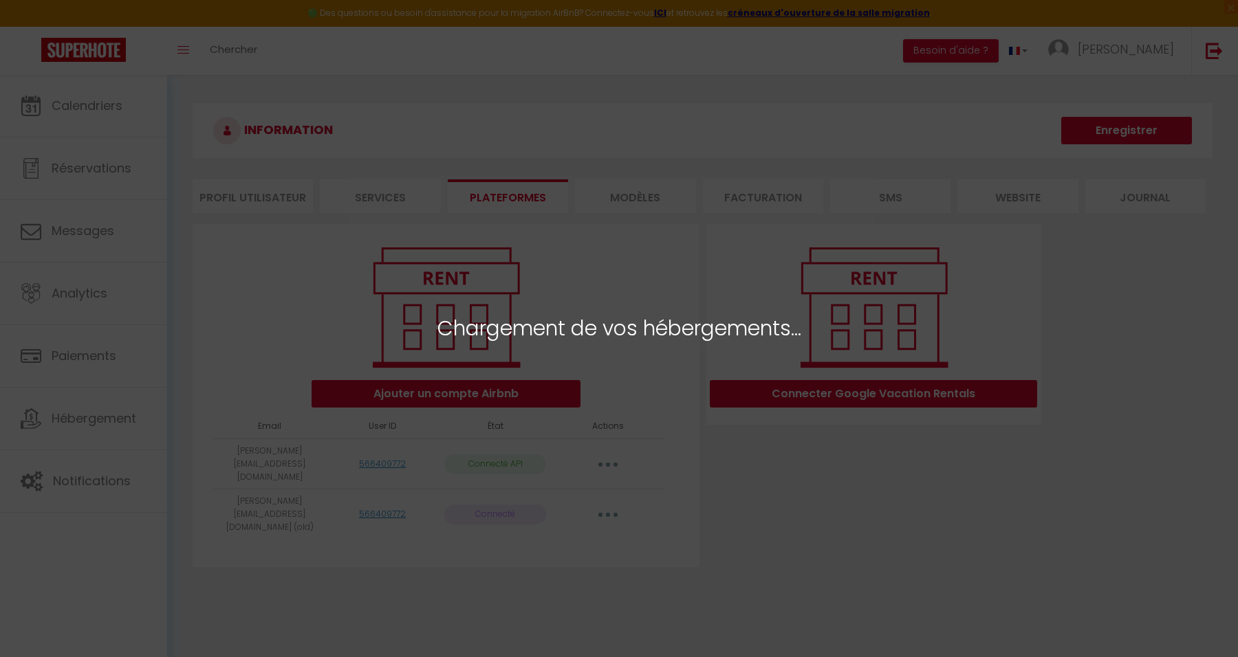
select select "52466"
select select "52467"
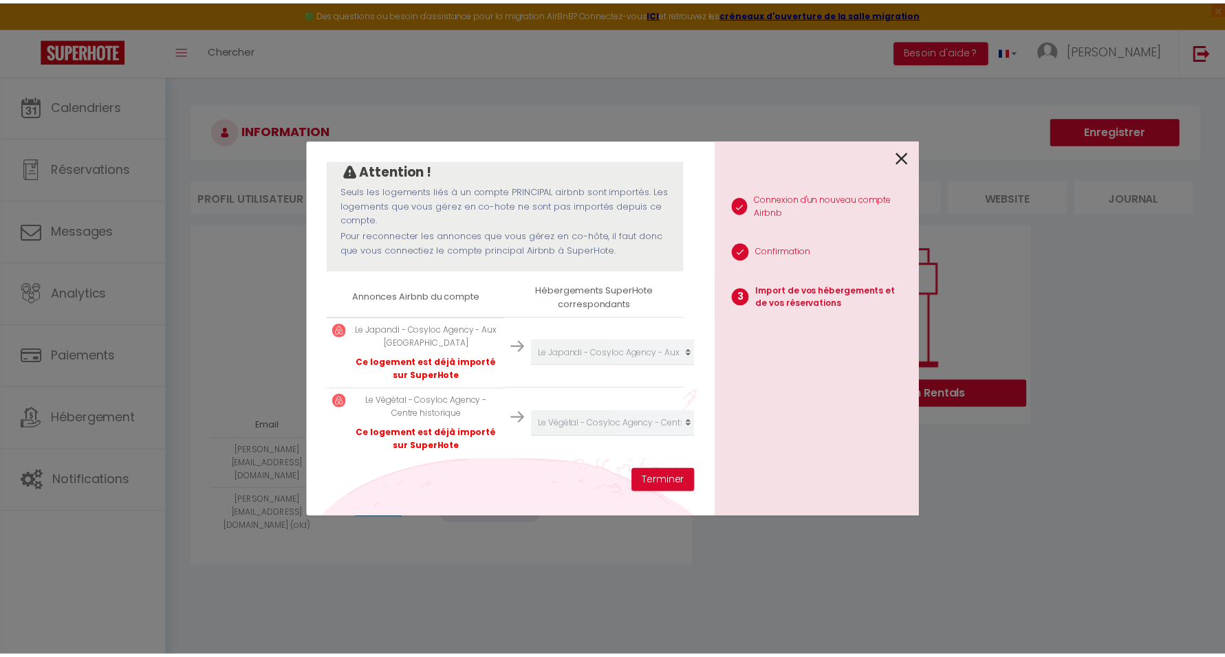
scroll to position [136, 0]
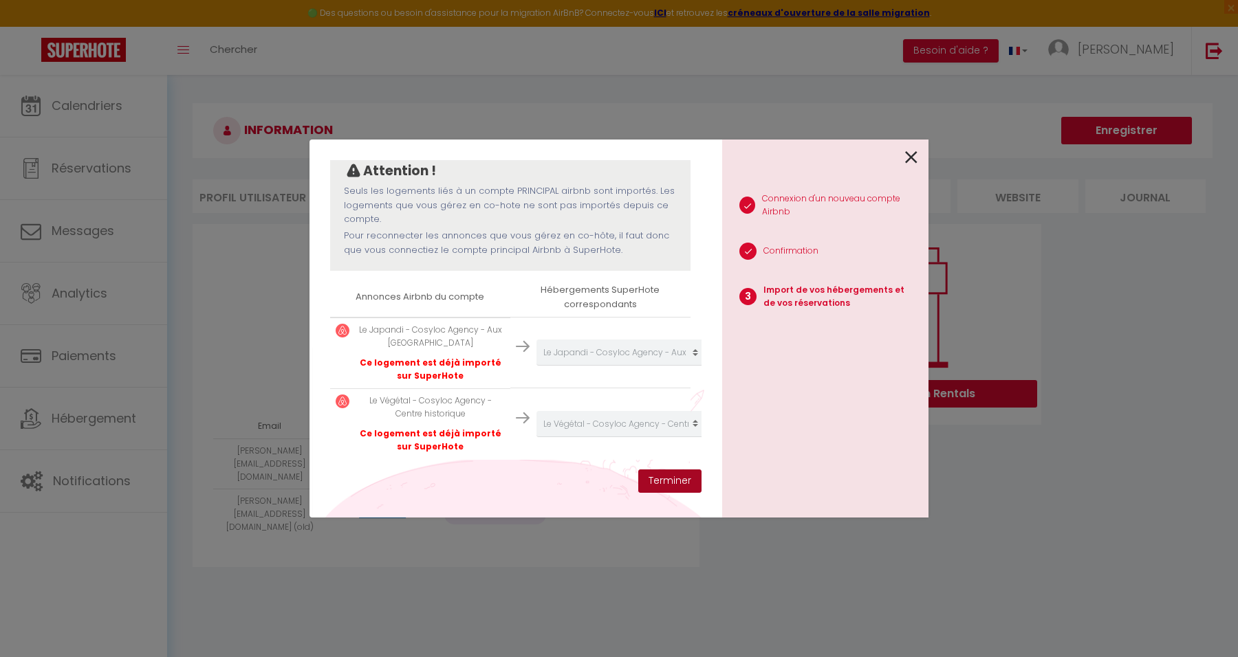
click at [660, 478] on button "Terminer" at bounding box center [669, 481] width 63 height 23
